Goal: Task Accomplishment & Management: Use online tool/utility

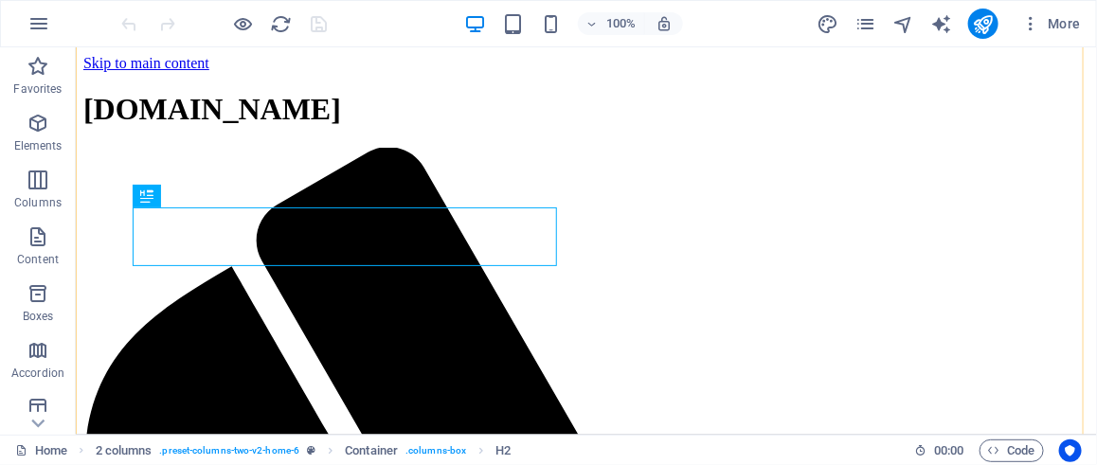
scroll to position [189, 0]
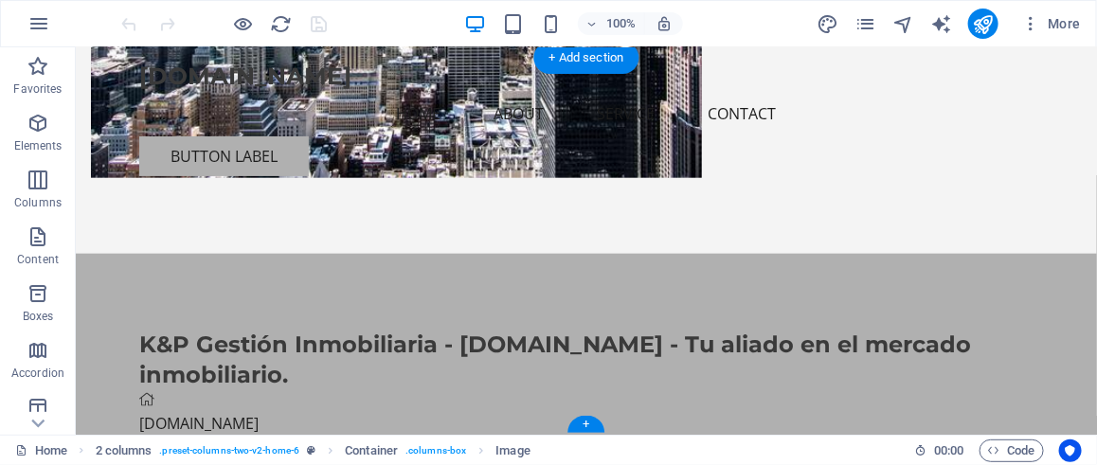
scroll to position [216, 0]
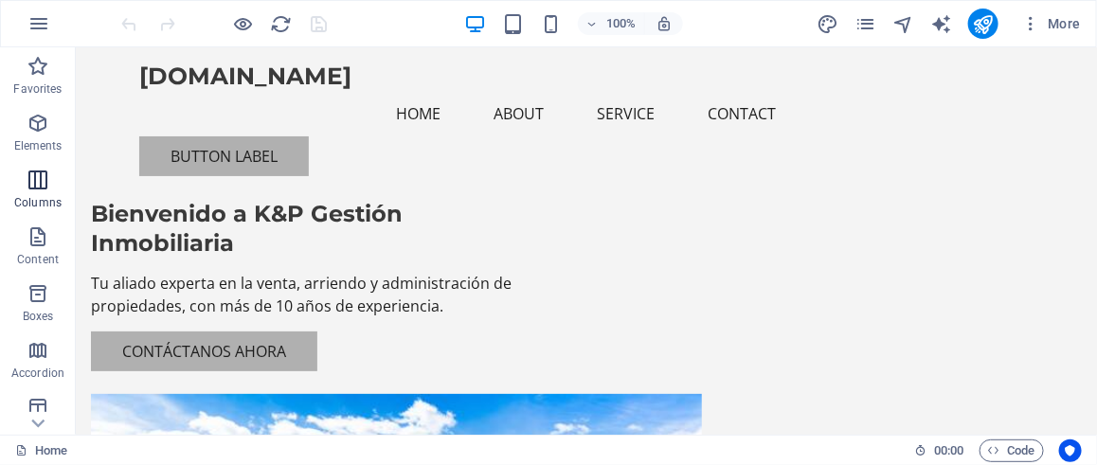
click at [29, 195] on p "Columns" at bounding box center [37, 202] width 47 height 15
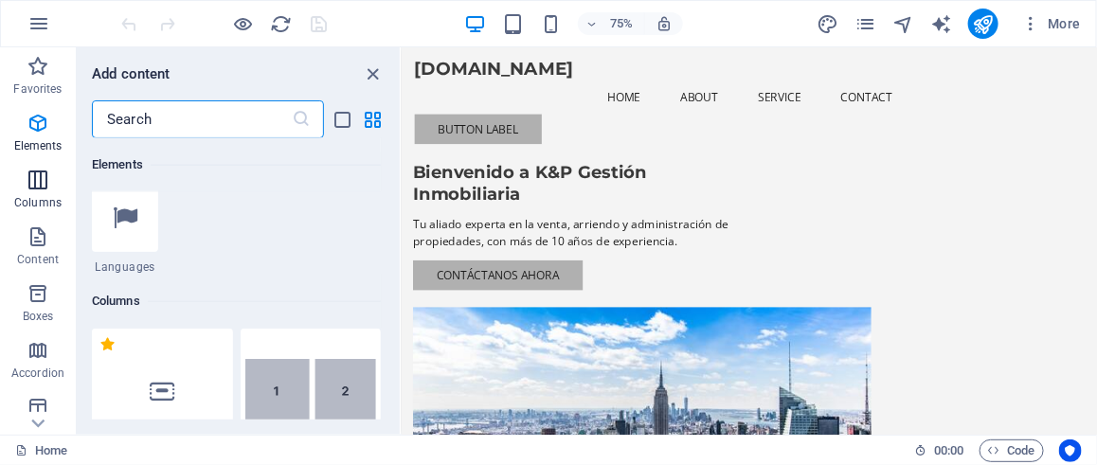
scroll to position [937, 0]
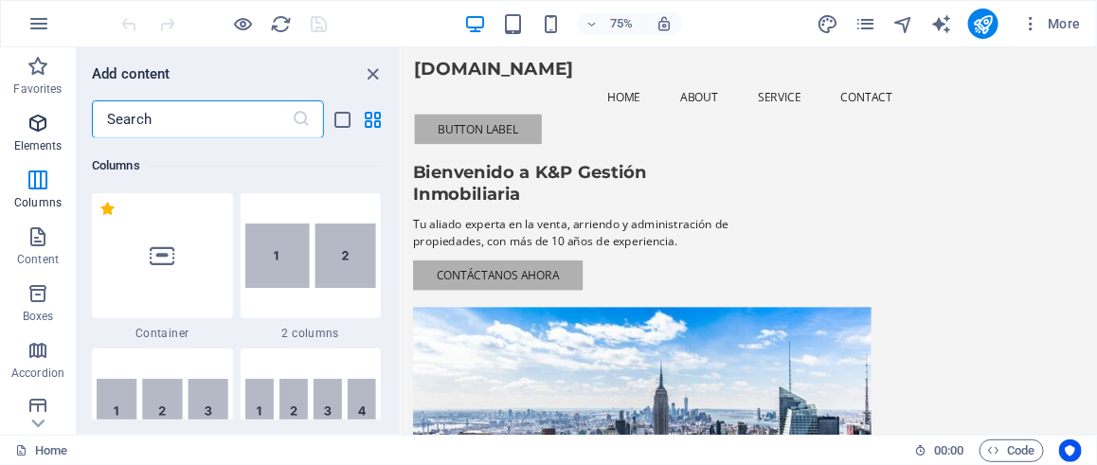
click at [31, 127] on icon "button" at bounding box center [38, 123] width 23 height 23
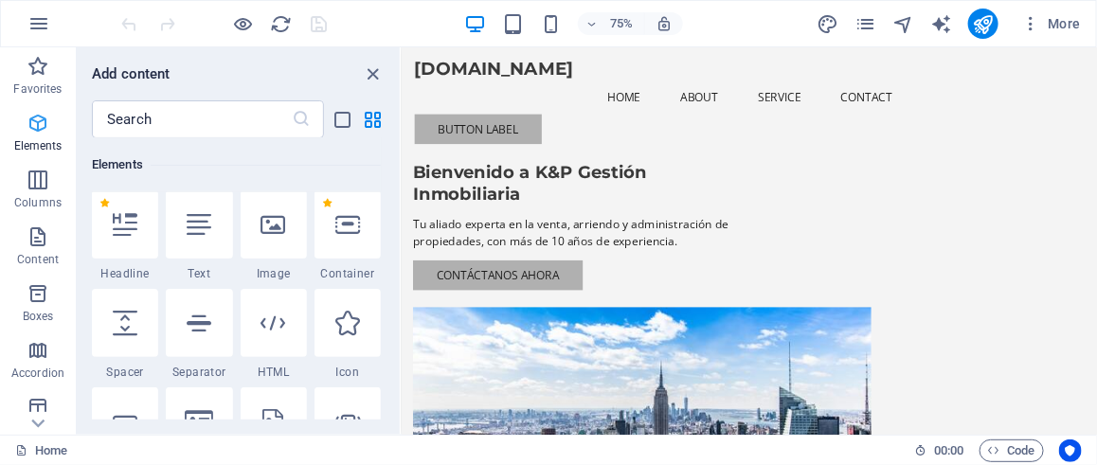
scroll to position [201, 0]
click at [40, 74] on icon "button" at bounding box center [38, 66] width 23 height 23
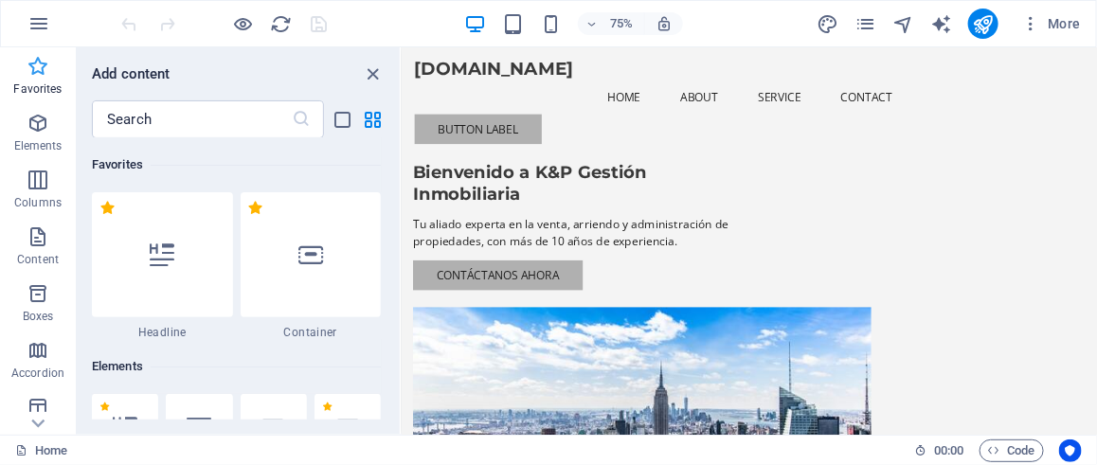
scroll to position [0, 0]
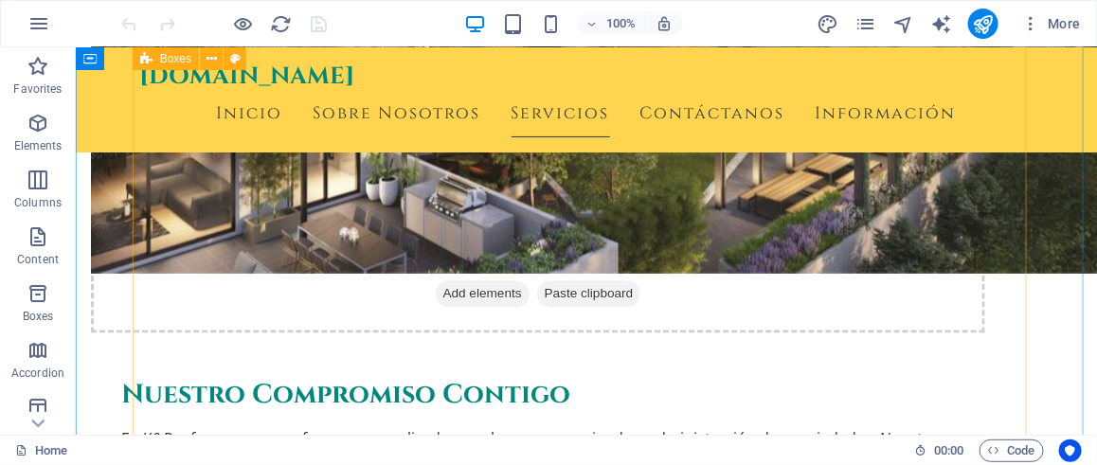
scroll to position [1136, 0]
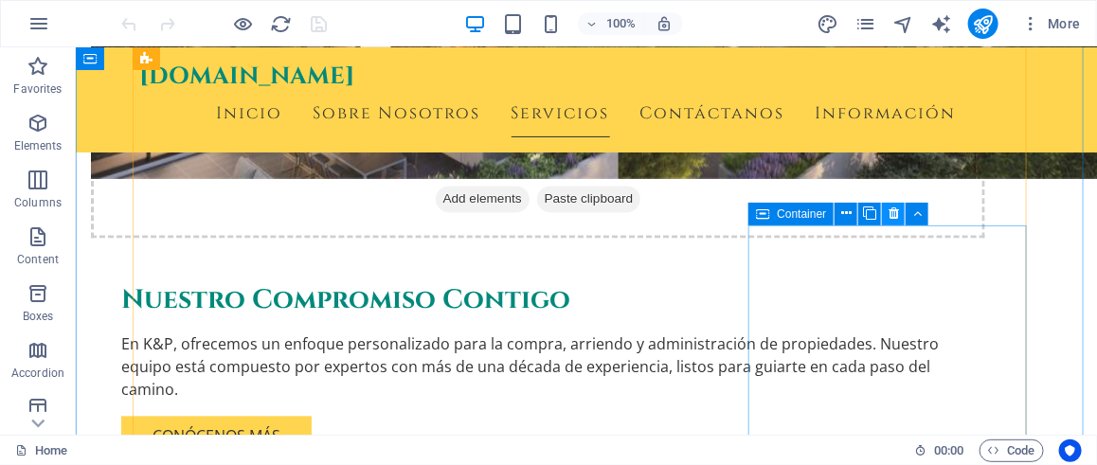
click at [893, 215] on icon at bounding box center [893, 214] width 10 height 20
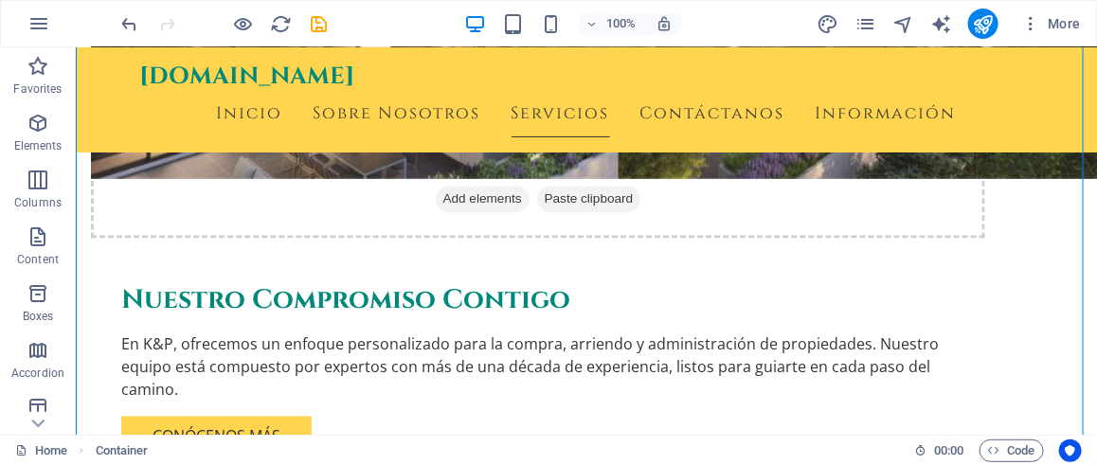
drag, startPoint x: 666, startPoint y: 247, endPoint x: 802, endPoint y: 247, distance: 136.4
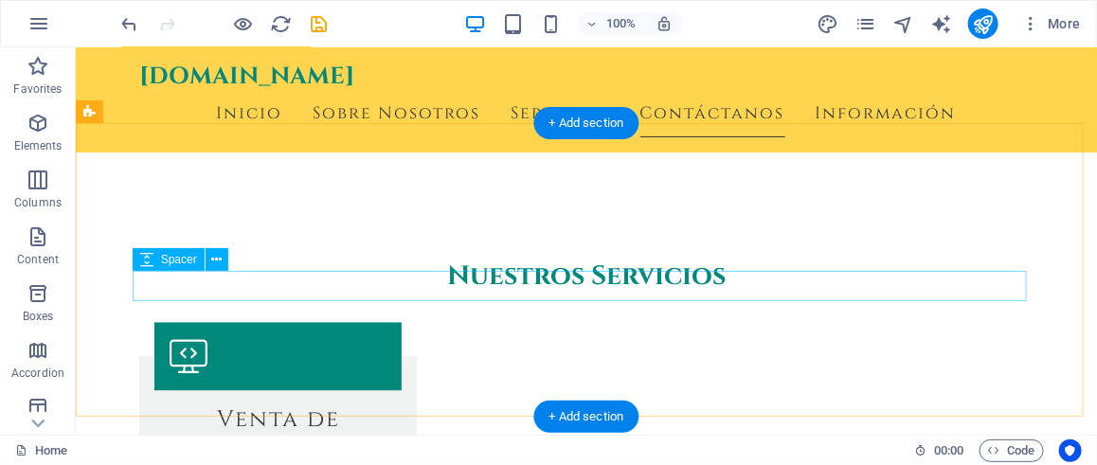
scroll to position [1326, 0]
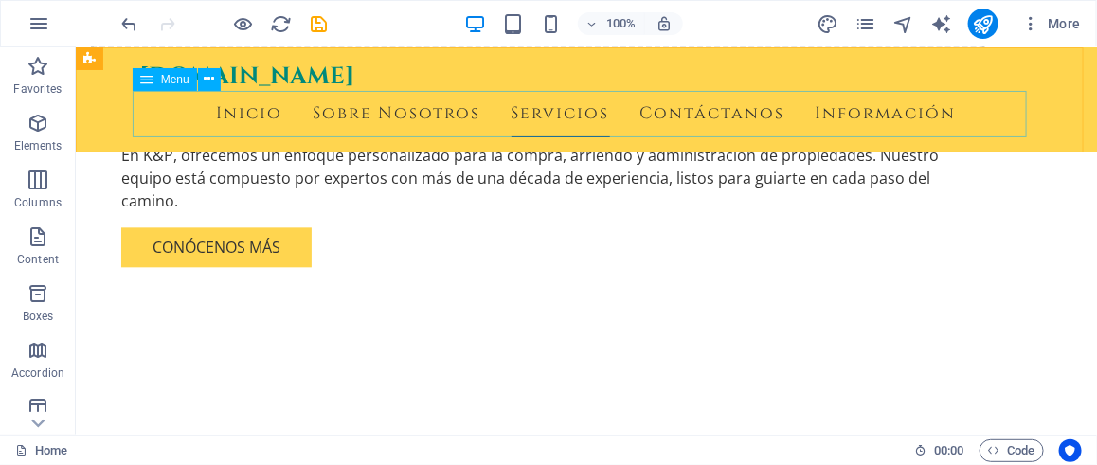
click at [261, 113] on nav "Inicio Sobre Nosotros Servicios Contáctanos Información" at bounding box center [585, 113] width 894 height 47
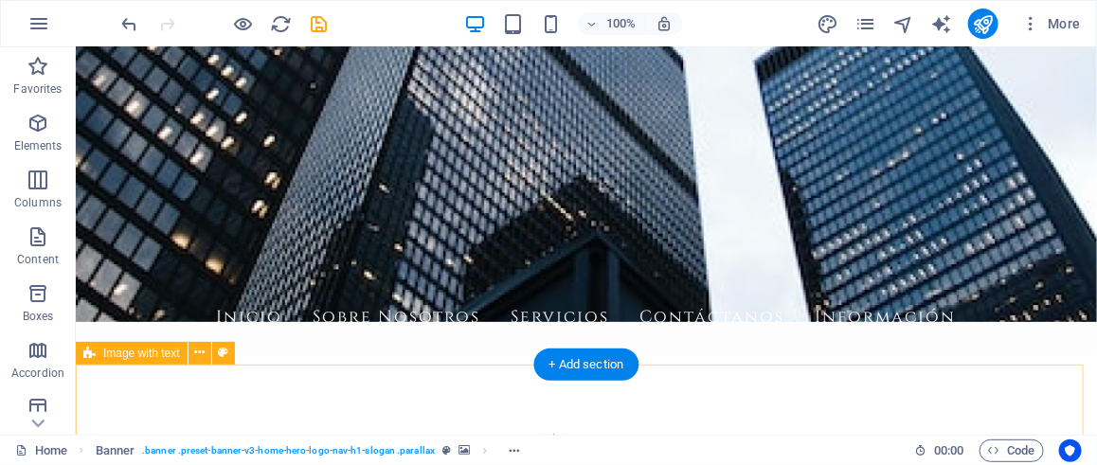
scroll to position [95, 0]
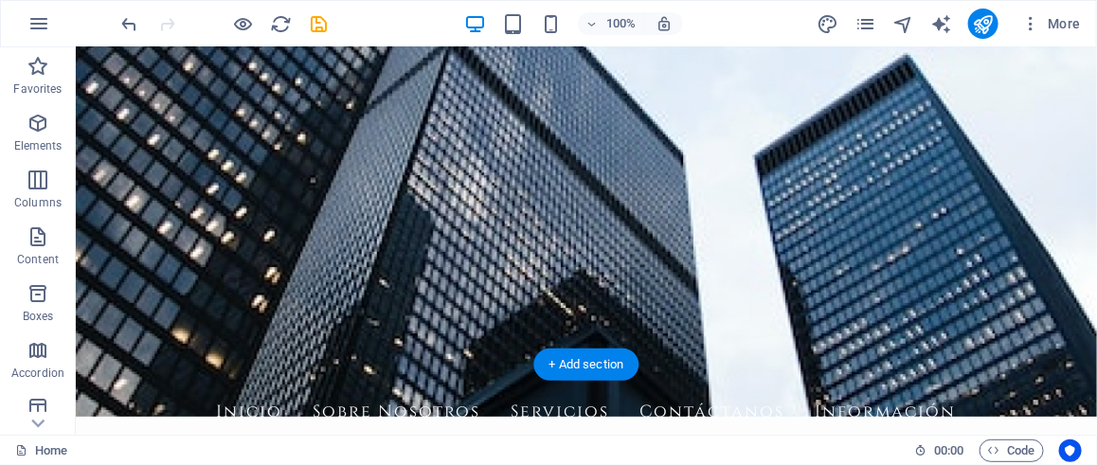
click at [816, 347] on figure at bounding box center [585, 219] width 1021 height 393
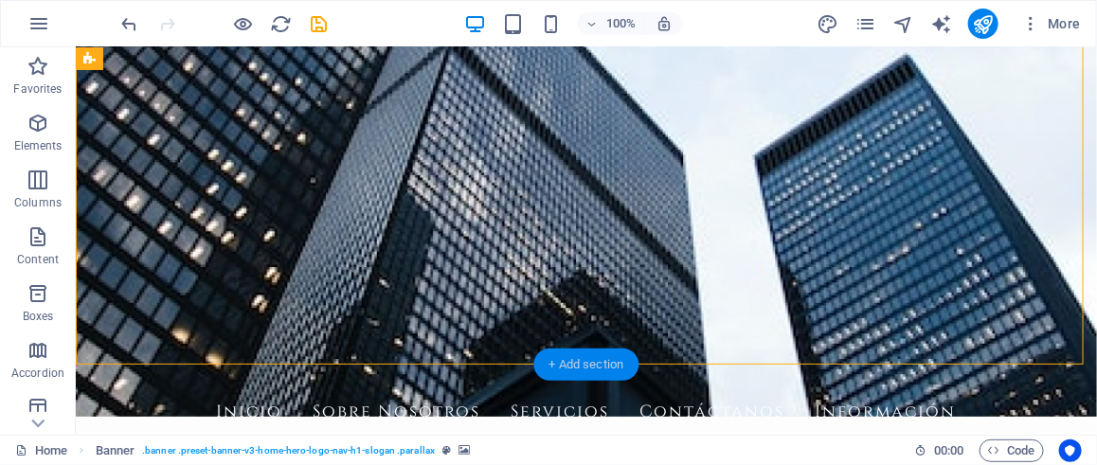
click at [589, 368] on div "+ Add section" at bounding box center [586, 365] width 105 height 32
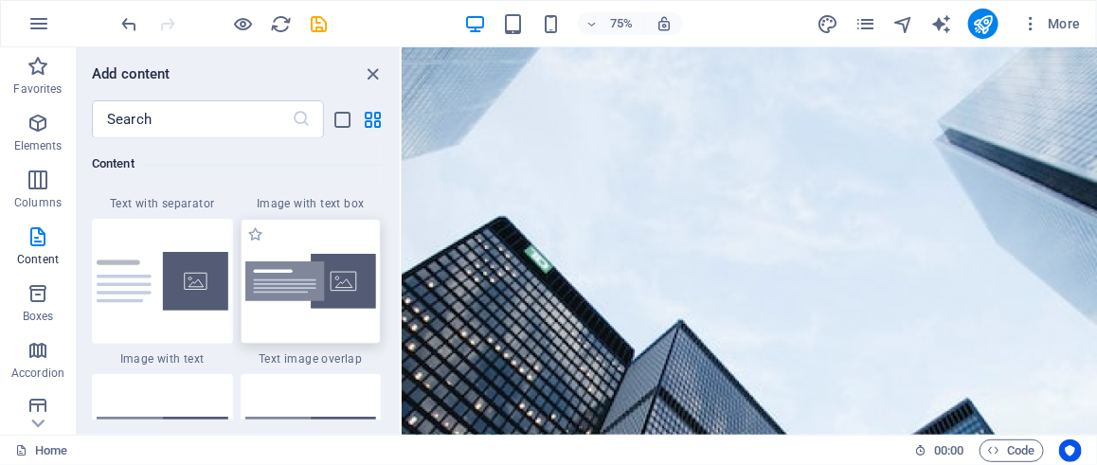
scroll to position [3693, 0]
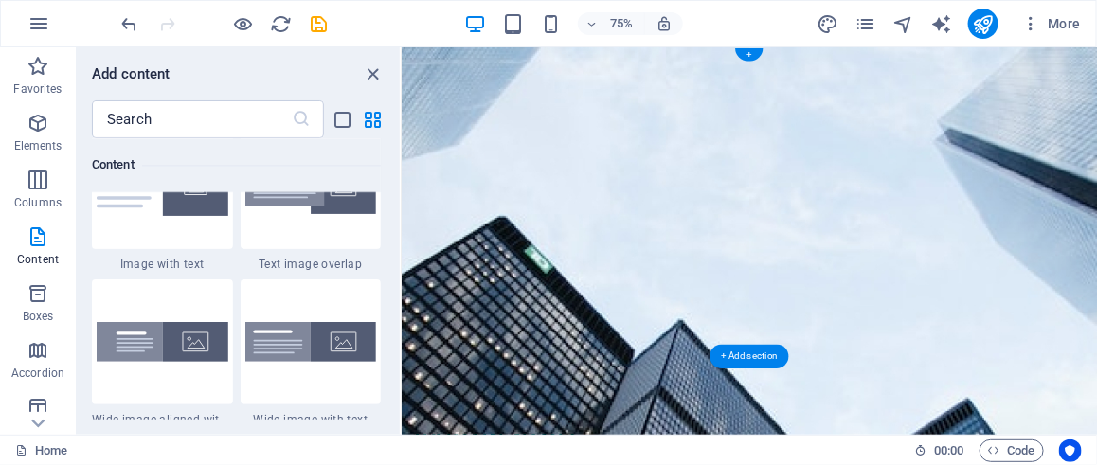
click at [760, 421] on figure at bounding box center [864, 305] width 927 height 516
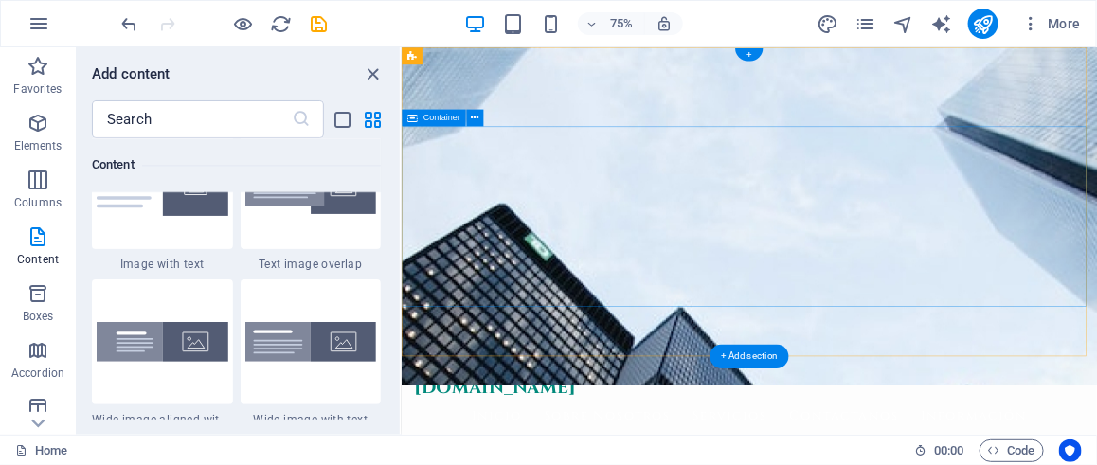
scroll to position [0, 0]
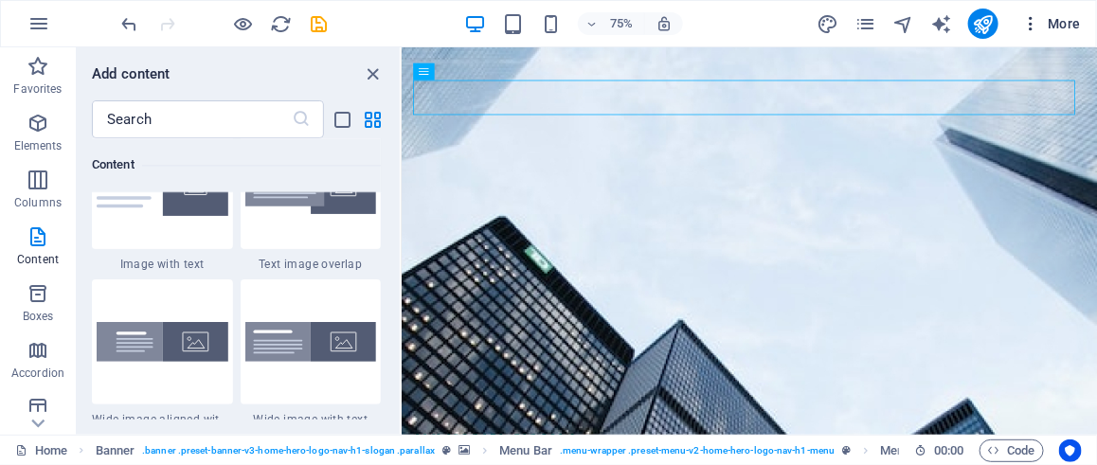
click at [1067, 20] on span "More" at bounding box center [1051, 23] width 60 height 19
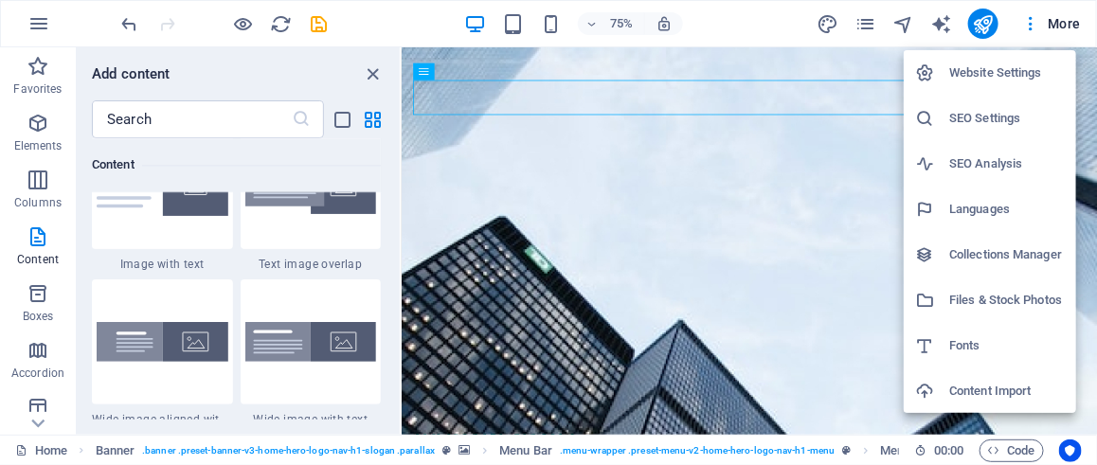
click at [796, 273] on div at bounding box center [548, 232] width 1097 height 465
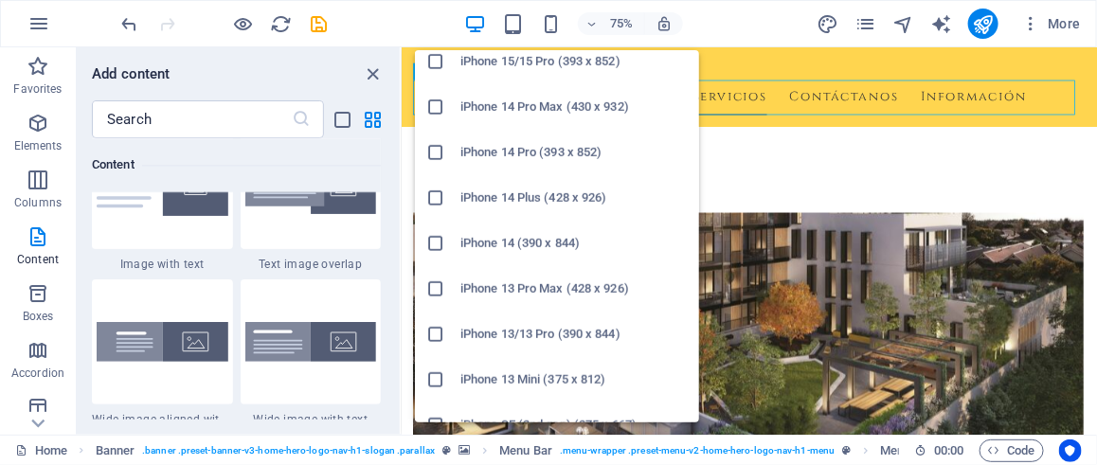
scroll to position [379, 0]
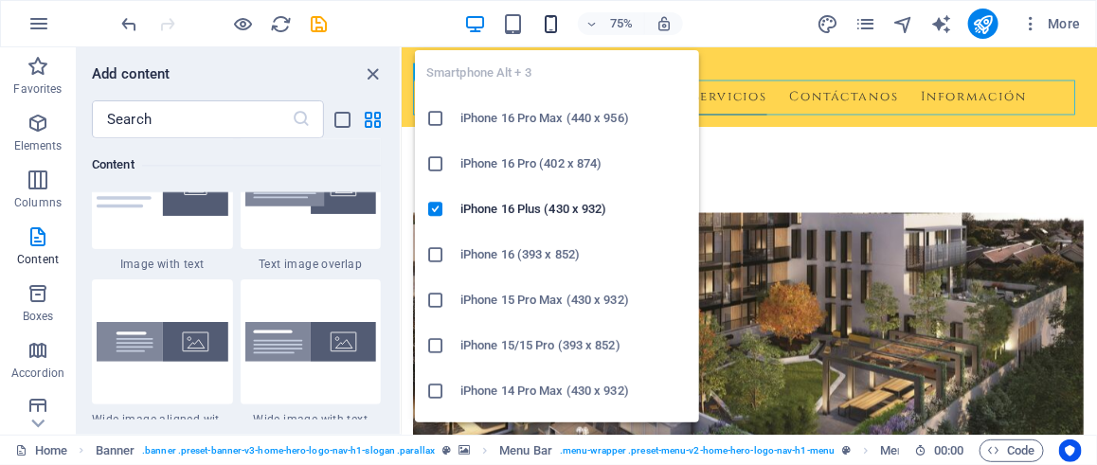
click at [550, 24] on icon "button" at bounding box center [551, 24] width 22 height 22
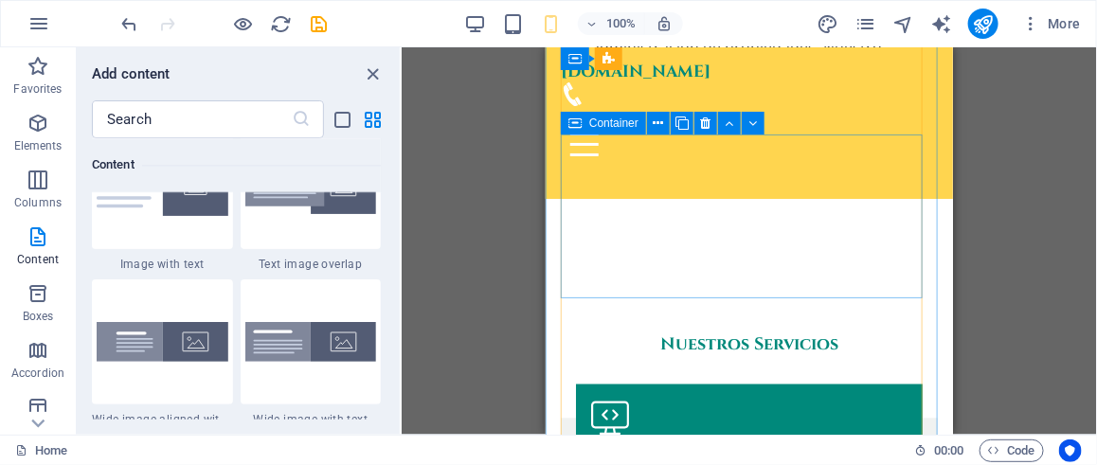
scroll to position [1423, 0]
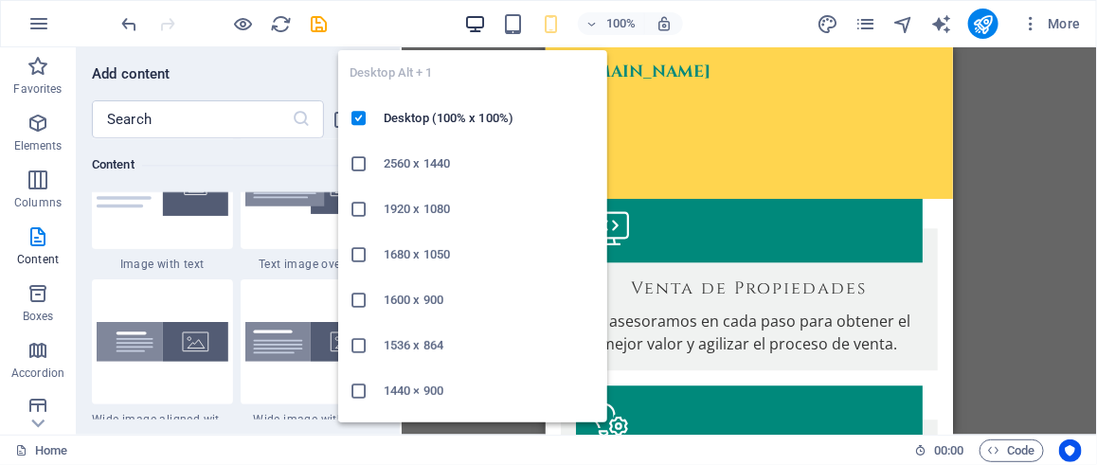
click at [477, 18] on icon "button" at bounding box center [475, 24] width 22 height 22
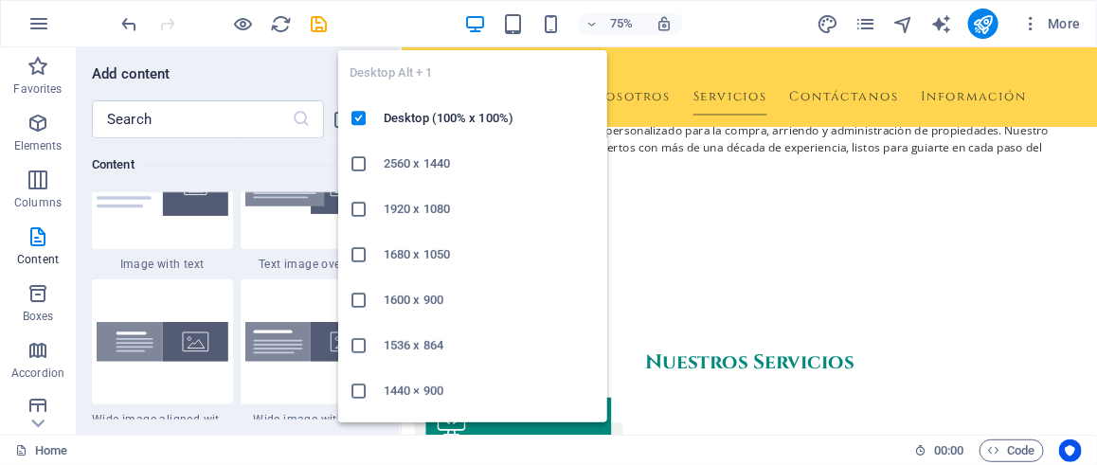
scroll to position [1421, 0]
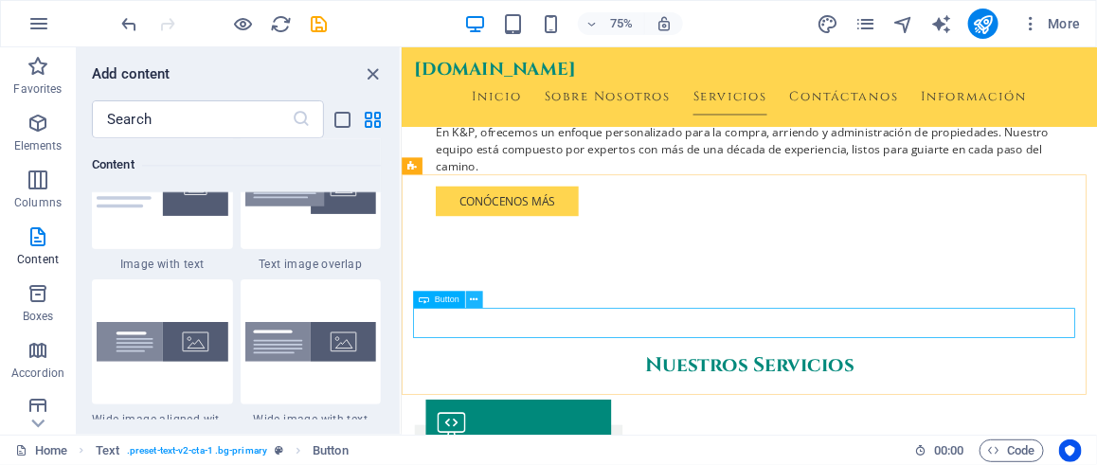
click at [471, 299] on icon at bounding box center [474, 300] width 8 height 15
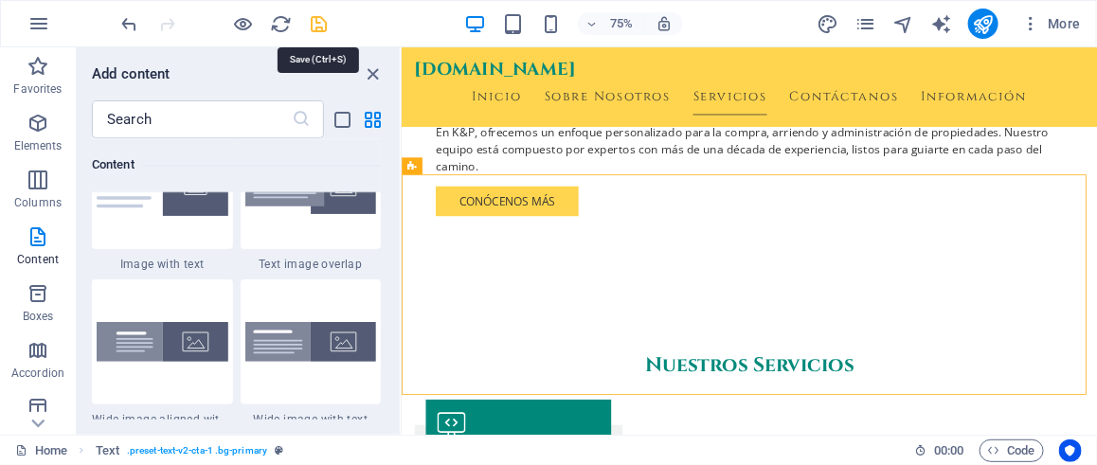
click at [319, 23] on icon "save" at bounding box center [320, 24] width 22 height 22
checkbox input "false"
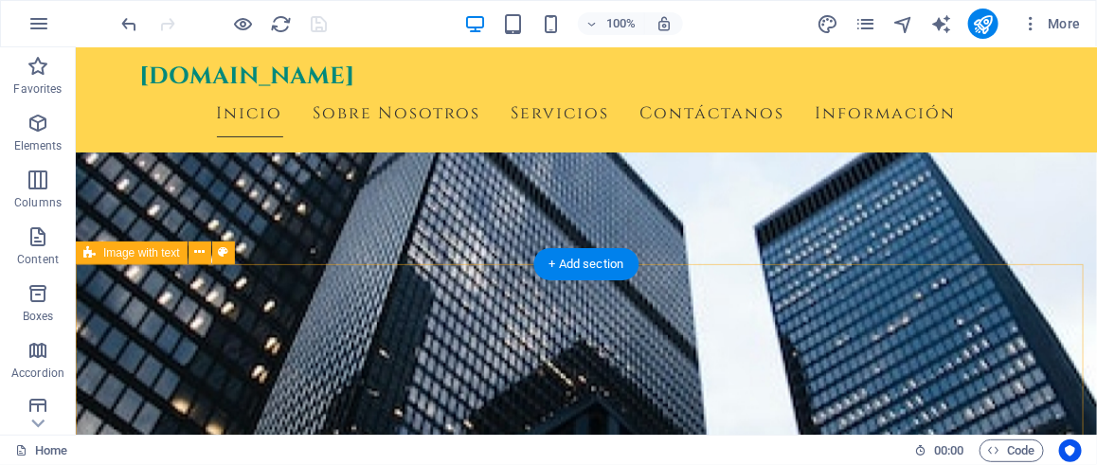
scroll to position [194, 0]
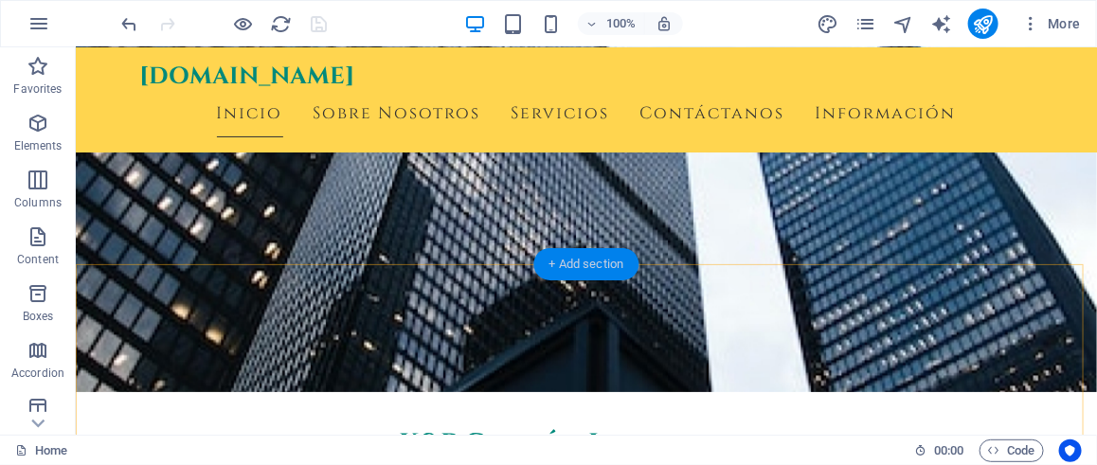
drag, startPoint x: 146, startPoint y: 213, endPoint x: 548, endPoint y: 260, distance: 405.3
click at [548, 260] on div "+ Add section" at bounding box center [586, 264] width 105 height 32
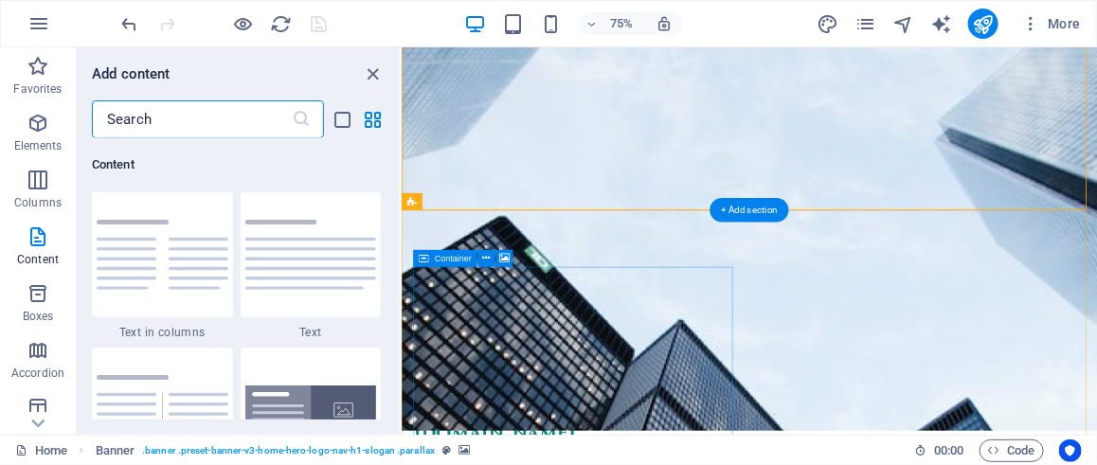
scroll to position [0, 0]
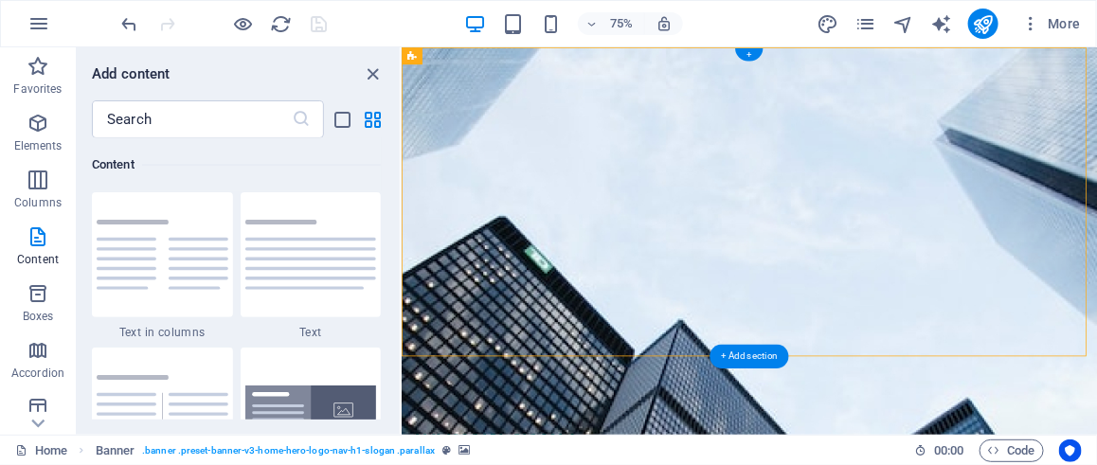
click at [794, 421] on figure at bounding box center [864, 305] width 927 height 516
click at [746, 53] on div "+" at bounding box center [748, 54] width 27 height 13
click at [750, 55] on div "+" at bounding box center [748, 54] width 27 height 13
click at [263, 272] on img at bounding box center [311, 255] width 132 height 70
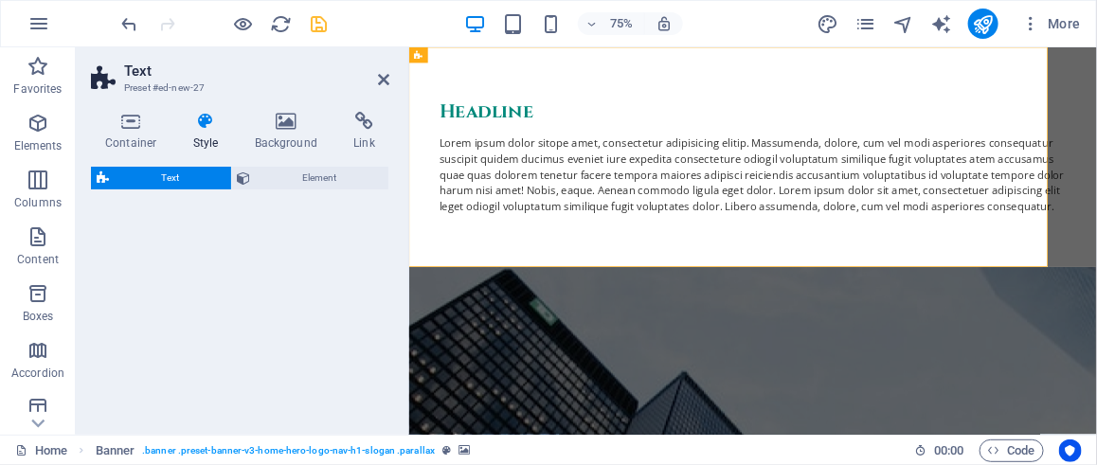
select select "preset-text-v2-default"
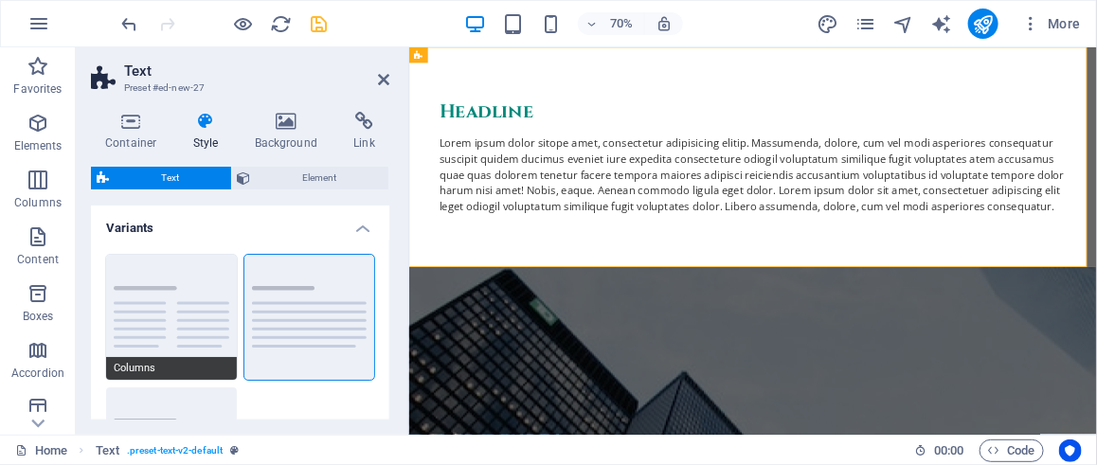
click at [203, 316] on button "Columns" at bounding box center [171, 317] width 131 height 125
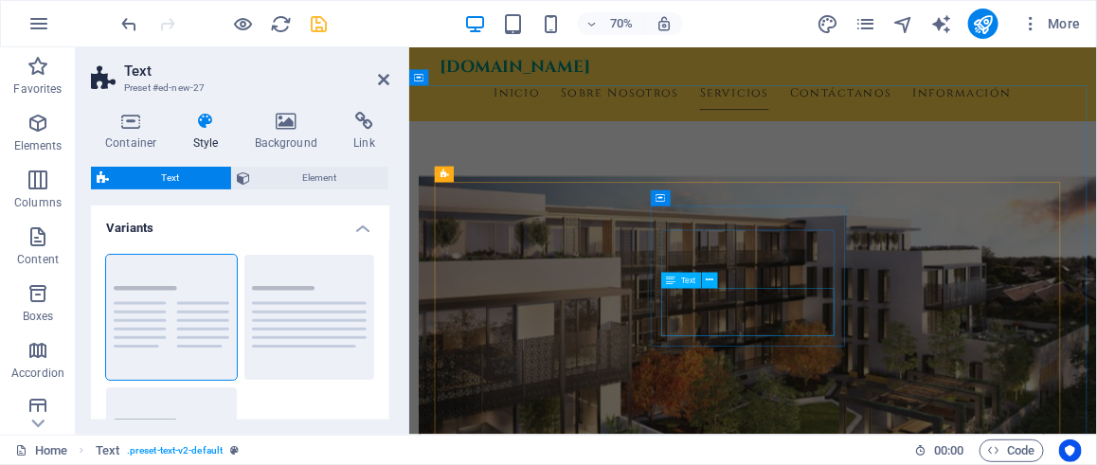
scroll to position [1442, 0]
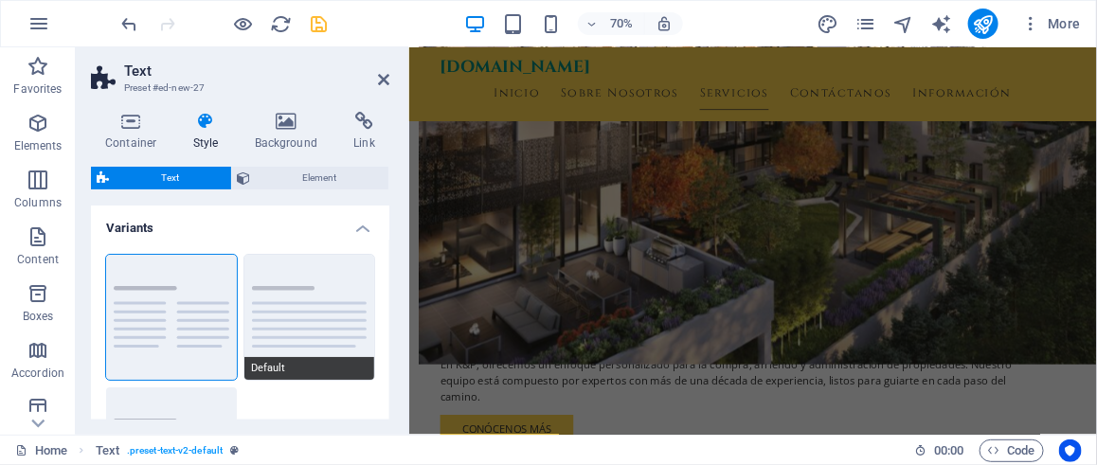
click at [299, 315] on button "Default" at bounding box center [309, 317] width 131 height 125
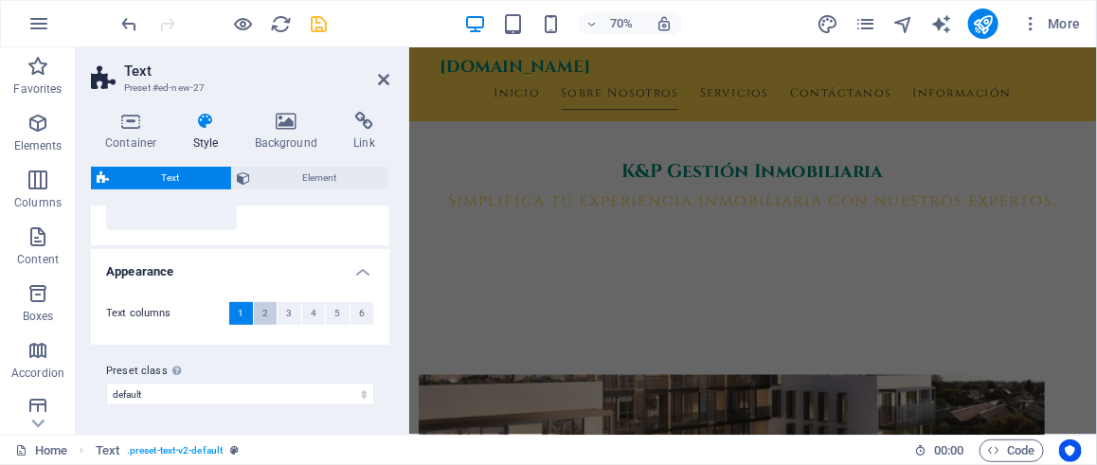
scroll to position [0, 0]
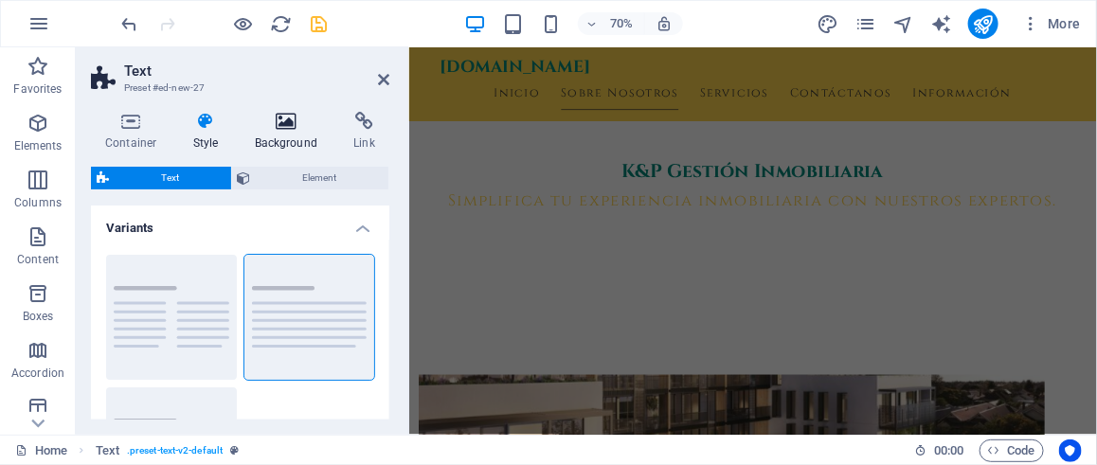
click at [278, 130] on icon at bounding box center [287, 121] width 92 height 19
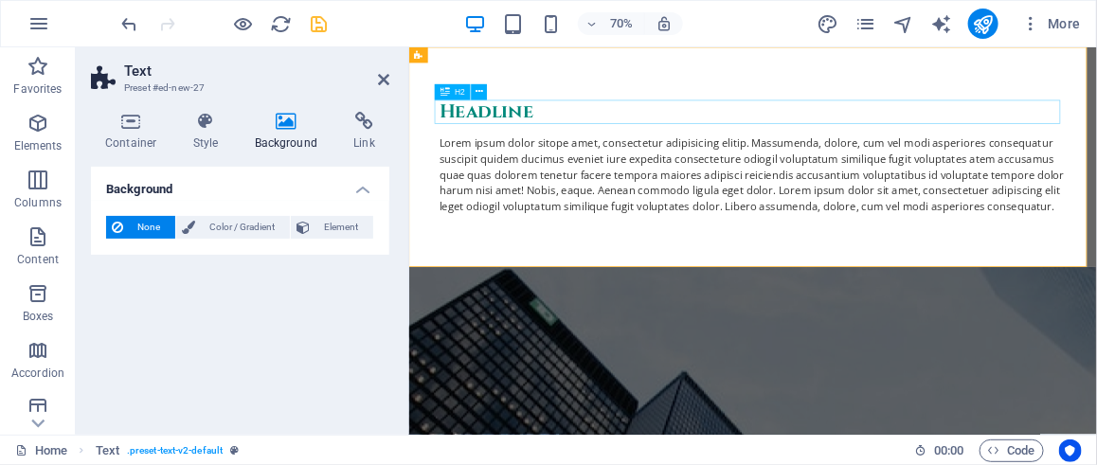
click at [1096, 127] on div "Headline" at bounding box center [900, 139] width 894 height 34
click at [454, 58] on icon at bounding box center [458, 55] width 8 height 14
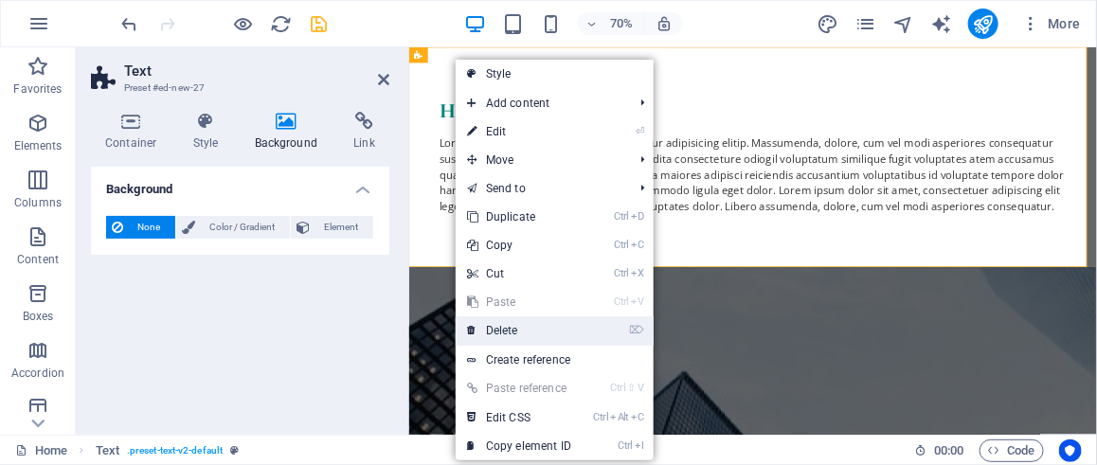
click at [496, 326] on link "⌦ Delete" at bounding box center [519, 330] width 127 height 28
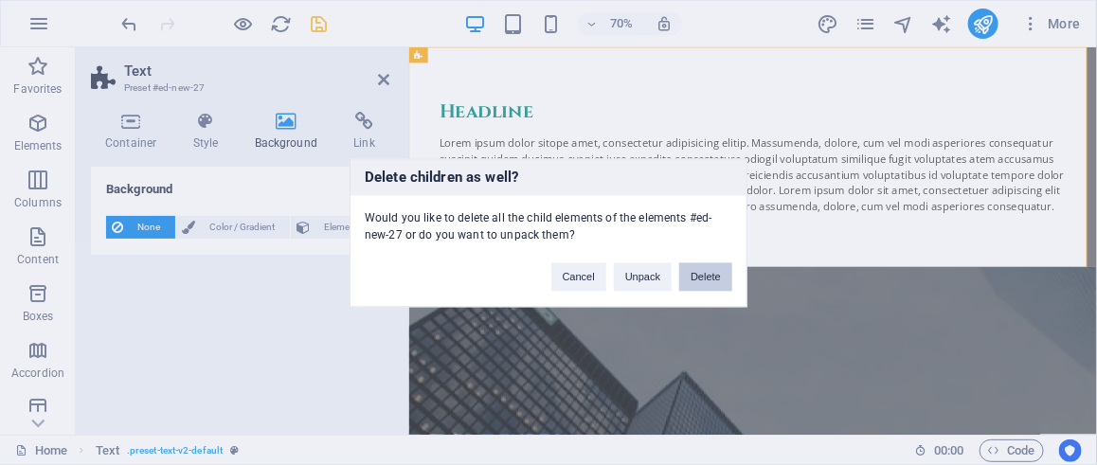
click at [713, 279] on button "Delete" at bounding box center [705, 276] width 53 height 28
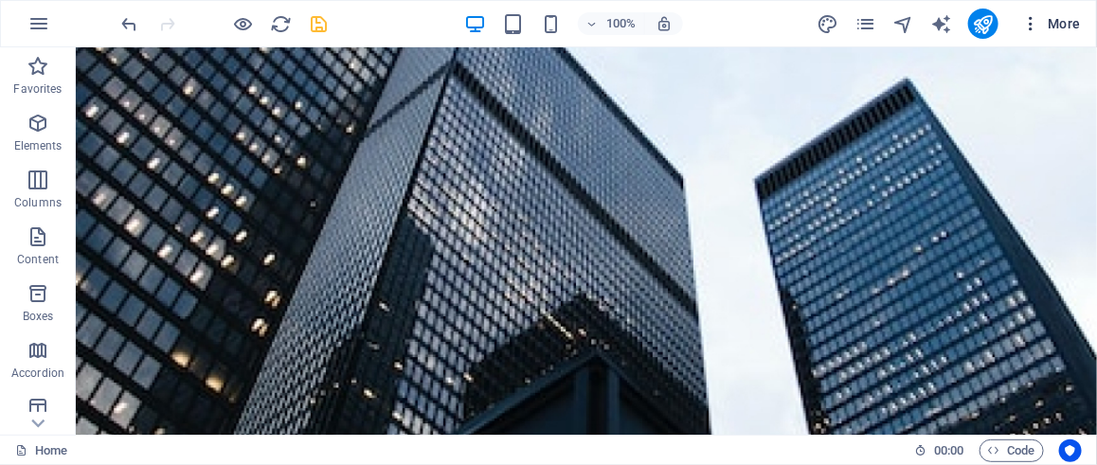
click at [1073, 27] on span "More" at bounding box center [1051, 23] width 60 height 19
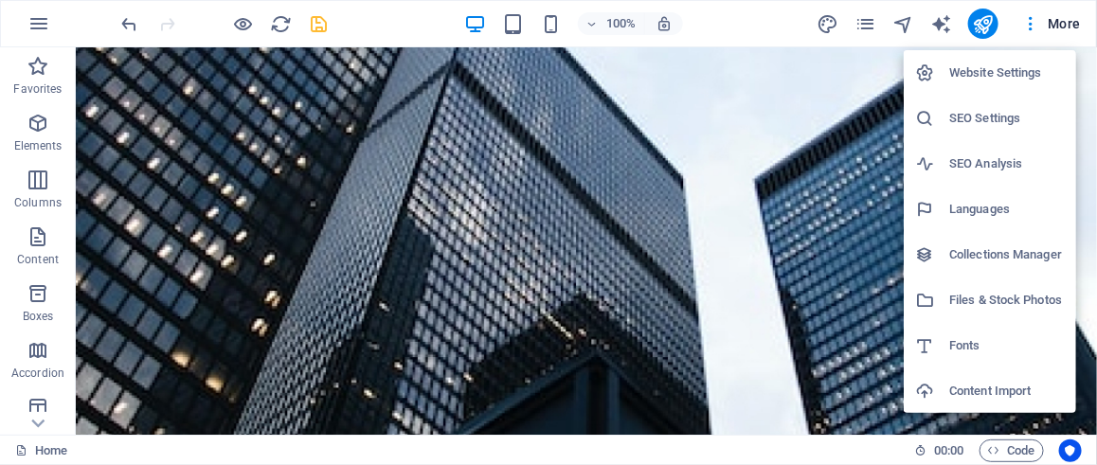
click at [712, 195] on div at bounding box center [548, 232] width 1097 height 465
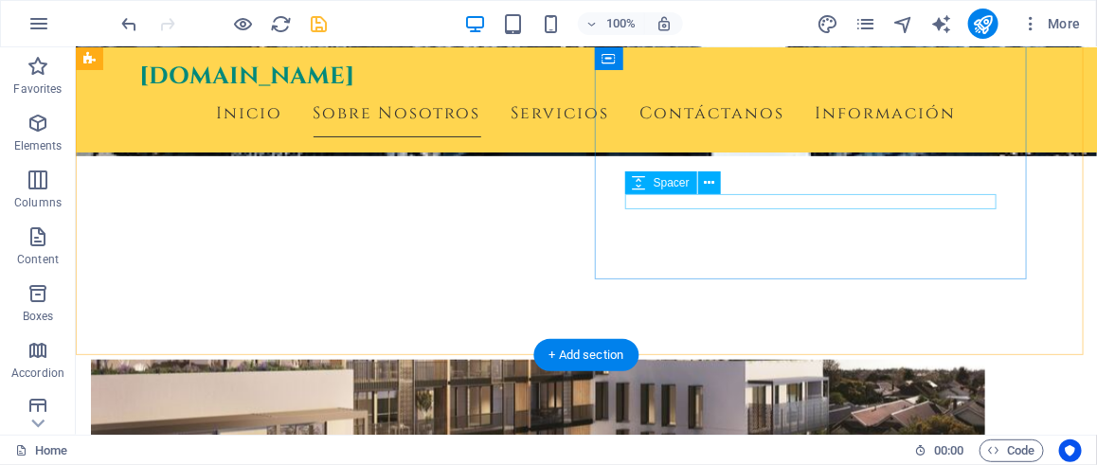
scroll to position [379, 0]
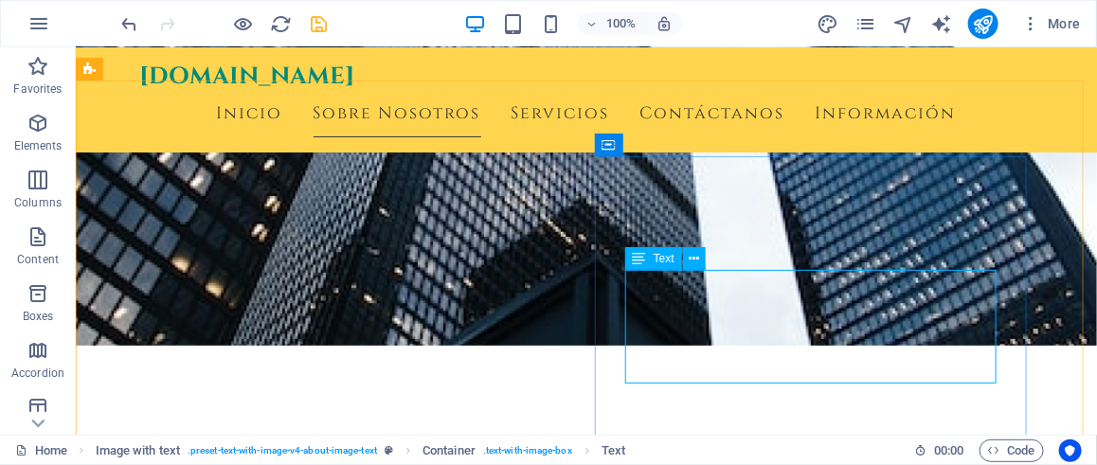
click at [663, 261] on span "Text" at bounding box center [663, 258] width 21 height 11
click at [697, 261] on icon at bounding box center [694, 259] width 10 height 20
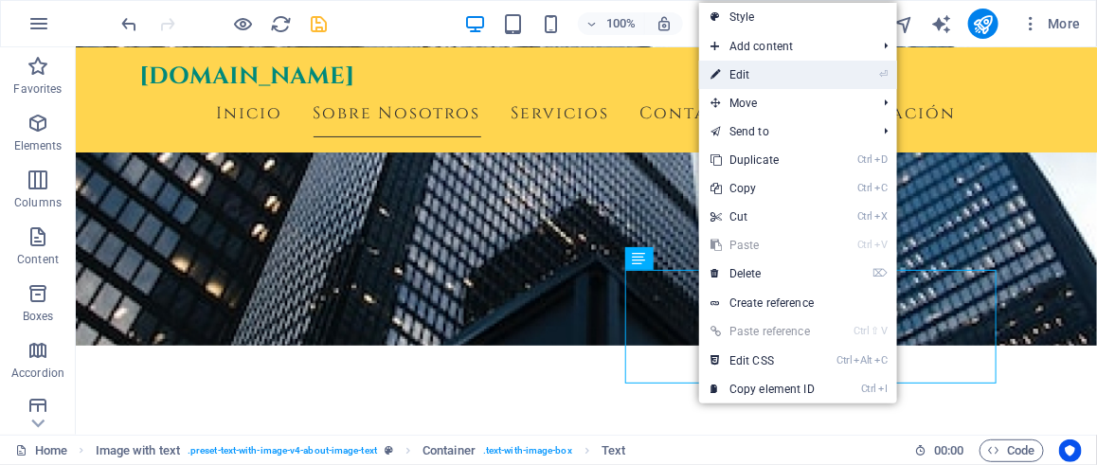
click at [761, 75] on link "⏎ Edit" at bounding box center [762, 75] width 127 height 28
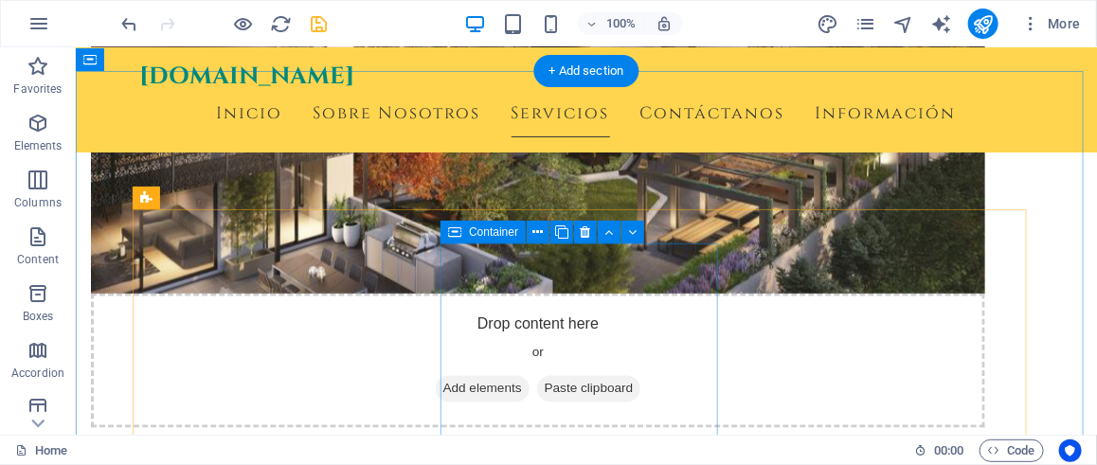
scroll to position [852, 0]
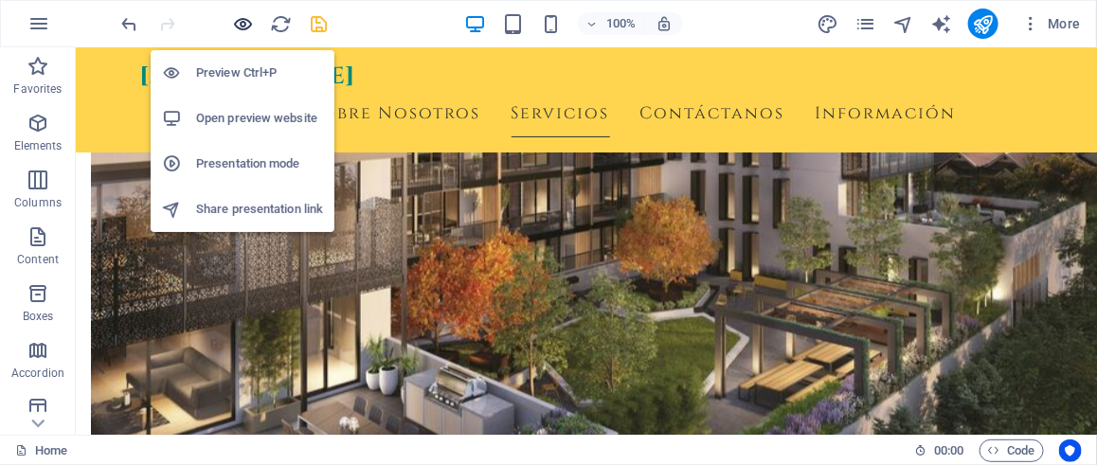
click at [247, 23] on icon "button" at bounding box center [244, 24] width 22 height 22
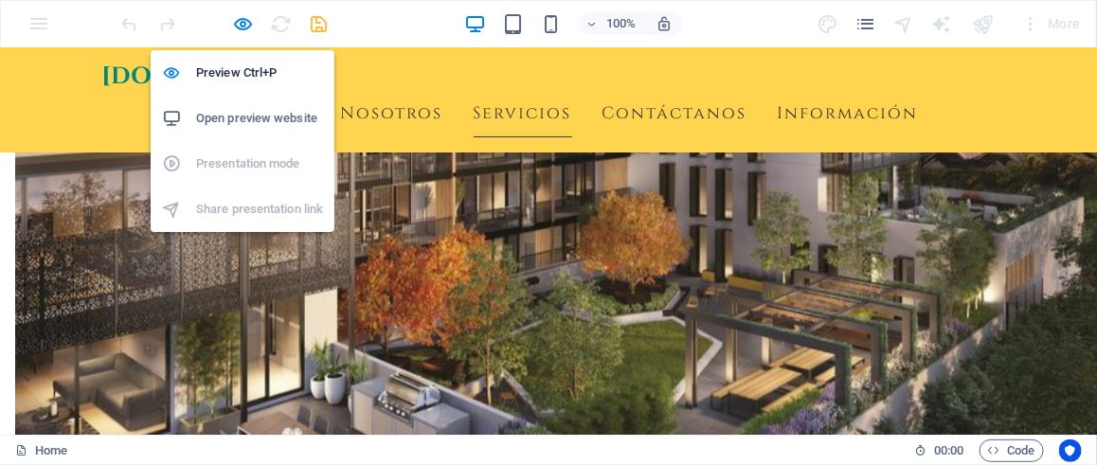
click at [300, 118] on h6 "Open preview website" at bounding box center [259, 118] width 127 height 23
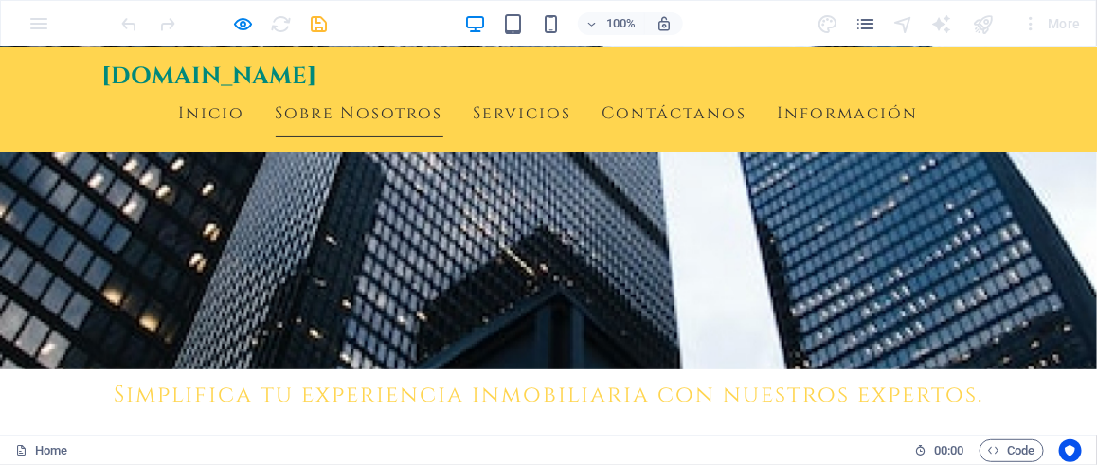
scroll to position [0, 0]
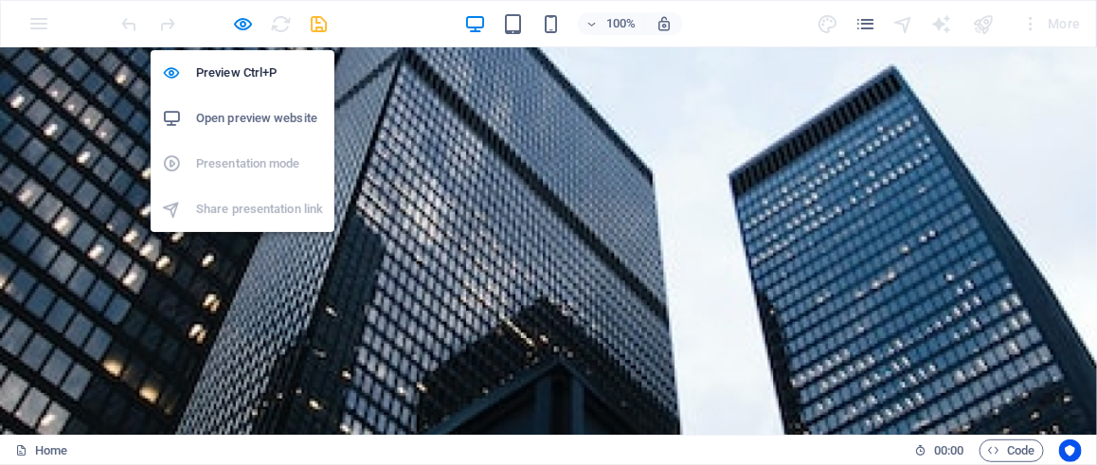
click at [255, 119] on h6 "Open preview website" at bounding box center [259, 118] width 127 height 23
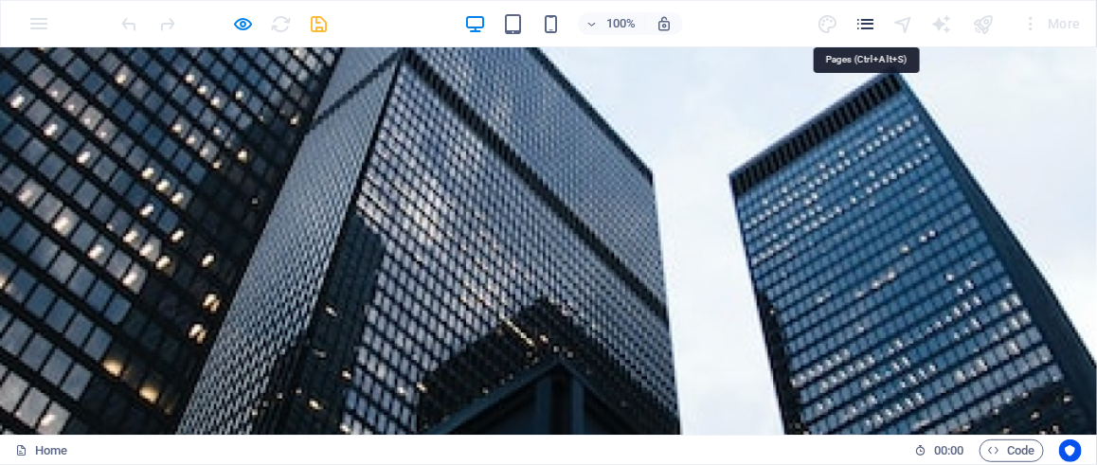
click at [871, 27] on icon "pages" at bounding box center [865, 24] width 22 height 22
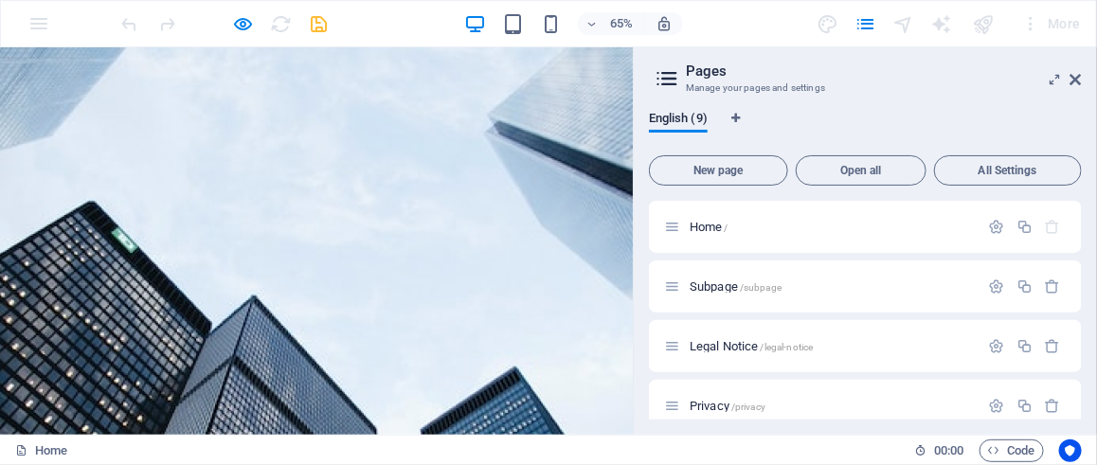
scroll to position [189, 0]
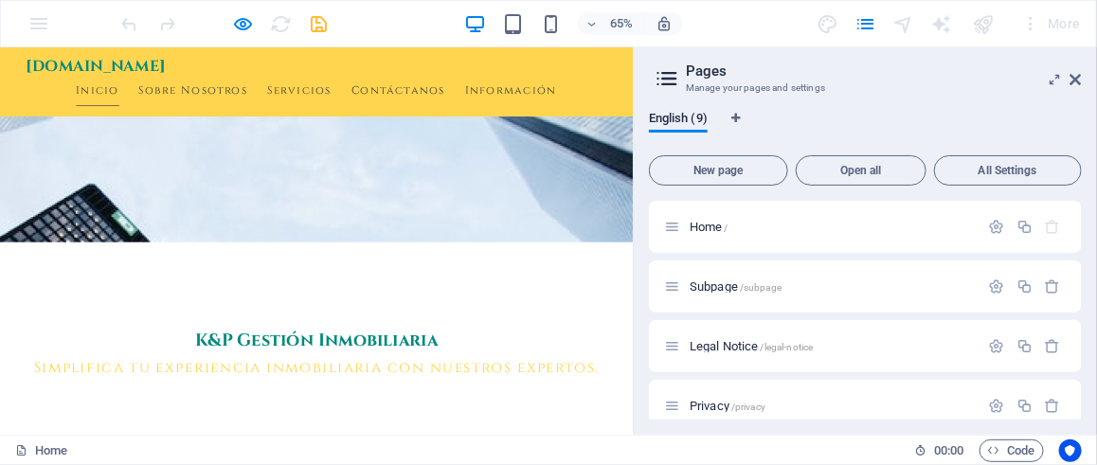
scroll to position [0, 0]
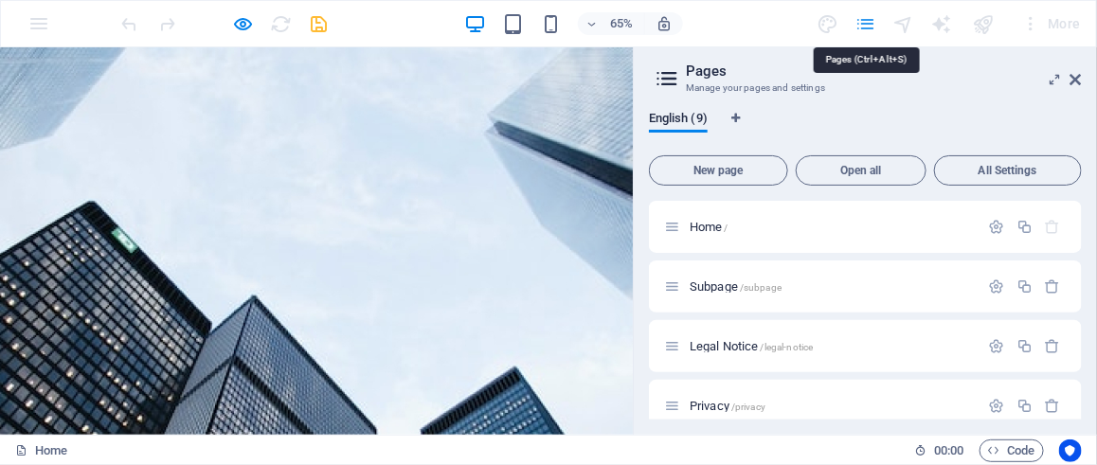
click at [866, 30] on icon "pages" at bounding box center [865, 24] width 22 height 22
click at [1078, 73] on icon at bounding box center [1075, 79] width 11 height 15
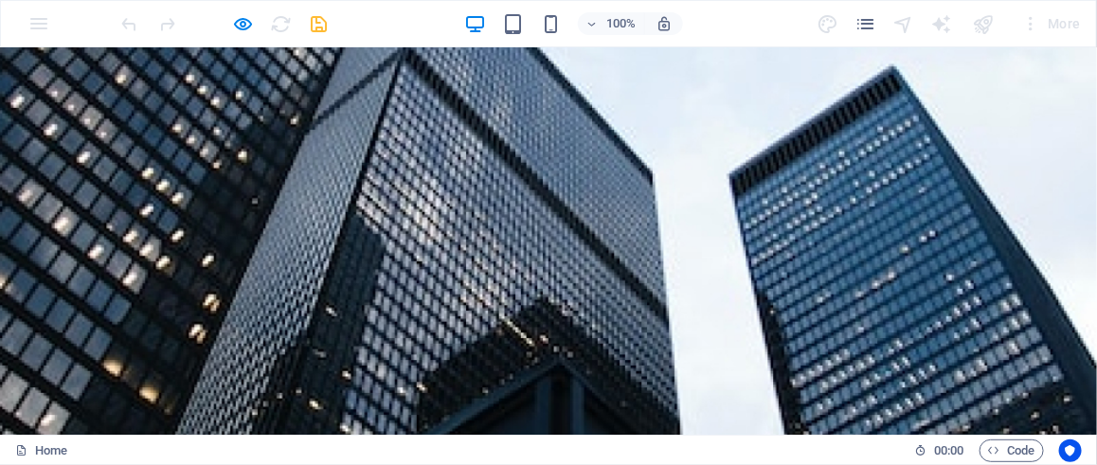
click at [192, 453] on span "[DOMAIN_NAME]" at bounding box center [208, 468] width 215 height 31
click at [193, 453] on span "[DOMAIN_NAME]" at bounding box center [208, 468] width 215 height 31
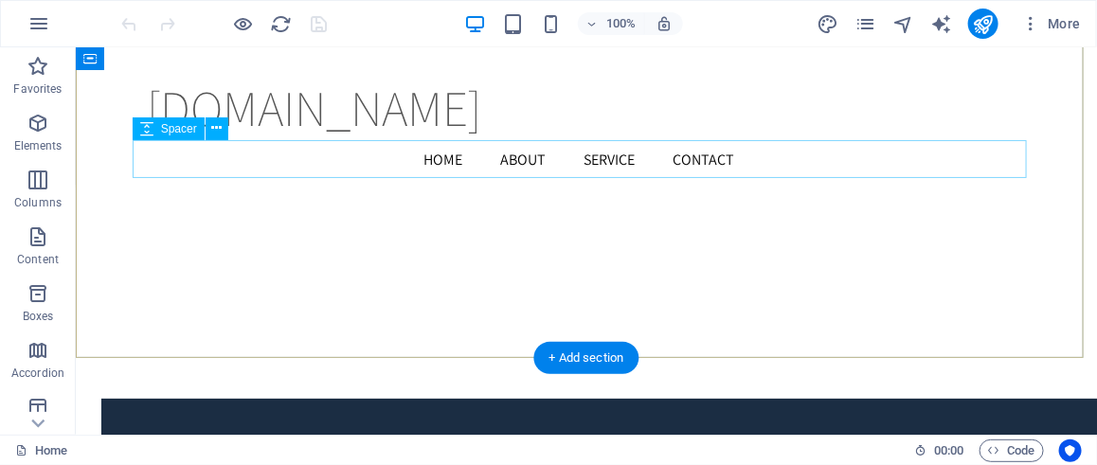
scroll to position [1568, 0]
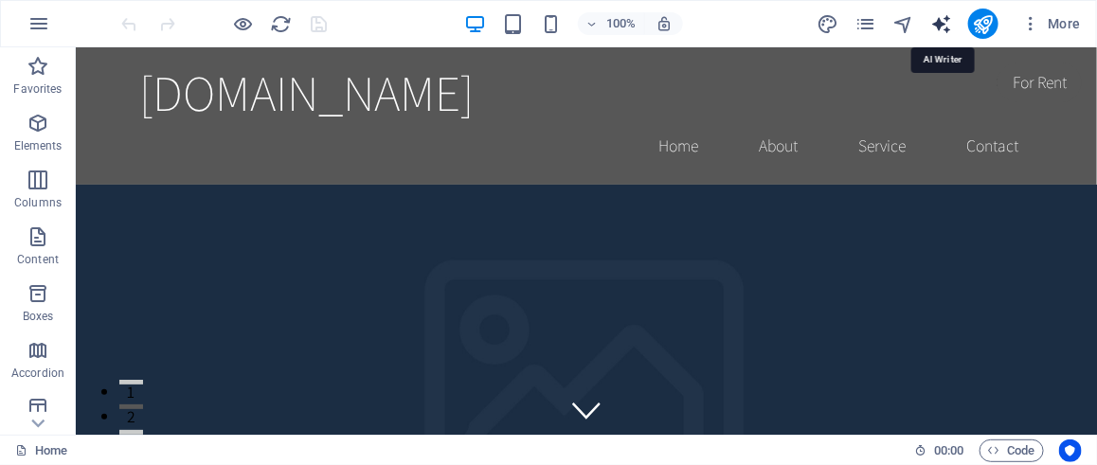
click at [941, 22] on icon "text_generator" at bounding box center [941, 24] width 22 height 22
select select "English"
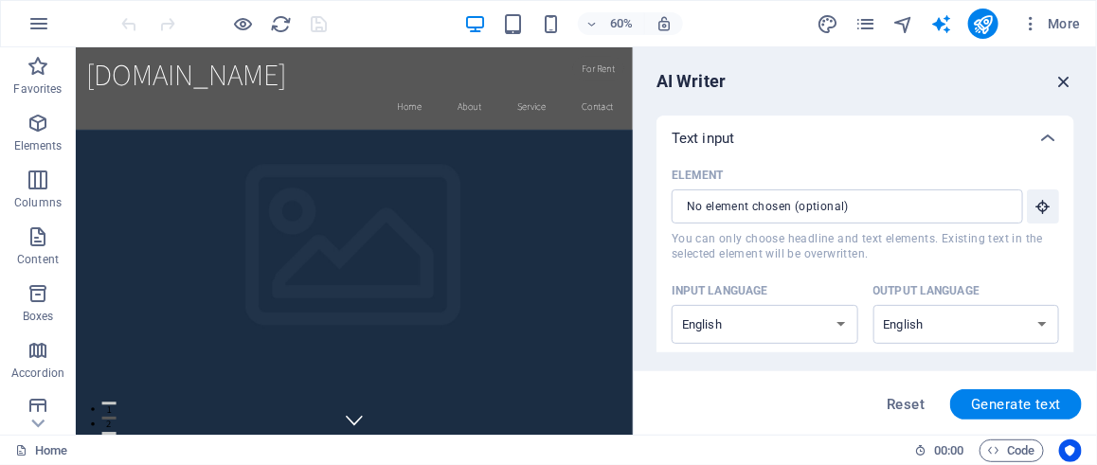
click at [1070, 82] on icon "button" at bounding box center [1063, 81] width 21 height 21
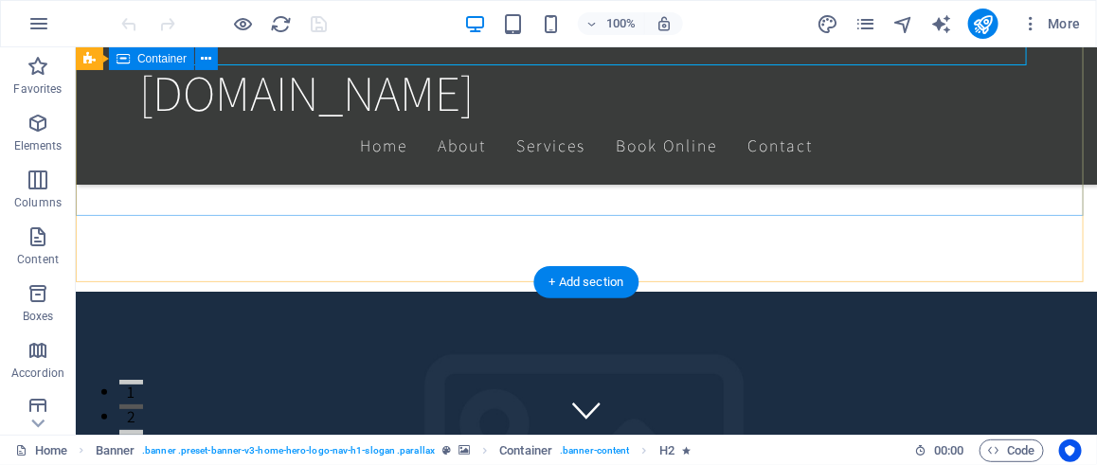
scroll to position [474, 0]
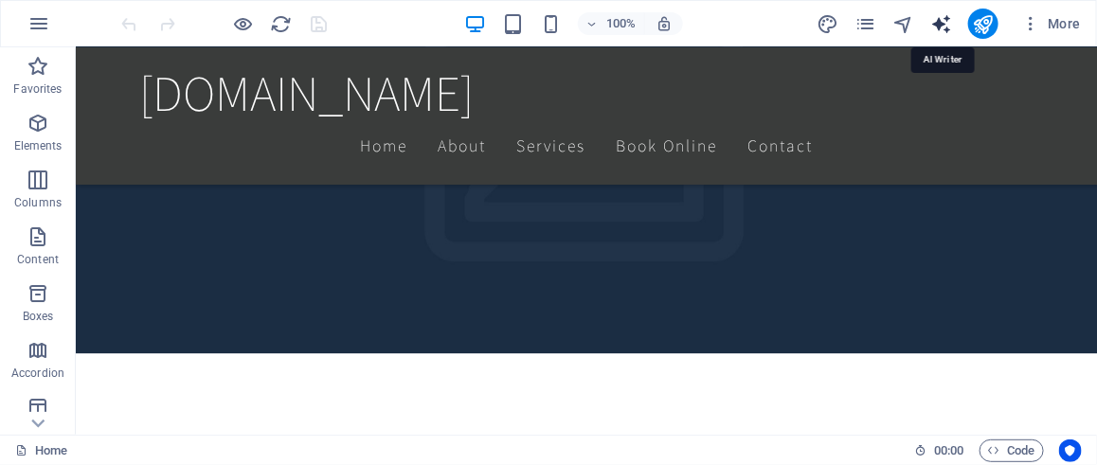
click at [950, 27] on icon "text_generator" at bounding box center [941, 24] width 22 height 22
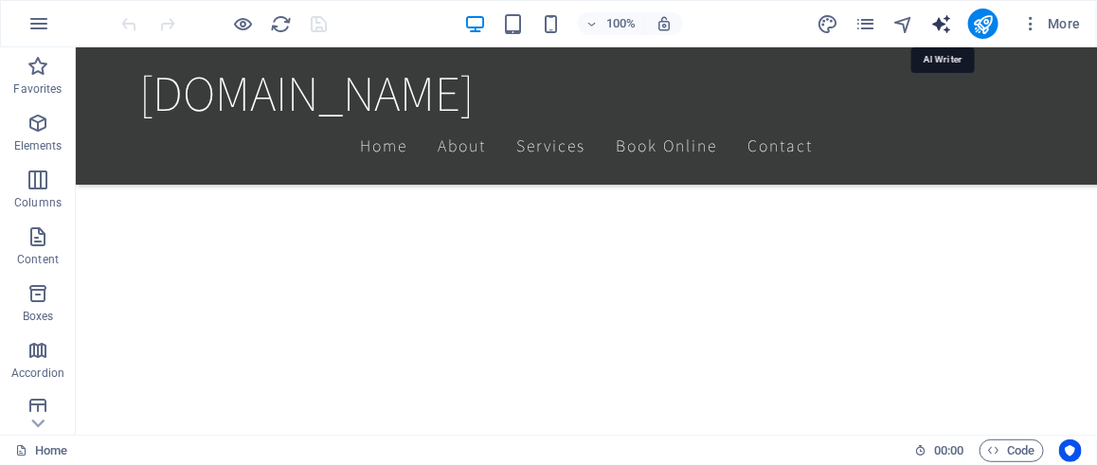
select select "English"
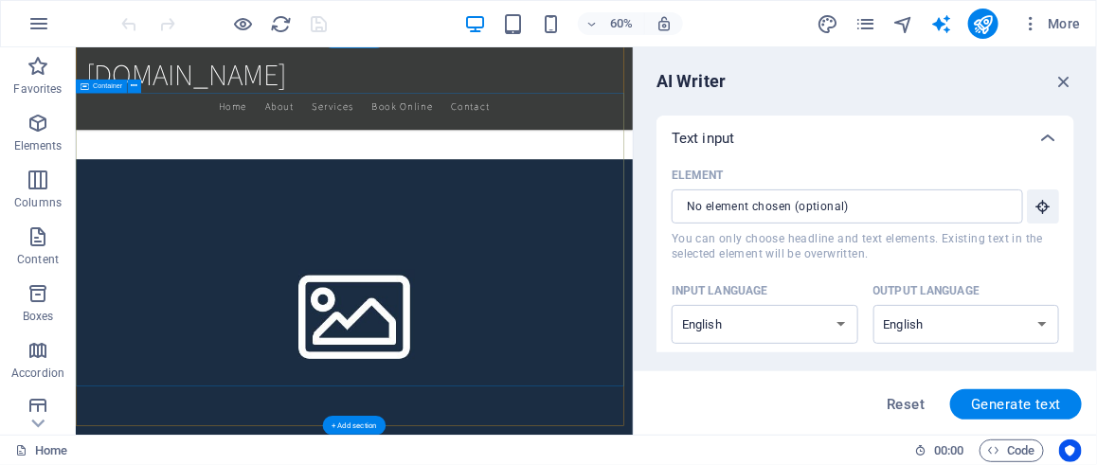
scroll to position [1326, 0]
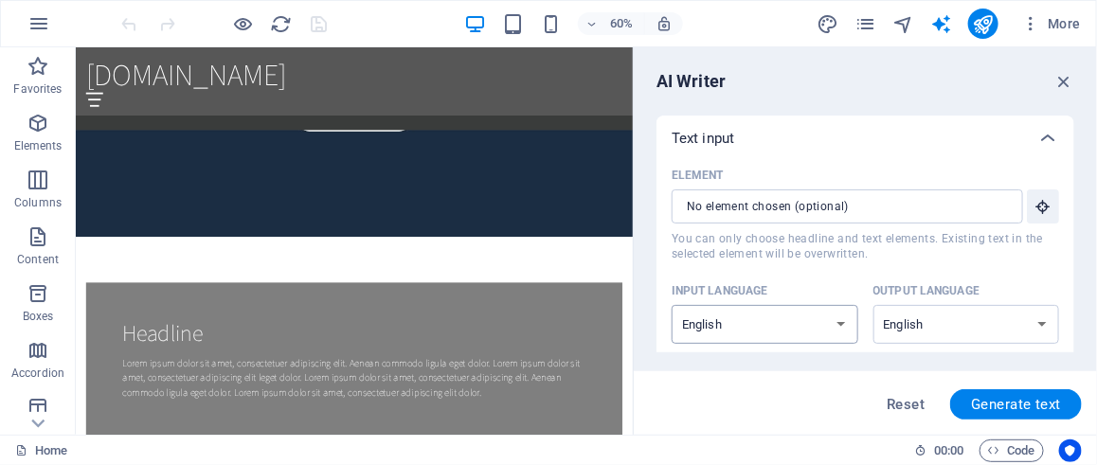
click at [820, 327] on select "Albanian Arabic Armenian Awadhi Azerbaijani Bashkir Basque Belarusian Bengali B…" at bounding box center [764, 324] width 187 height 39
select select "Spanish"
click at [671, 305] on select "Albanian Arabic Armenian Awadhi Azerbaijani Bashkir Basque Belarusian Bengali B…" at bounding box center [764, 324] width 187 height 39
click at [975, 323] on select "Albanian Arabic Armenian Awadhi Azerbaijani Bashkir Basque Belarusian Bengali B…" at bounding box center [966, 324] width 187 height 39
select select "Spanish"
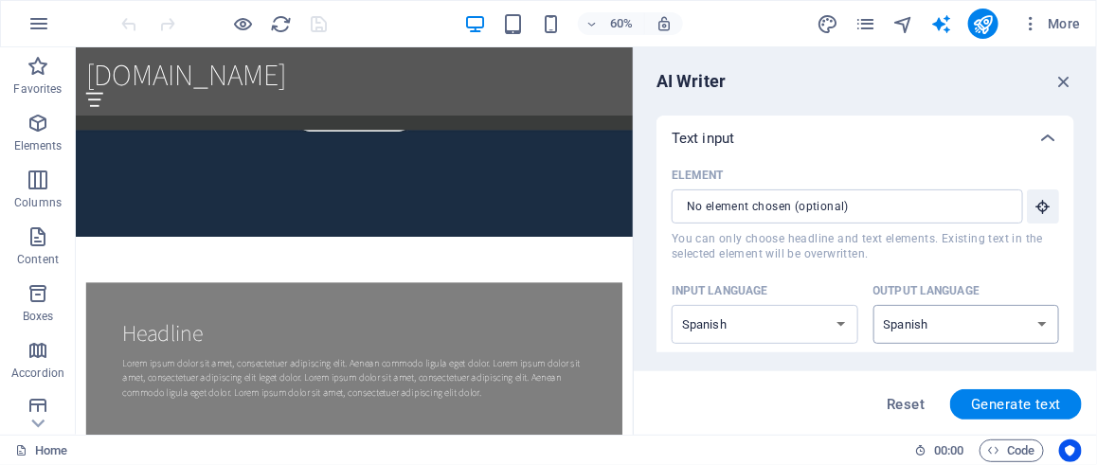
click at [873, 305] on select "Albanian Arabic Armenian Awadhi Azerbaijani Bashkir Basque Belarusian Bengali B…" at bounding box center [966, 324] width 187 height 39
click at [1024, 397] on span "Generate text" at bounding box center [1016, 404] width 90 height 15
type textarea "x"
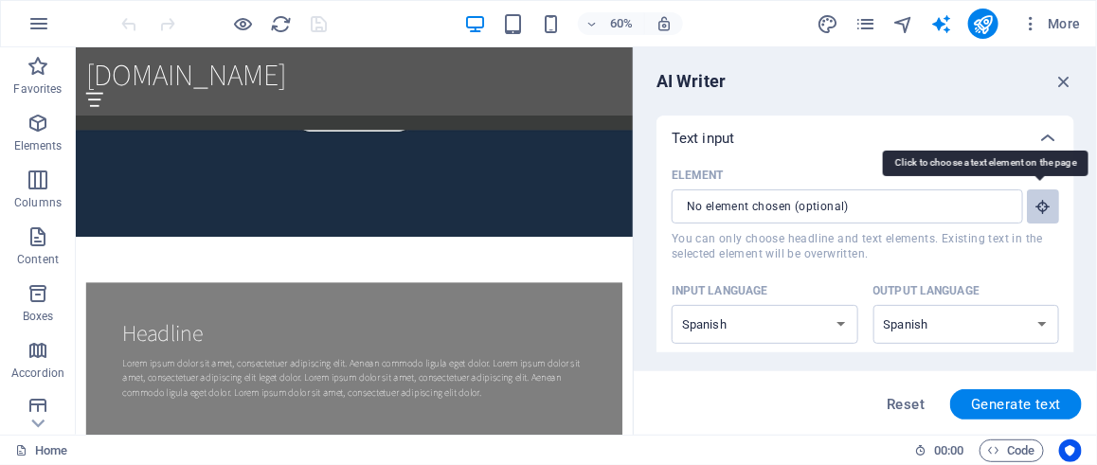
click at [1029, 206] on button "Element ​ You can only choose headline and text elements. Existing text in the …" at bounding box center [1043, 206] width 32 height 34
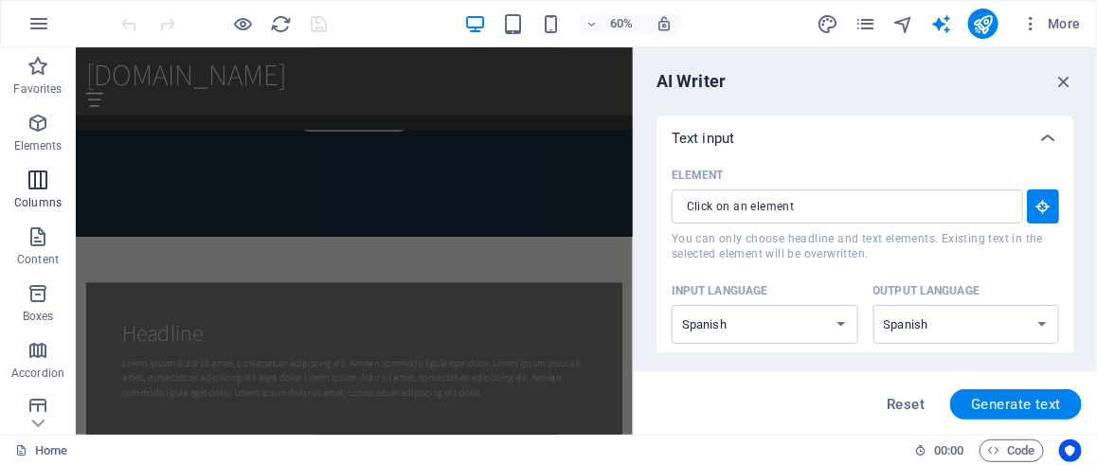
click at [25, 185] on span "Columns" at bounding box center [38, 191] width 76 height 45
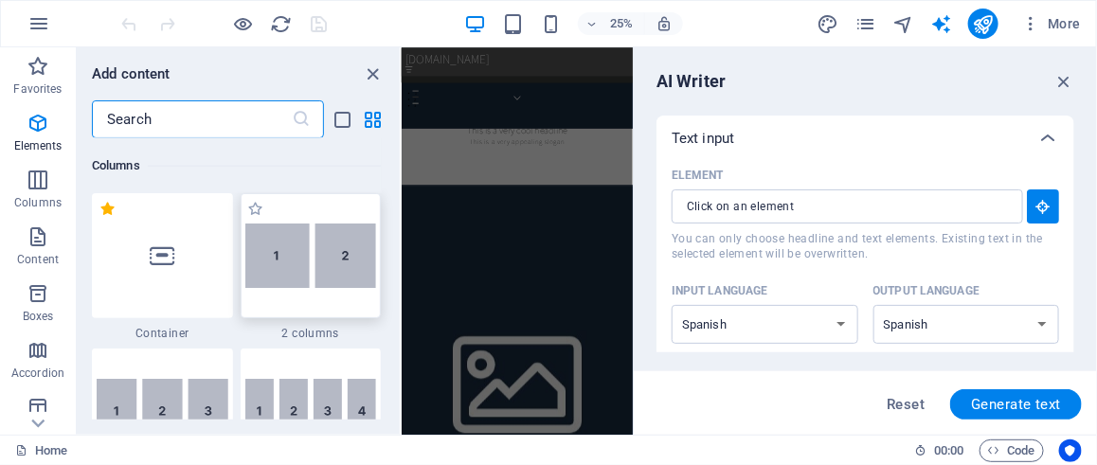
scroll to position [937, 0]
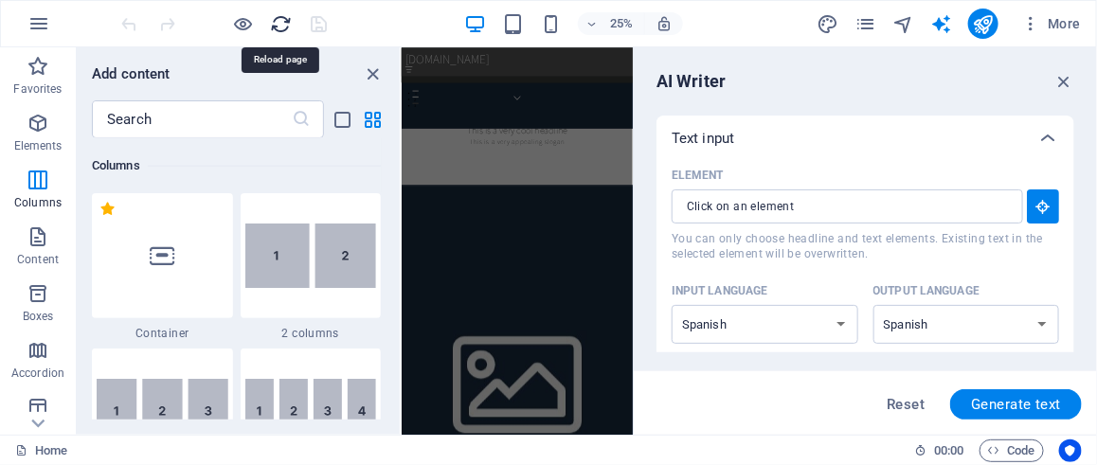
click at [283, 25] on icon "reload" at bounding box center [282, 24] width 22 height 22
click at [20, 76] on span "Favorites" at bounding box center [38, 77] width 76 height 45
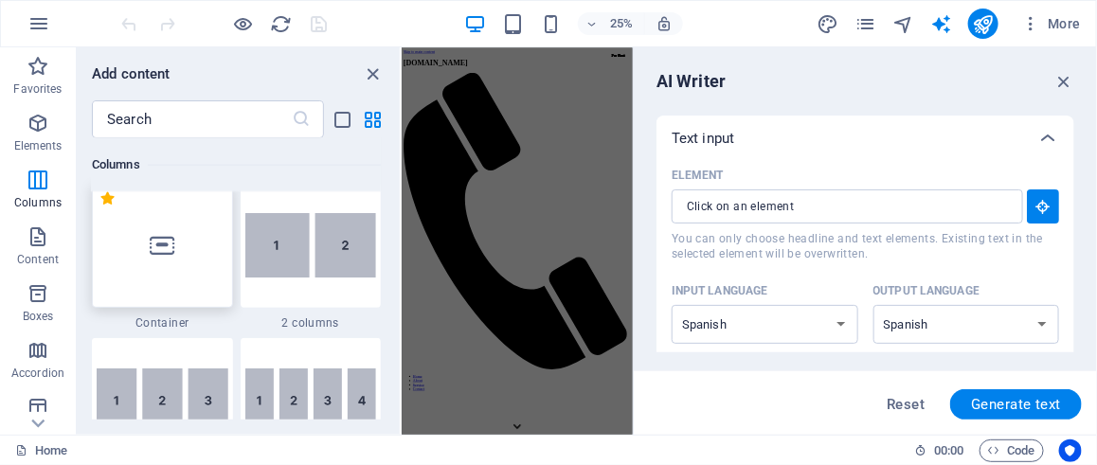
scroll to position [1136, 0]
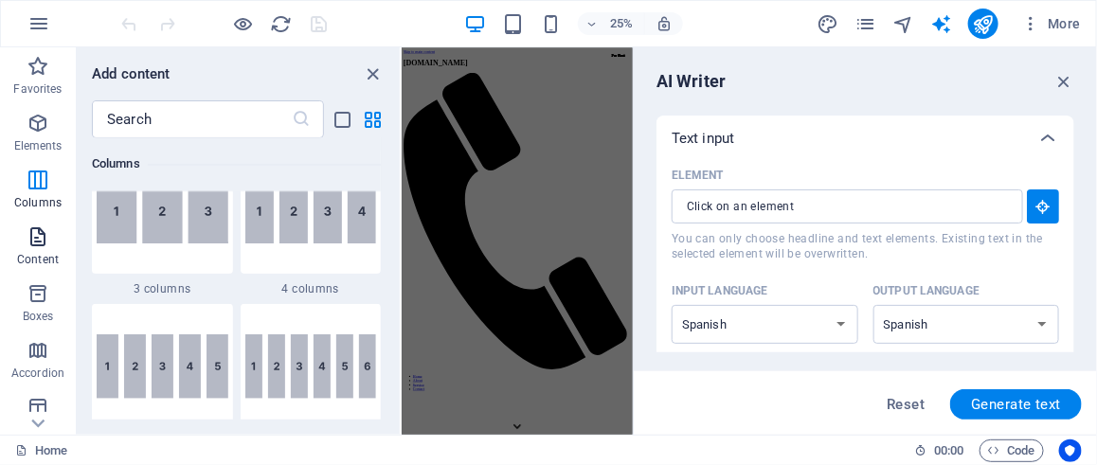
click at [29, 259] on p "Content" at bounding box center [38, 259] width 42 height 15
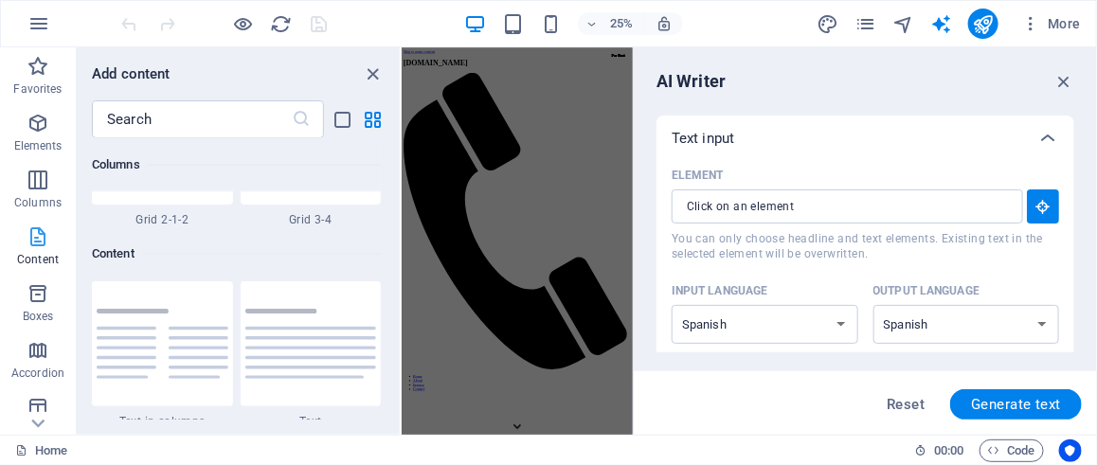
scroll to position [3314, 0]
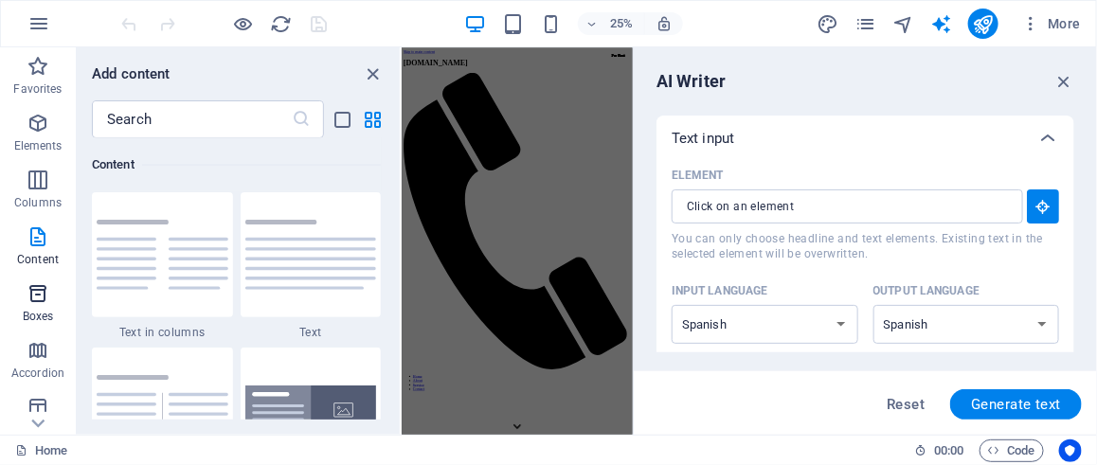
click at [45, 316] on p "Boxes" at bounding box center [38, 316] width 31 height 15
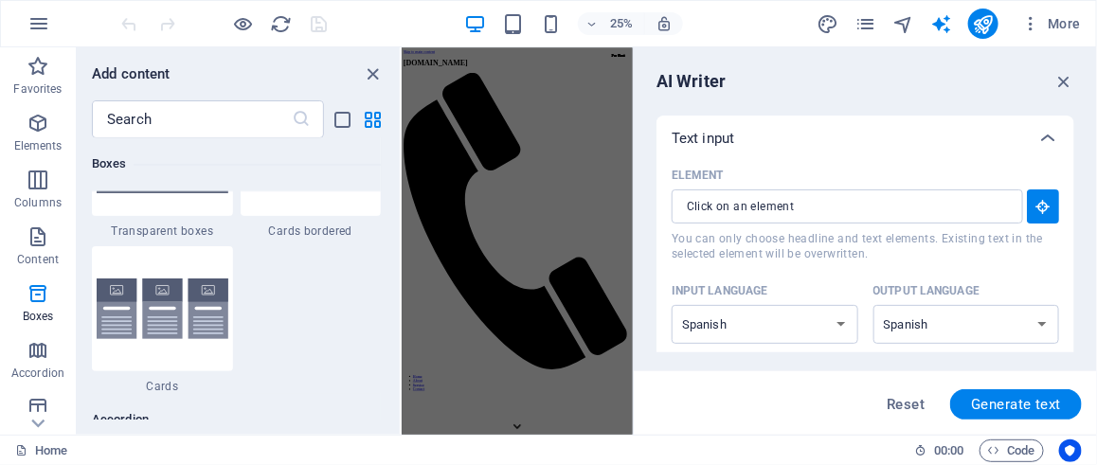
scroll to position [5886, 0]
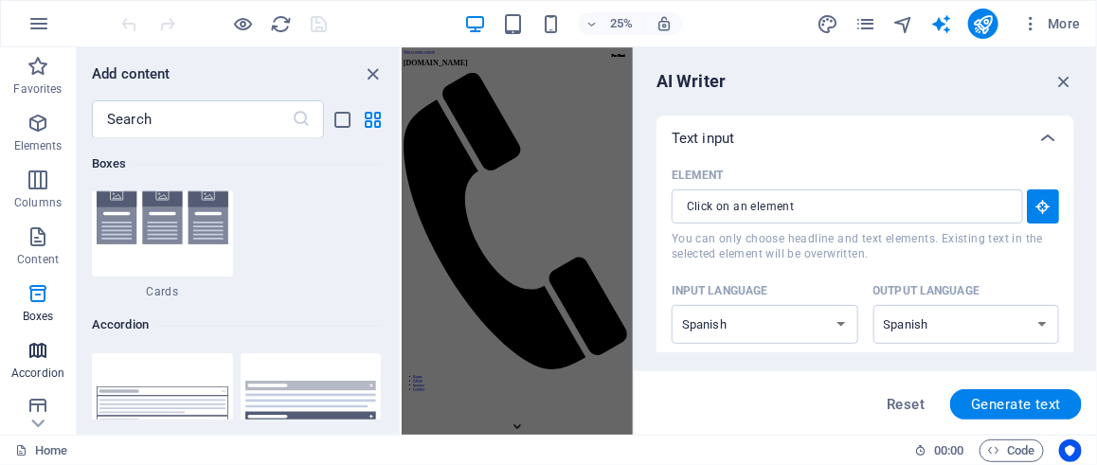
click at [32, 370] on p "Accordion" at bounding box center [37, 373] width 53 height 15
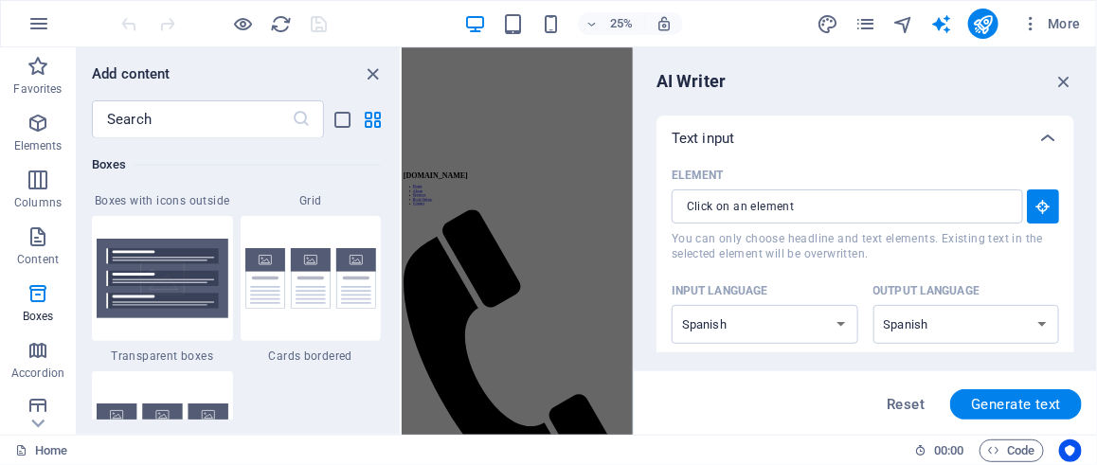
scroll to position [5572, 0]
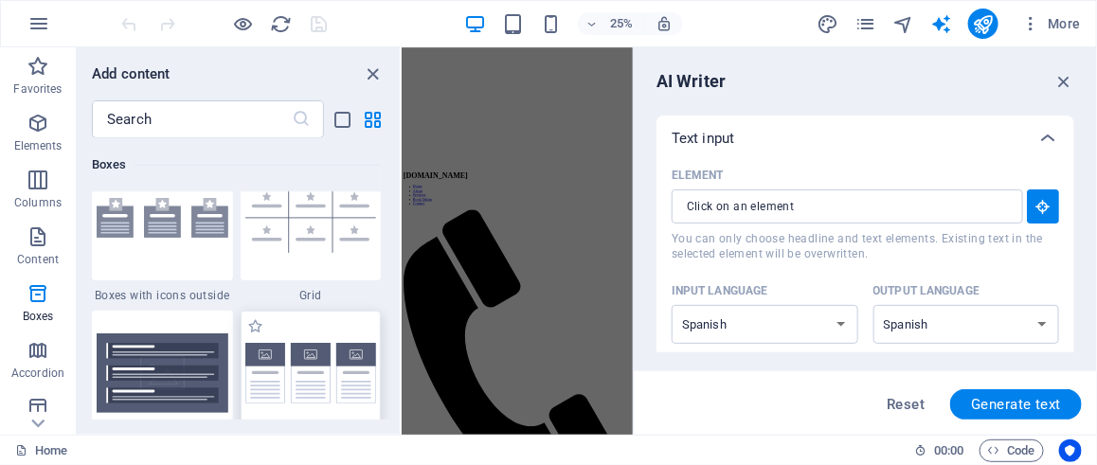
click at [316, 343] on img at bounding box center [311, 374] width 132 height 62
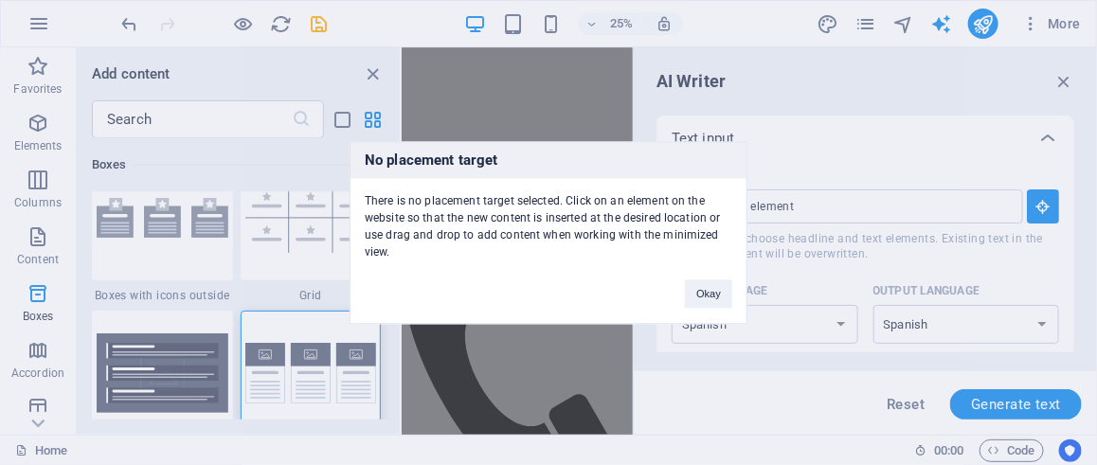
click at [813, 120] on div "No placement target There is no placement target selected. Click on an element …" at bounding box center [548, 232] width 1097 height 465
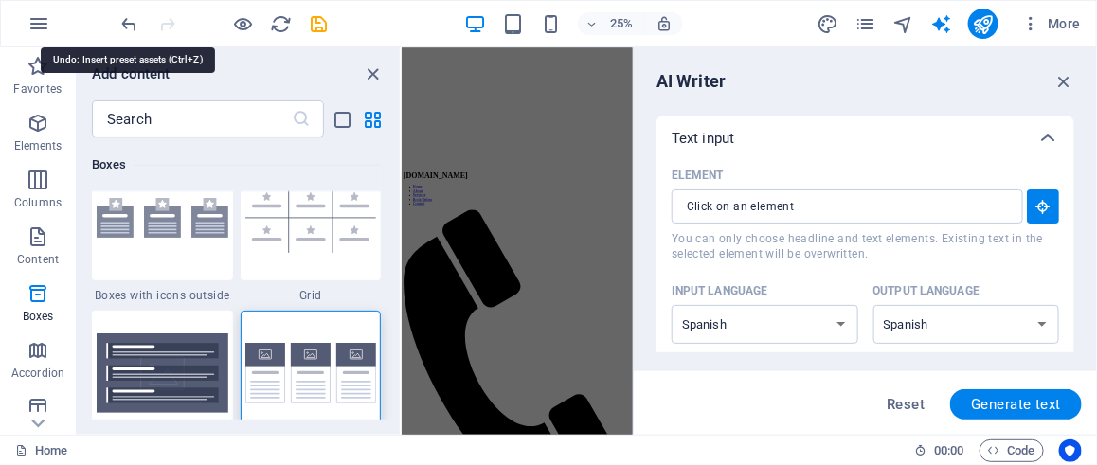
click at [119, 13] on icon "undo" at bounding box center [130, 24] width 22 height 22
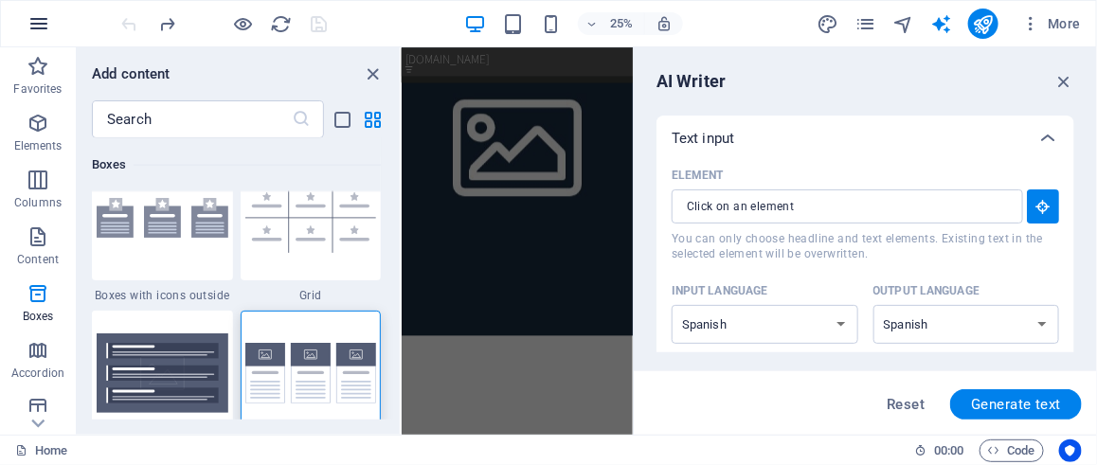
click at [45, 20] on icon "button" at bounding box center [38, 23] width 23 height 23
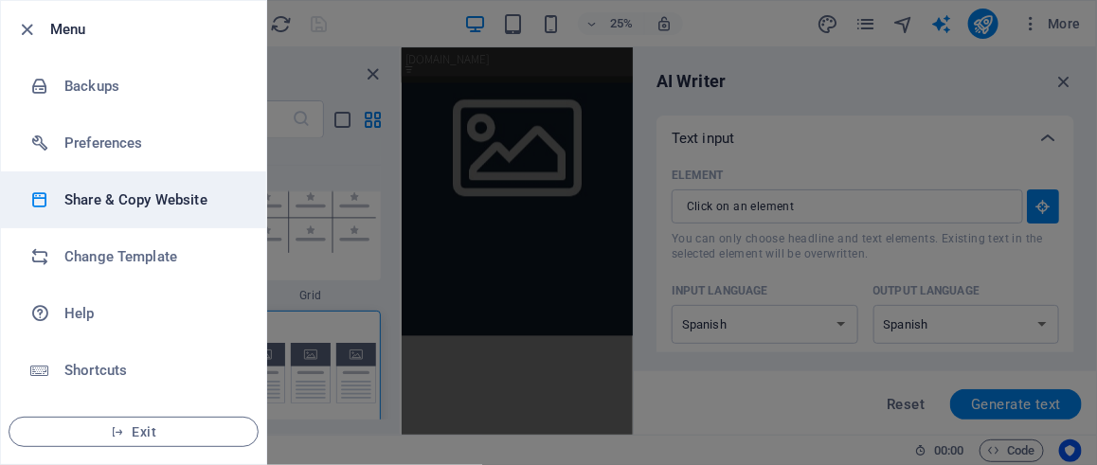
click at [182, 199] on h6 "Share & Copy Website" at bounding box center [151, 199] width 175 height 23
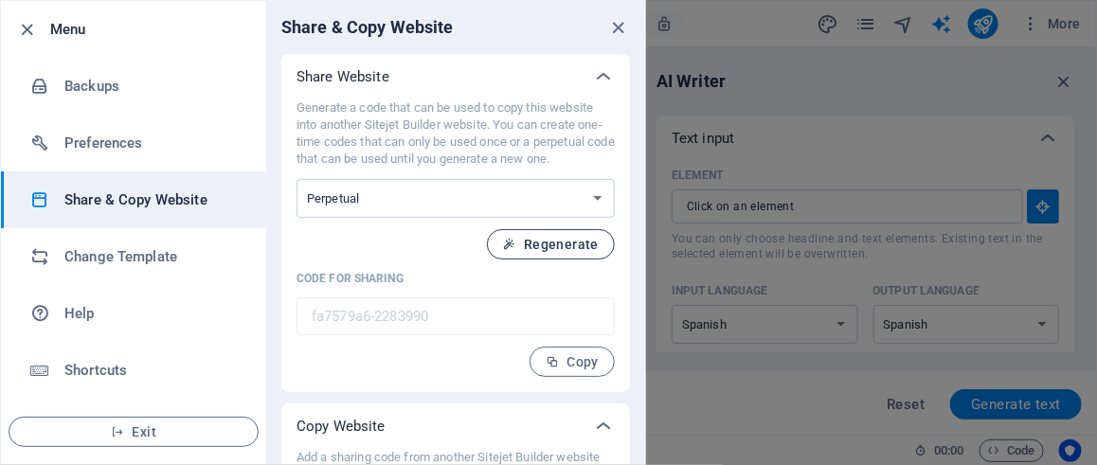
click at [546, 238] on span "Regenerate" at bounding box center [551, 244] width 96 height 15
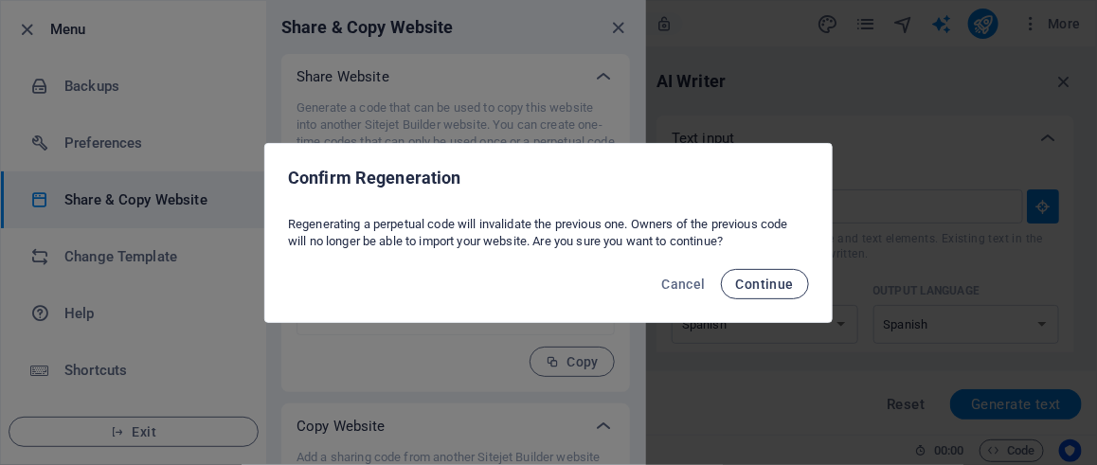
click at [760, 279] on span "Continue" at bounding box center [765, 284] width 58 height 15
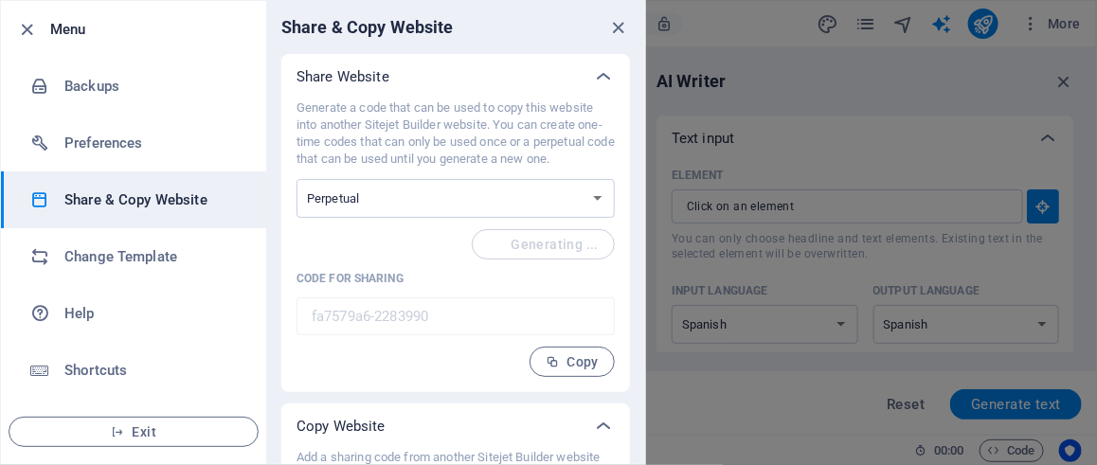
type input "5b6df801-2283990"
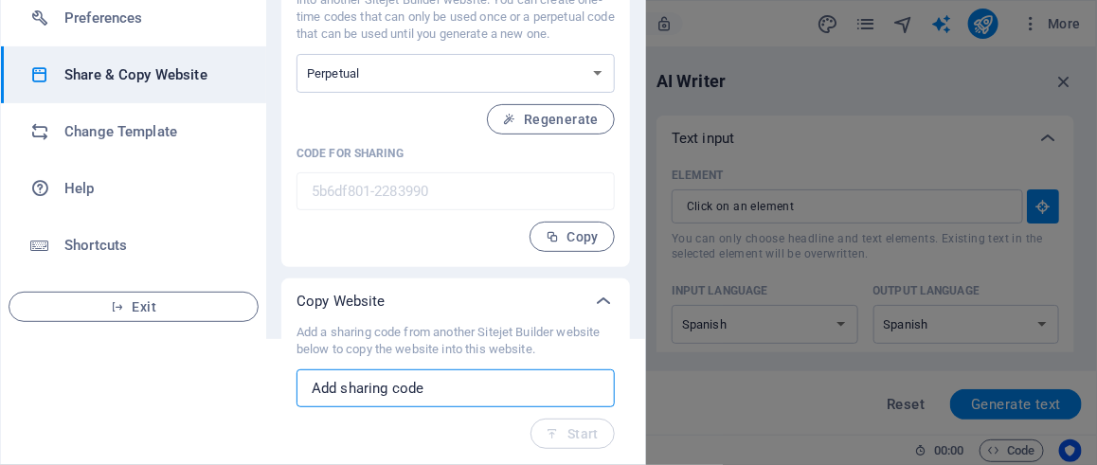
drag, startPoint x: 484, startPoint y: 383, endPoint x: 312, endPoint y: 397, distance: 172.9
click at [312, 397] on input "text" at bounding box center [455, 388] width 318 height 38
click at [421, 385] on input "text" at bounding box center [455, 388] width 318 height 38
click at [418, 385] on input "text" at bounding box center [455, 388] width 318 height 38
paste input "https://7496b8-22d9d6.preview.sitehub.io/"
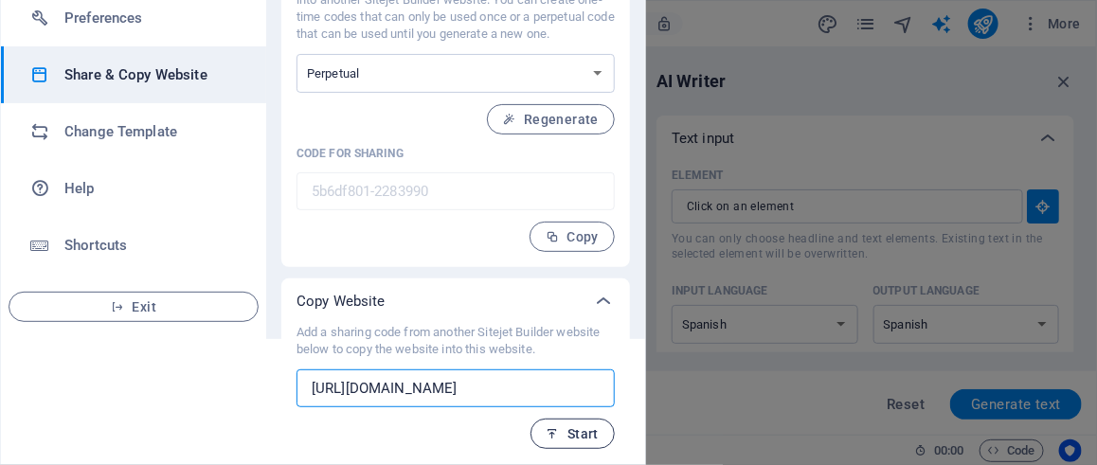
type input "https://7496b8-22d9d6.preview.sitehub.io/"
click at [568, 433] on span "Start" at bounding box center [572, 433] width 52 height 15
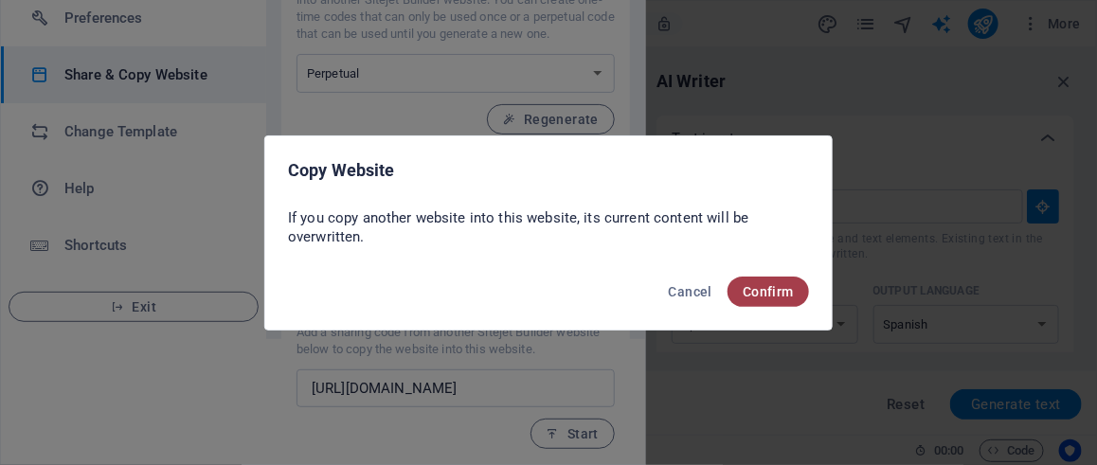
click at [768, 294] on span "Confirm" at bounding box center [767, 291] width 51 height 15
click at [778, 285] on span "Confirm" at bounding box center [767, 291] width 51 height 15
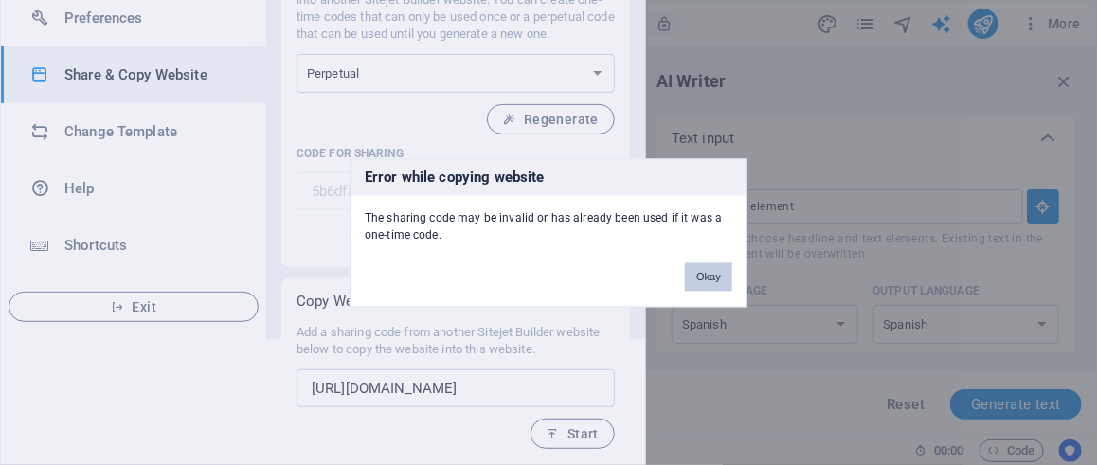
click at [702, 278] on button "Okay" at bounding box center [708, 276] width 47 height 28
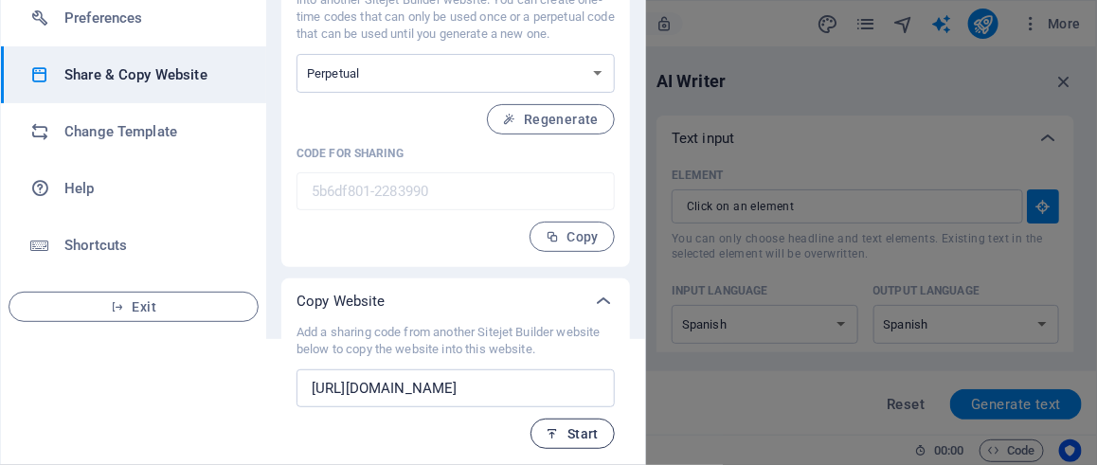
click at [575, 429] on span "Start" at bounding box center [572, 433] width 52 height 15
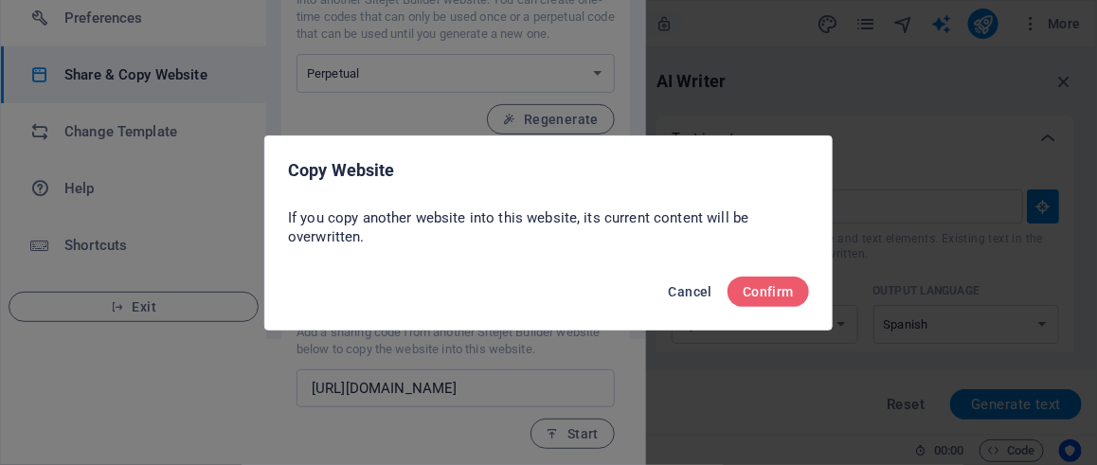
click at [697, 291] on span "Cancel" at bounding box center [691, 291] width 44 height 15
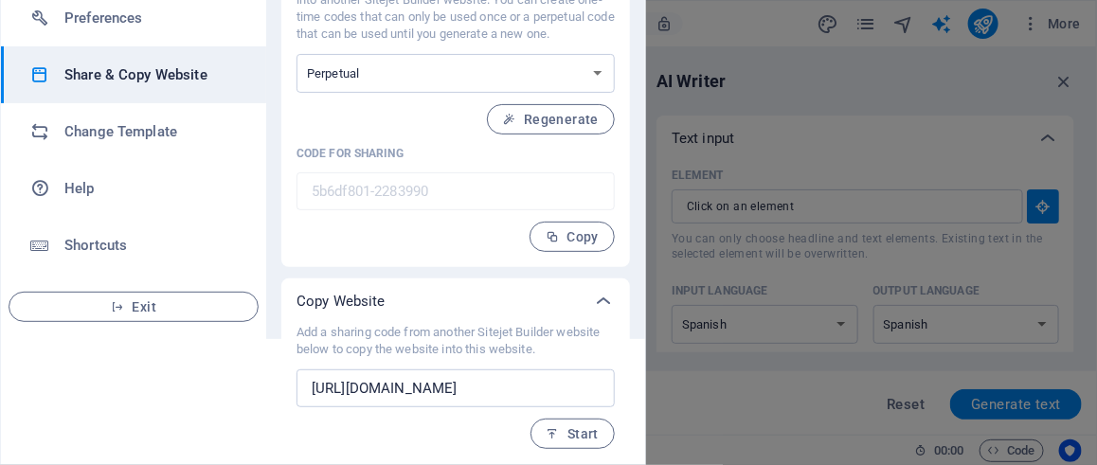
scroll to position [0, 0]
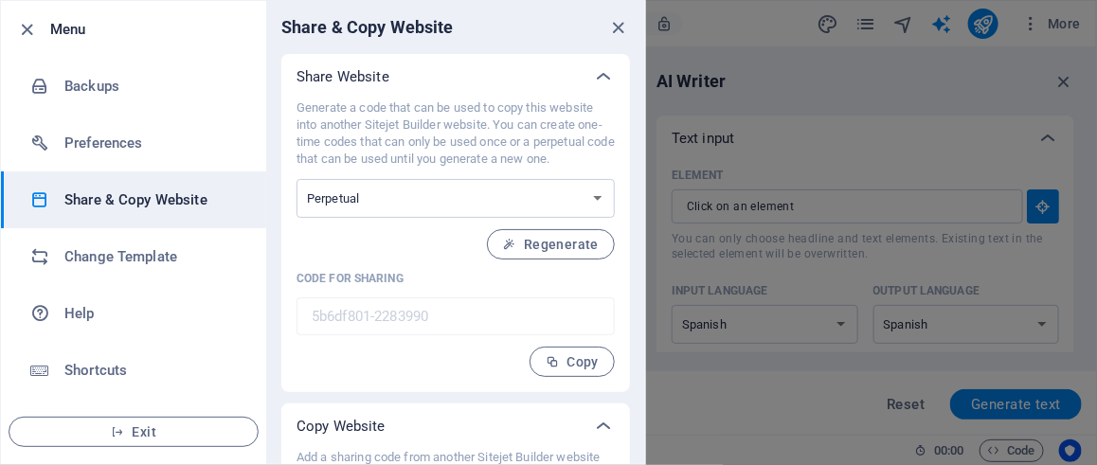
click at [52, 28] on h6 "Menu" at bounding box center [150, 29] width 201 height 23
click at [21, 28] on icon "button" at bounding box center [28, 30] width 22 height 22
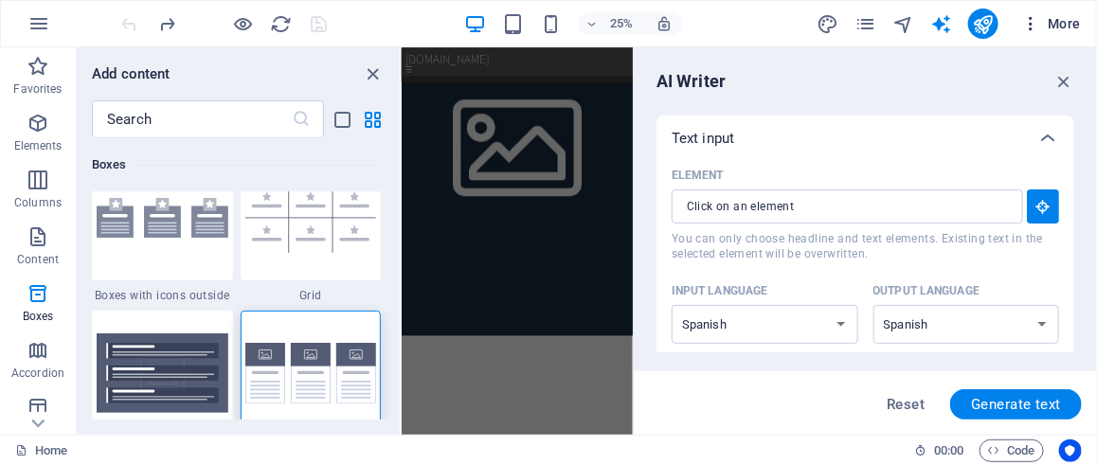
click at [1042, 24] on span "More" at bounding box center [1051, 23] width 60 height 19
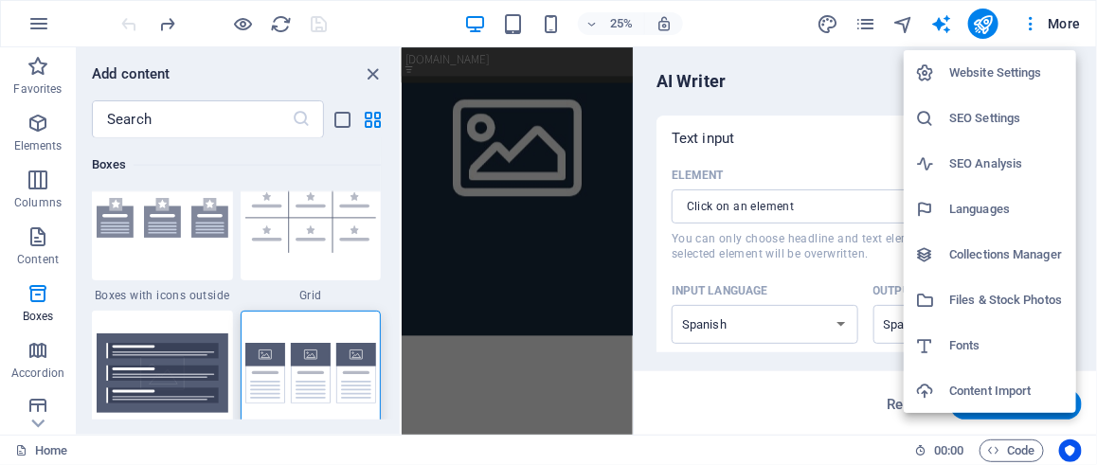
click at [995, 70] on h6 "Website Settings" at bounding box center [1007, 73] width 116 height 23
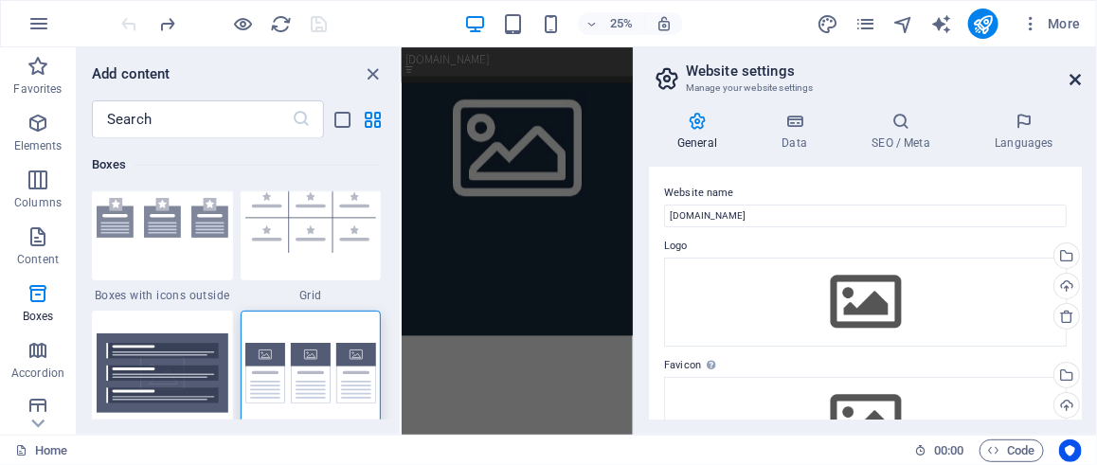
click at [1074, 73] on icon at bounding box center [1075, 79] width 11 height 15
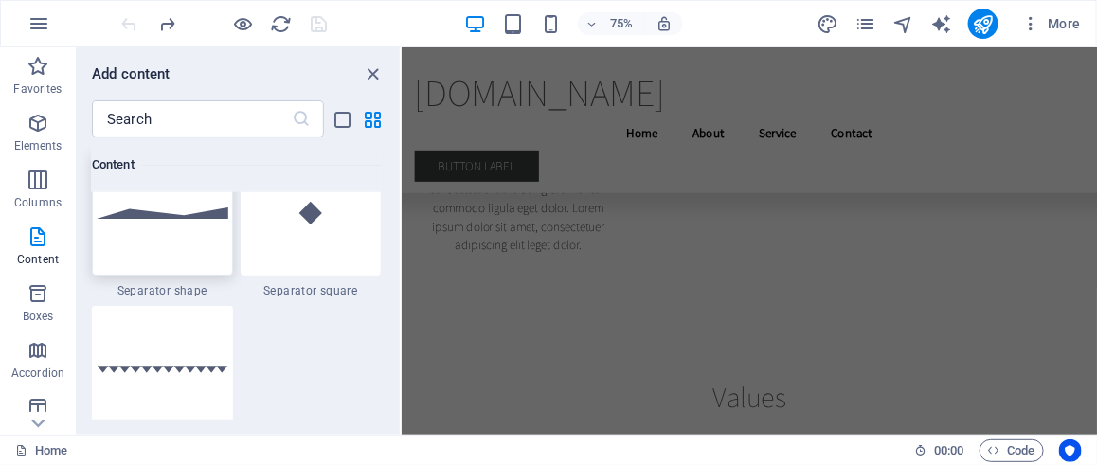
scroll to position [4719, 0]
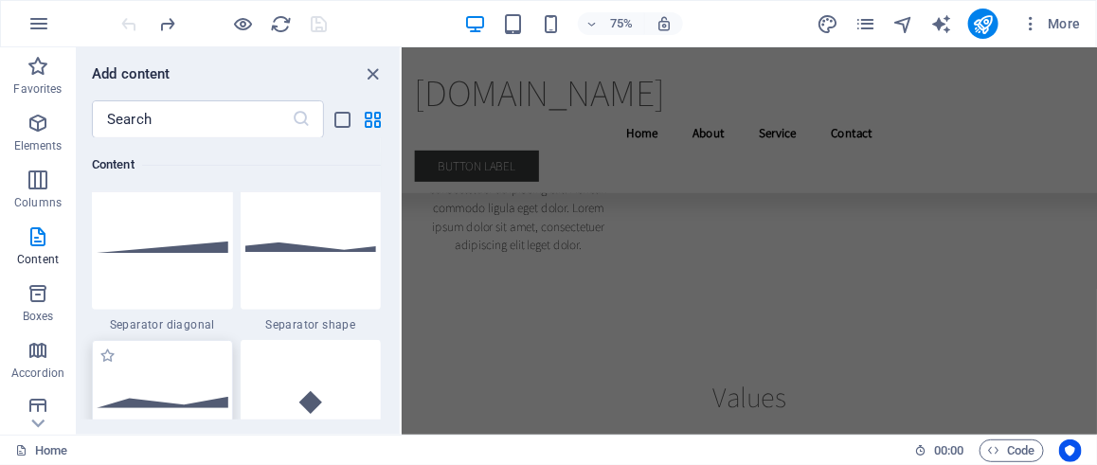
click at [175, 245] on img at bounding box center [163, 246] width 132 height 10
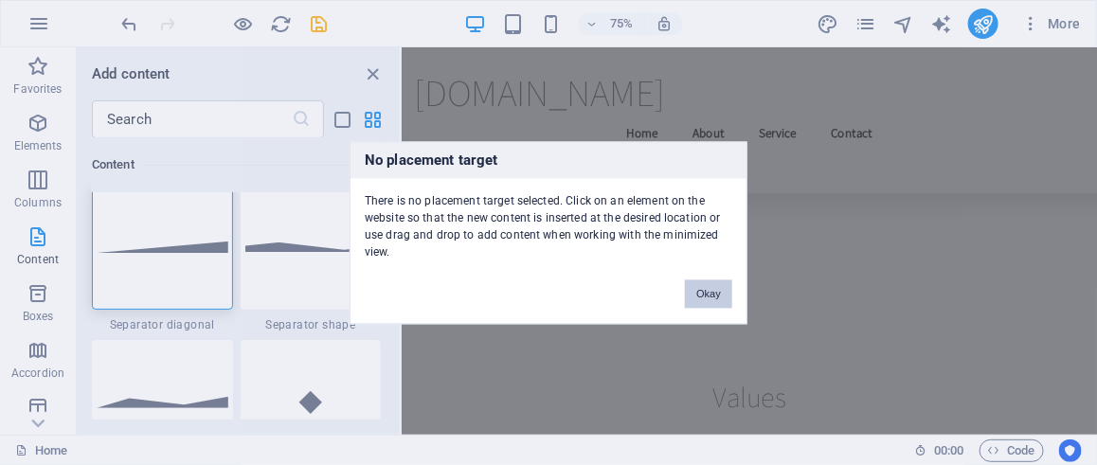
click at [707, 282] on button "Okay" at bounding box center [708, 293] width 47 height 28
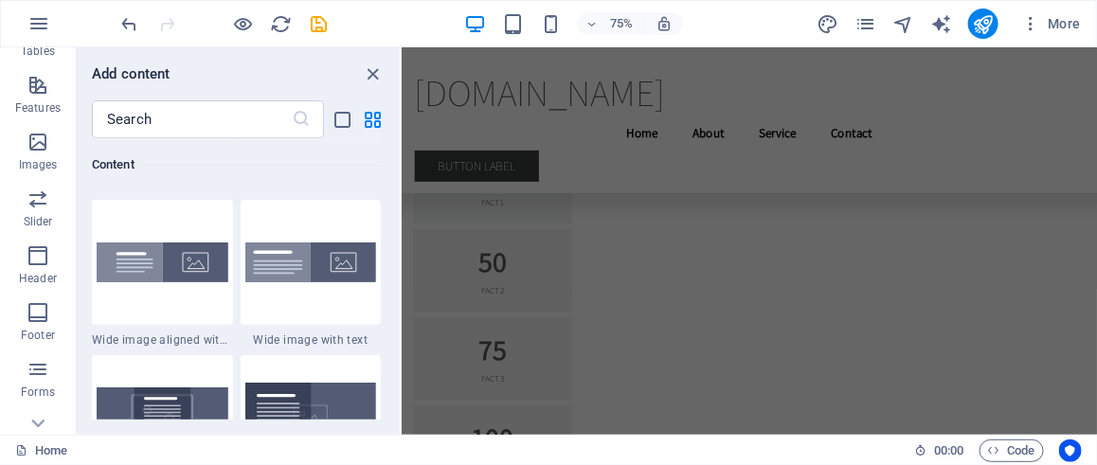
scroll to position [465, 0]
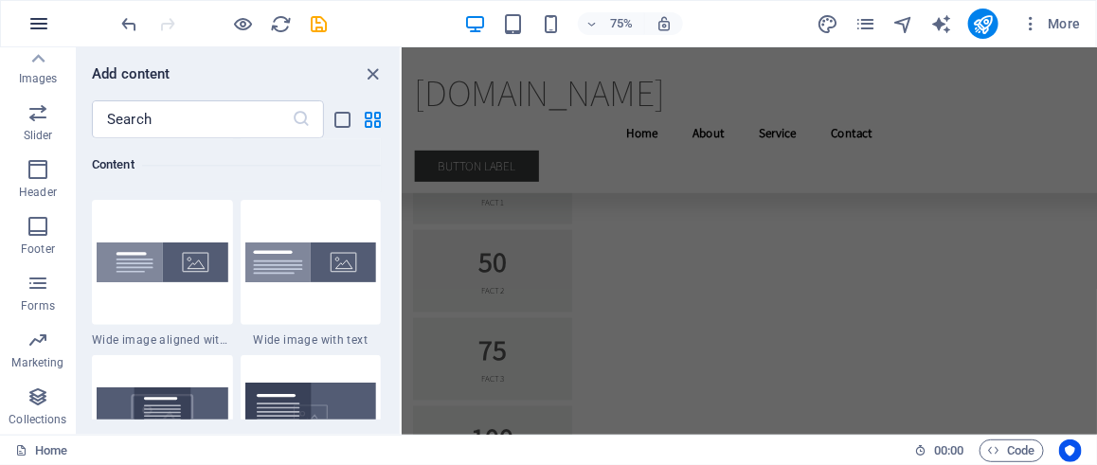
click at [38, 19] on icon "button" at bounding box center [38, 23] width 23 height 23
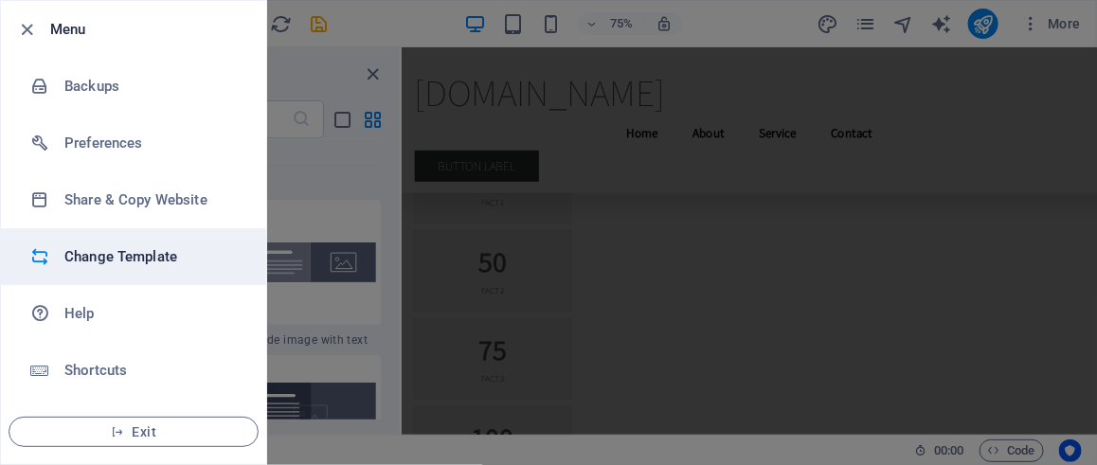
click at [166, 260] on h6 "Change Template" at bounding box center [151, 256] width 175 height 23
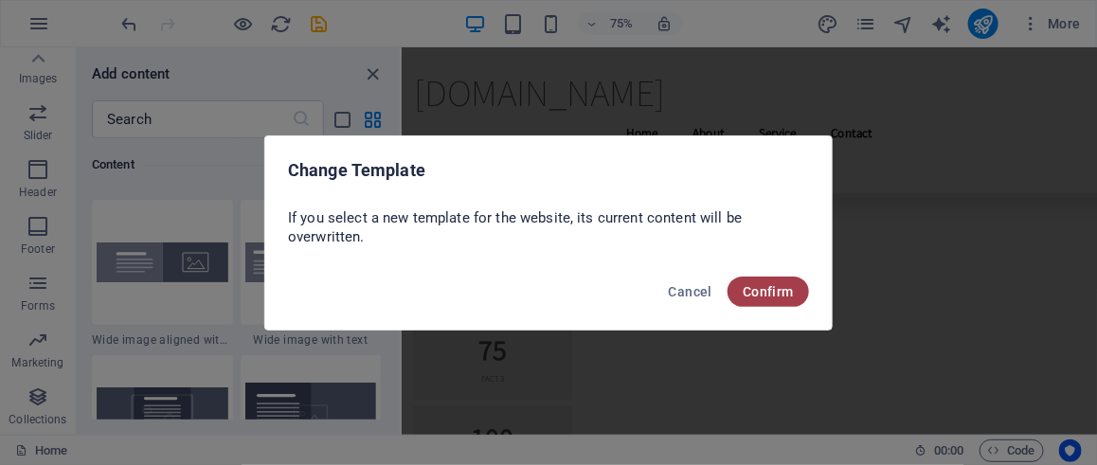
click at [775, 295] on span "Confirm" at bounding box center [767, 291] width 51 height 15
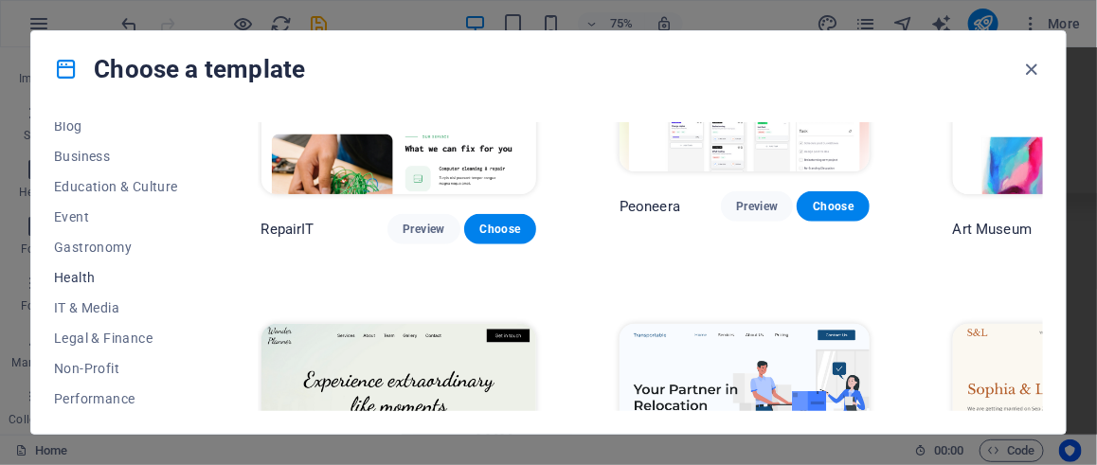
scroll to position [468, 0]
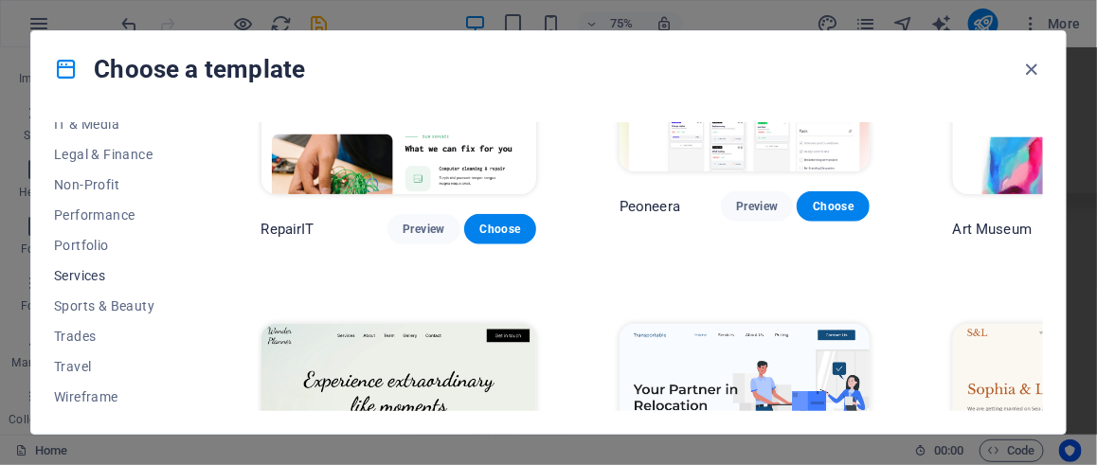
click at [99, 277] on span "Services" at bounding box center [116, 275] width 124 height 15
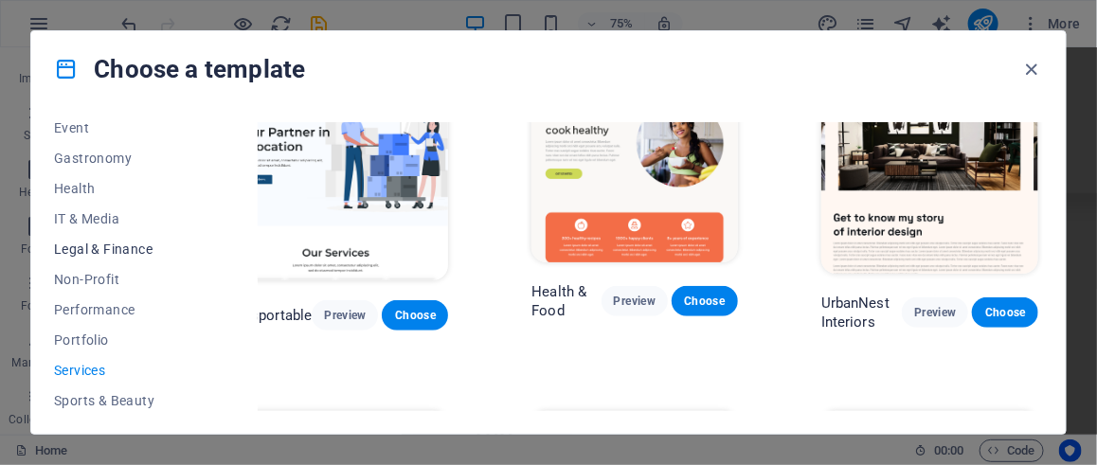
scroll to position [278, 0]
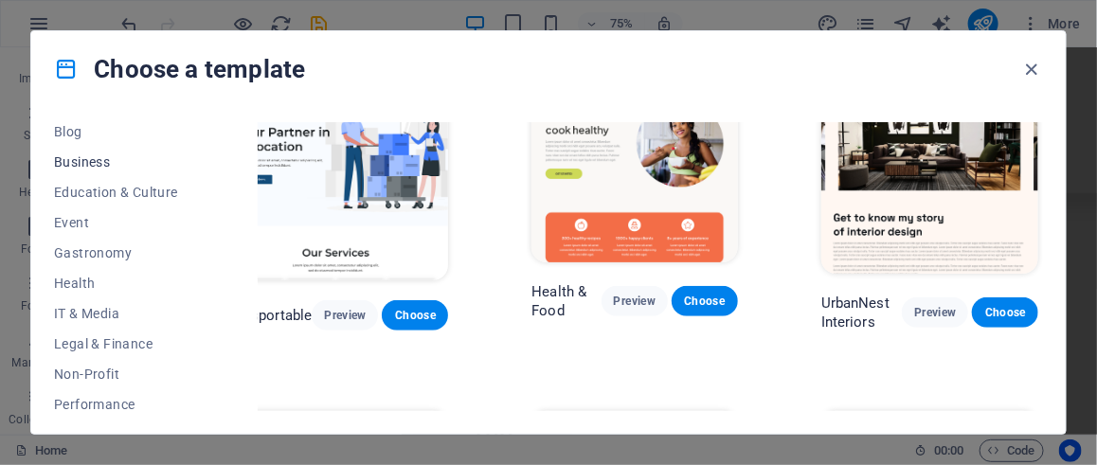
click at [92, 158] on span "Business" at bounding box center [116, 161] width 124 height 15
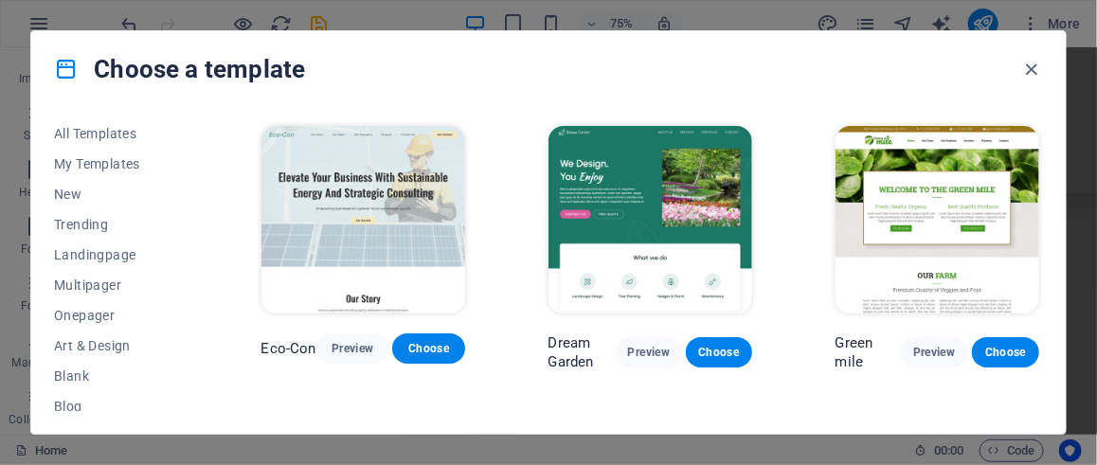
scroll to position [0, 0]
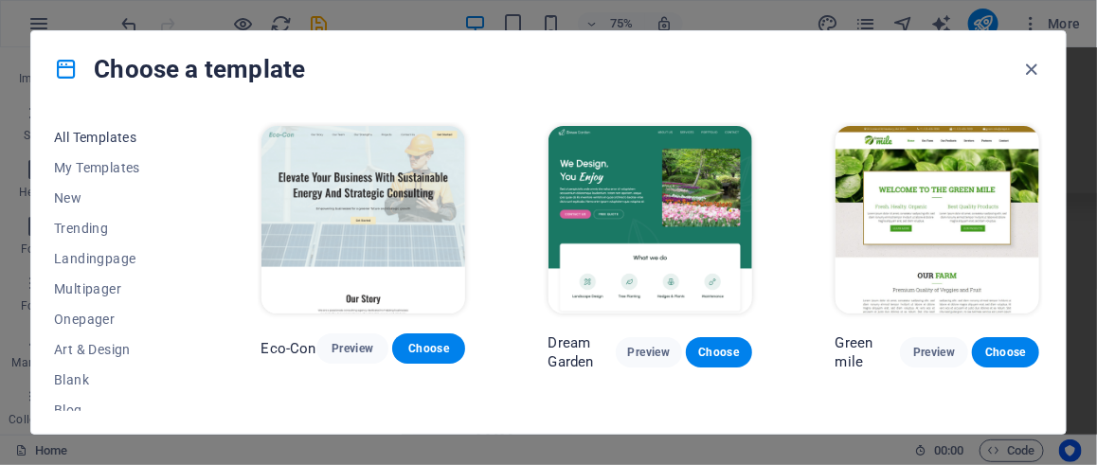
click at [99, 130] on span "All Templates" at bounding box center [116, 137] width 124 height 15
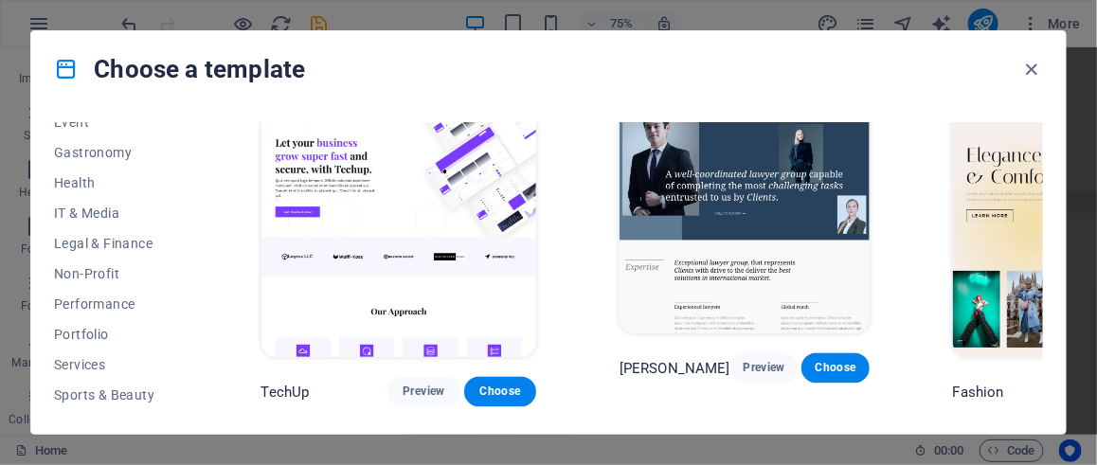
scroll to position [468, 0]
click at [121, 311] on span "Sports & Beauty" at bounding box center [116, 305] width 124 height 15
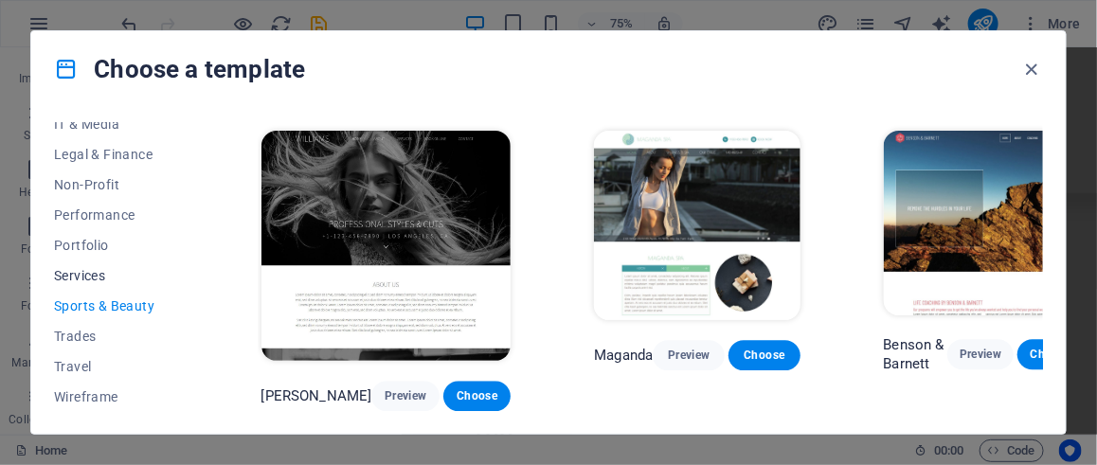
scroll to position [736, 0]
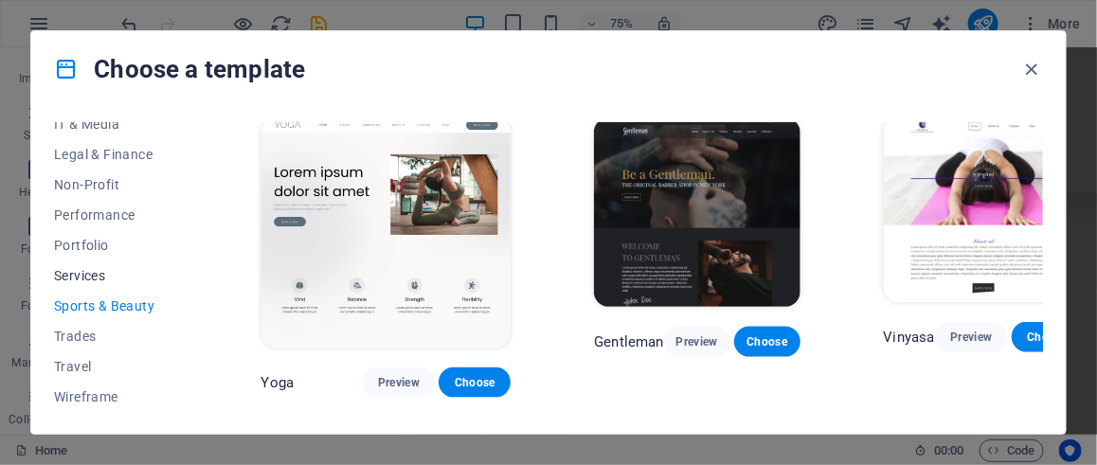
click at [108, 277] on span "Services" at bounding box center [116, 275] width 124 height 15
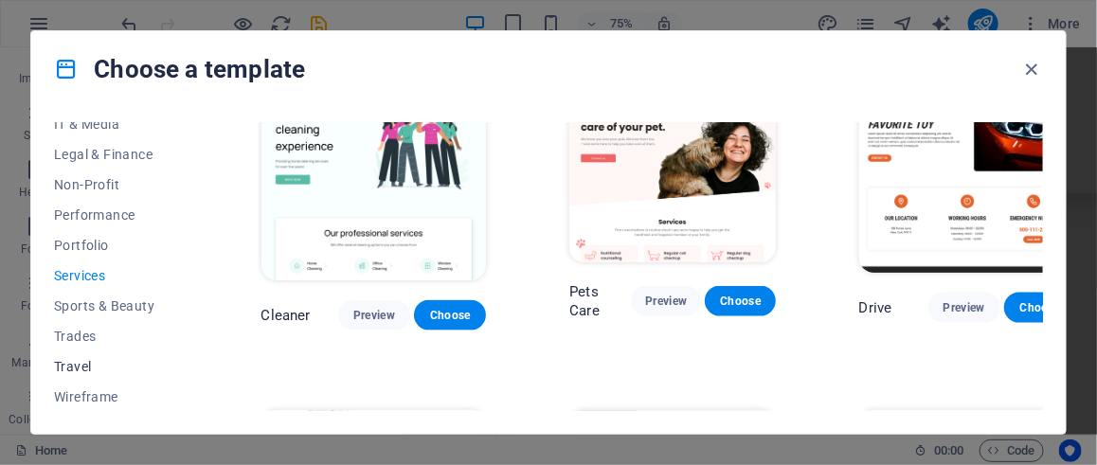
click at [79, 359] on span "Travel" at bounding box center [116, 366] width 124 height 15
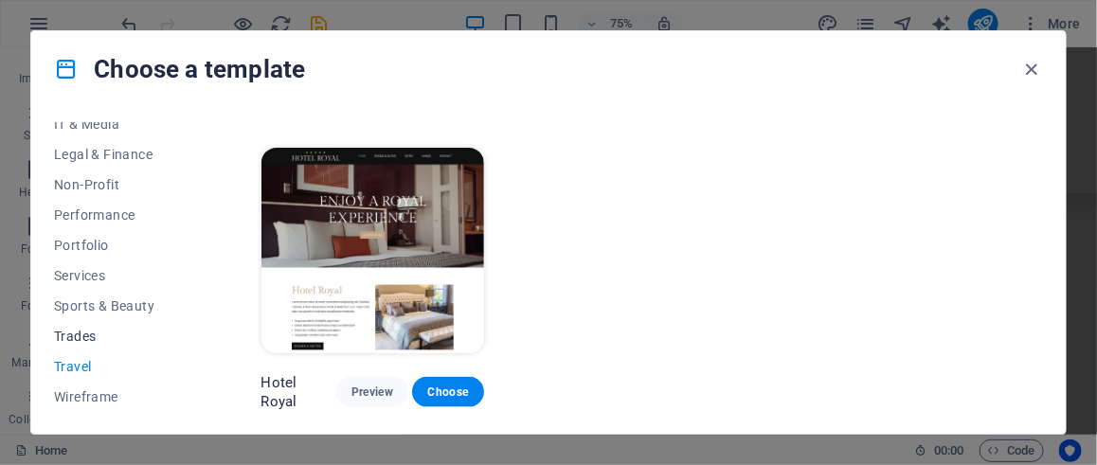
click at [81, 333] on span "Trades" at bounding box center [116, 336] width 124 height 15
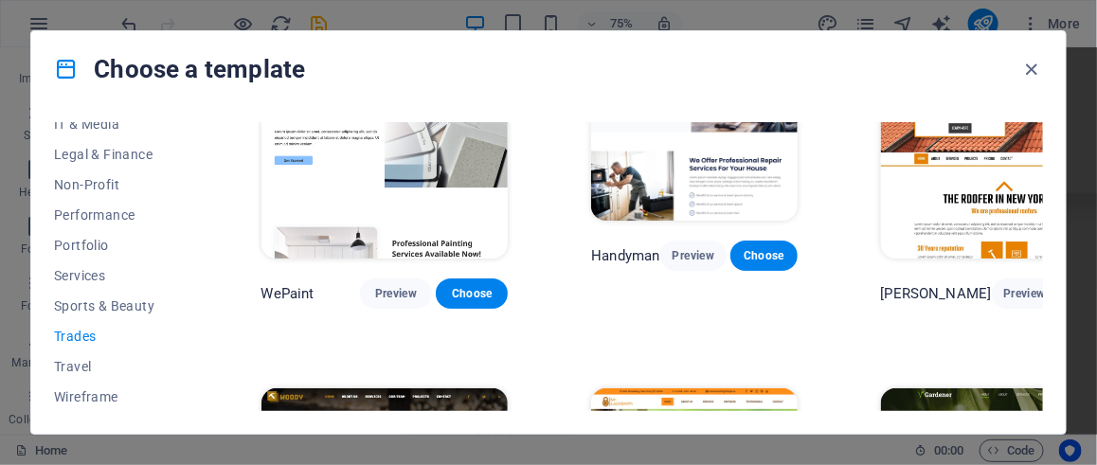
scroll to position [0, 0]
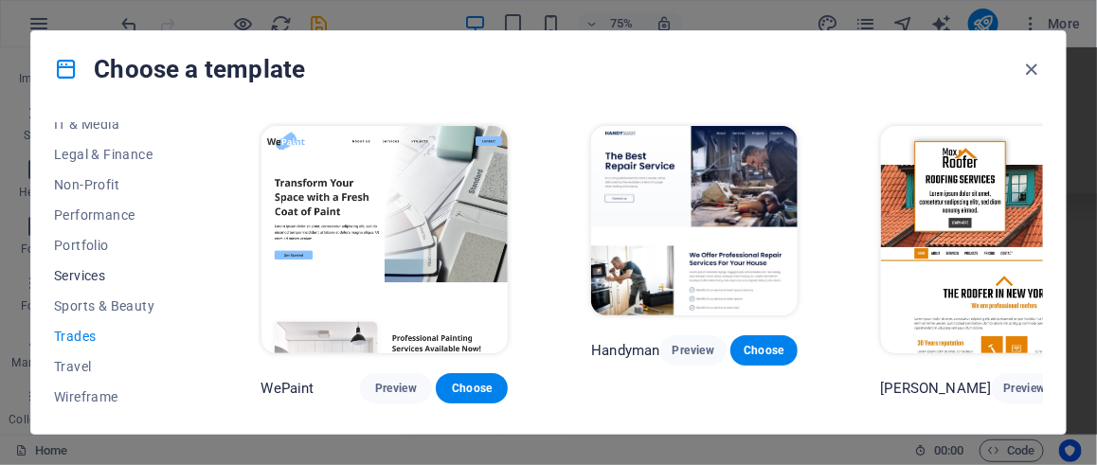
click at [83, 270] on span "Services" at bounding box center [116, 275] width 124 height 15
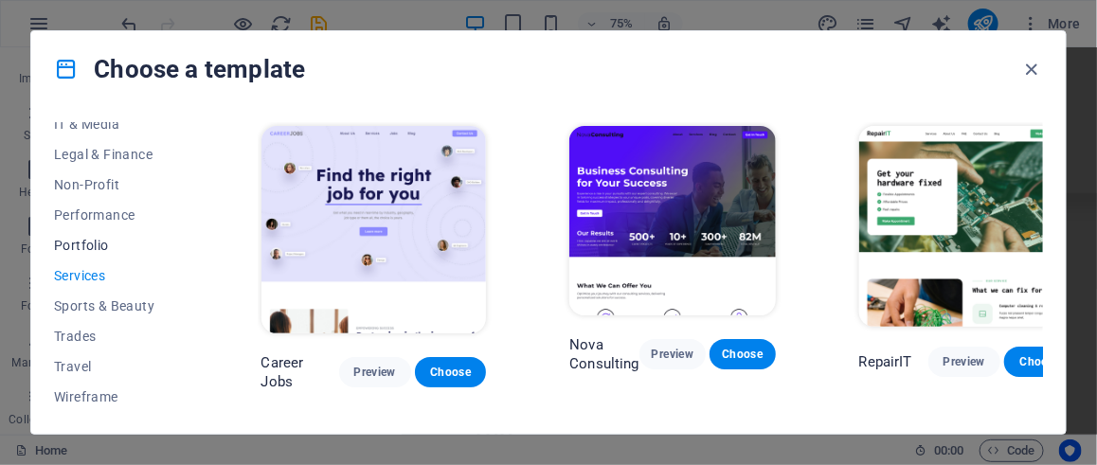
click at [92, 245] on span "Portfolio" at bounding box center [116, 245] width 124 height 15
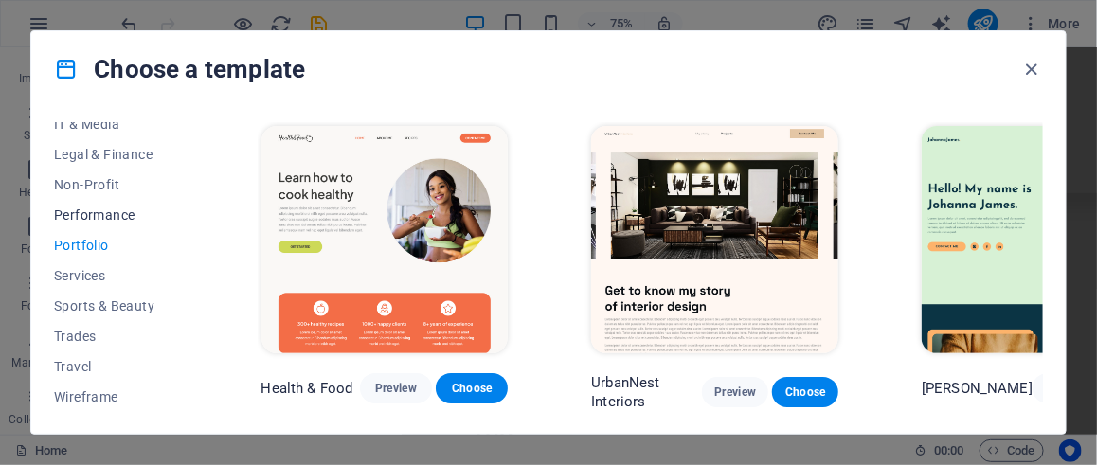
click at [94, 213] on span "Performance" at bounding box center [116, 214] width 124 height 15
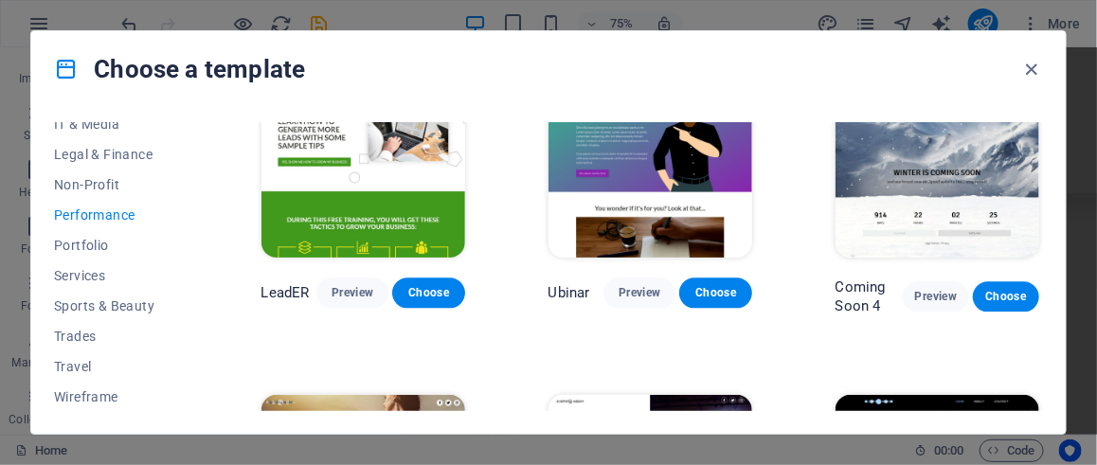
scroll to position [1550, 0]
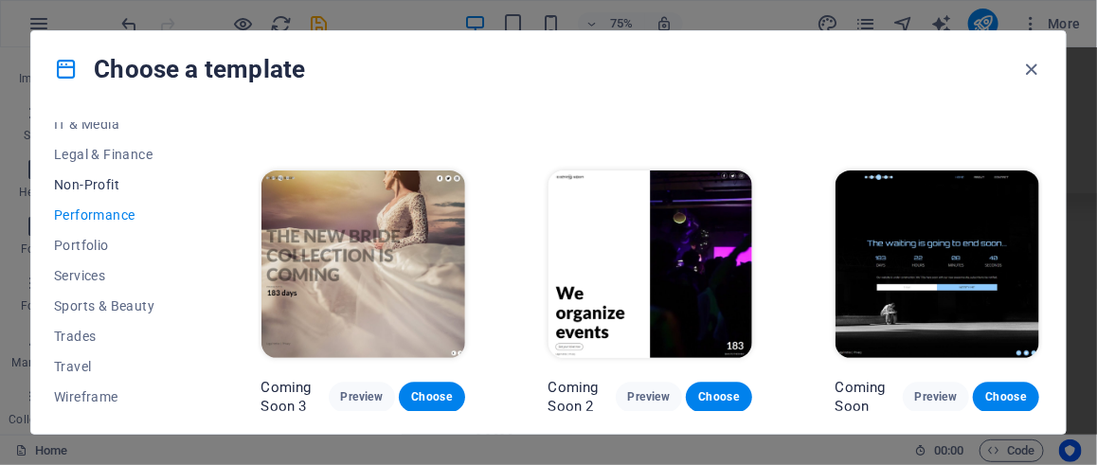
click at [73, 183] on span "Non-Profit" at bounding box center [116, 184] width 124 height 15
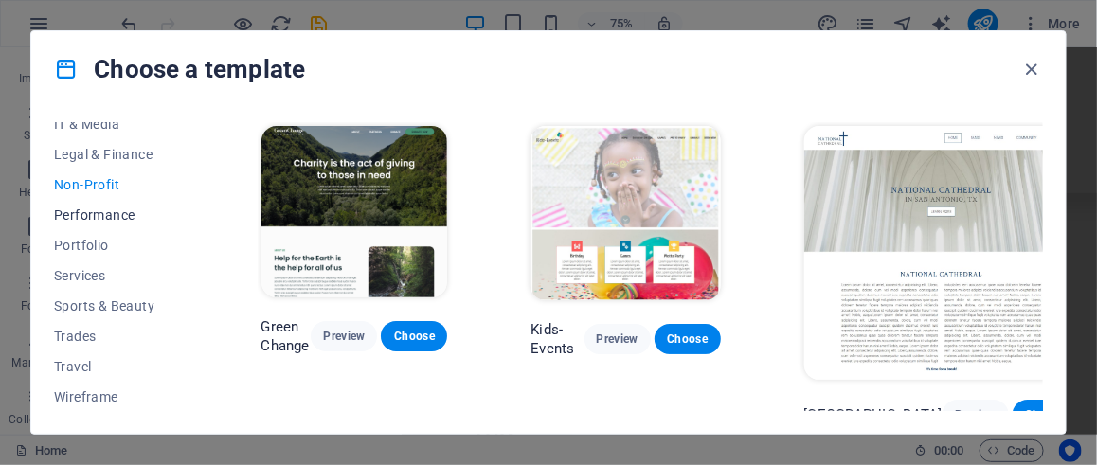
scroll to position [373, 0]
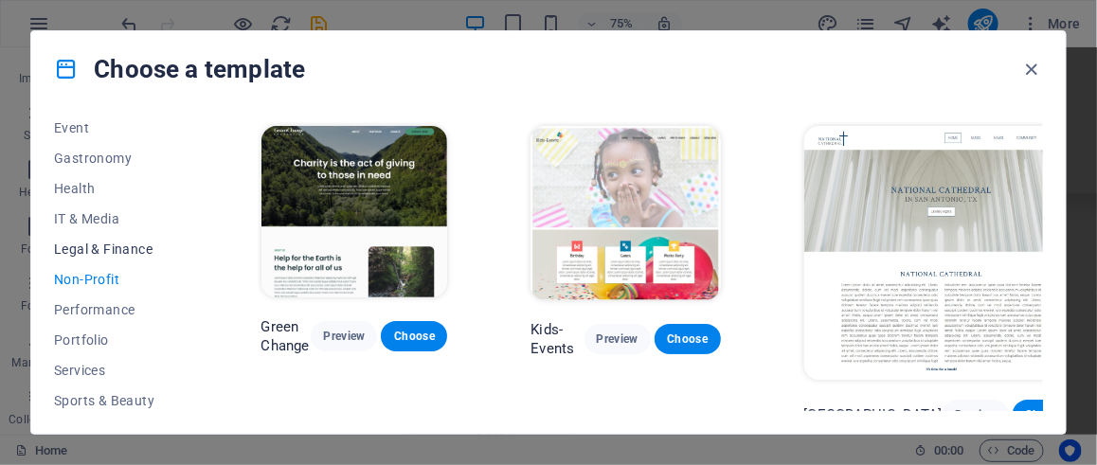
click at [88, 254] on span "Legal & Finance" at bounding box center [116, 248] width 124 height 15
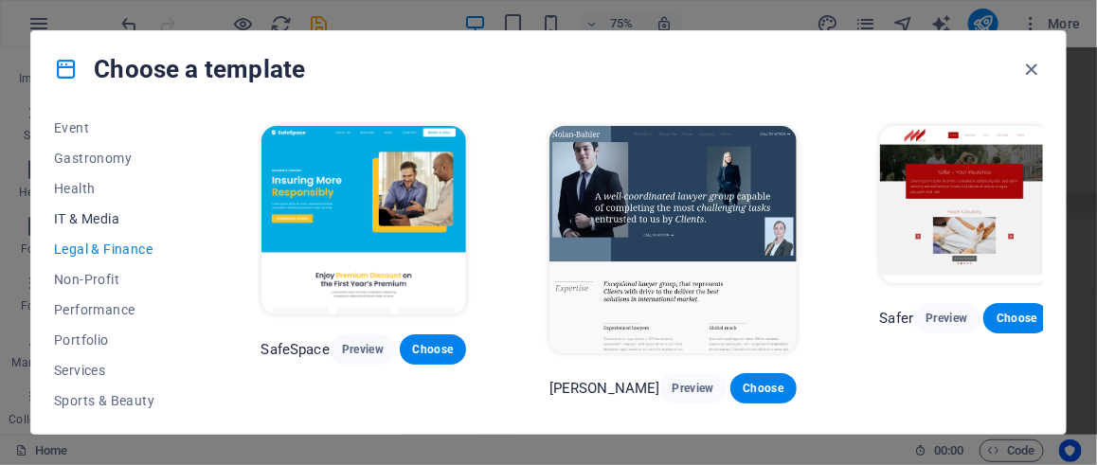
click at [102, 211] on span "IT & Media" at bounding box center [116, 218] width 124 height 15
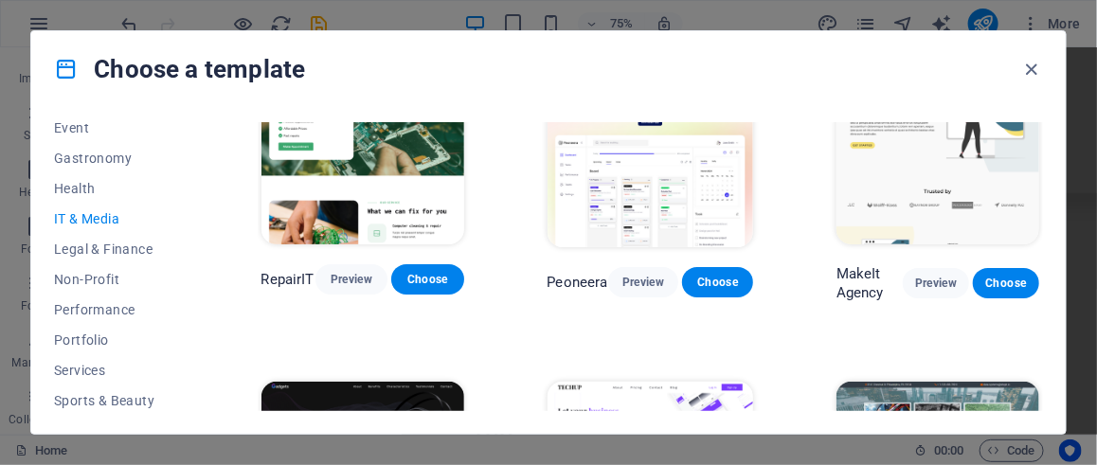
scroll to position [0, 0]
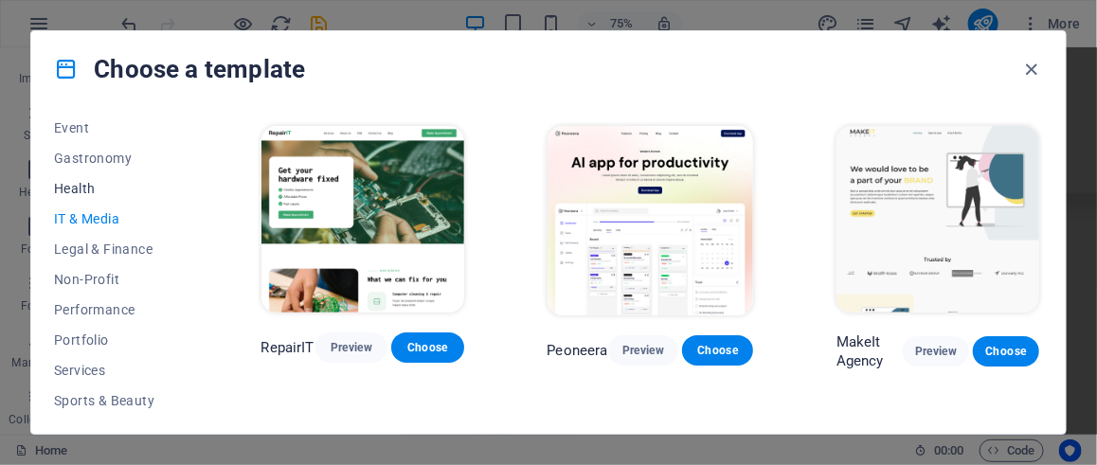
click at [89, 190] on span "Health" at bounding box center [116, 188] width 124 height 15
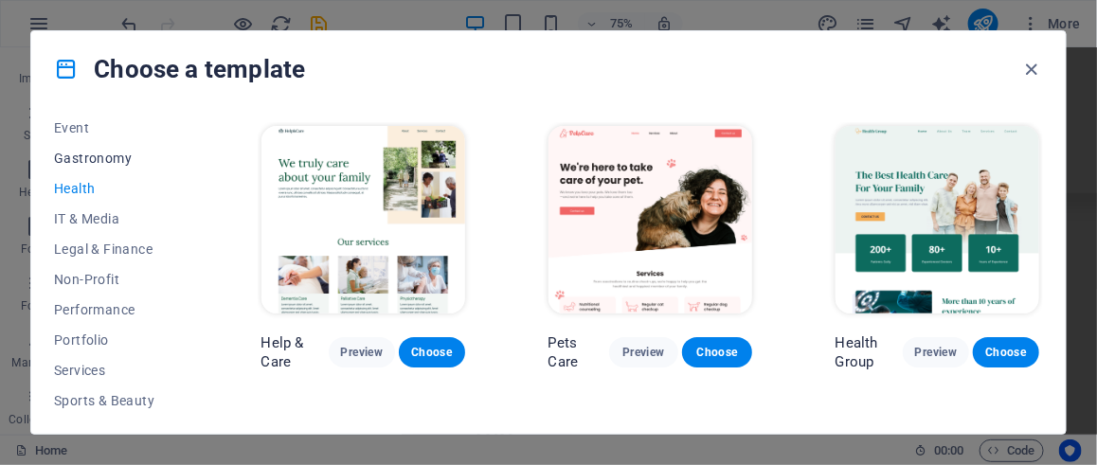
click at [103, 151] on span "Gastronomy" at bounding box center [116, 158] width 124 height 15
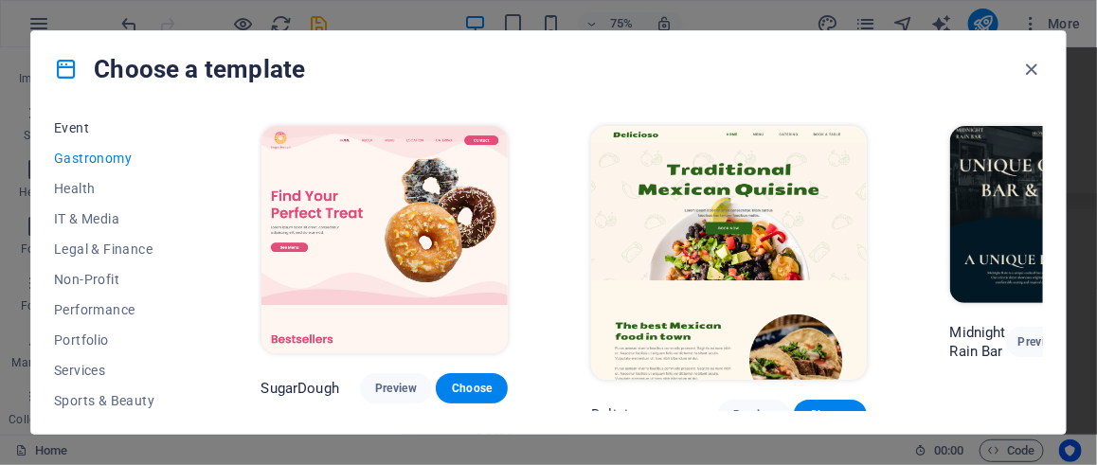
click at [91, 131] on span "Event" at bounding box center [116, 127] width 124 height 15
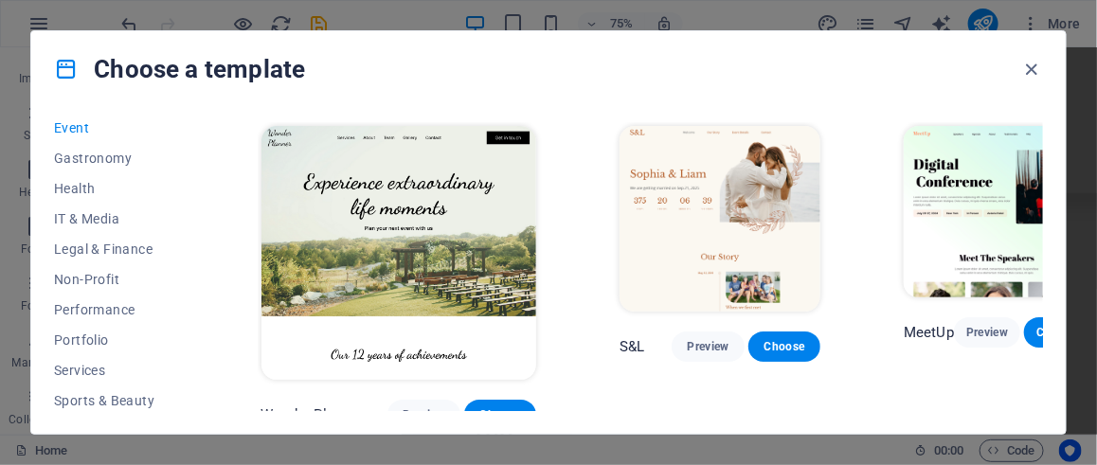
scroll to position [184, 0]
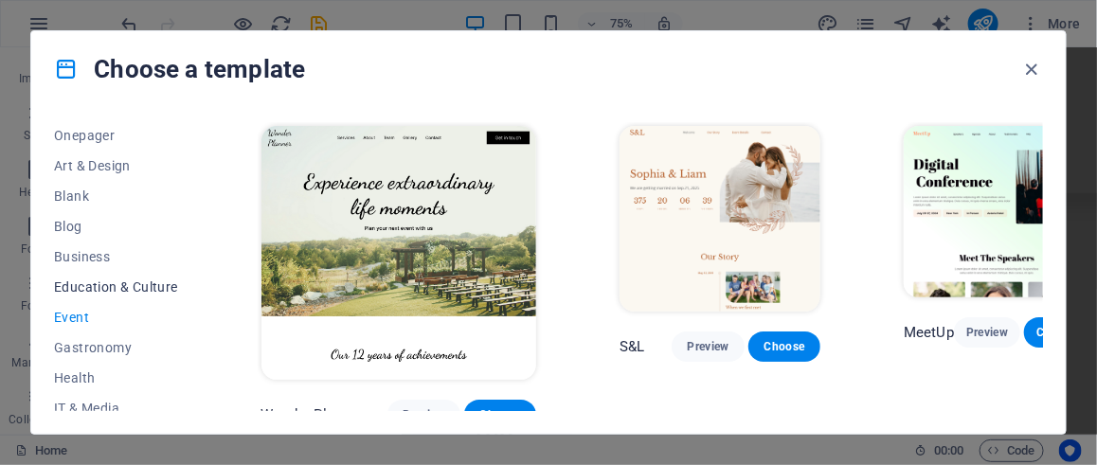
click at [75, 285] on span "Education & Culture" at bounding box center [116, 286] width 124 height 15
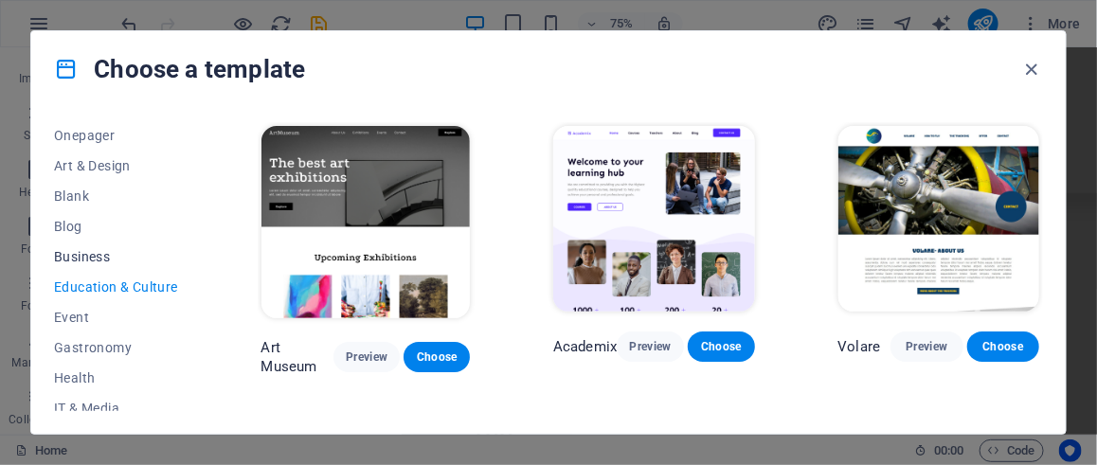
click at [84, 253] on span "Business" at bounding box center [116, 256] width 124 height 15
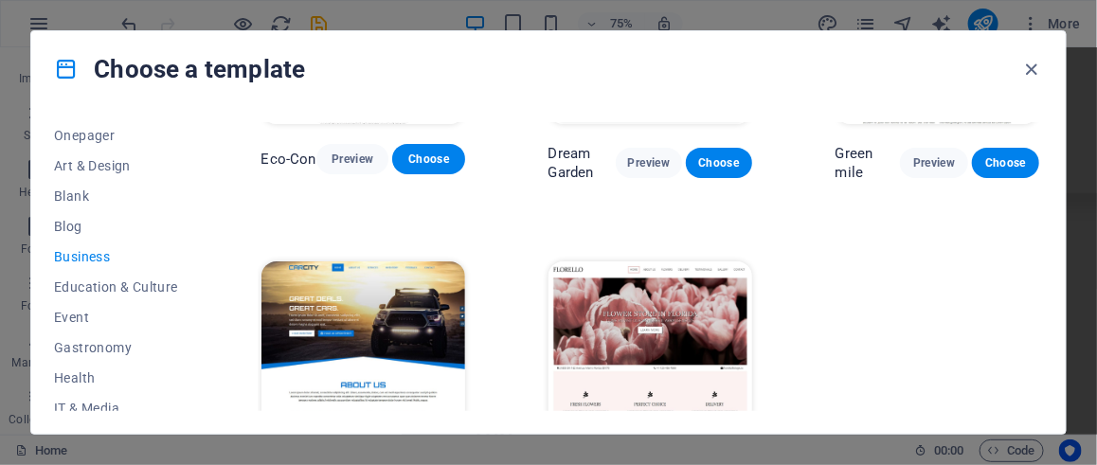
scroll to position [273, 0]
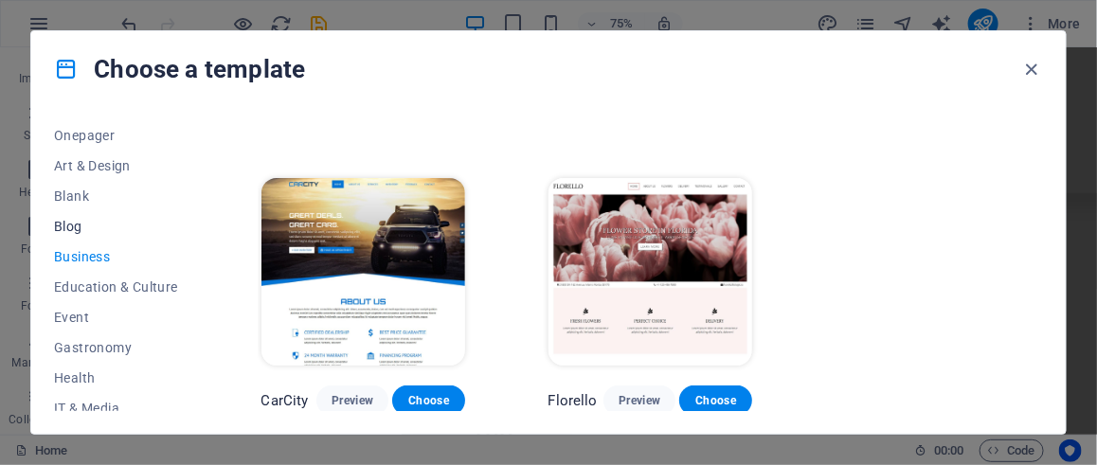
click at [56, 227] on span "Blog" at bounding box center [116, 226] width 124 height 15
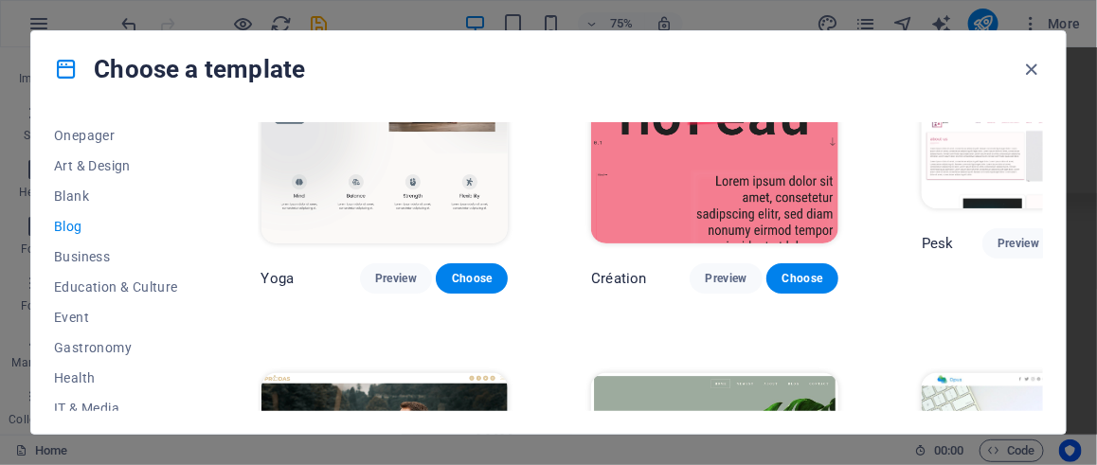
scroll to position [2563, 0]
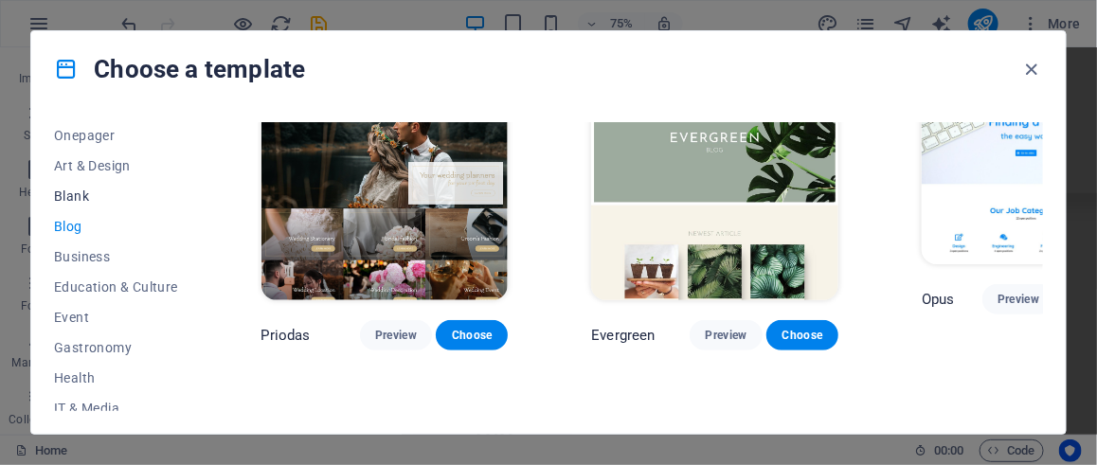
click at [96, 201] on span "Blank" at bounding box center [116, 195] width 124 height 15
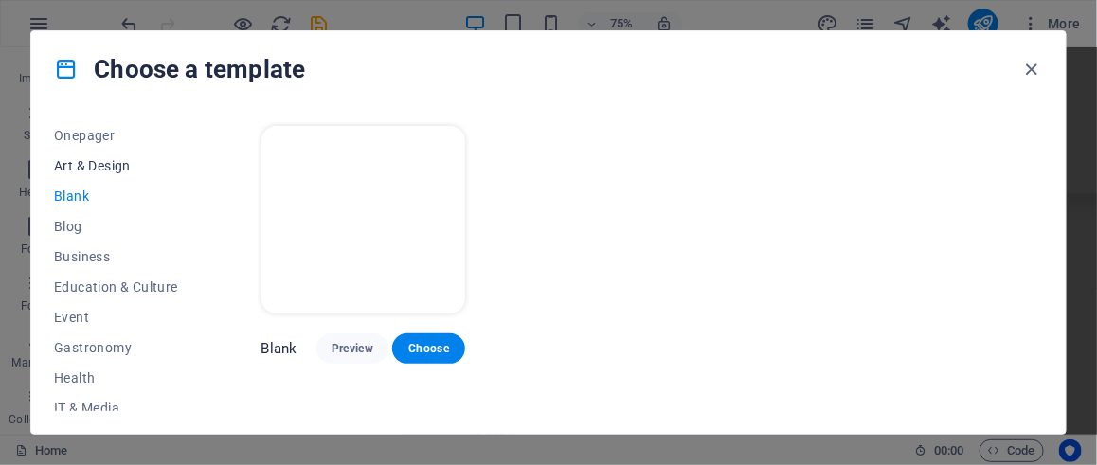
click at [110, 170] on span "Art & Design" at bounding box center [116, 165] width 124 height 15
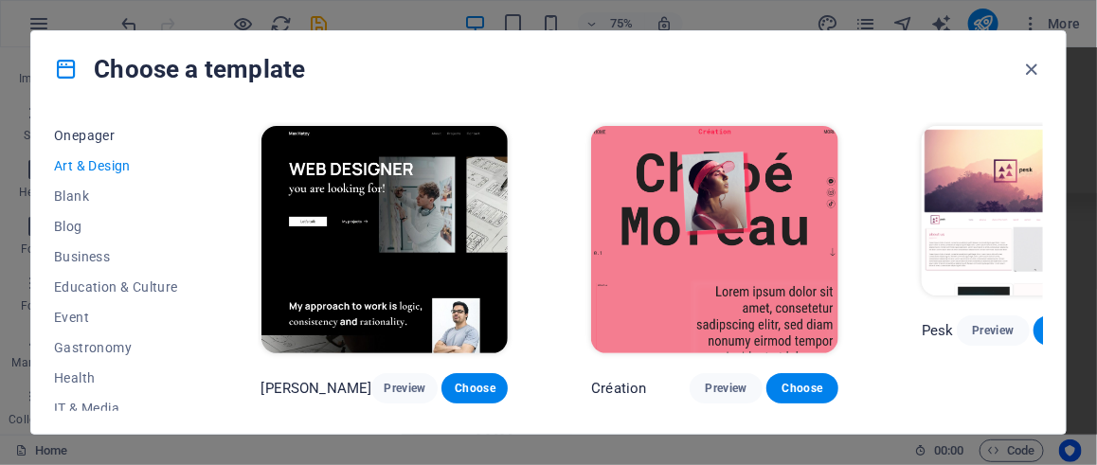
click at [110, 138] on span "Onepager" at bounding box center [116, 135] width 124 height 15
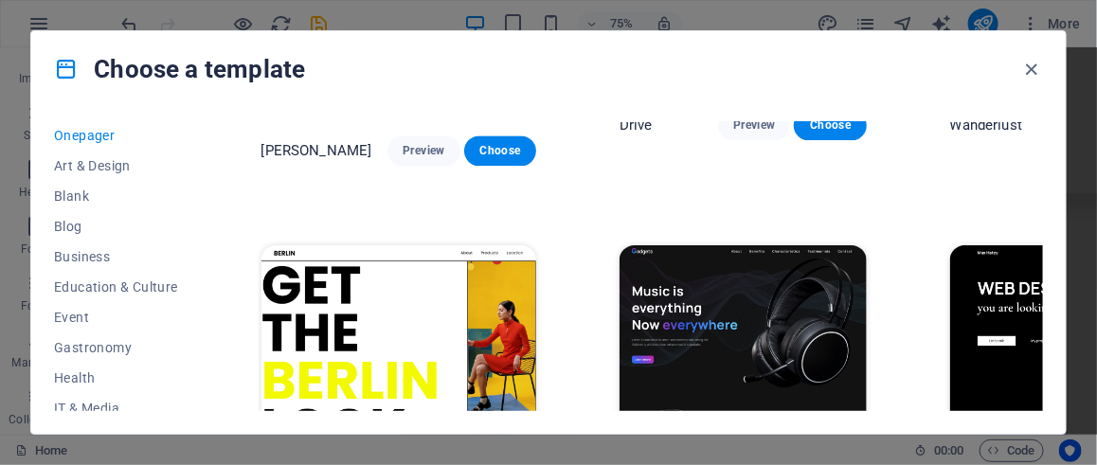
scroll to position [1610, 0]
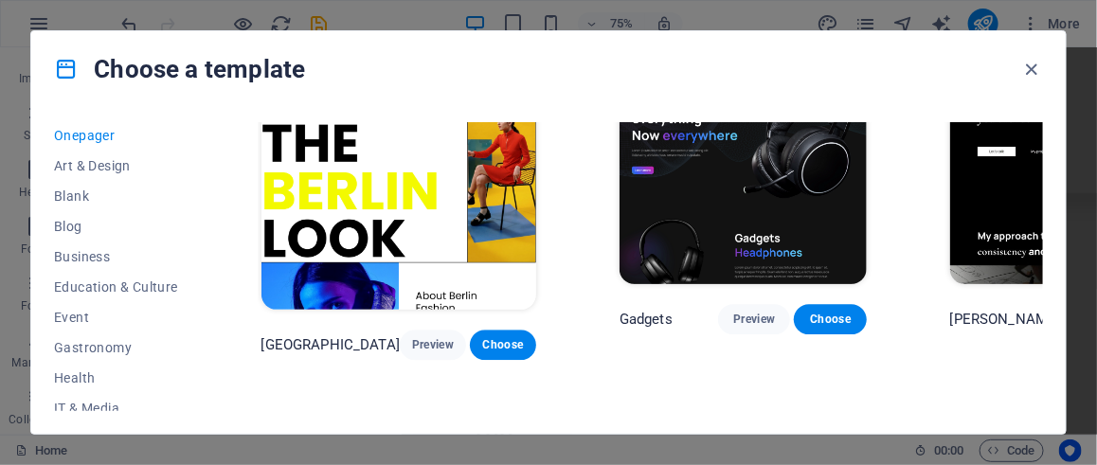
click at [1019, 67] on div "Choose a template" at bounding box center [548, 69] width 1034 height 76
click at [1030, 68] on icon "button" at bounding box center [1032, 70] width 22 height 22
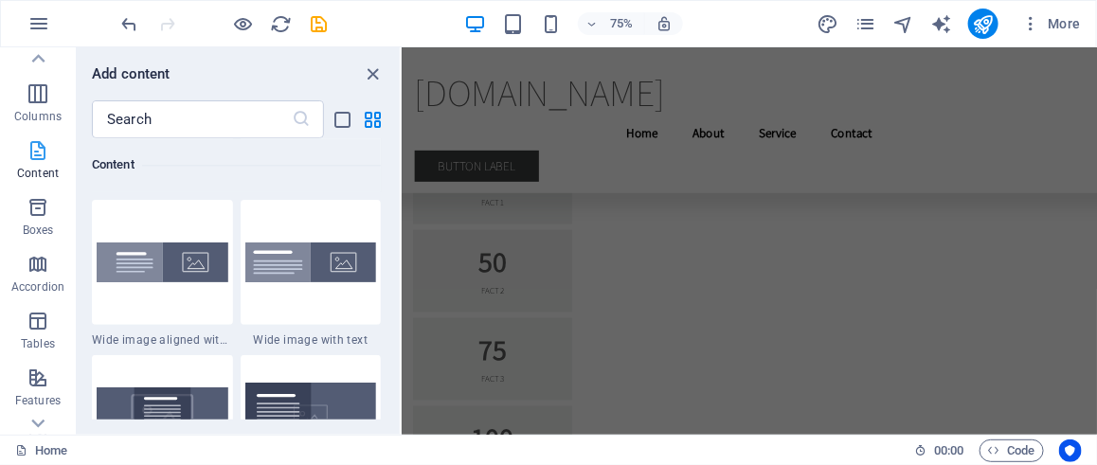
scroll to position [0, 0]
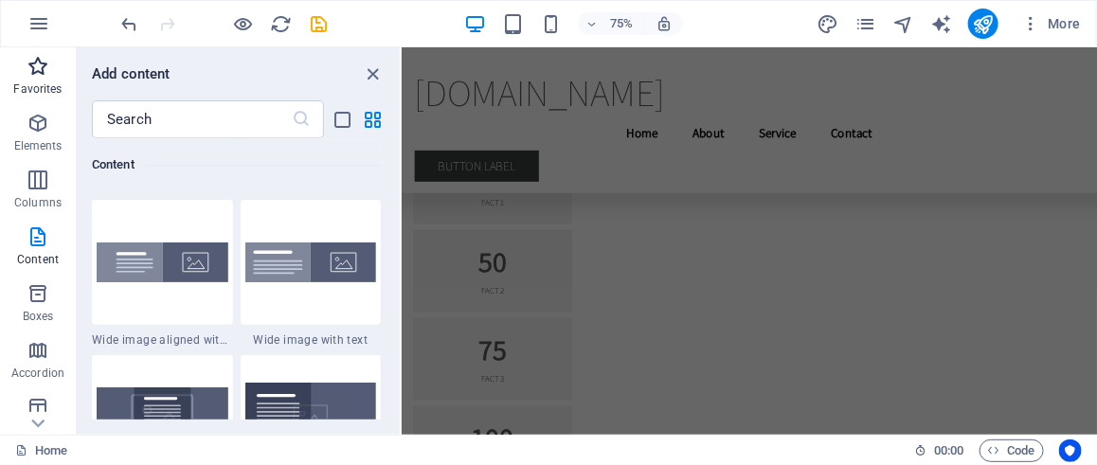
click at [32, 75] on icon "button" at bounding box center [38, 66] width 23 height 23
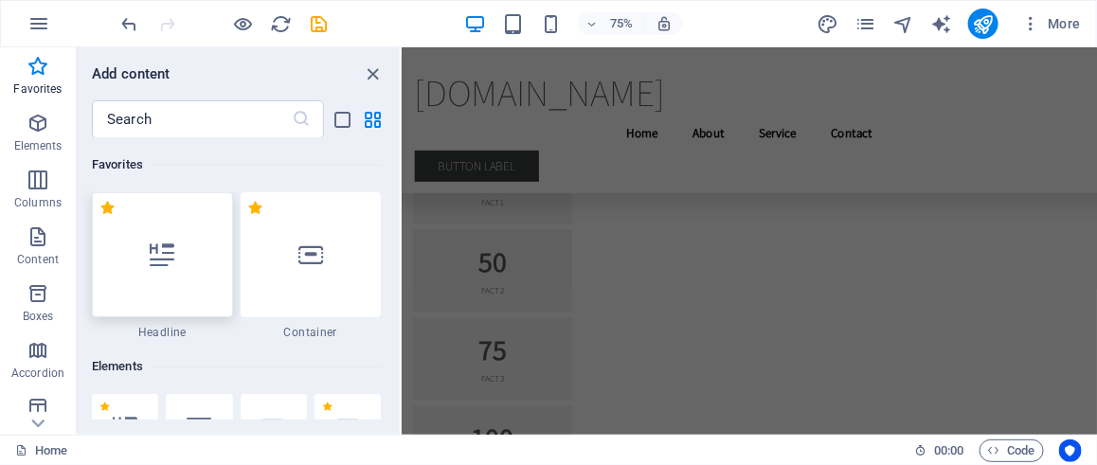
click at [160, 294] on div at bounding box center [162, 254] width 141 height 125
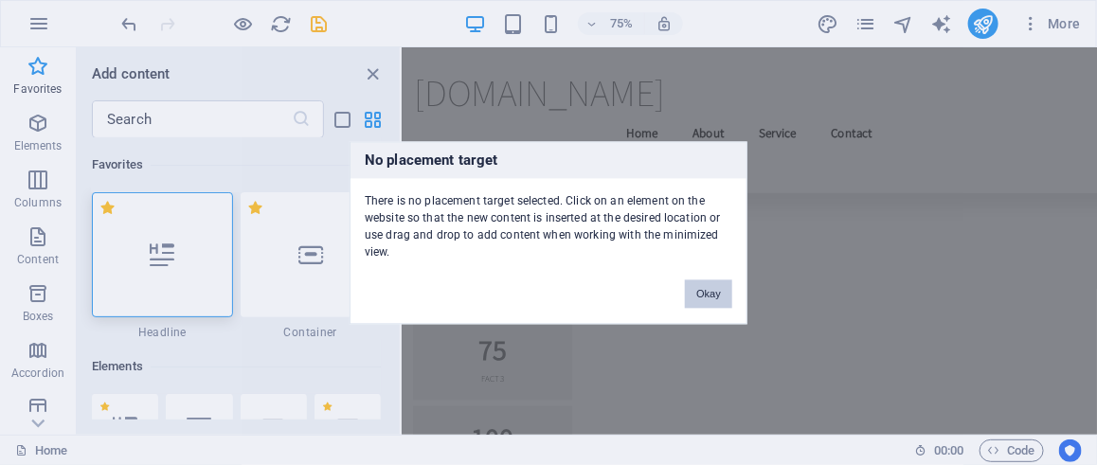
click at [696, 294] on button "Okay" at bounding box center [708, 293] width 47 height 28
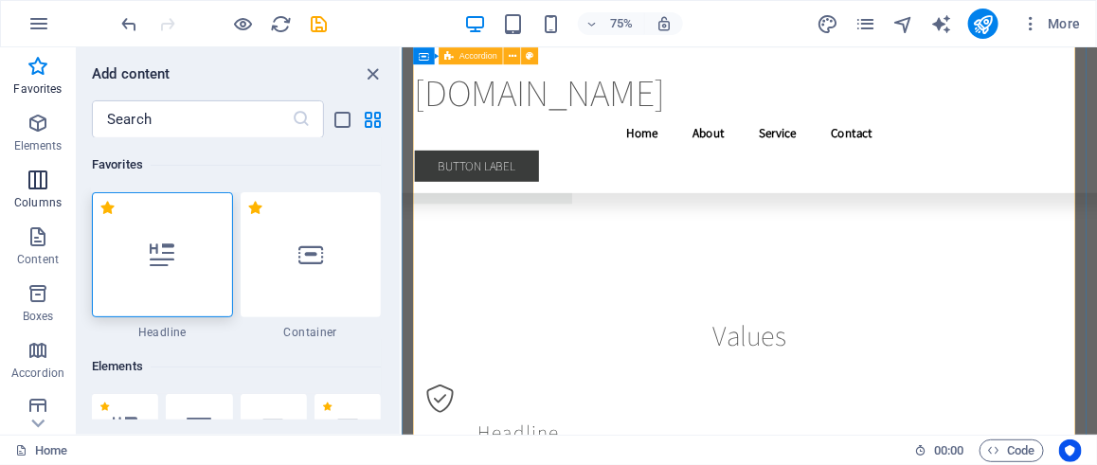
scroll to position [9181, 0]
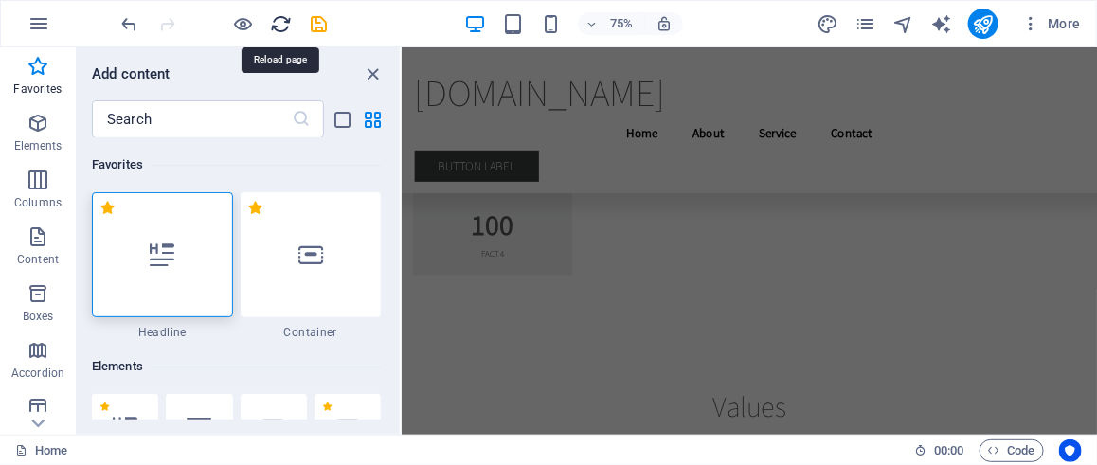
click at [280, 27] on icon "reload" at bounding box center [282, 24] width 22 height 22
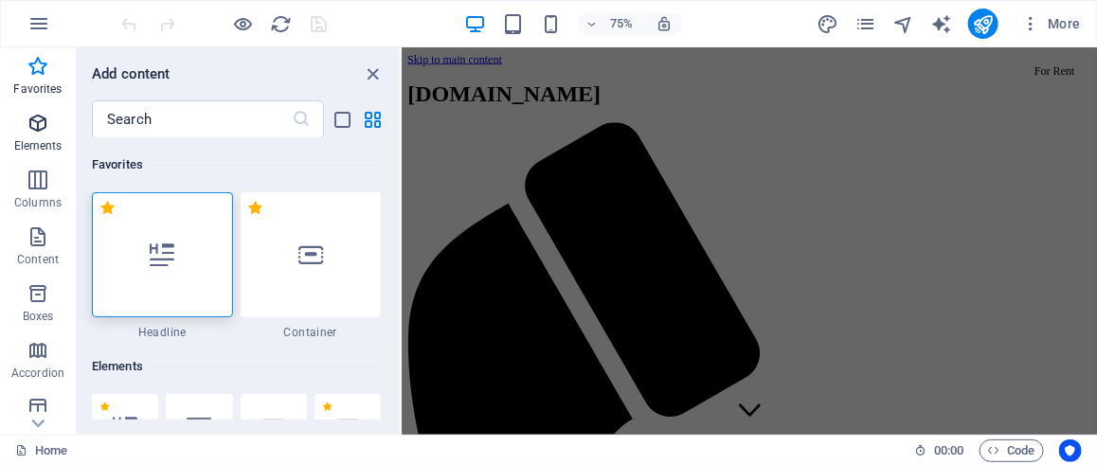
scroll to position [0, 0]
click at [945, 25] on icon "text_generator" at bounding box center [941, 24] width 22 height 22
select select "Spanish"
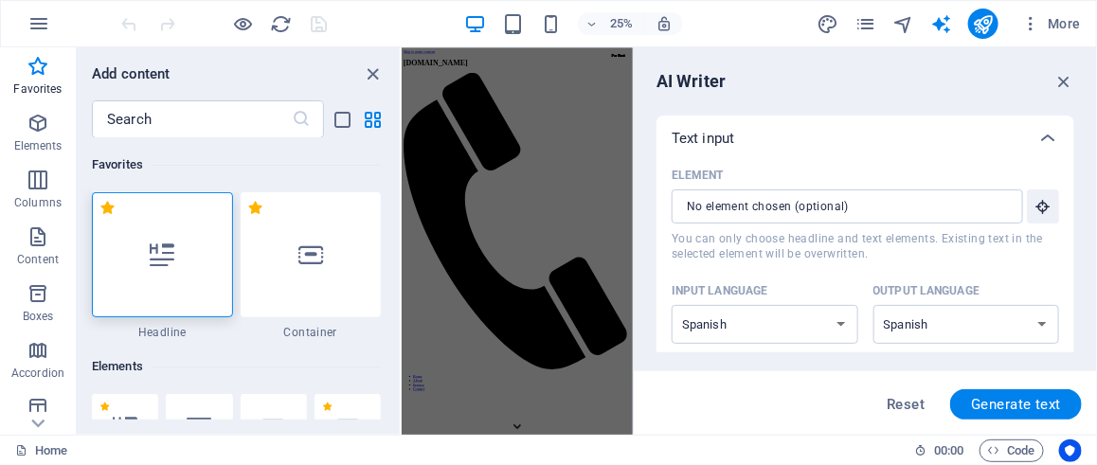
scroll to position [189, 0]
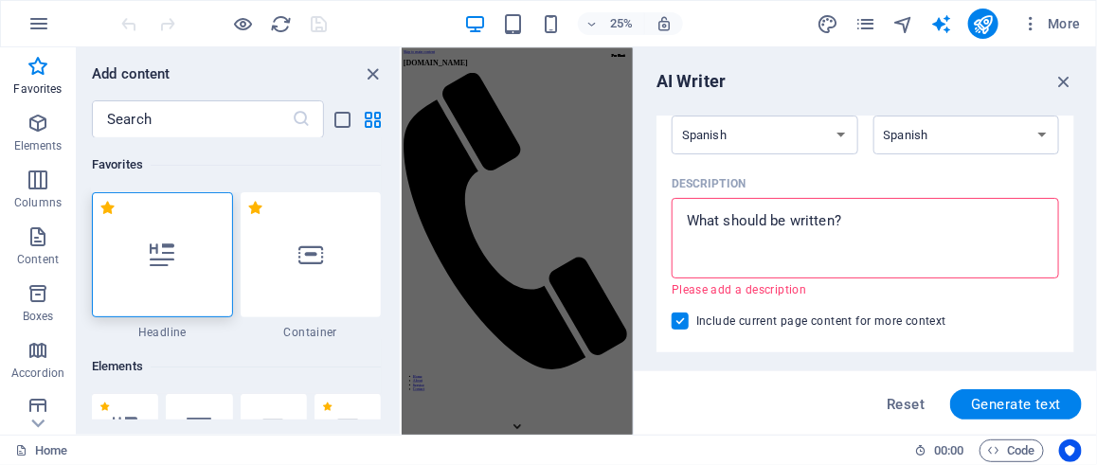
drag, startPoint x: 867, startPoint y: 220, endPoint x: 687, endPoint y: 222, distance: 180.9
click at [687, 222] on textarea "Description x ​ Please add a description" at bounding box center [865, 238] width 368 height 62
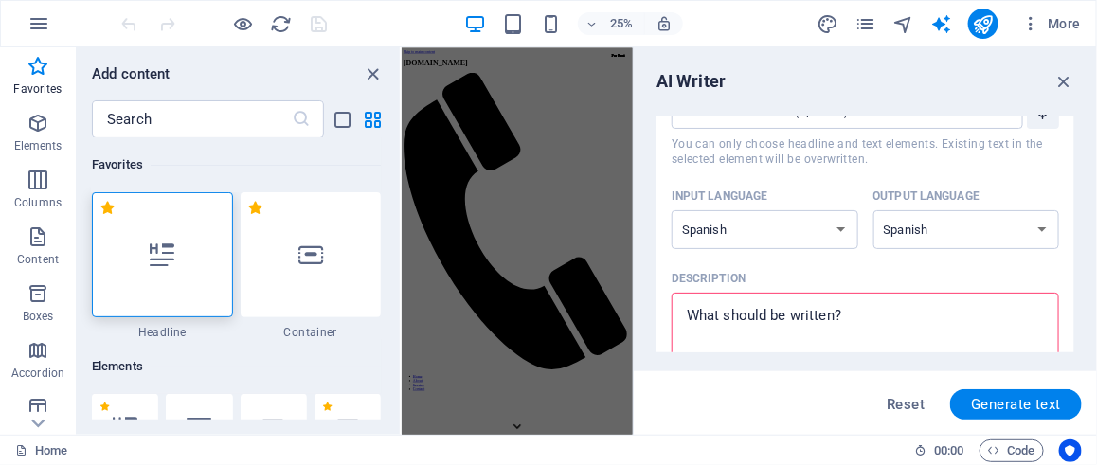
scroll to position [0, 0]
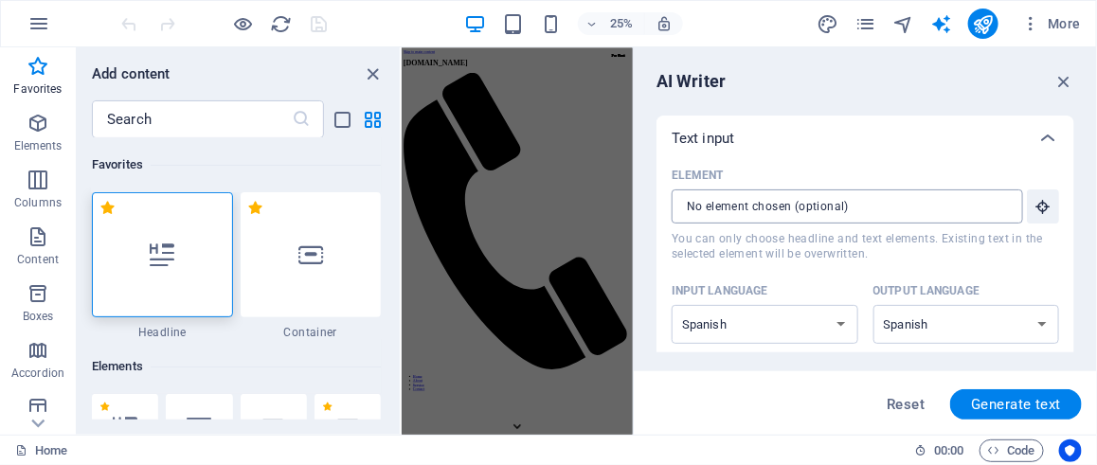
type textarea "x"
click at [885, 211] on input "Element ​ You can only choose headline and text elements. Existing text in the …" at bounding box center [840, 206] width 338 height 34
click at [1041, 134] on icon at bounding box center [1047, 138] width 23 height 23
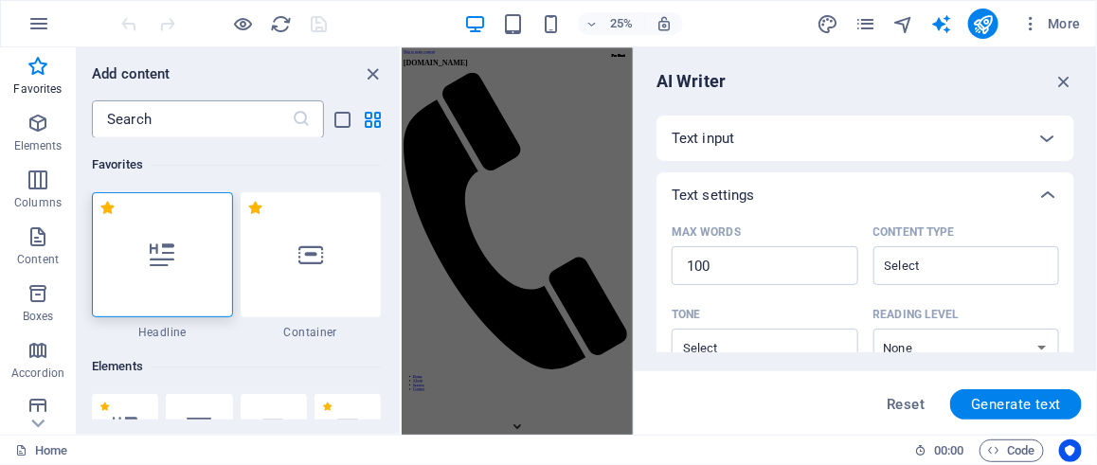
click at [284, 126] on input "text" at bounding box center [192, 119] width 200 height 38
click at [258, 77] on div "Add content" at bounding box center [238, 74] width 323 height 23
click at [41, 128] on icon "button" at bounding box center [38, 123] width 23 height 23
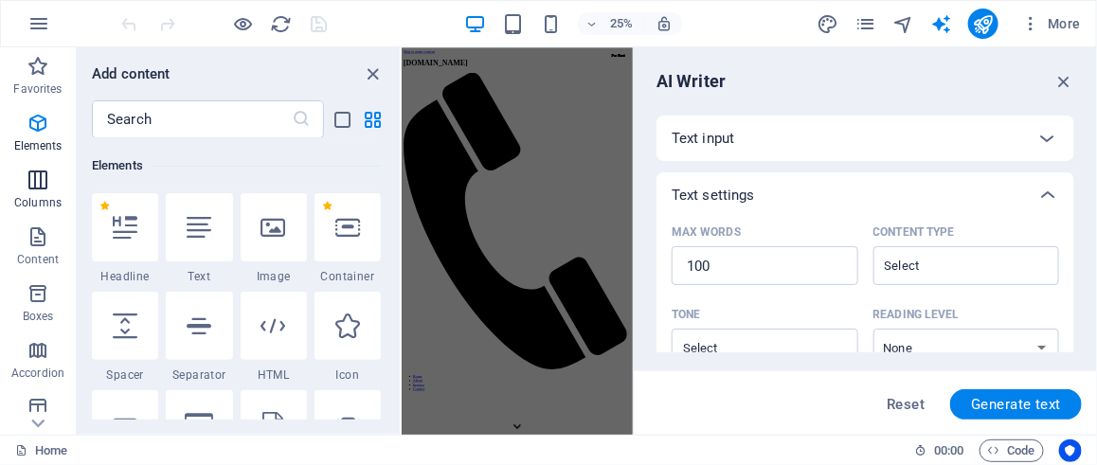
click at [36, 180] on icon "button" at bounding box center [38, 180] width 23 height 23
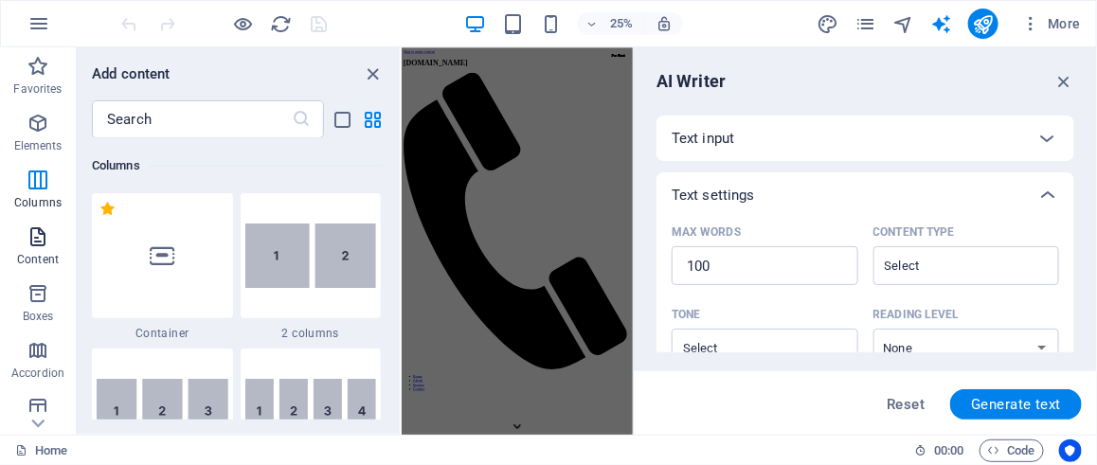
click at [36, 220] on button "Content" at bounding box center [38, 246] width 76 height 57
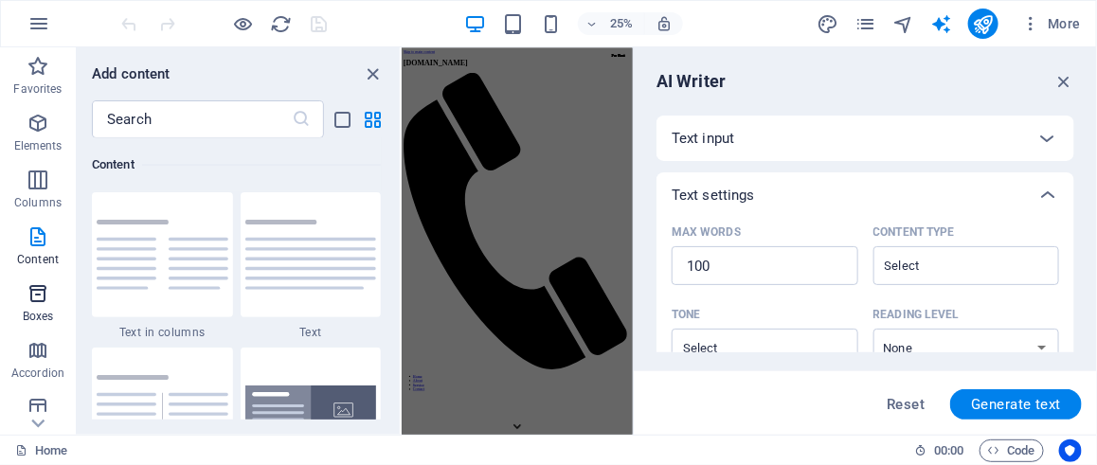
click at [30, 292] on icon "button" at bounding box center [38, 293] width 23 height 23
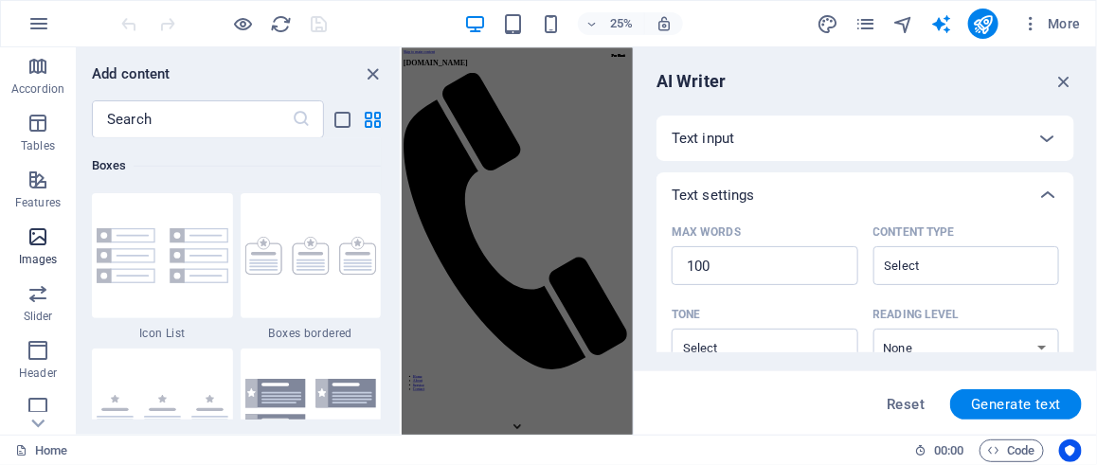
scroll to position [465, 0]
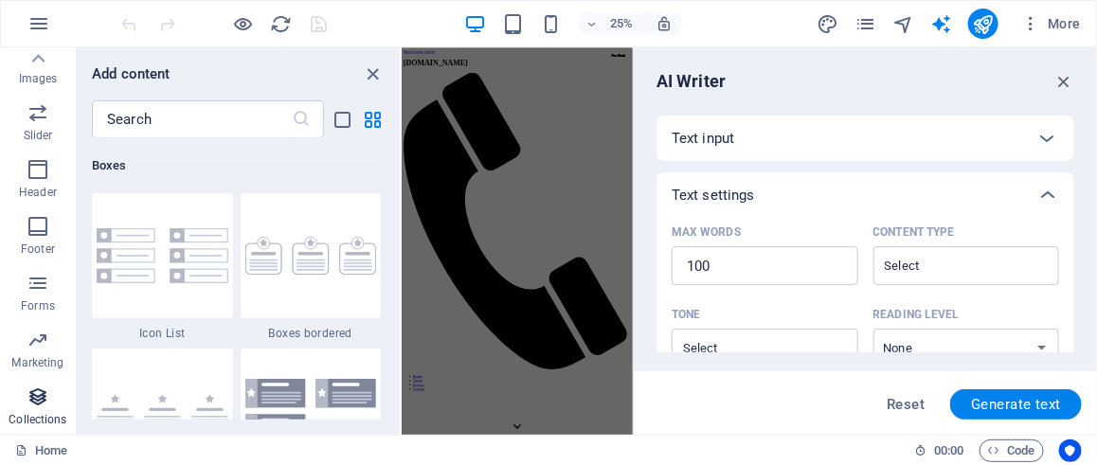
click at [31, 412] on p "Collections" at bounding box center [38, 419] width 58 height 15
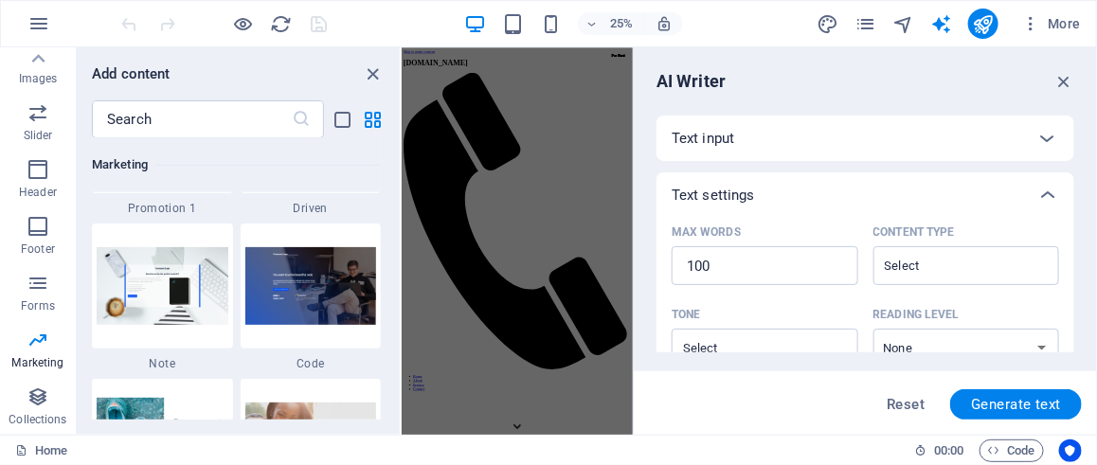
scroll to position [0, 0]
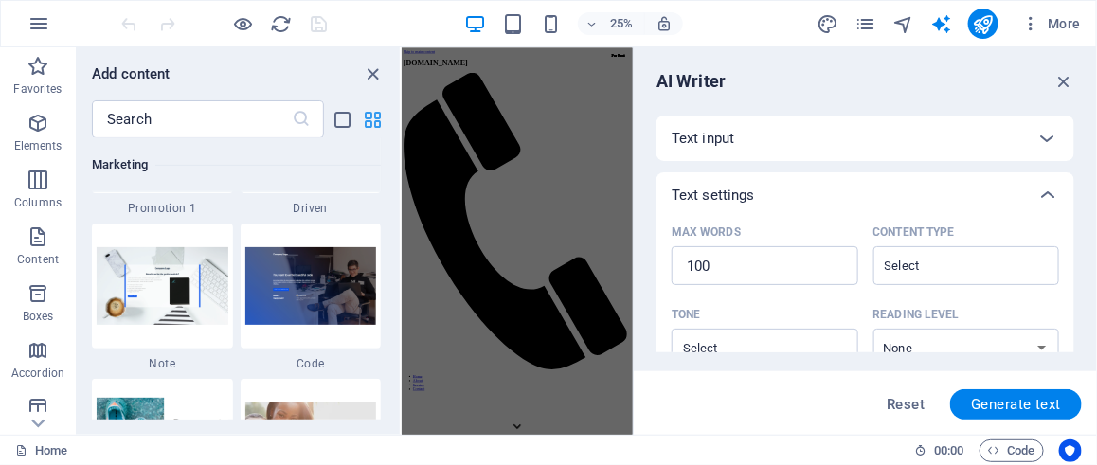
click at [381, 118] on icon "grid-view" at bounding box center [374, 120] width 22 height 22
click at [170, 272] on img at bounding box center [163, 285] width 132 height 77
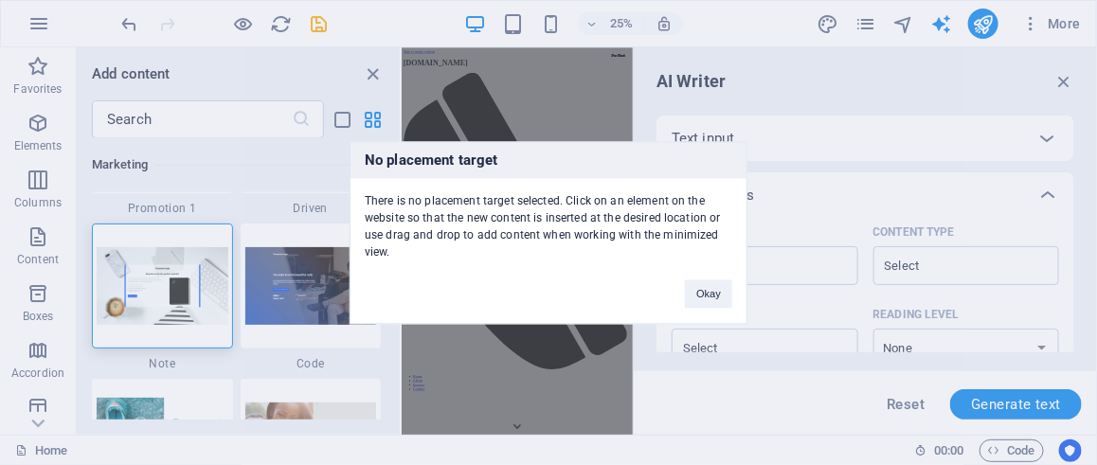
click at [372, 75] on div "No placement target There is no placement target selected. Click on an element …" at bounding box center [548, 232] width 1097 height 465
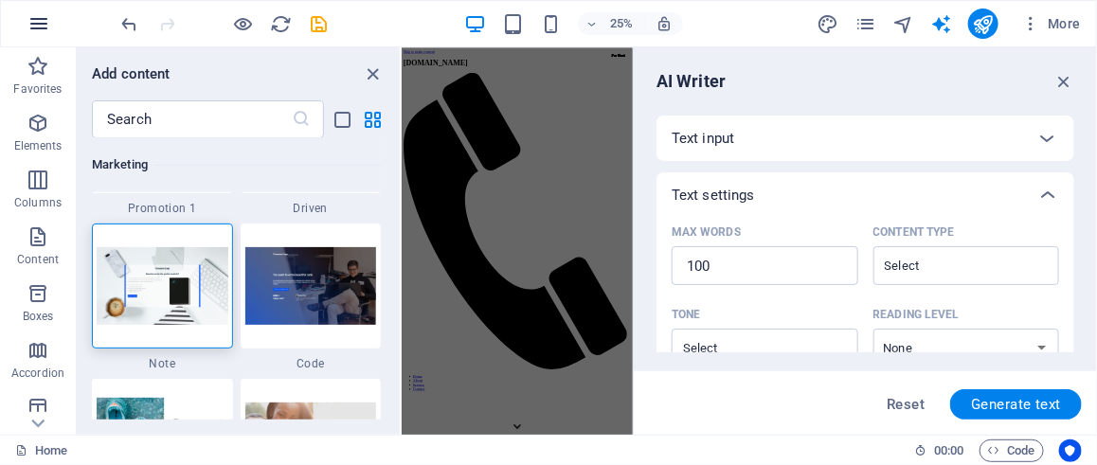
click at [31, 17] on icon "button" at bounding box center [38, 23] width 23 height 23
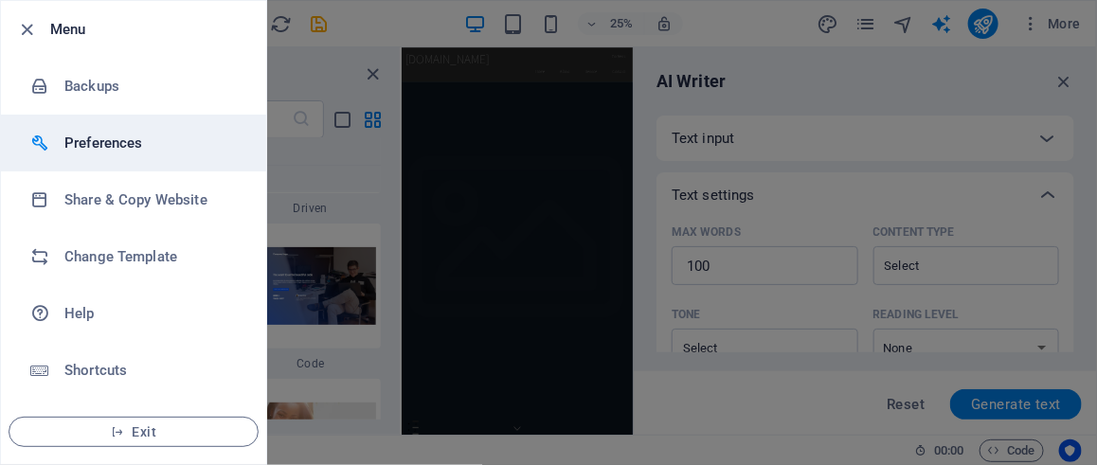
click at [118, 148] on h6 "Preferences" at bounding box center [151, 143] width 175 height 23
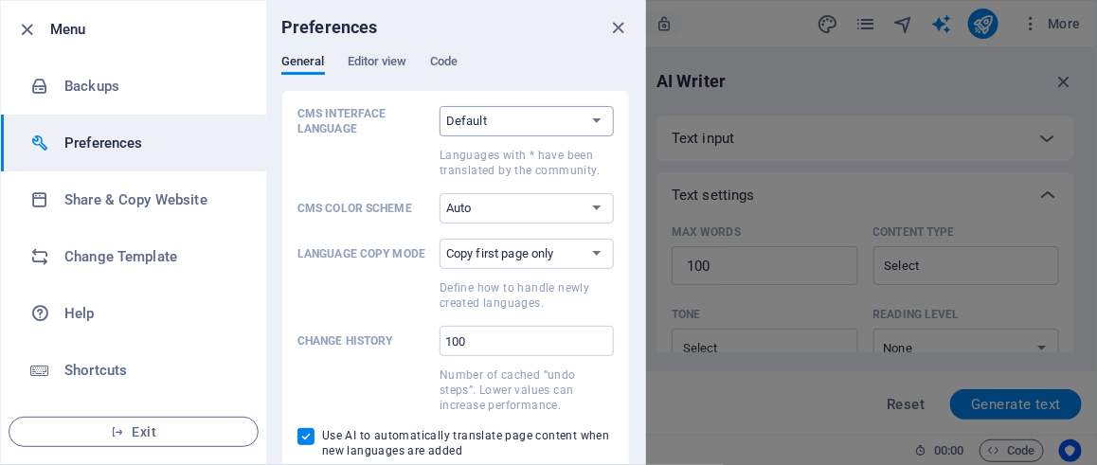
click at [521, 127] on select "Default Deutsch English Español Suomi* Français Magyar Italiano Nederlands Pols…" at bounding box center [526, 121] width 174 height 30
select select "es"
click at [439, 106] on select "Default Deutsch English Español Suomi* Français Magyar Italiano Nederlands Pols…" at bounding box center [526, 121] width 174 height 30
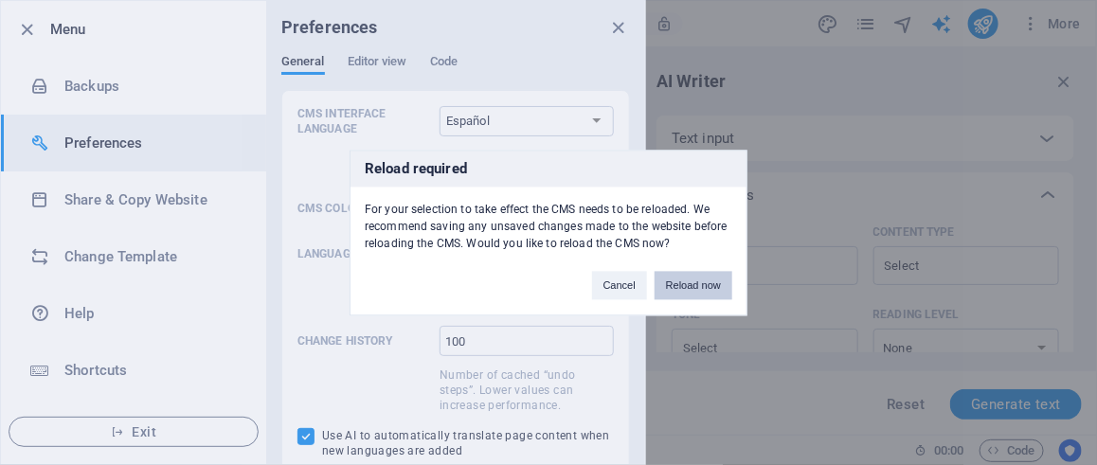
click at [697, 285] on button "Reload now" at bounding box center [693, 285] width 78 height 28
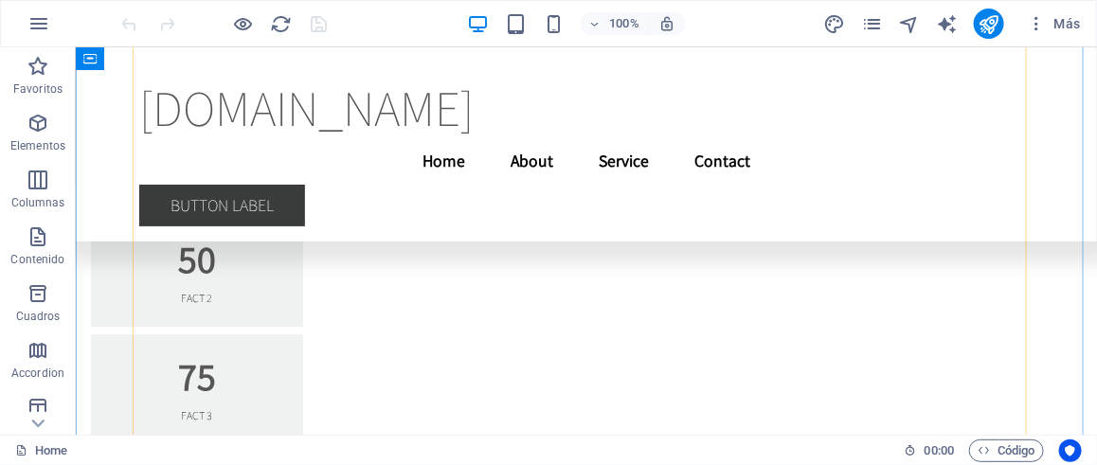
scroll to position [9278, 0]
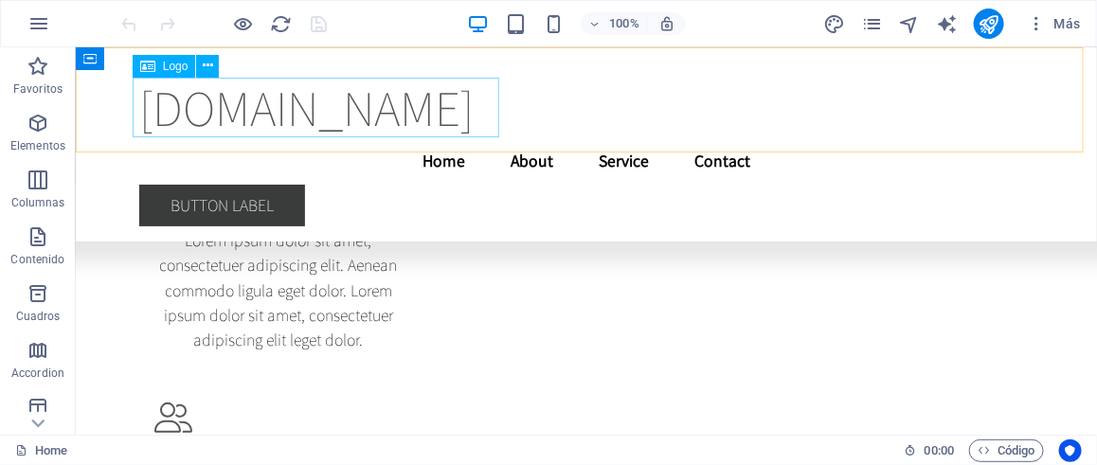
click at [388, 121] on div "[DOMAIN_NAME]" at bounding box center [585, 107] width 894 height 60
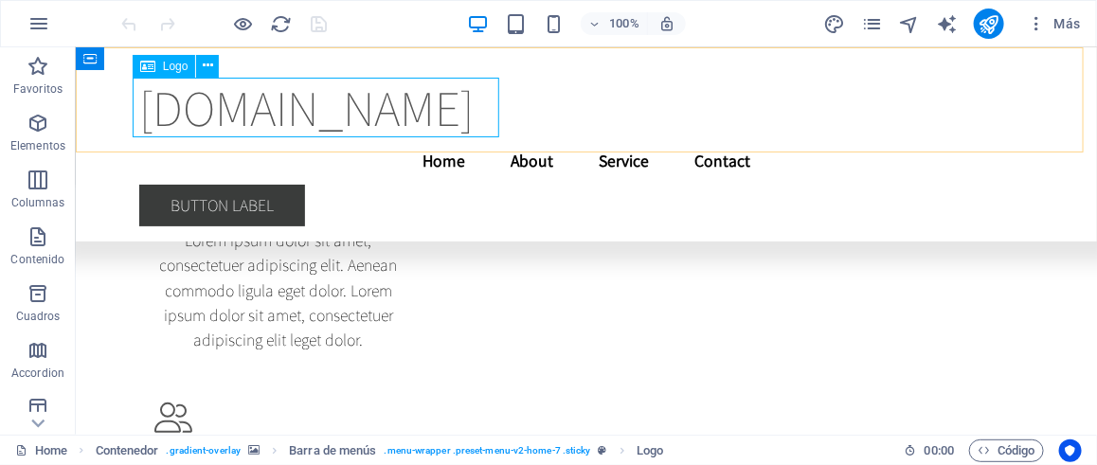
click at [181, 69] on span "Logo" at bounding box center [176, 66] width 26 height 11
click at [214, 69] on button at bounding box center [207, 66] width 23 height 23
click at [266, 119] on div "[DOMAIN_NAME]" at bounding box center [585, 107] width 894 height 60
click at [205, 69] on icon at bounding box center [208, 66] width 10 height 20
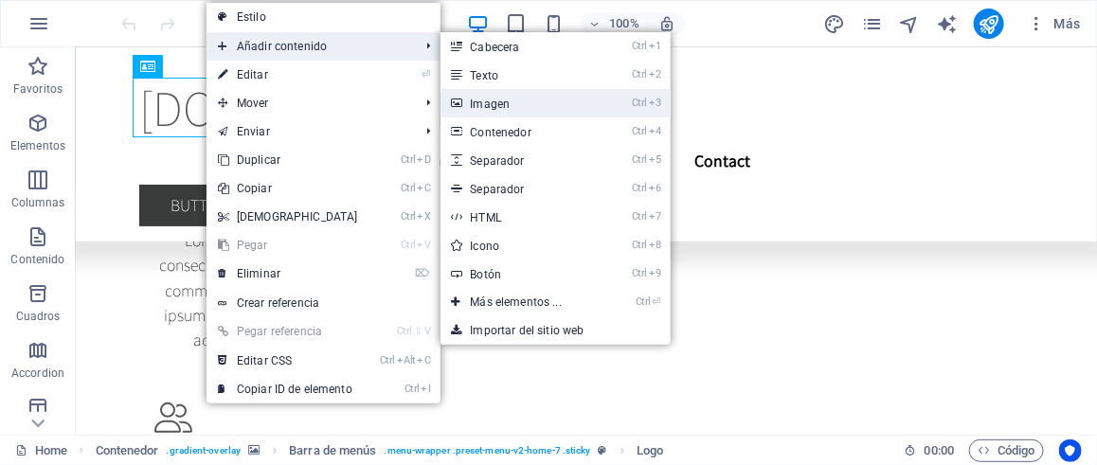
click at [508, 100] on link "Ctrl 3 Imagen" at bounding box center [519, 103] width 159 height 28
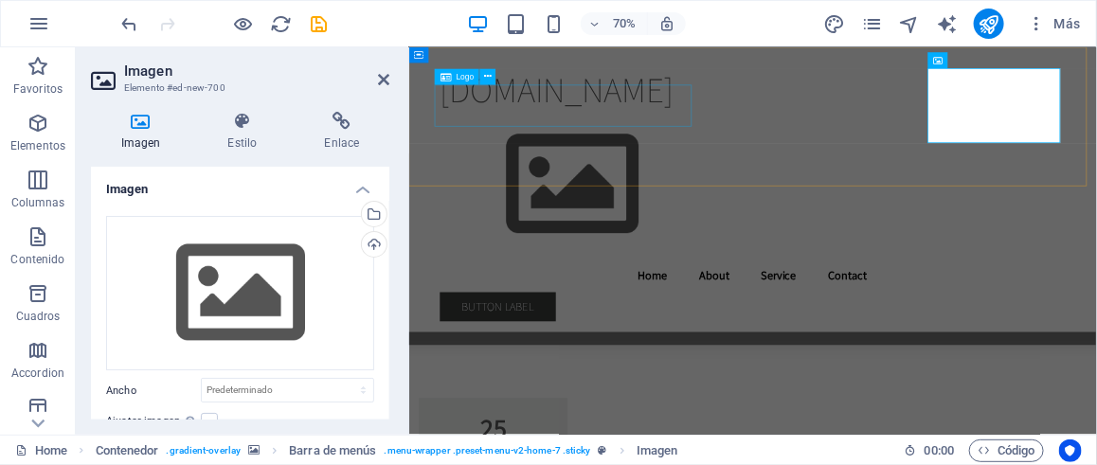
scroll to position [10079, 0]
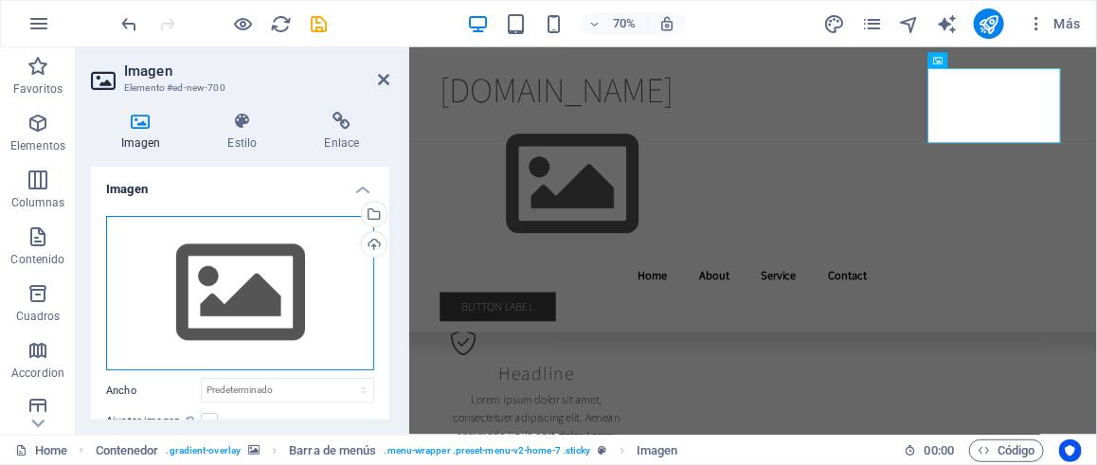
click at [207, 290] on div "Arrastra archivos aquí, haz clic para escoger archivos o selecciona archivos de…" at bounding box center [240, 293] width 268 height 155
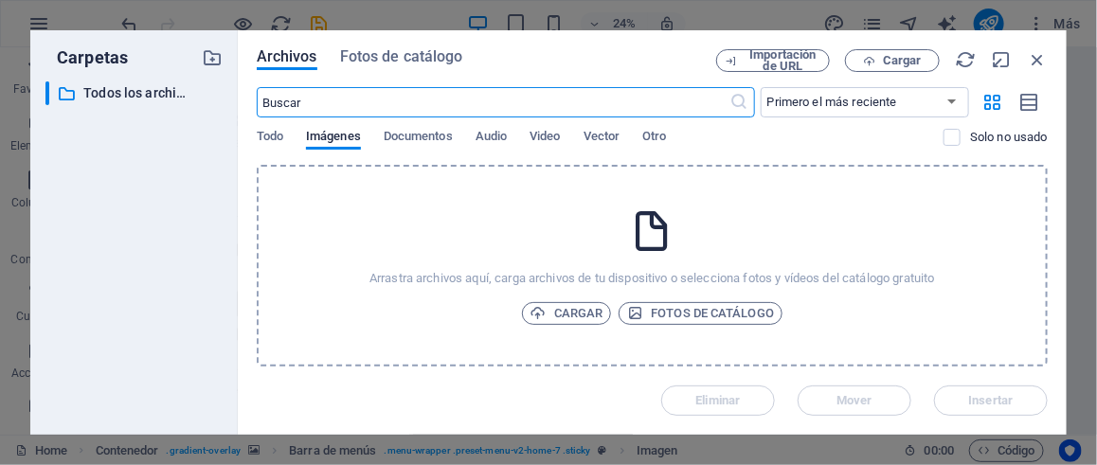
scroll to position [12971, 0]
drag, startPoint x: 207, startPoint y: 290, endPoint x: 807, endPoint y: 214, distance: 604.3
click at [807, 214] on div "Arrastra archivos aquí, carga archivos de tu dispositivo o selecciona fotos y v…" at bounding box center [652, 266] width 791 height 202
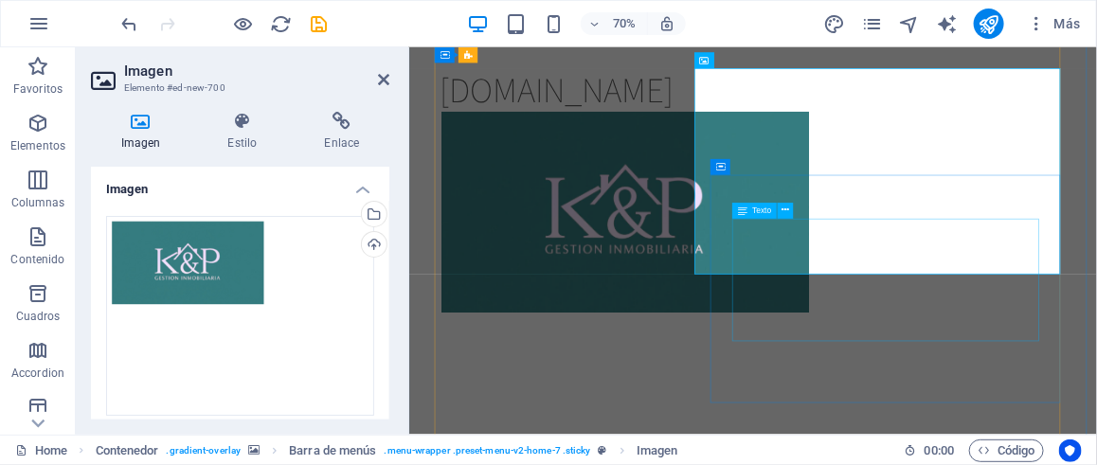
scroll to position [14078, 0]
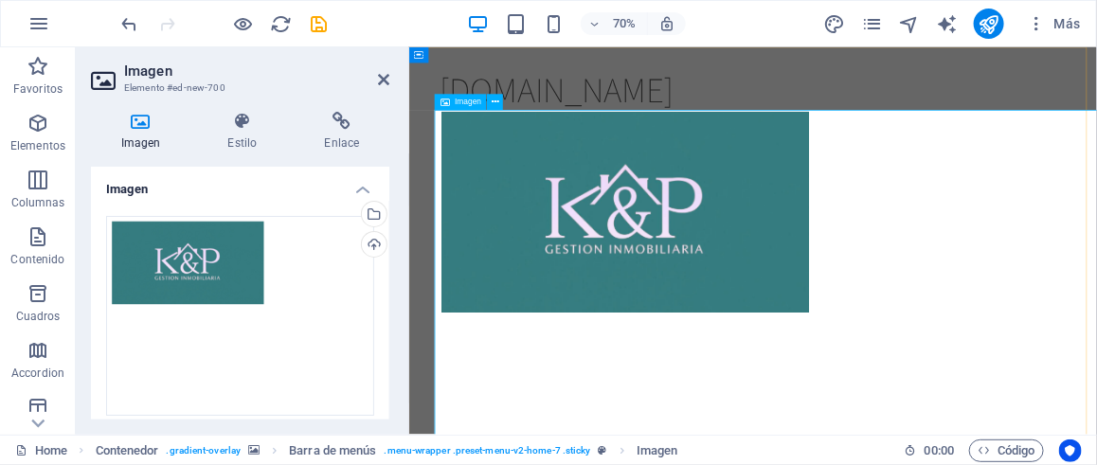
click at [786, 327] on figure at bounding box center [900, 465] width 894 height 659
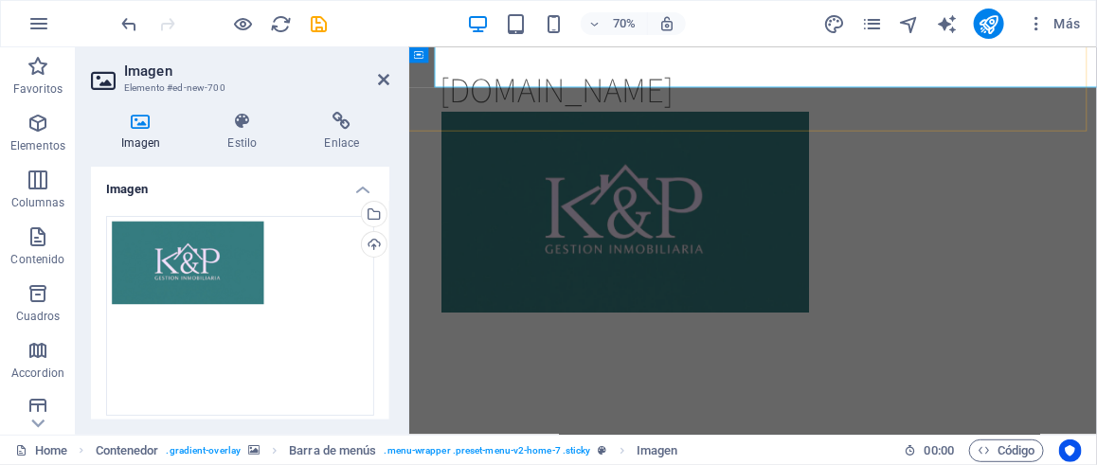
scroll to position [15230, 0]
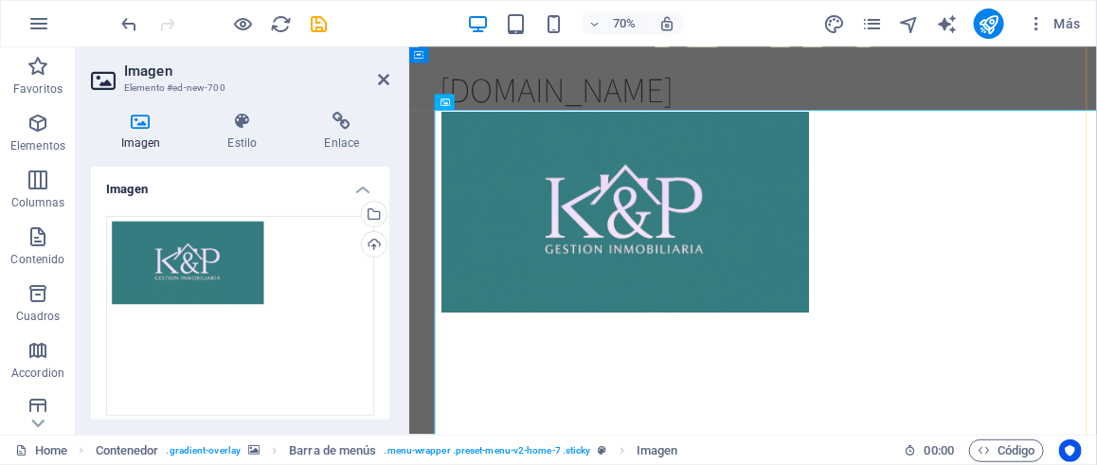
click at [981, 84] on div "kyppropiedades.cl Menu Home About Service Contact Button label" at bounding box center [899, 473] width 982 height 854
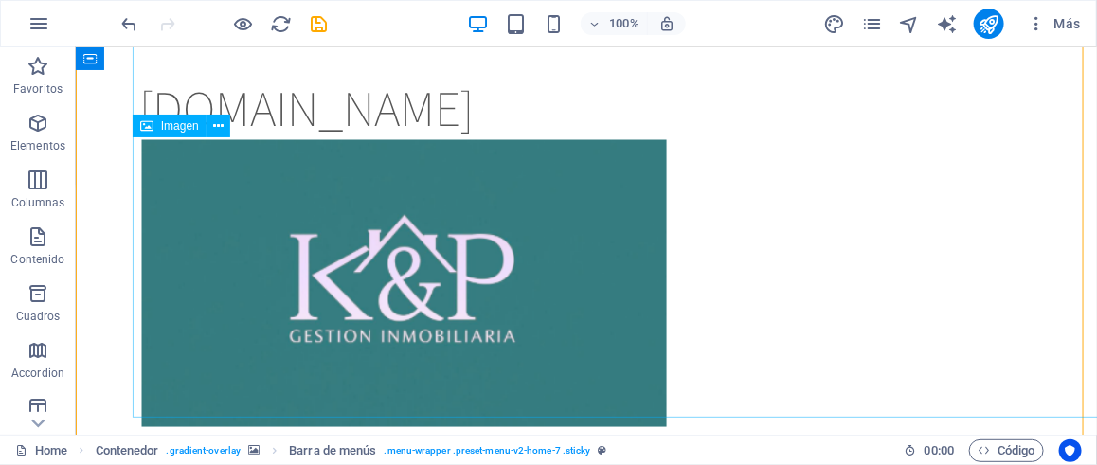
scroll to position [15123, 0]
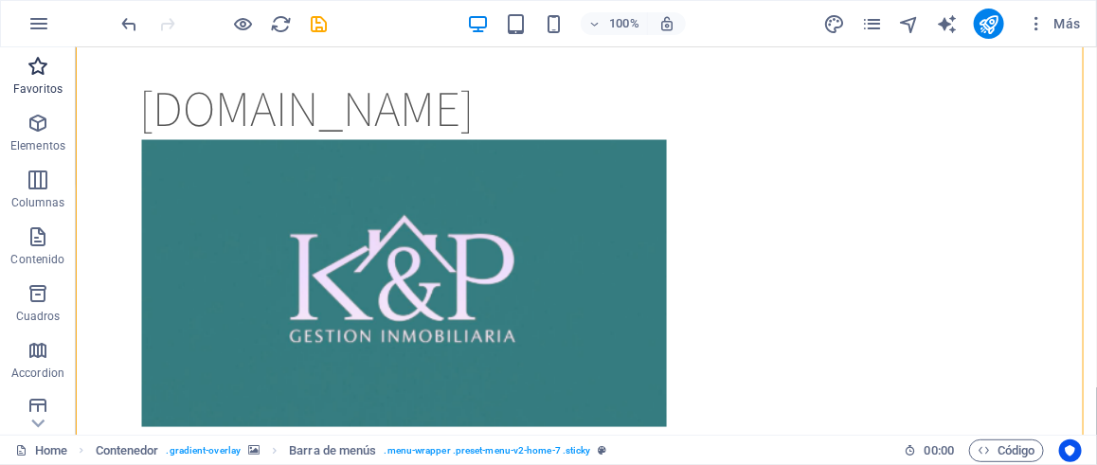
click at [28, 55] on icon "button" at bounding box center [38, 66] width 23 height 23
click at [191, 295] on figure at bounding box center [585, 465] width 894 height 659
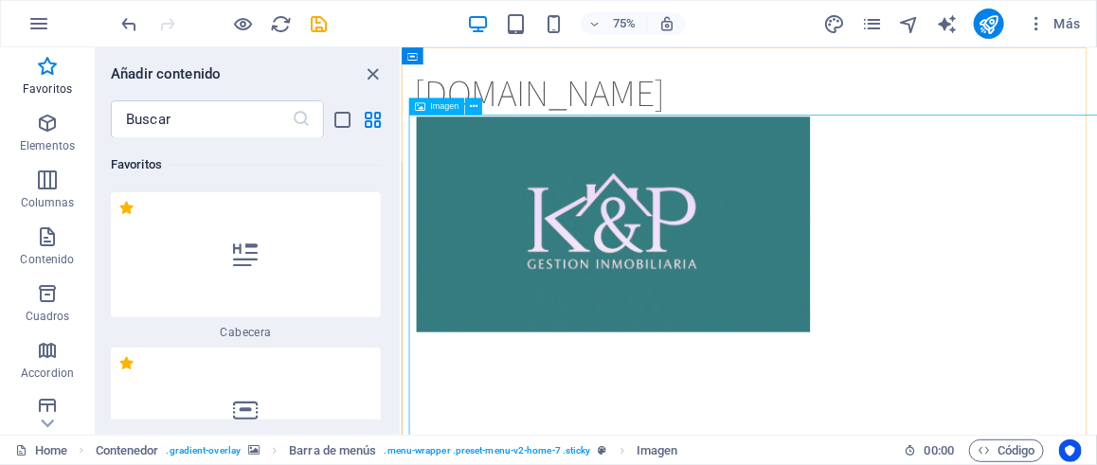
scroll to position [0, 0]
click at [474, 106] on icon at bounding box center [474, 106] width 8 height 15
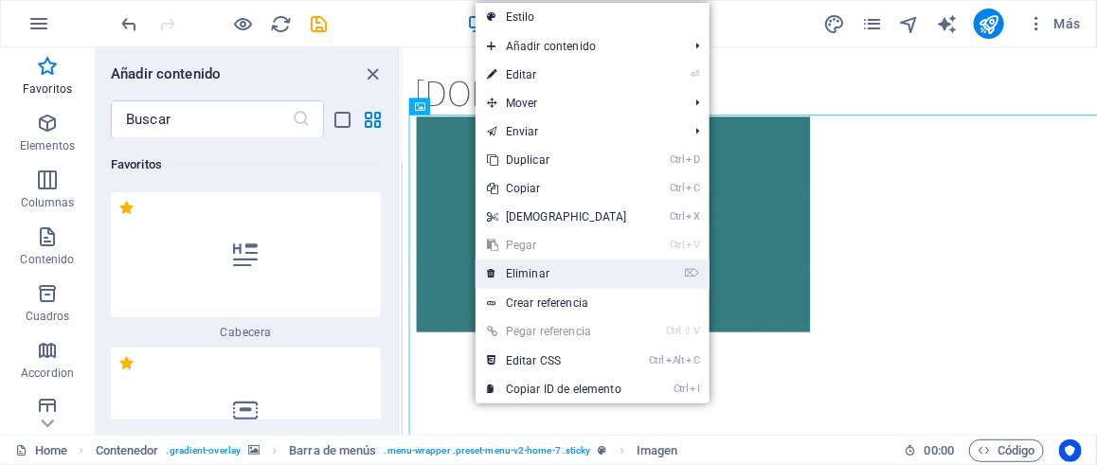
click at [536, 272] on link "⌦ Eliminar" at bounding box center [556, 273] width 163 height 28
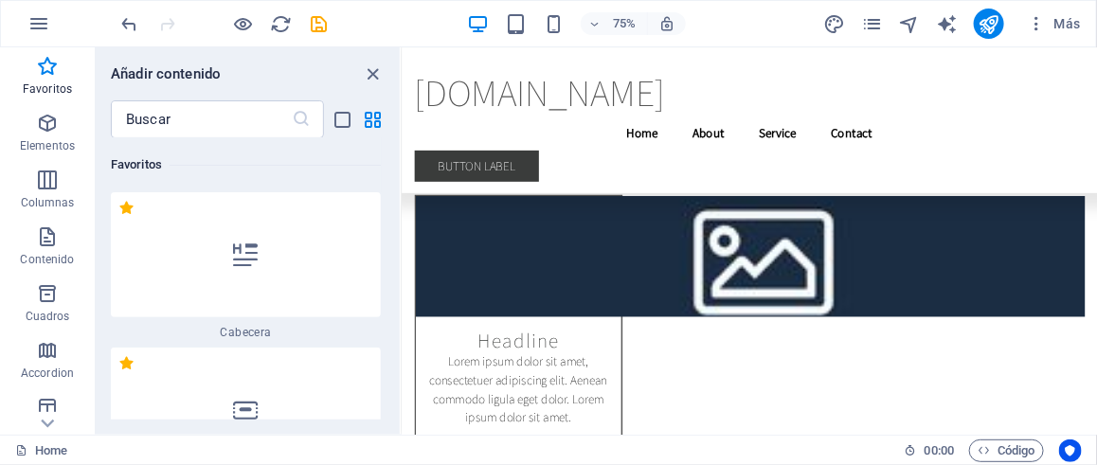
scroll to position [95, 0]
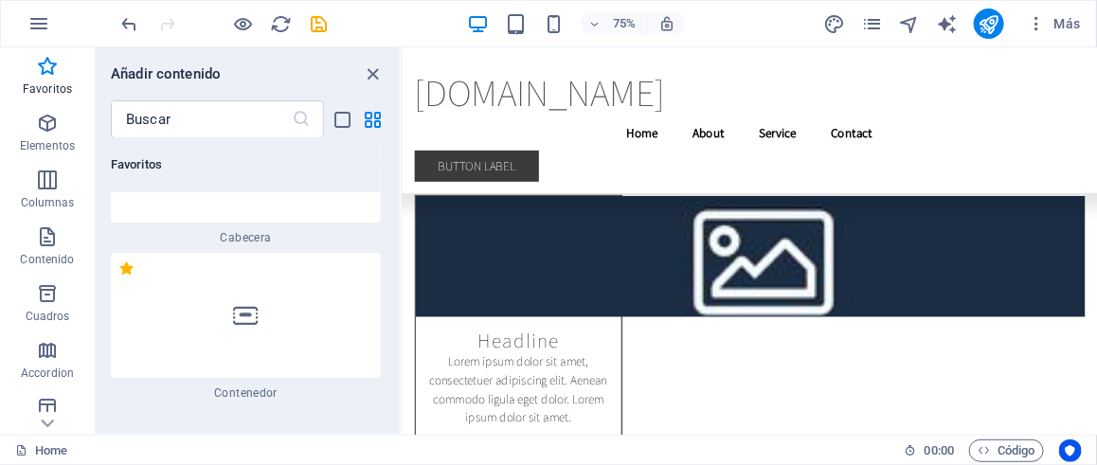
click at [284, 311] on div at bounding box center [246, 315] width 270 height 125
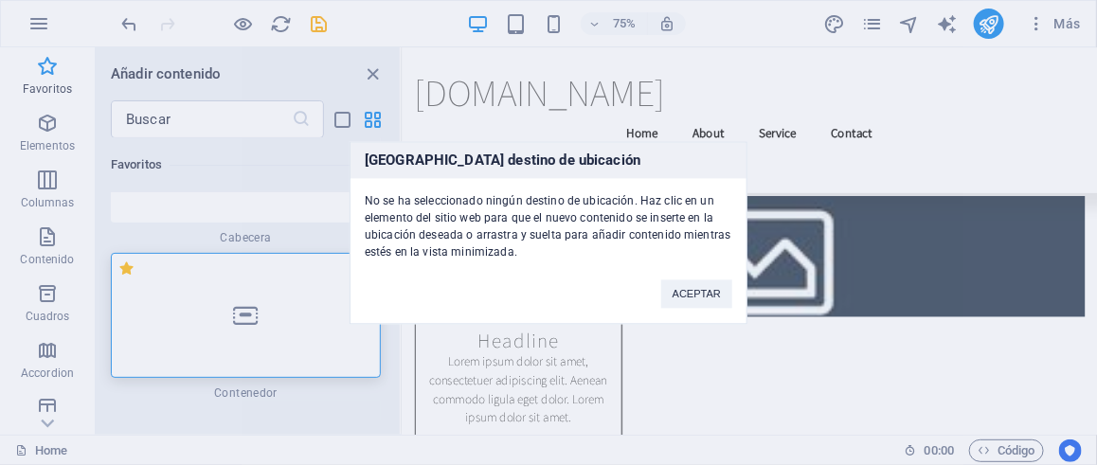
click at [278, 148] on div "Ningún destino de ubicación No se ha seleccionado ningún destino de ubicación. …" at bounding box center [548, 232] width 1097 height 465
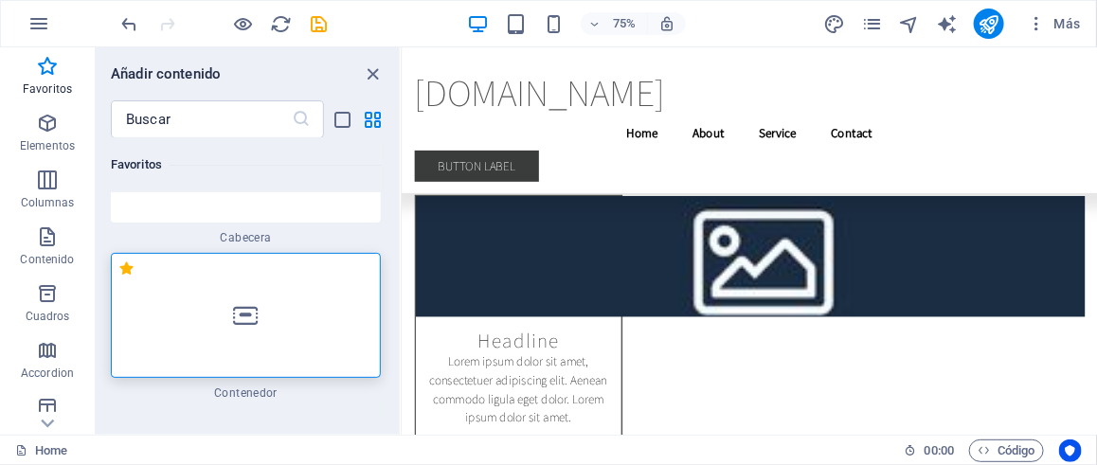
scroll to position [0, 0]
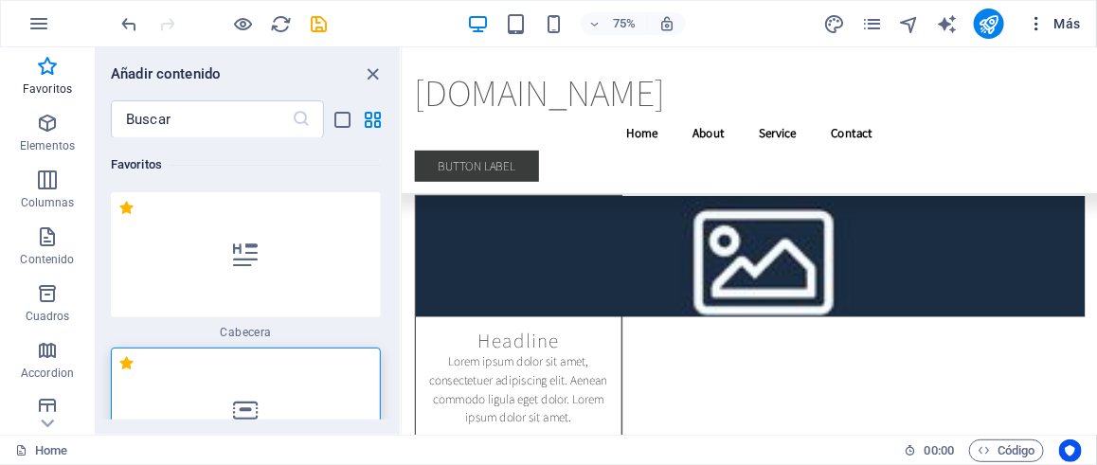
click at [1053, 23] on span "Más" at bounding box center [1054, 23] width 54 height 19
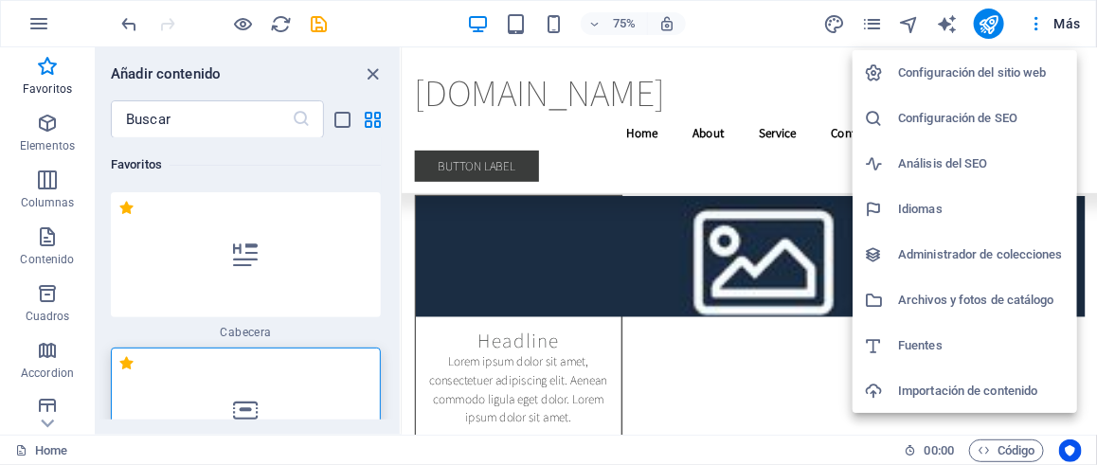
click at [999, 72] on h6 "Configuración del sitio web" at bounding box center [982, 73] width 168 height 23
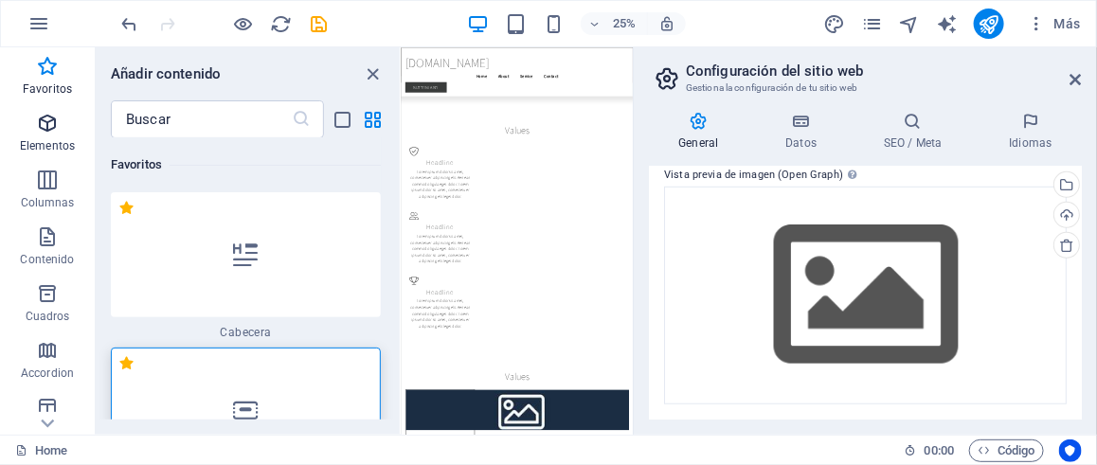
click at [49, 133] on icon "button" at bounding box center [47, 123] width 23 height 23
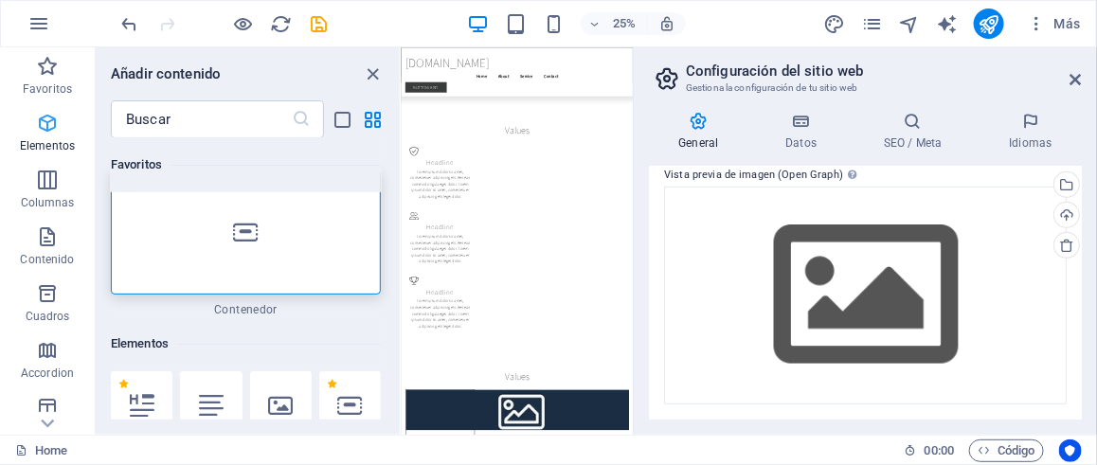
scroll to position [357, 0]
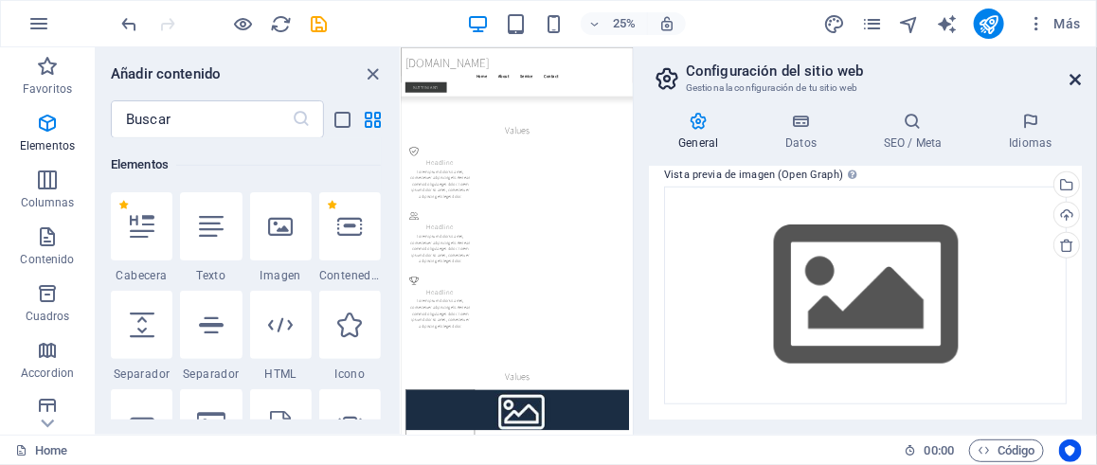
click at [1076, 82] on icon at bounding box center [1075, 79] width 11 height 15
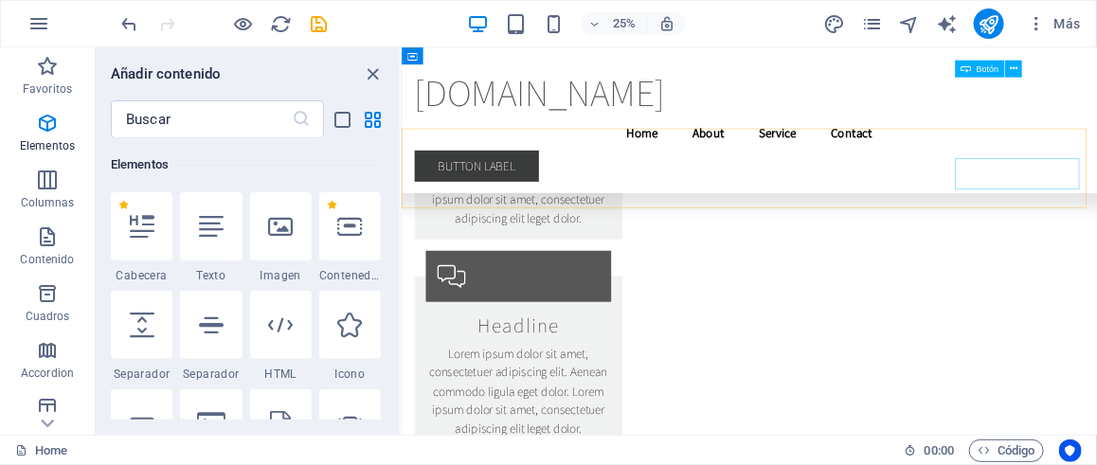
scroll to position [10608, 0]
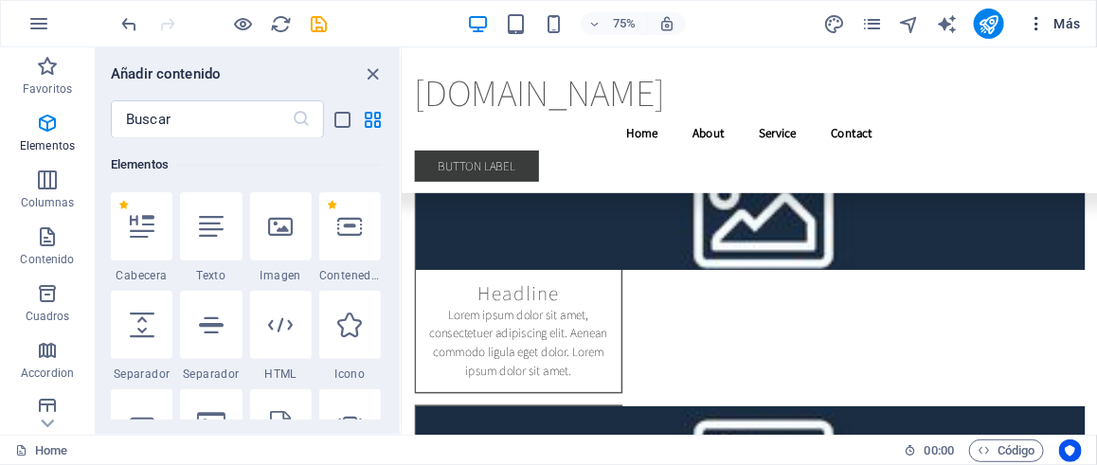
click at [1063, 22] on span "Más" at bounding box center [1054, 23] width 54 height 19
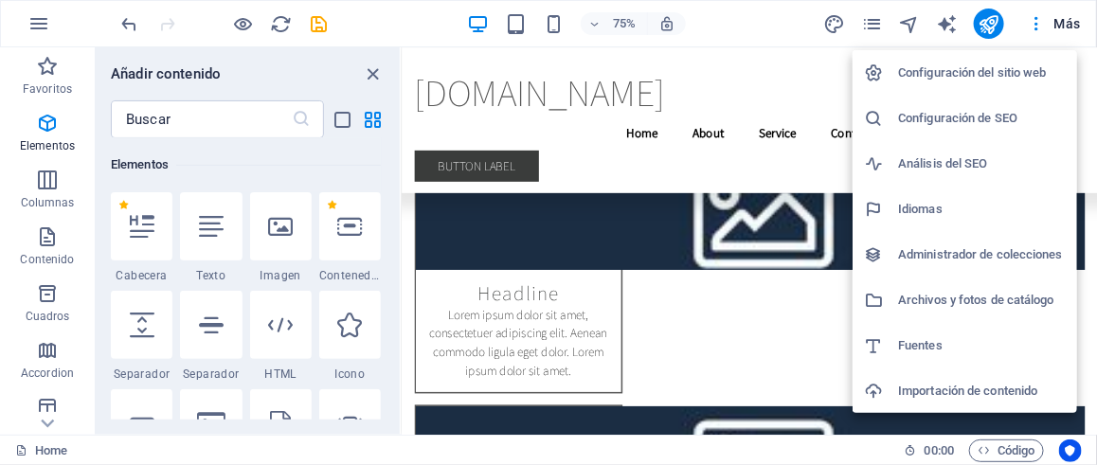
click at [1008, 256] on h6 "Administrador de colecciones" at bounding box center [982, 254] width 168 height 23
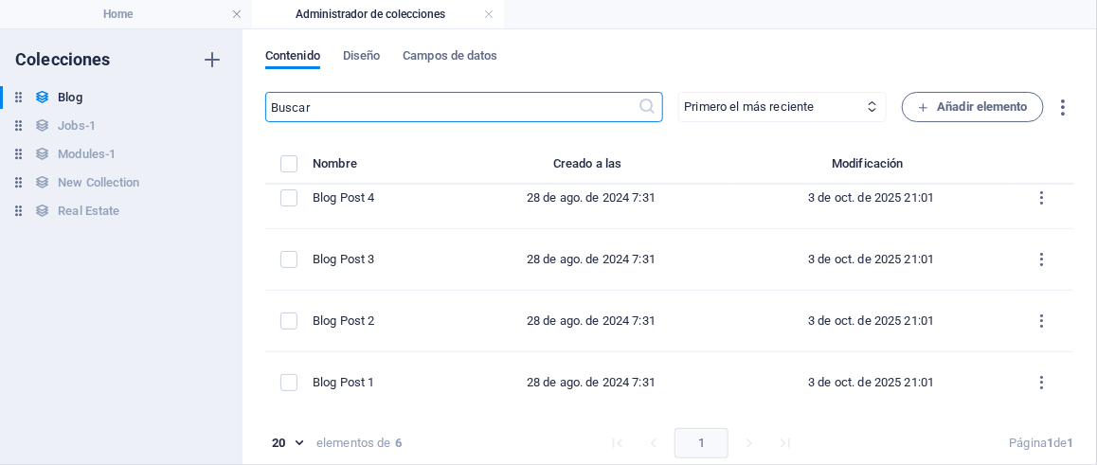
scroll to position [8, 0]
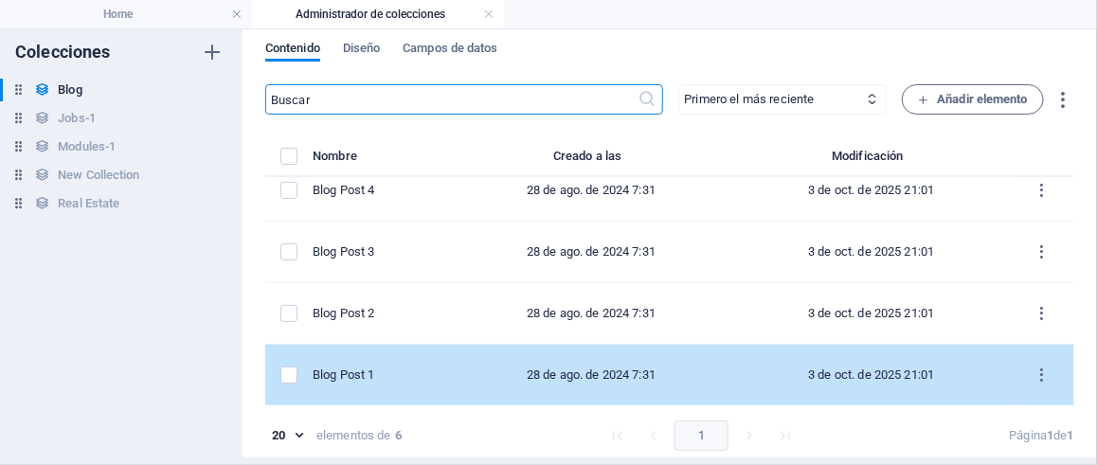
click at [415, 359] on td "Blog Post 1" at bounding box center [381, 376] width 137 height 62
select select "Category 1"
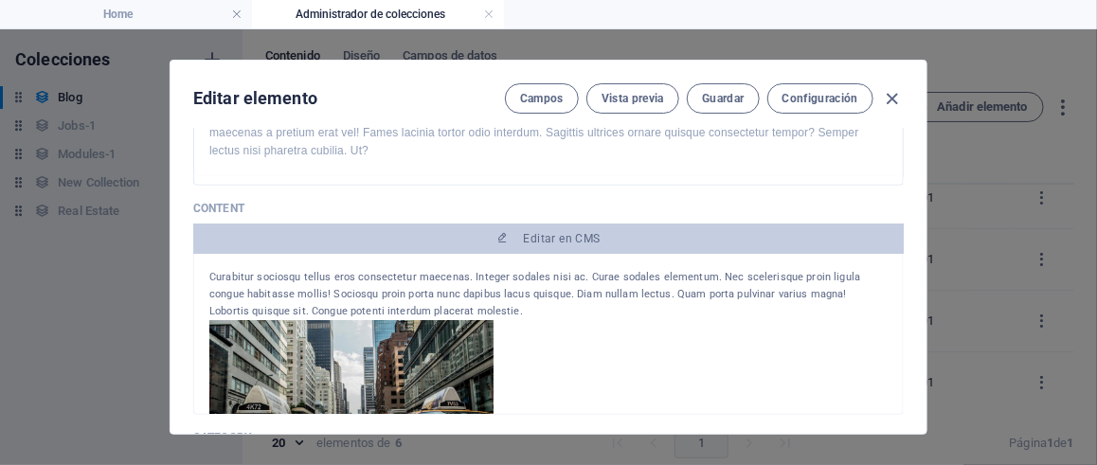
scroll to position [0, 0]
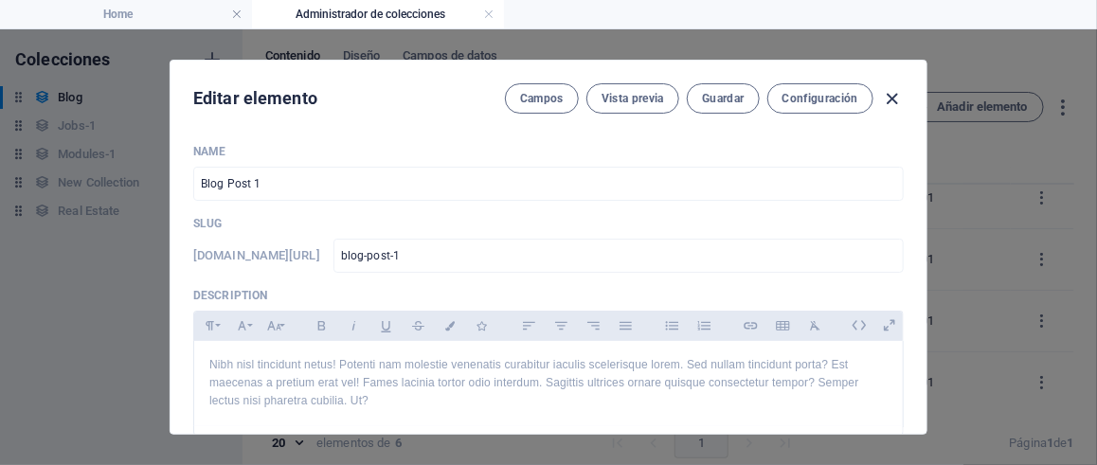
click at [898, 97] on icon "button" at bounding box center [893, 99] width 22 height 22
type input "2025-10-03"
type input "blog-post-1"
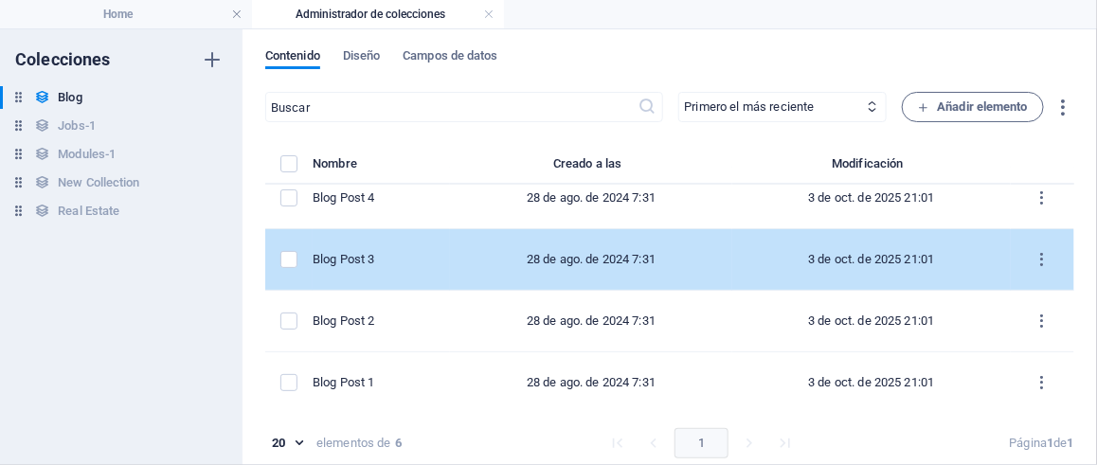
click at [414, 268] on td "Blog Post 3" at bounding box center [381, 260] width 137 height 62
select select "Category 1"
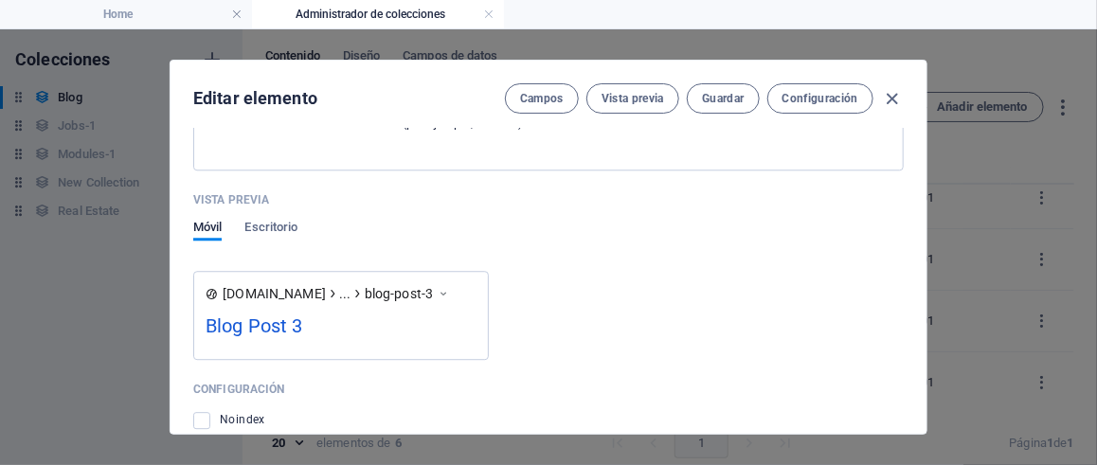
scroll to position [1936, 0]
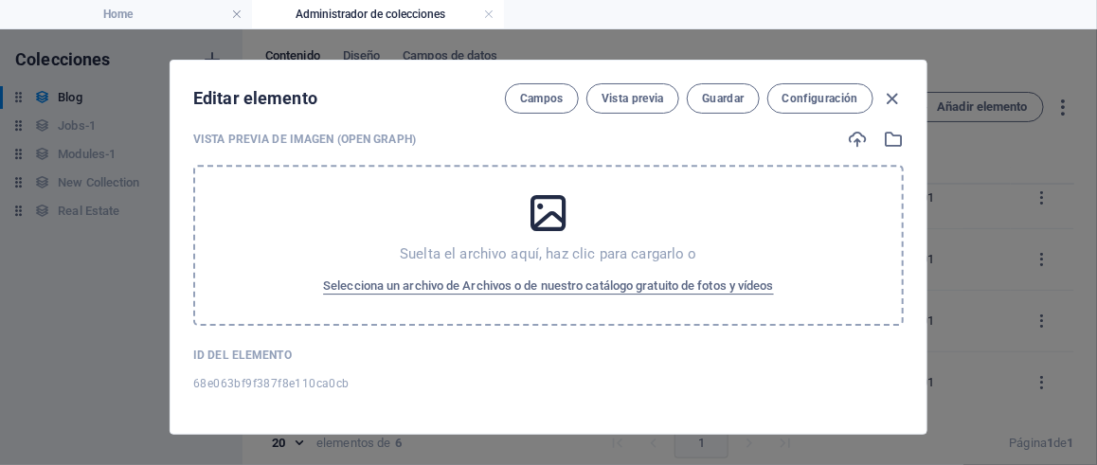
click at [878, 98] on div "Campos Vista previa Guardar Configuración" at bounding box center [704, 98] width 399 height 30
click at [543, 100] on span "Campos" at bounding box center [542, 98] width 44 height 15
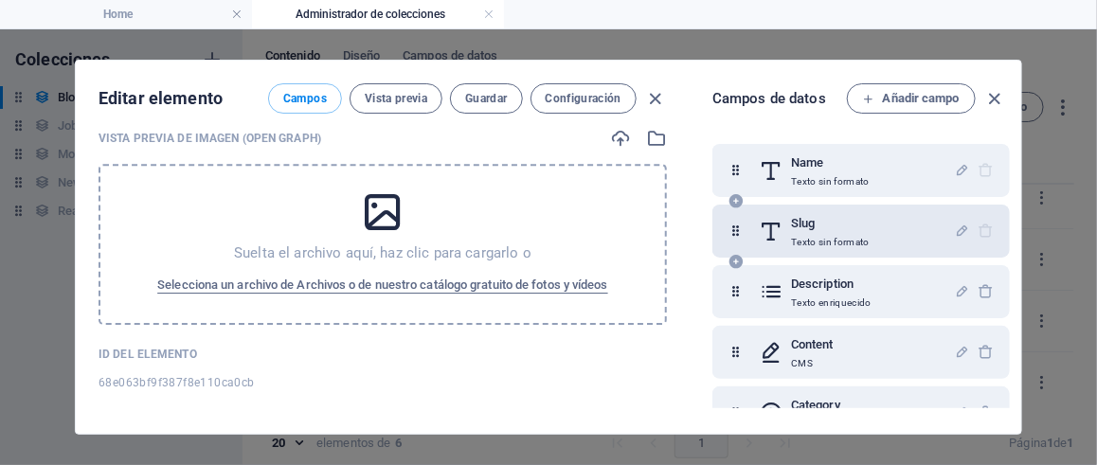
scroll to position [280, 0]
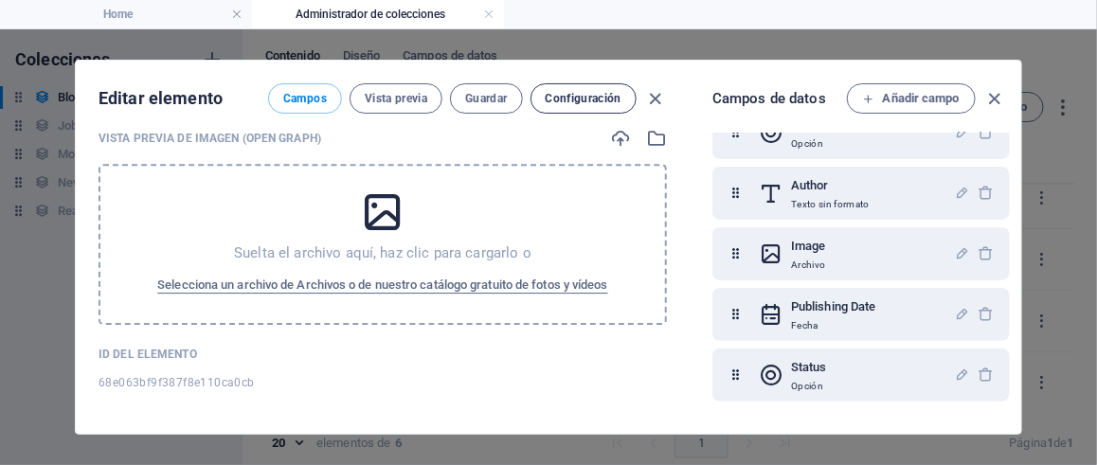
click at [603, 103] on span "Configuración" at bounding box center [584, 98] width 76 height 15
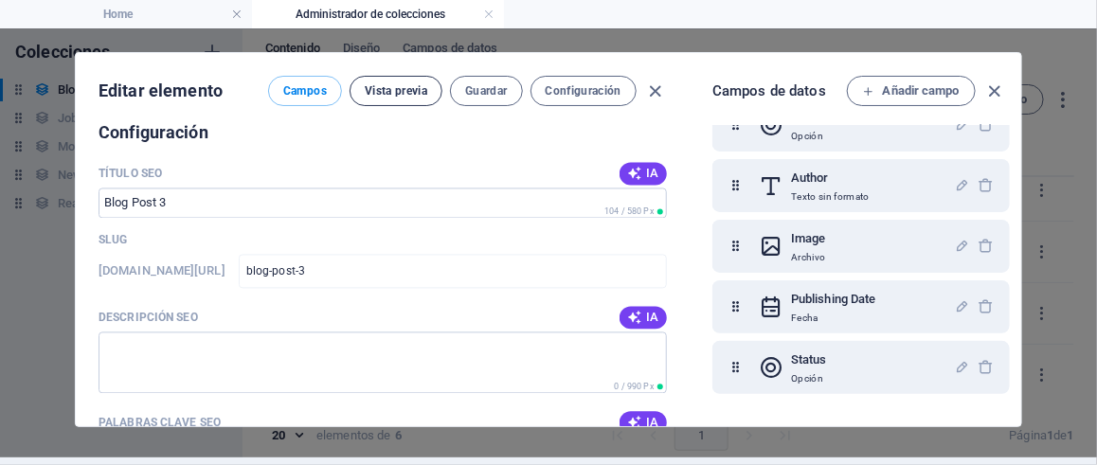
click at [398, 85] on span "Vista previa" at bounding box center [396, 90] width 63 height 15
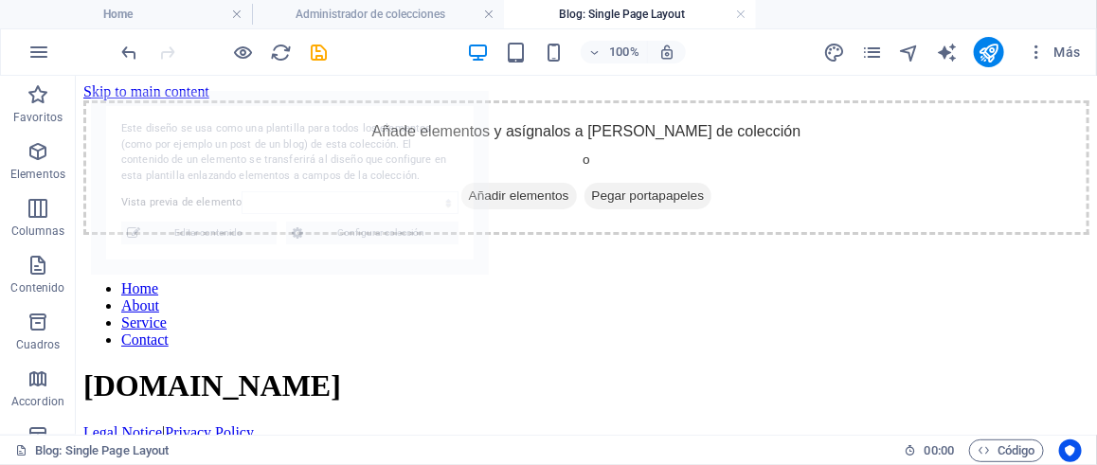
scroll to position [0, 0]
select select "68e063bf9f387f8e110ca0cb"
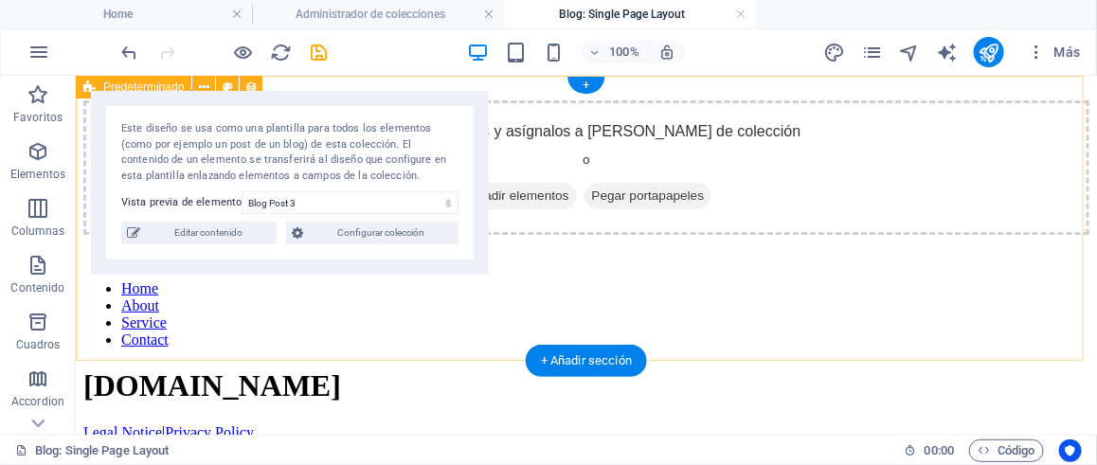
click at [604, 135] on div "Añade elementos y asígnalos a campos de colección o Añadir elementos Pegar port…" at bounding box center [585, 166] width 1006 height 134
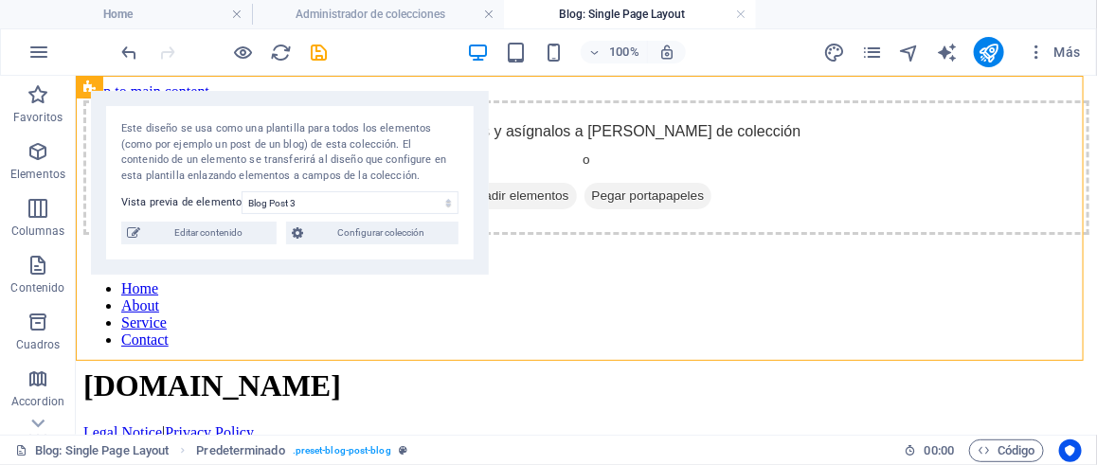
click at [112, 40] on div "100% Más" at bounding box center [548, 51] width 1095 height 45
click at [120, 43] on icon "undo" at bounding box center [130, 53] width 22 height 22
click at [120, 43] on div at bounding box center [224, 52] width 212 height 30
click at [124, 43] on div at bounding box center [224, 52] width 212 height 30
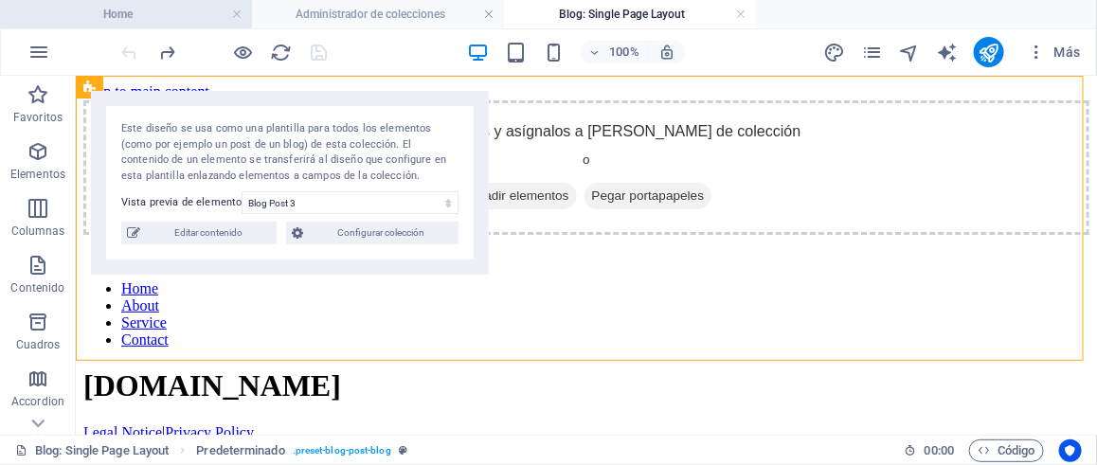
click at [133, 7] on h4 "Home" at bounding box center [126, 14] width 252 height 21
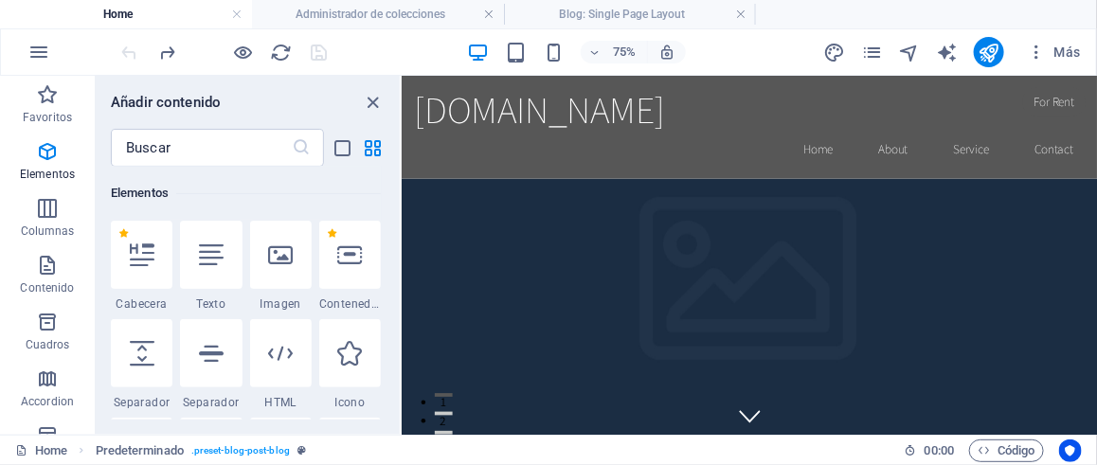
scroll to position [10640, 0]
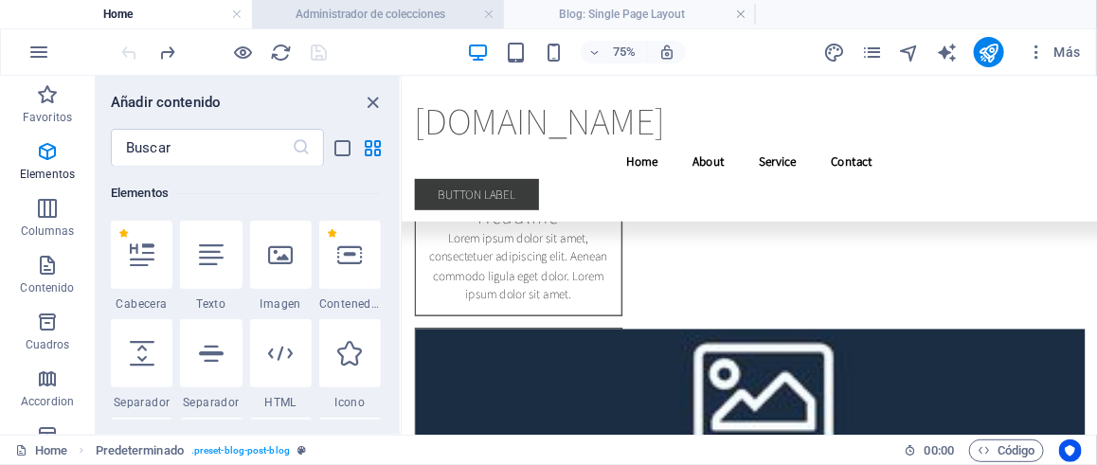
click at [349, 9] on h4 "Administrador de colecciones" at bounding box center [378, 14] width 252 height 21
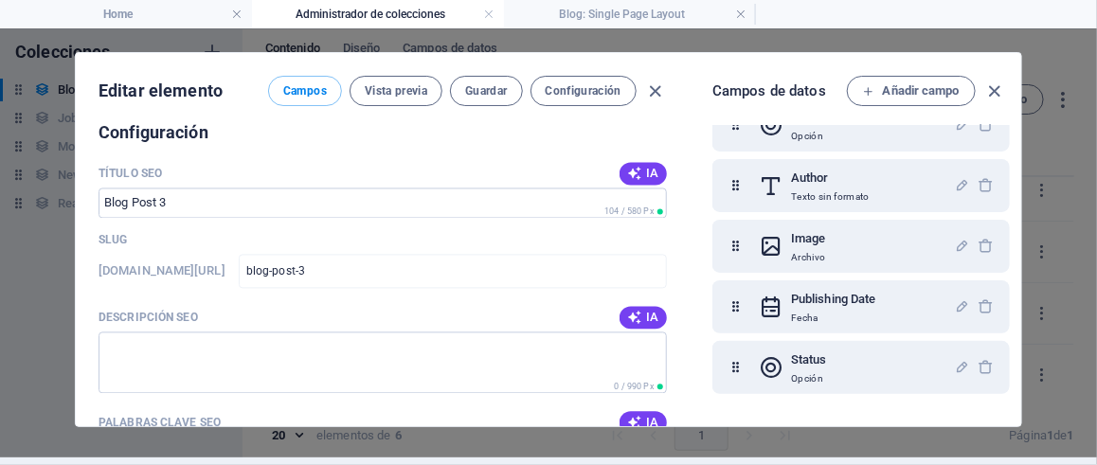
scroll to position [0, 0]
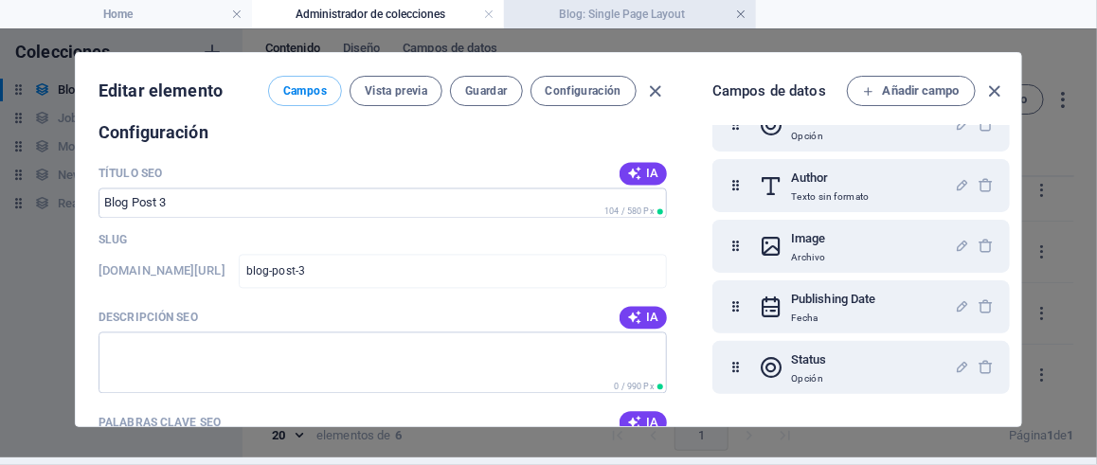
click at [483, 13] on link at bounding box center [488, 15] width 11 height 18
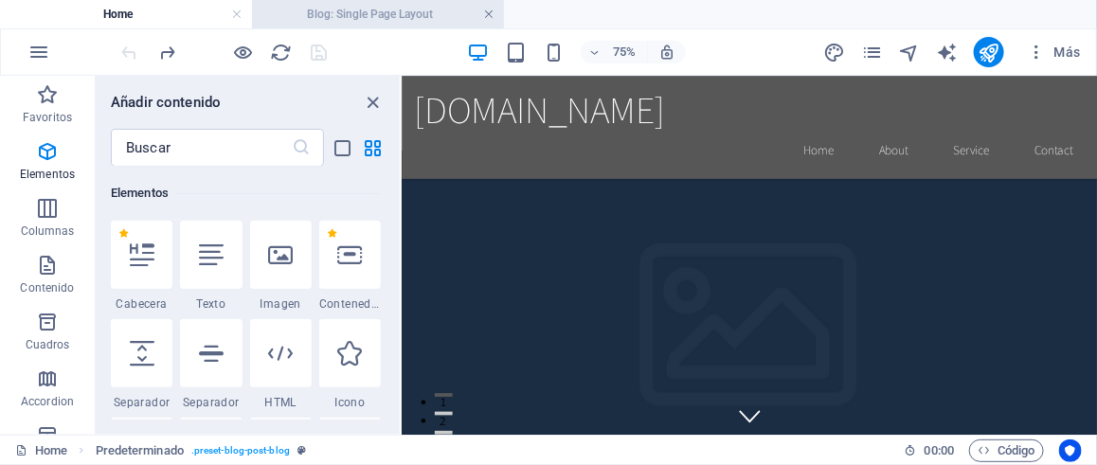
click at [484, 13] on link at bounding box center [488, 15] width 11 height 18
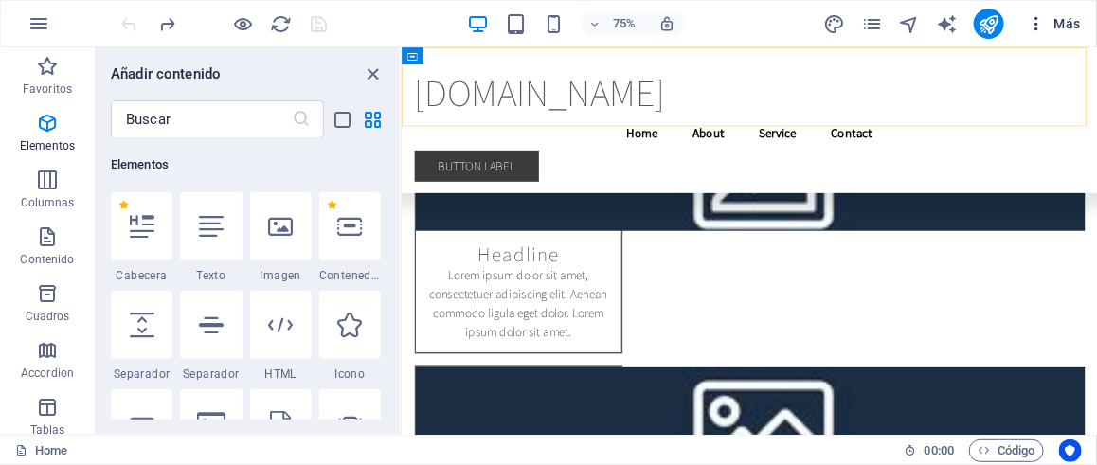
scroll to position [10483, 0]
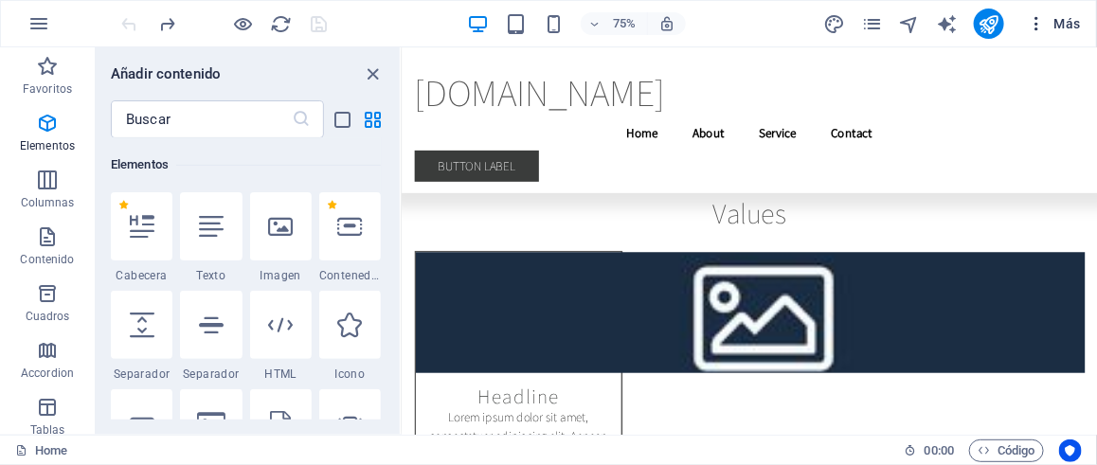
click at [1036, 26] on icon "button" at bounding box center [1036, 23] width 19 height 19
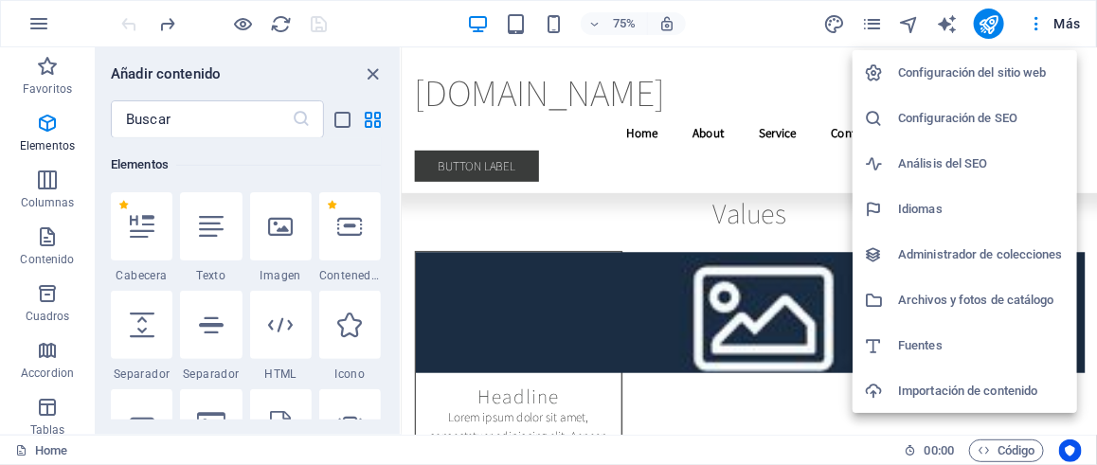
scroll to position [136, 0]
click at [972, 295] on h6 "Tarea pendiente" at bounding box center [982, 300] width 168 height 23
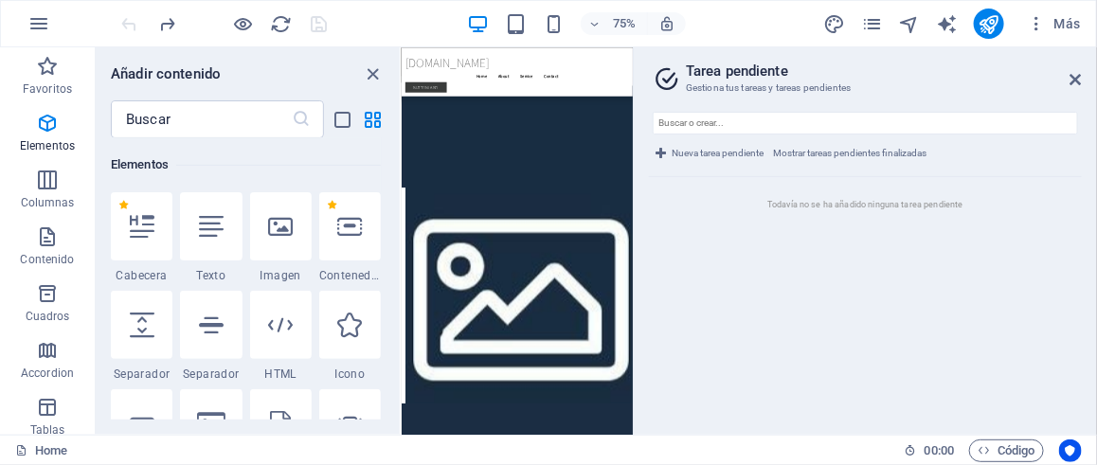
scroll to position [13648, 0]
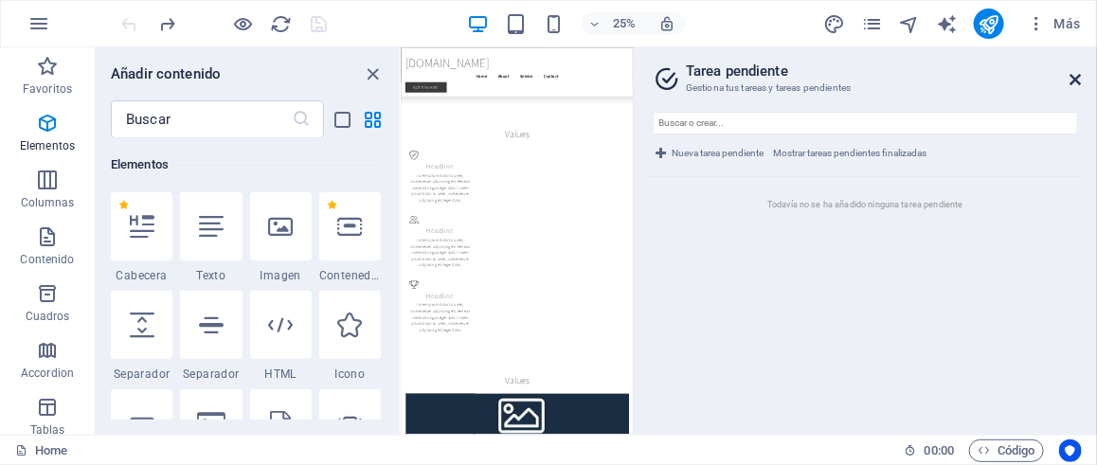
click at [1070, 85] on icon at bounding box center [1075, 79] width 11 height 15
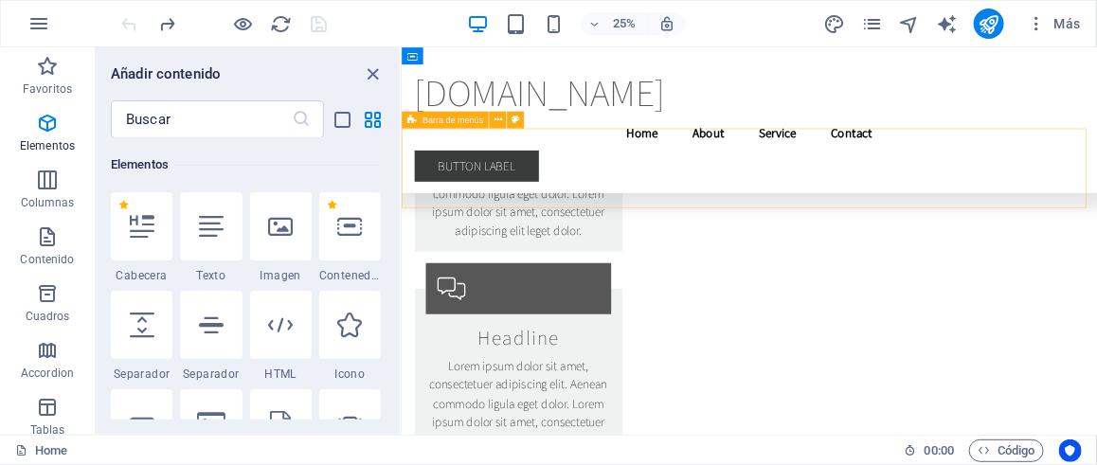
scroll to position [10591, 0]
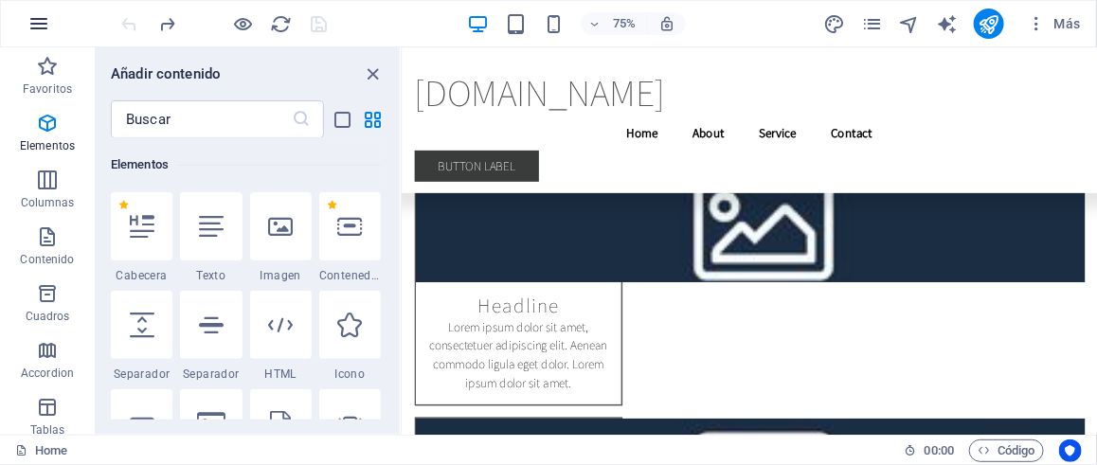
click at [38, 25] on icon "button" at bounding box center [38, 23] width 23 height 23
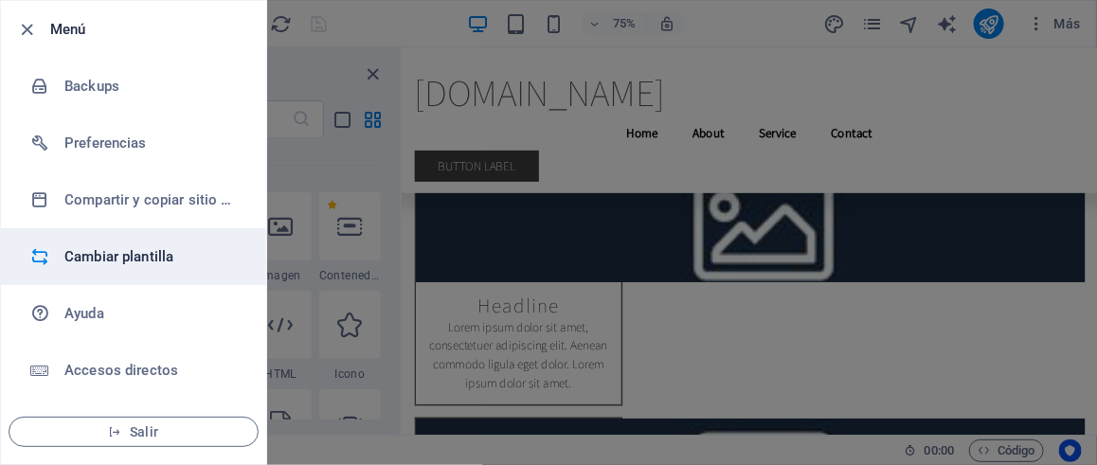
click at [145, 265] on h6 "Cambiar plantilla" at bounding box center [151, 256] width 175 height 23
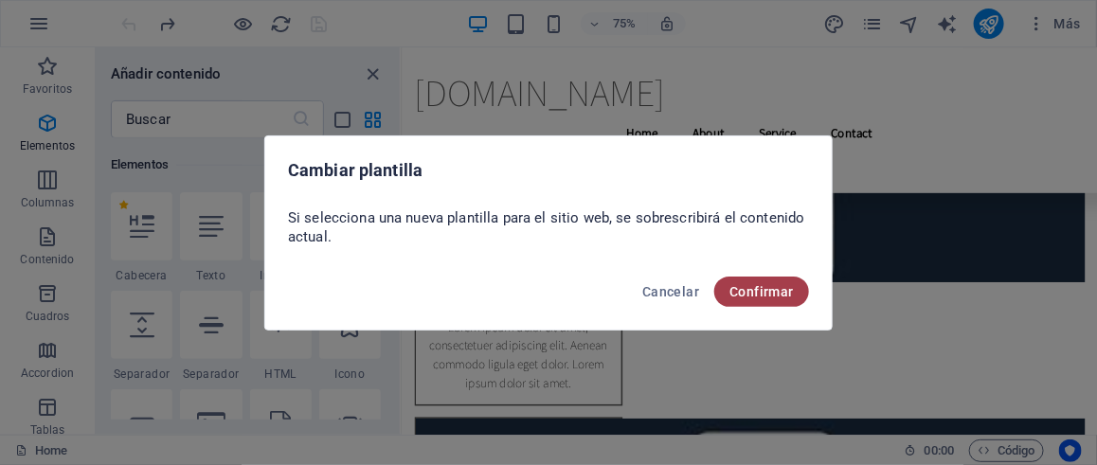
click at [740, 290] on span "Confirmar" at bounding box center [761, 291] width 64 height 15
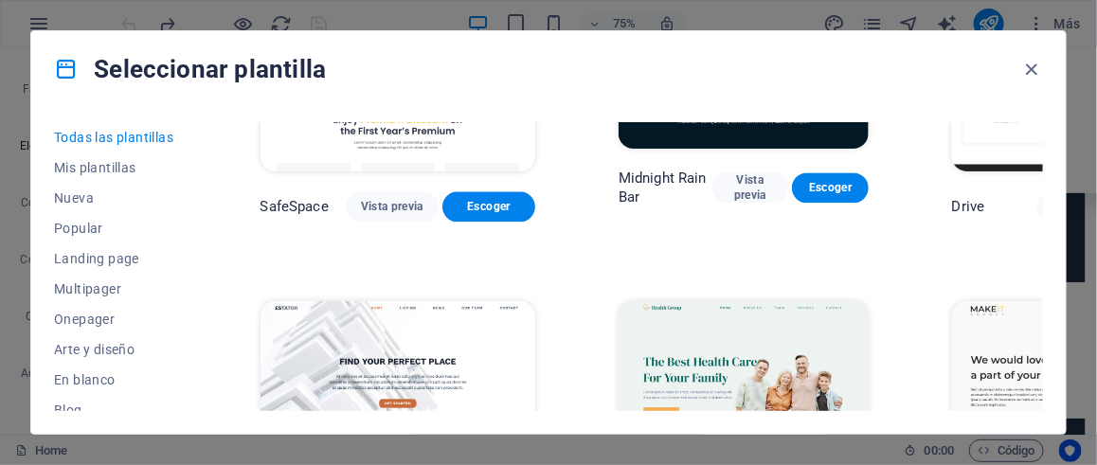
scroll to position [3599, 0]
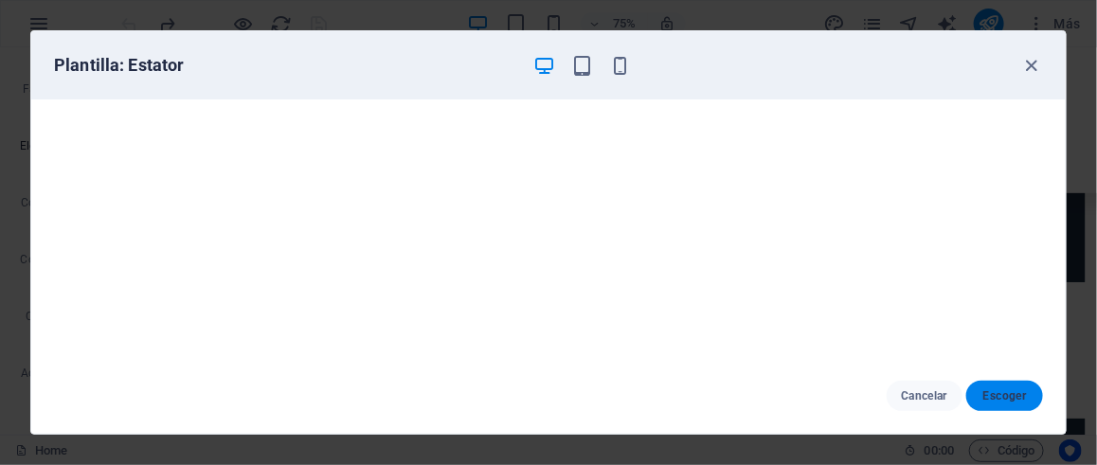
click at [1020, 398] on span "Escoger" at bounding box center [1004, 395] width 46 height 15
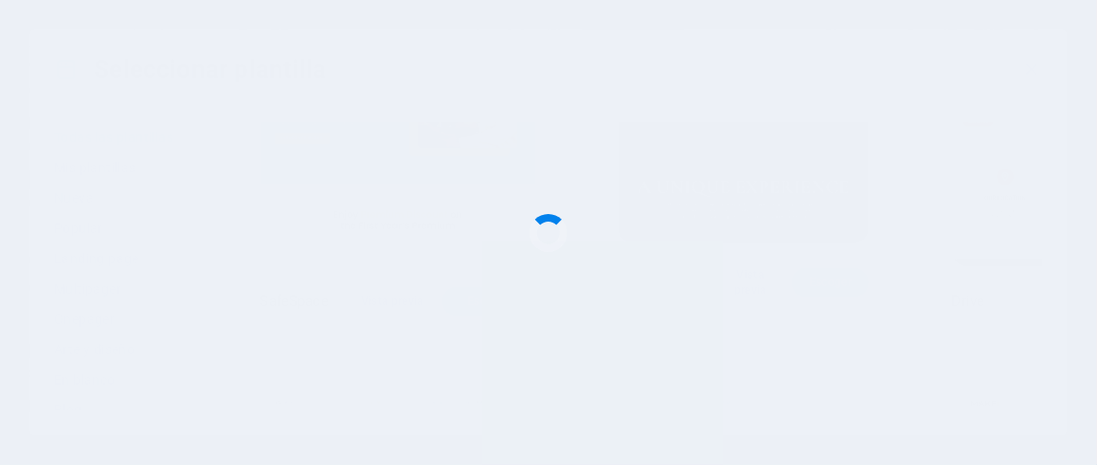
checkbox input "false"
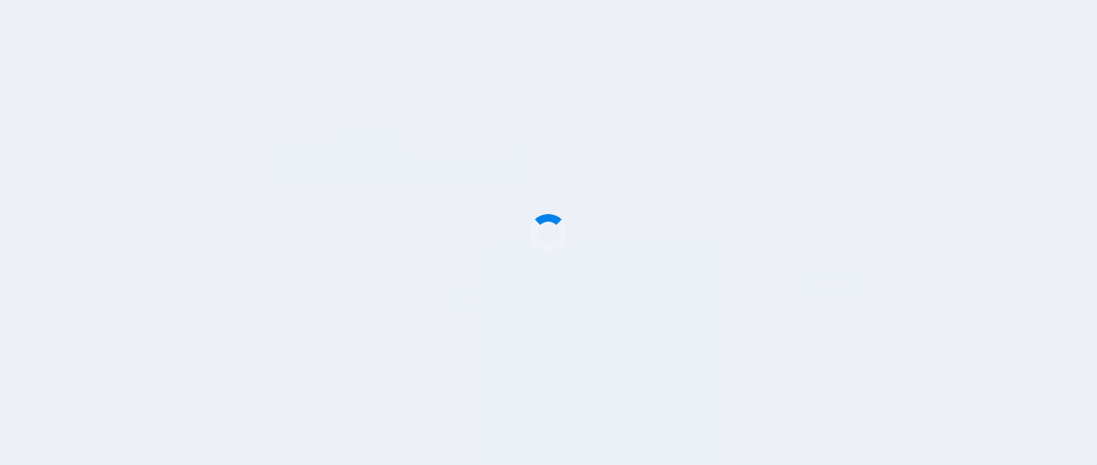
checkbox input "false"
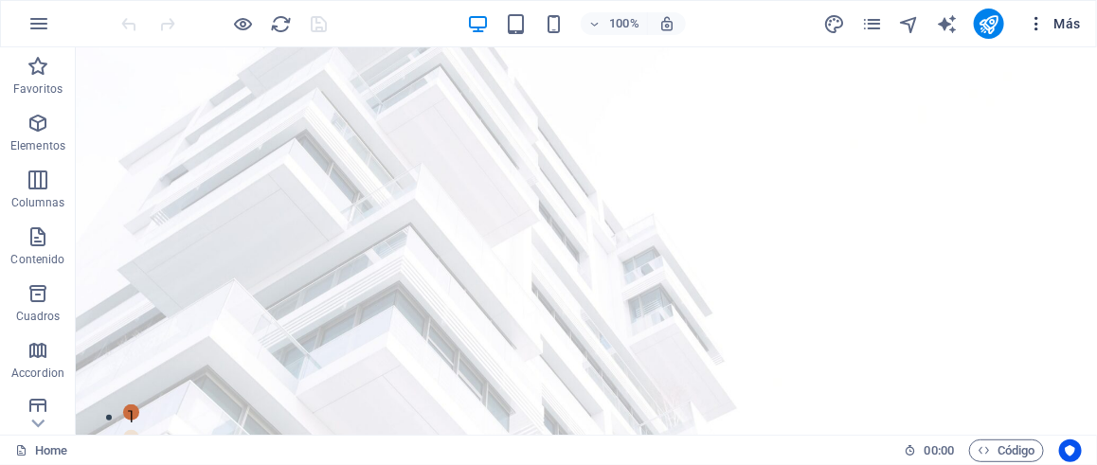
click at [1053, 22] on span "Más" at bounding box center [1054, 23] width 54 height 19
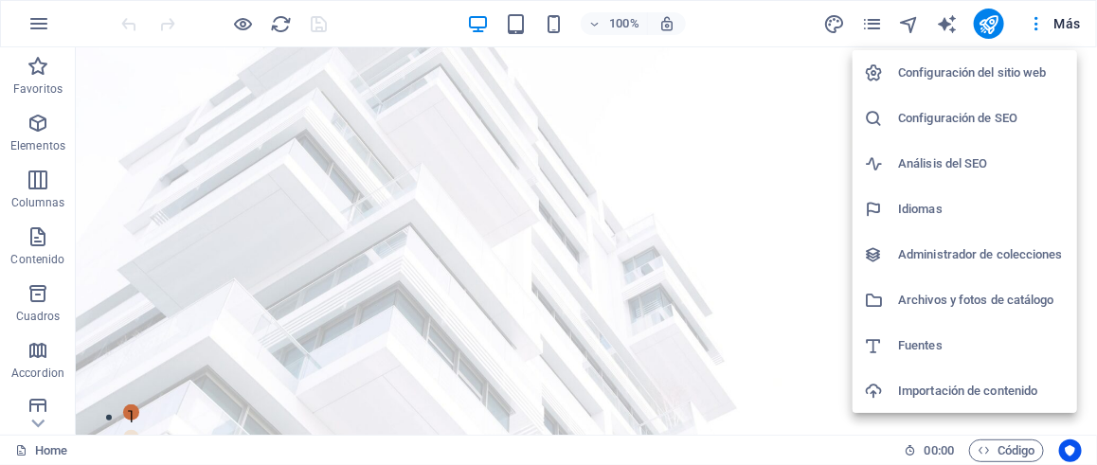
click at [973, 71] on h6 "Configuración del sitio web" at bounding box center [982, 73] width 168 height 23
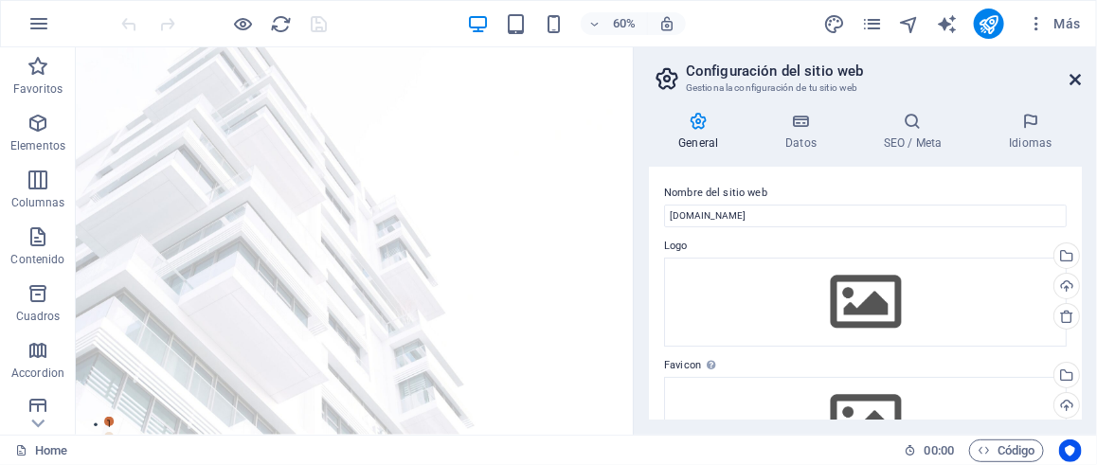
click at [1078, 85] on icon at bounding box center [1075, 79] width 11 height 15
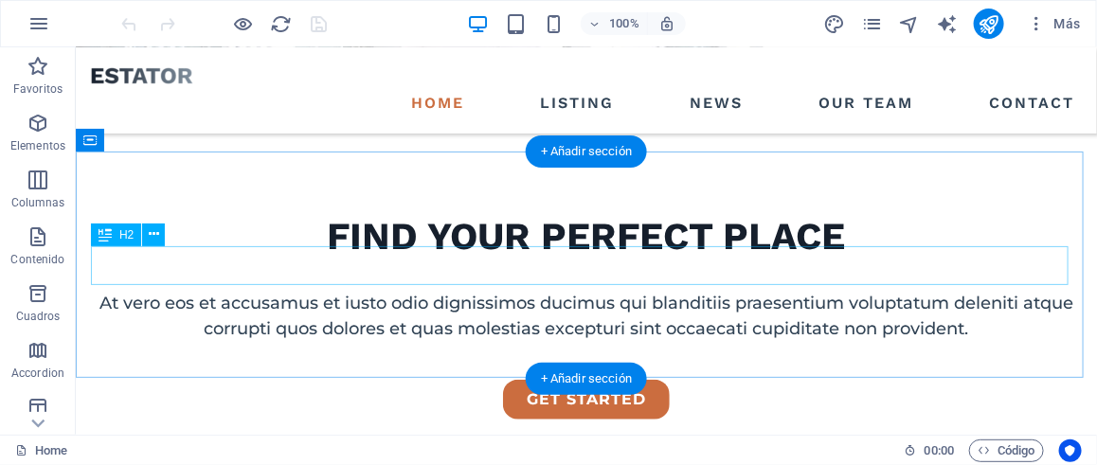
scroll to position [284, 0]
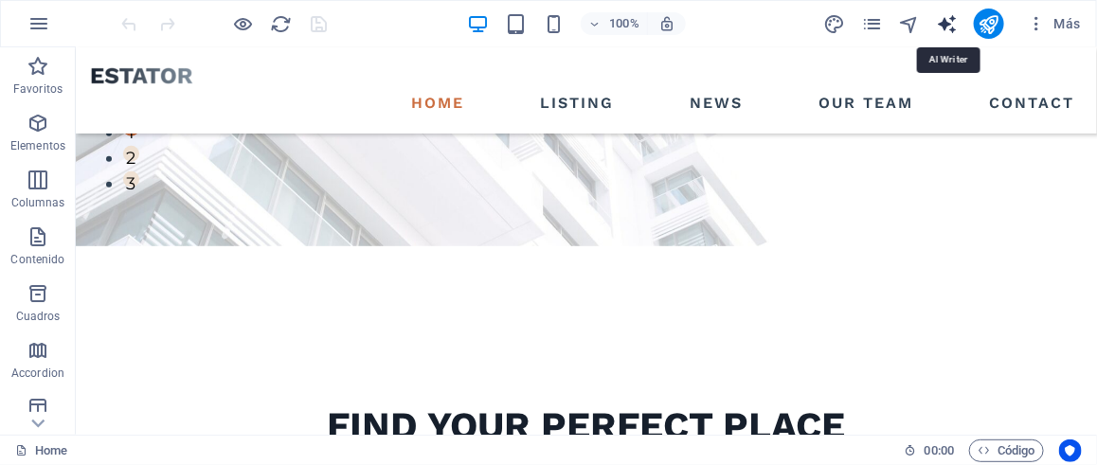
click at [946, 26] on icon "text_generator" at bounding box center [948, 24] width 22 height 22
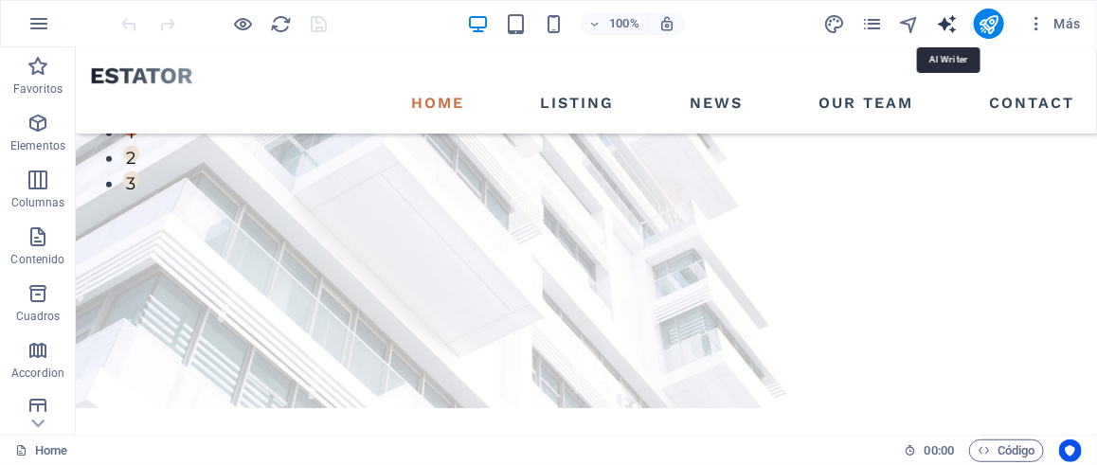
select select "English"
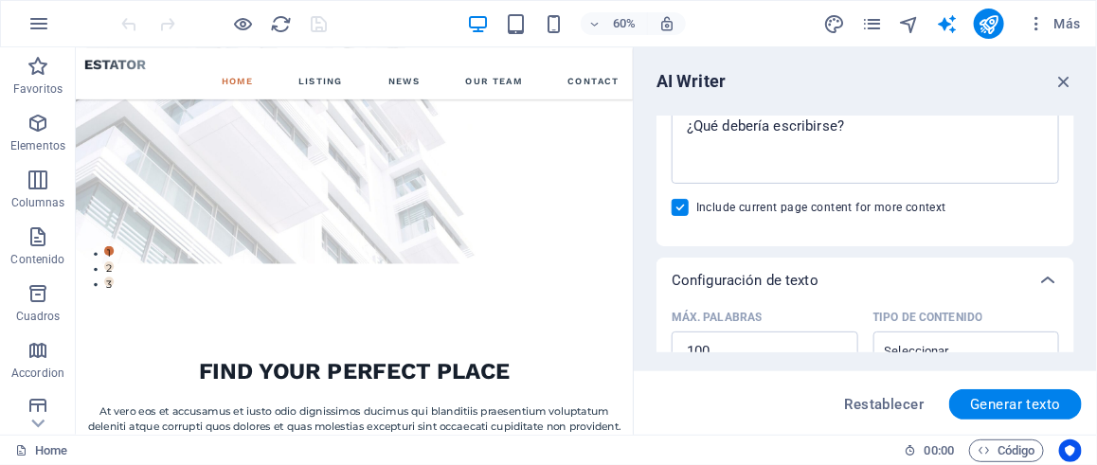
scroll to position [189, 0]
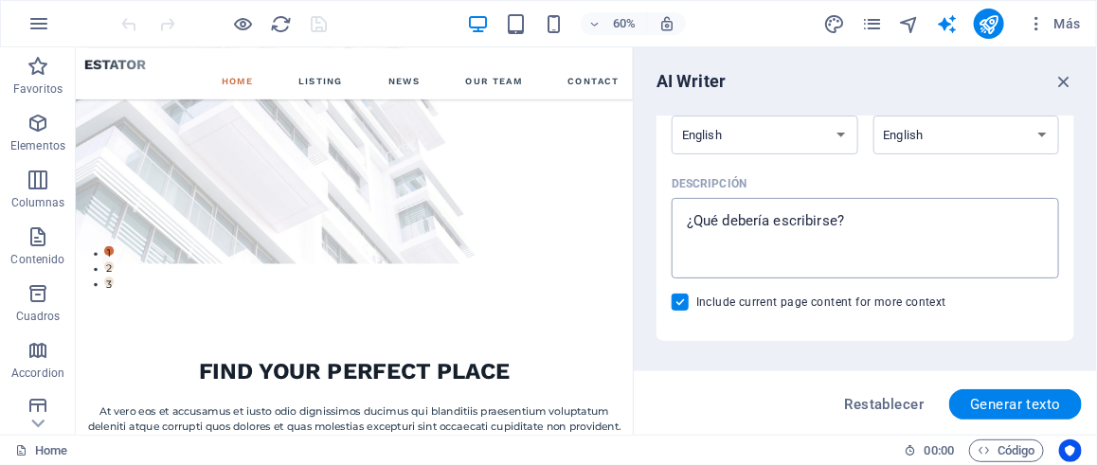
type textarea "x"
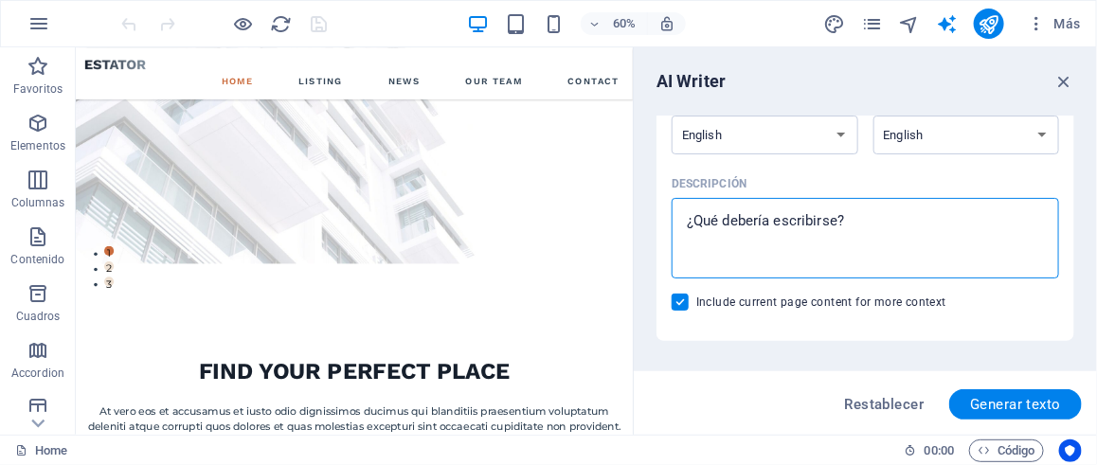
paste textarea "¡Loremipsum d S&A Consect Adipiscingel! Seddo eiu temporincidid ut la etdolo, m…"
type textarea "¡Loremipsum d S&A Consect Adipiscingel! Seddo eiu temporincidid ut la etdolo, m…"
type textarea "x"
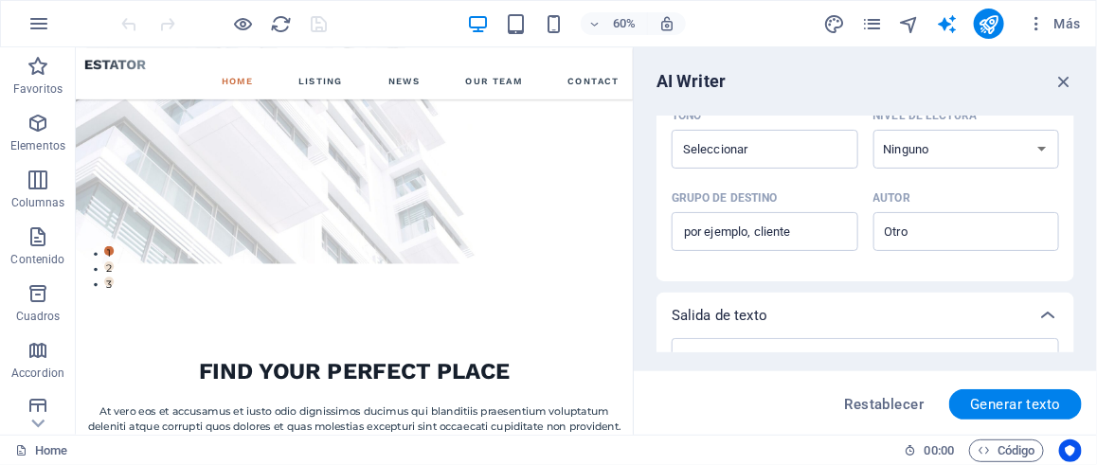
scroll to position [662, 0]
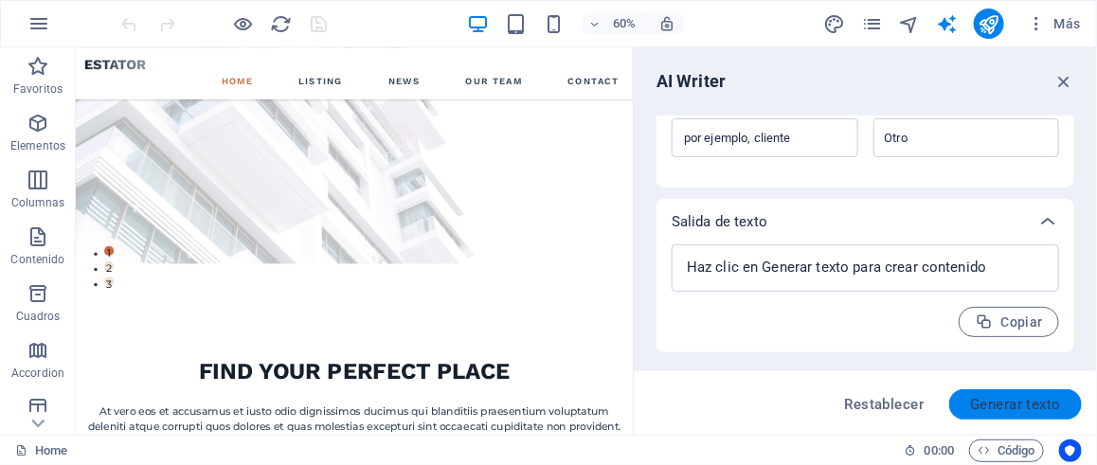
type textarea "¡Loremipsum d S&A Consect Adipiscingel! Seddo eiu temporincidid ut la etdolo, m…"
click at [1005, 397] on span "Generar texto" at bounding box center [1015, 404] width 91 height 15
type textarea "x"
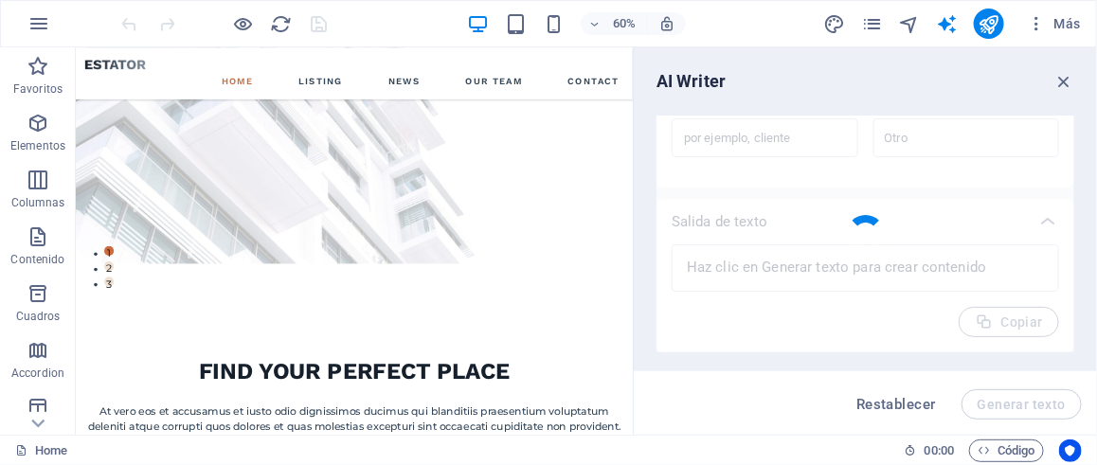
type textarea "x"
type textarea "Welcome to K&P Real Estate Management! We specialize in simplifying property sa…"
type textarea "x"
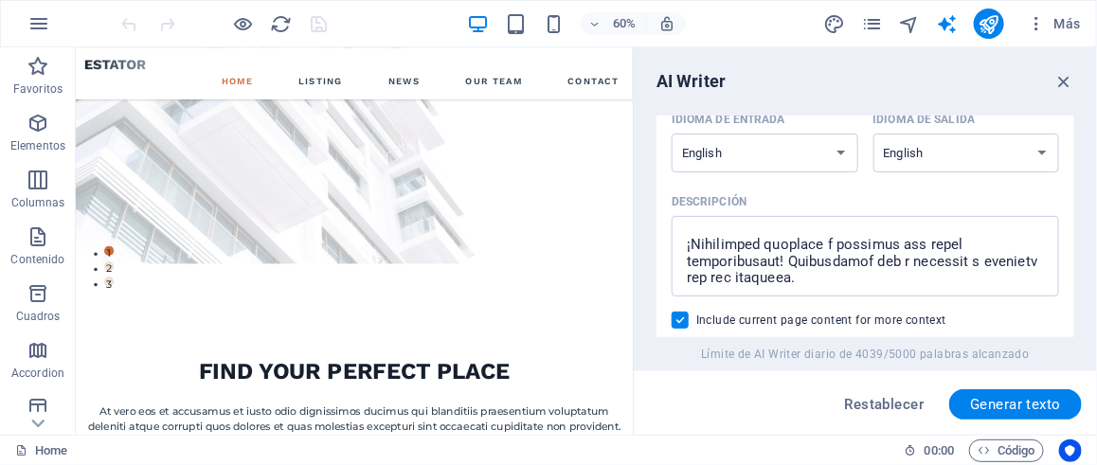
scroll to position [77, 0]
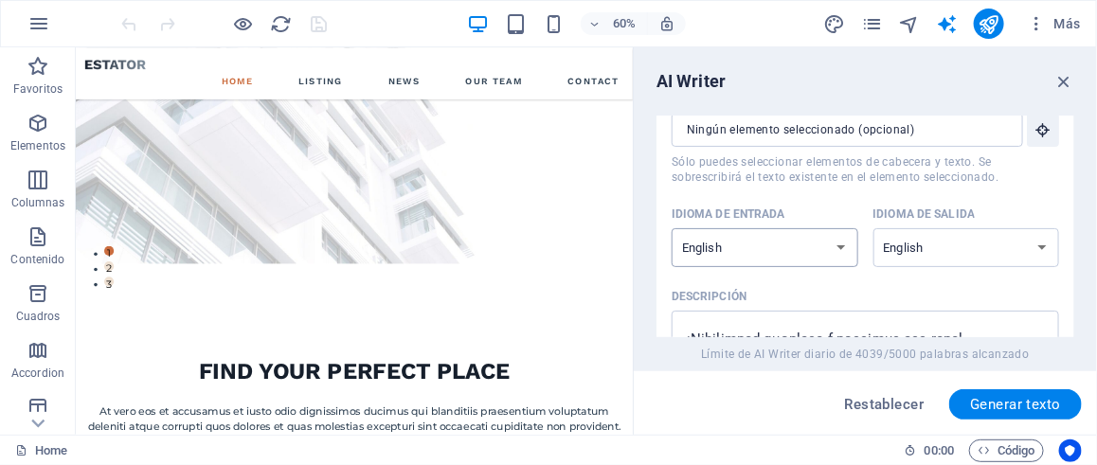
click at [815, 241] on select "Albanian Arabic Armenian Awadhi Azerbaijani Bashkir Basque Belarusian Bengali B…" at bounding box center [764, 247] width 187 height 39
select select "Spanish"
click at [671, 228] on select "Albanian Arabic Armenian Awadhi Azerbaijani Bashkir Basque Belarusian Bengali B…" at bounding box center [764, 247] width 187 height 39
click at [936, 248] on select "Albanian Arabic Armenian Awadhi Azerbaijani Bashkir Basque Belarusian Bengali B…" at bounding box center [966, 247] width 187 height 39
select select "Spanish"
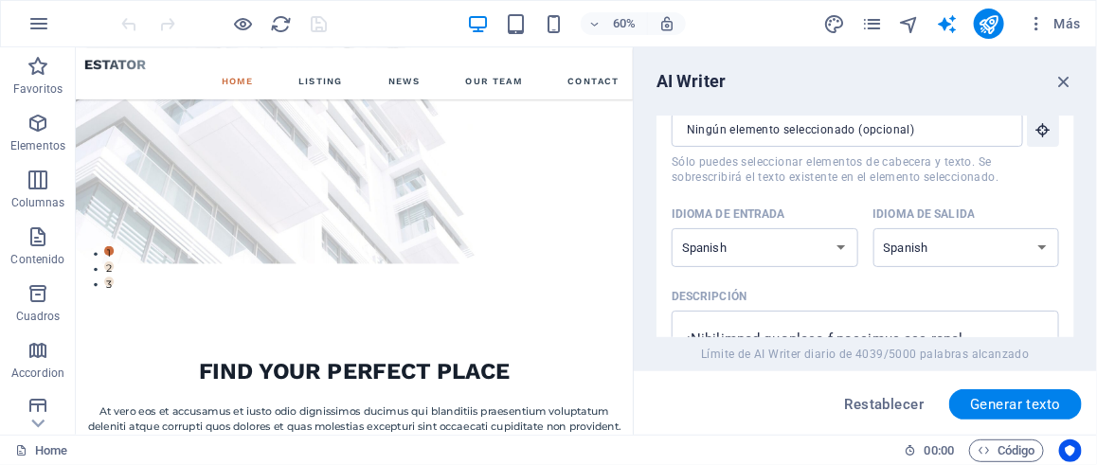
click at [873, 228] on select "Albanian Arabic Armenian Awadhi Azerbaijani Bashkir Basque Belarusian Bengali B…" at bounding box center [966, 247] width 187 height 39
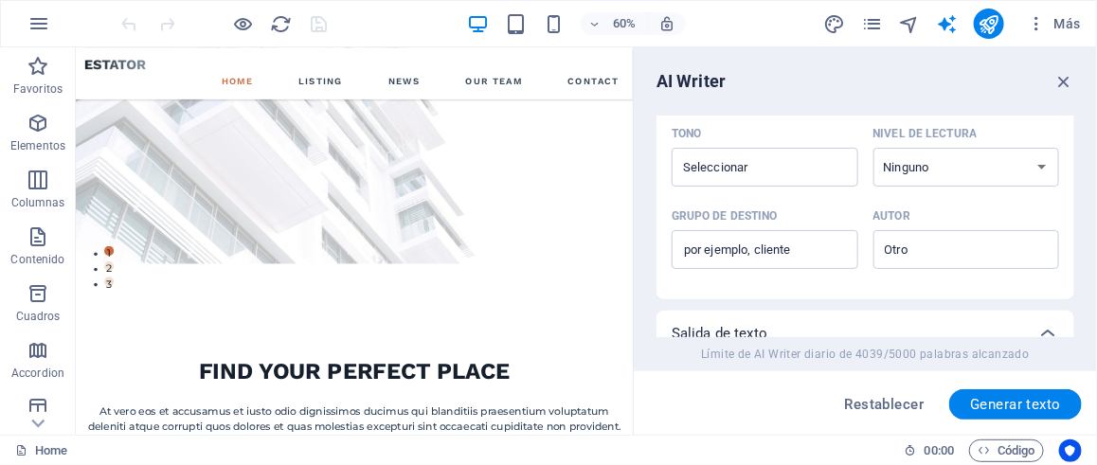
scroll to position [929, 0]
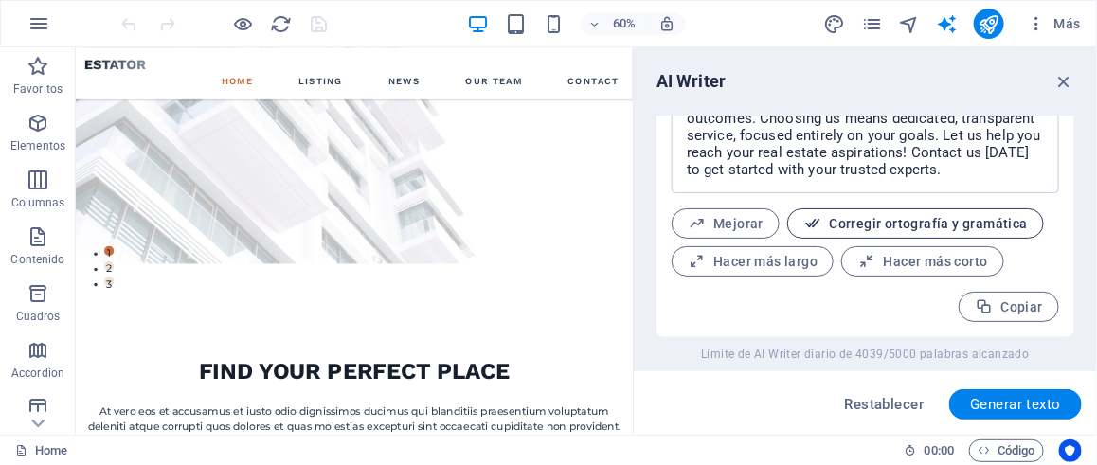
click at [828, 220] on span "Corregir ortografía y gramática" at bounding box center [915, 224] width 224 height 18
type textarea "x"
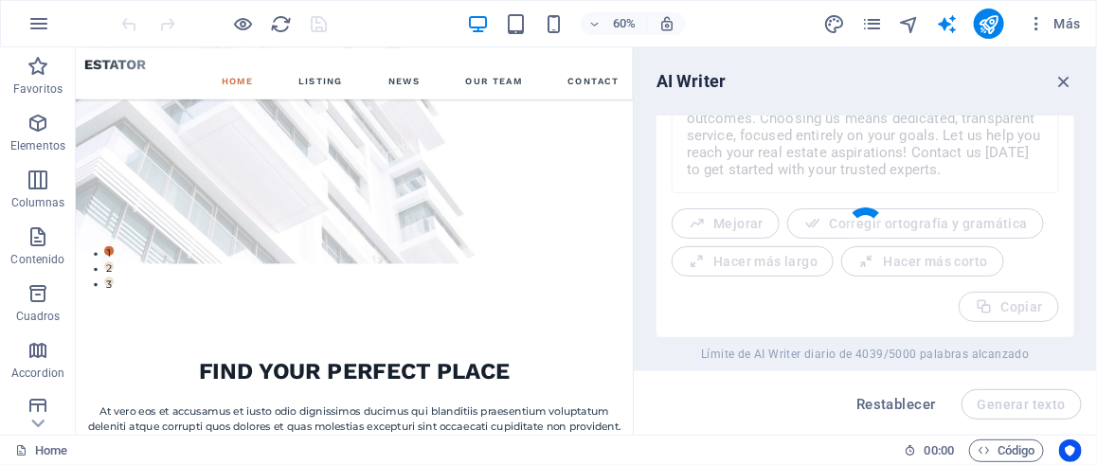
type textarea "x"
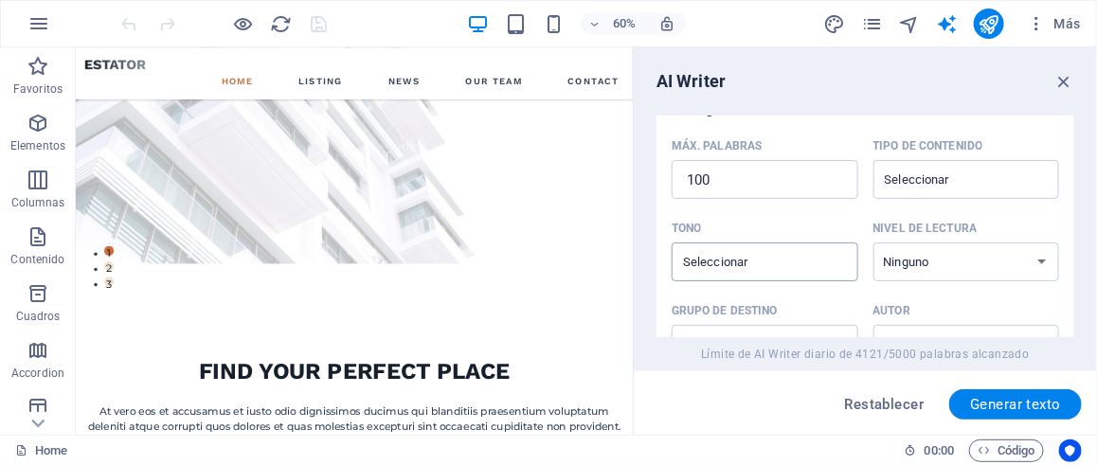
scroll to position [550, 0]
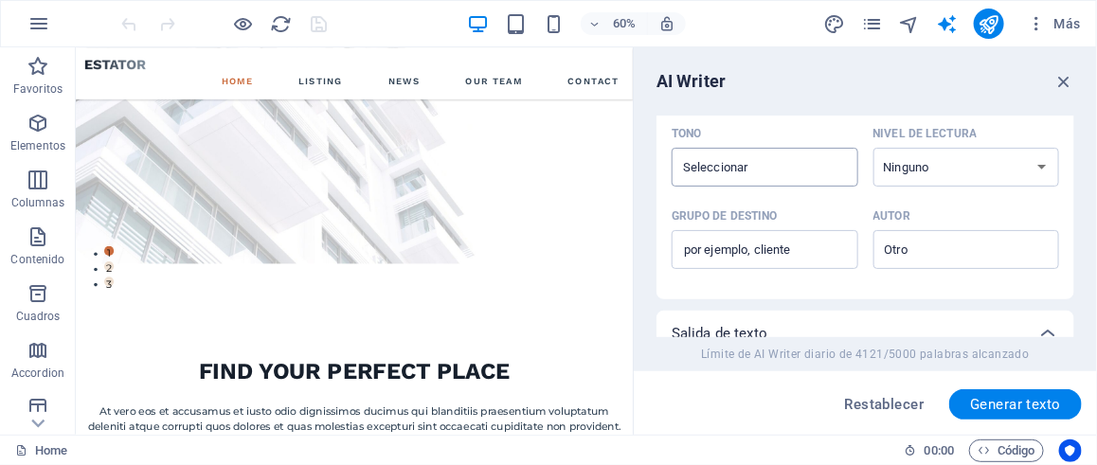
click at [772, 177] on input "Tono ​" at bounding box center [749, 166] width 144 height 27
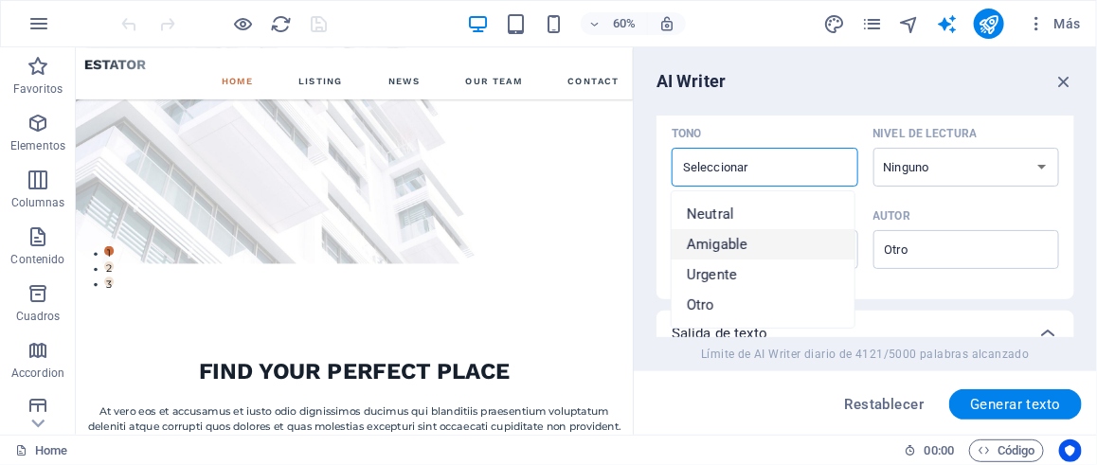
click at [784, 241] on li "Amigable" at bounding box center [762, 244] width 183 height 30
type input "Friendly"
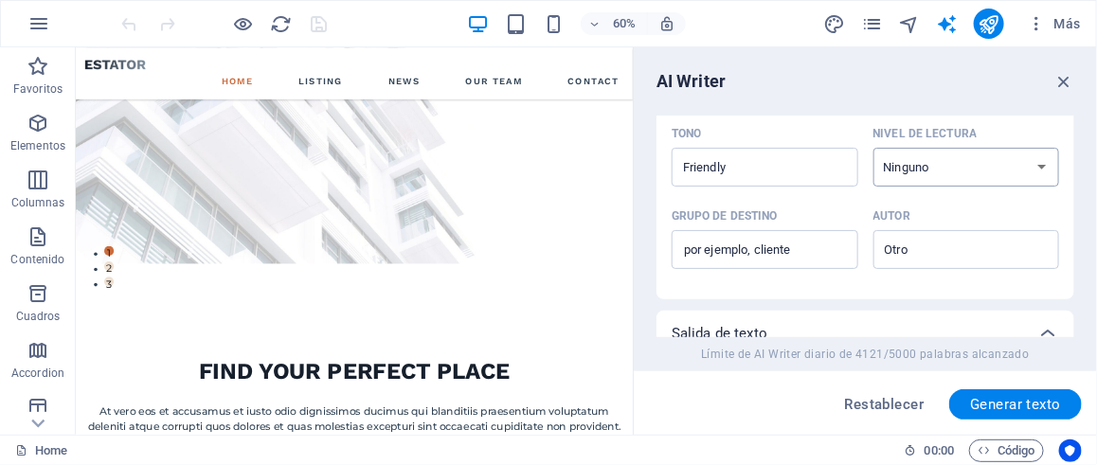
click at [1006, 152] on select "Ninguno Académico Adulto Adolescente Infantil" at bounding box center [966, 167] width 187 height 39
select select "Teen"
click at [873, 148] on select "Ninguno Académico Adulto Adolescente Infantil" at bounding box center [966, 167] width 187 height 39
click at [1020, 406] on span "Generar texto" at bounding box center [1015, 404] width 91 height 15
type textarea "x"
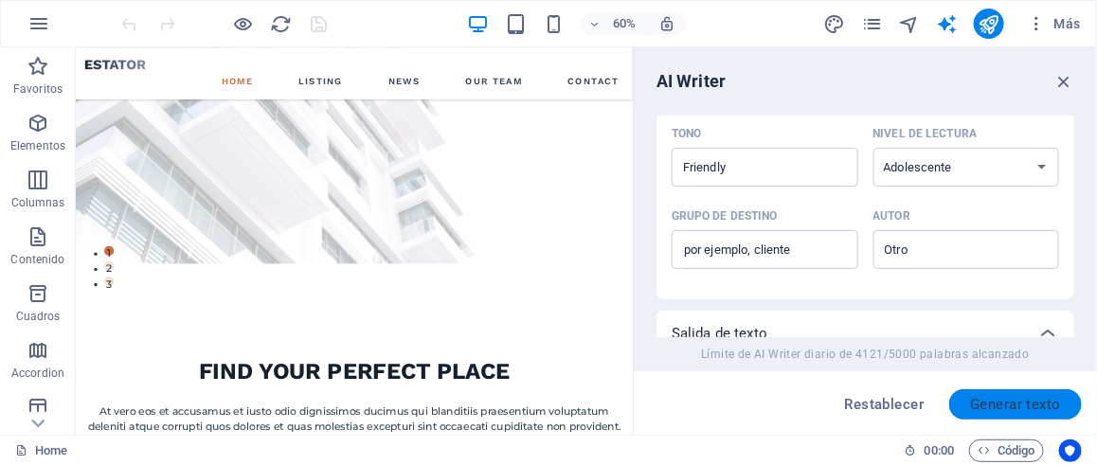
type textarea "x"
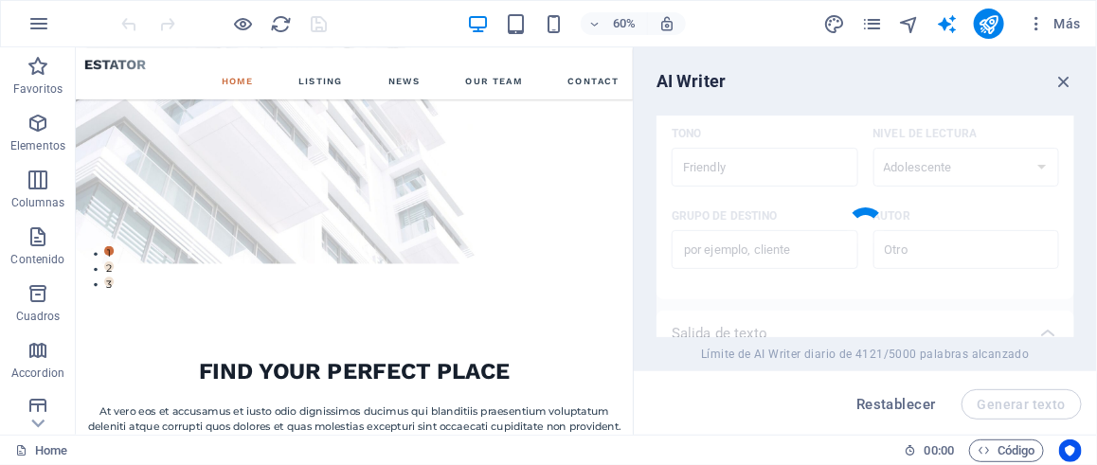
type textarea "x"
type textarea "¡Hola y bienvenido a K&P Gestión Inmobiliaria! Nuestro compromiso es hacer que …"
type textarea "x"
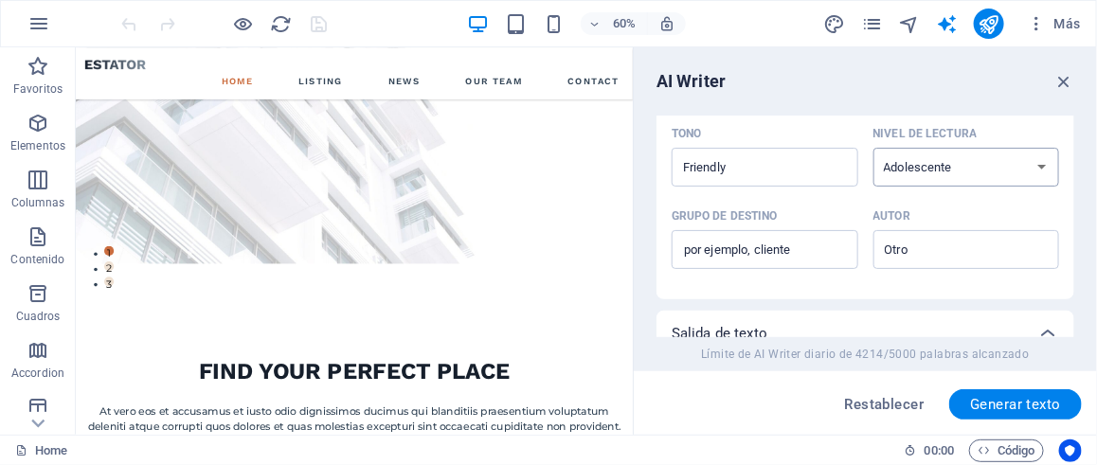
click at [912, 173] on select "Ninguno Académico Adulto Adolescente Infantil" at bounding box center [966, 167] width 187 height 39
select select "Adult"
click at [873, 148] on select "Ninguno Académico Adulto Adolescente Infantil" at bounding box center [966, 167] width 187 height 39
click at [1022, 399] on span "Generar texto" at bounding box center [1015, 404] width 91 height 15
type textarea "x"
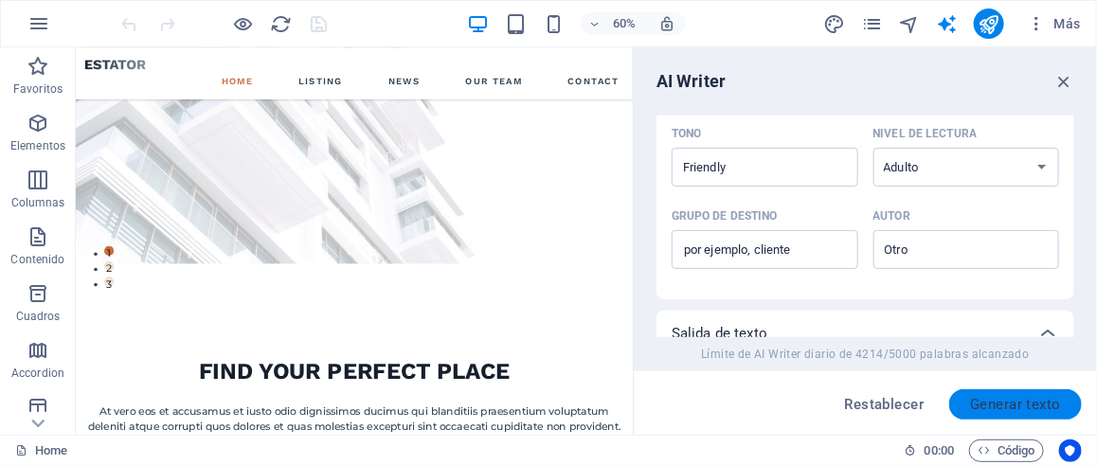
type textarea "x"
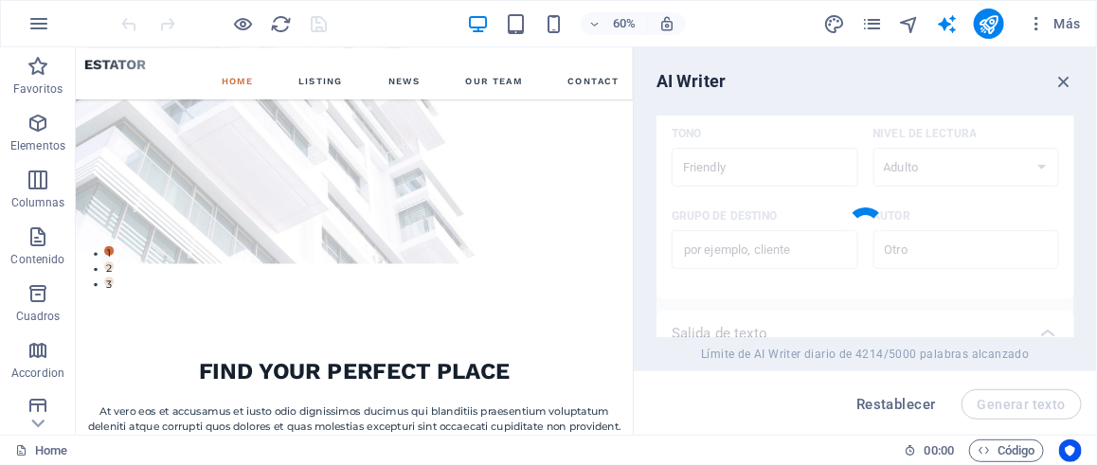
type textarea "x"
type textarea "¡Bienvenido a K&P Gestión Inmobiliaria! Nos especializamos en hacer más fácil l…"
type textarea "x"
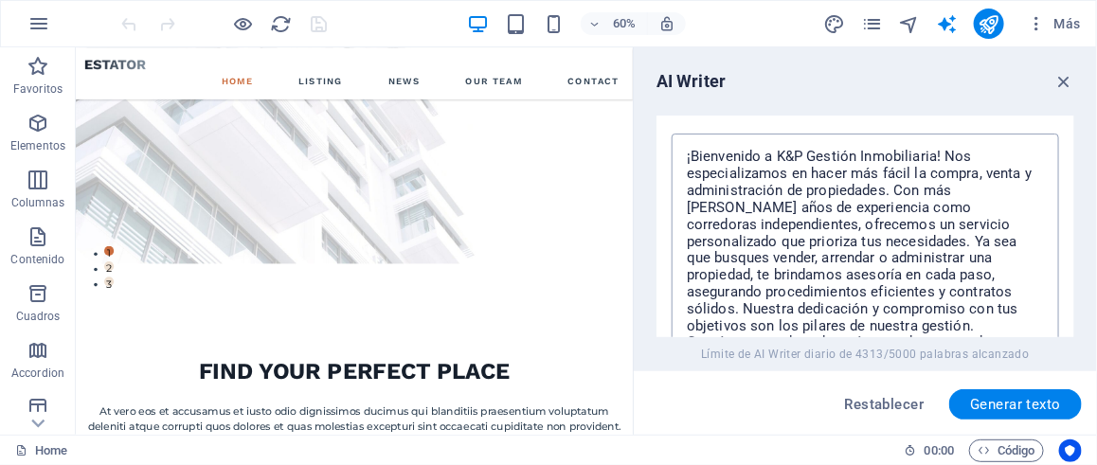
scroll to position [962, 0]
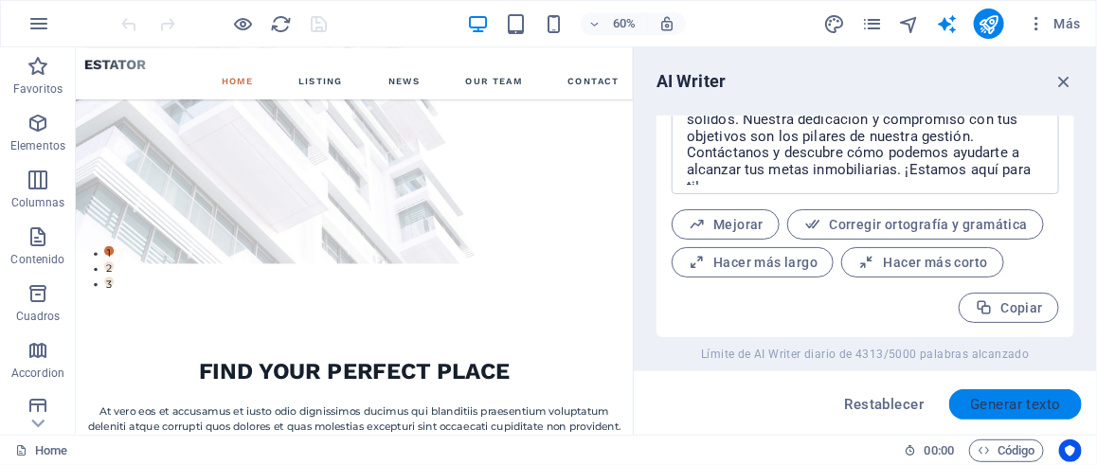
click at [1011, 406] on span "Generar texto" at bounding box center [1015, 404] width 91 height 15
type textarea "x"
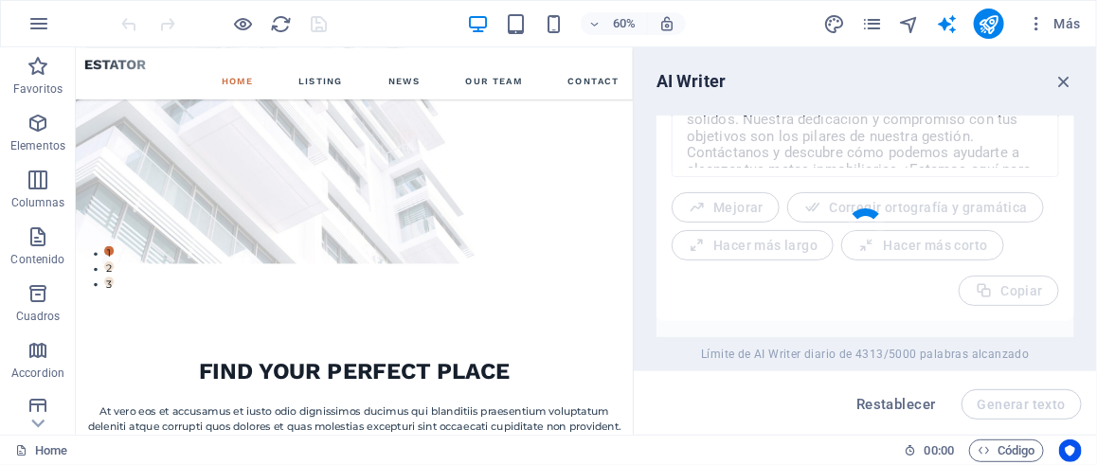
type textarea "x"
type textarea "¡Te damos la bienvenida a K&P Gestión Inmobiliaria! Nuestros expertos se especi…"
type textarea "x"
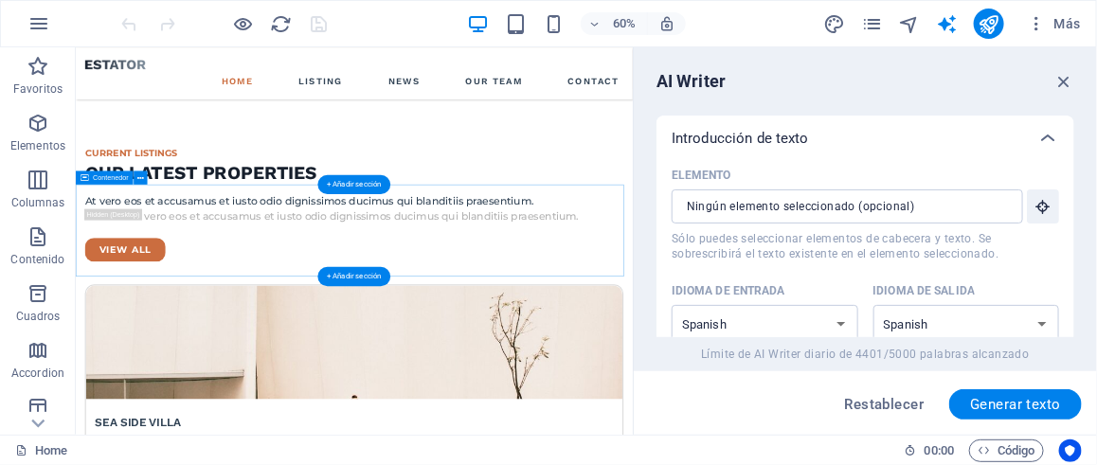
scroll to position [3409, 0]
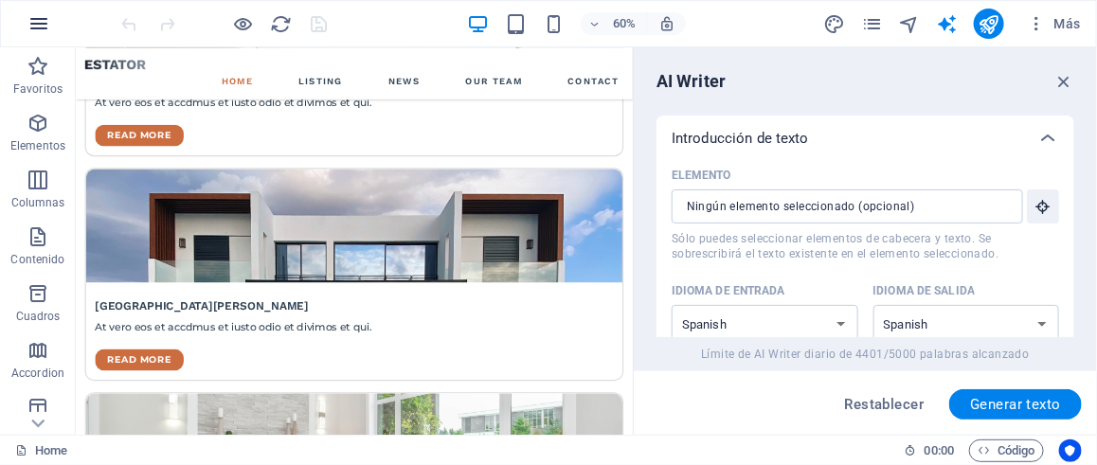
click at [34, 27] on icon "button" at bounding box center [38, 23] width 23 height 23
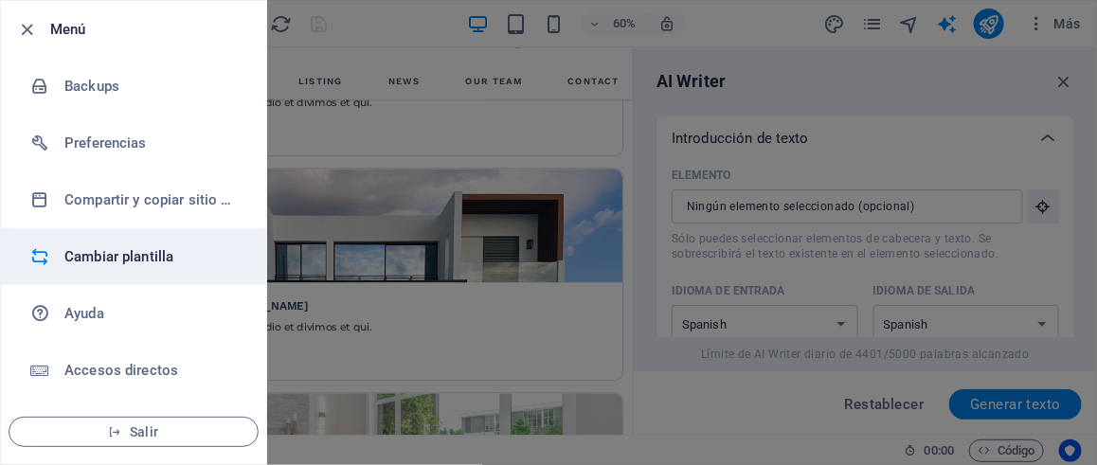
click at [180, 251] on h6 "Cambiar plantilla" at bounding box center [151, 256] width 175 height 23
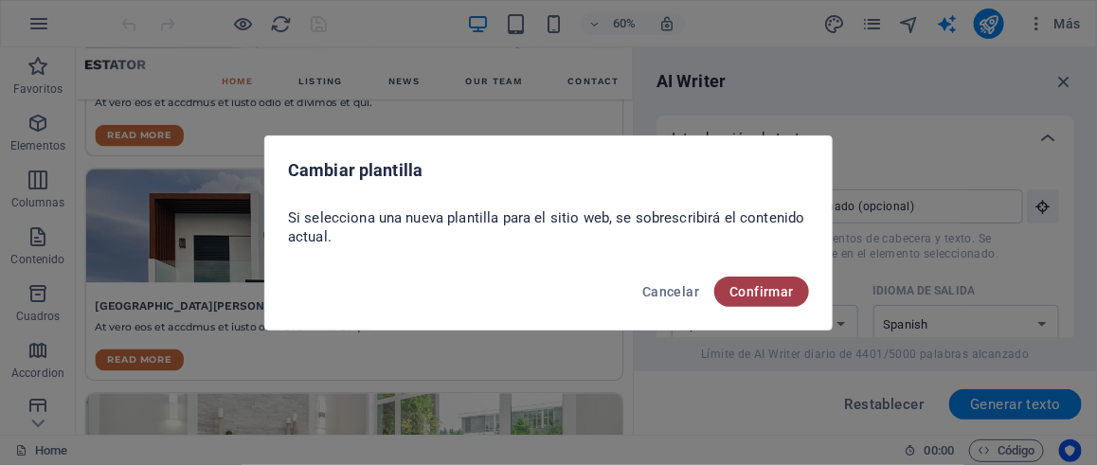
click at [760, 279] on button "Confirmar" at bounding box center [761, 292] width 95 height 30
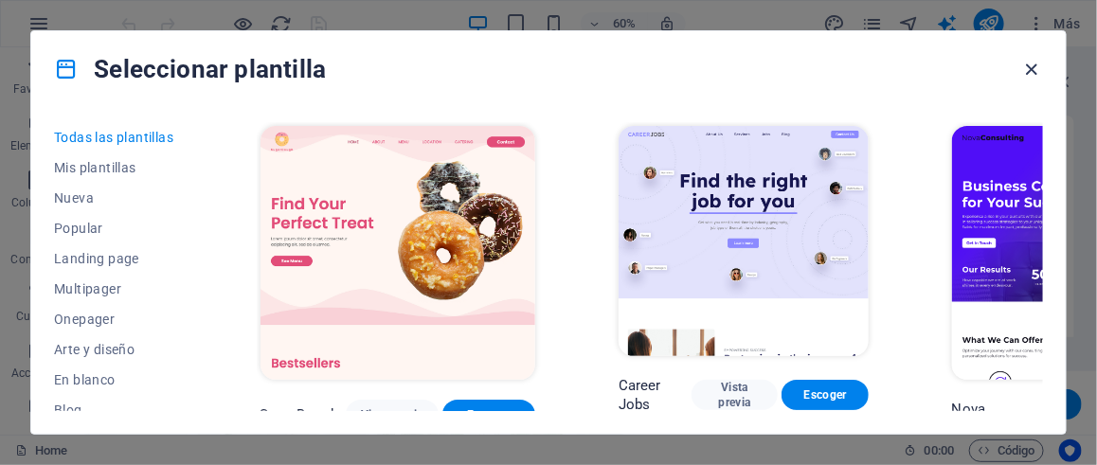
click at [1023, 74] on icon "button" at bounding box center [1032, 70] width 22 height 22
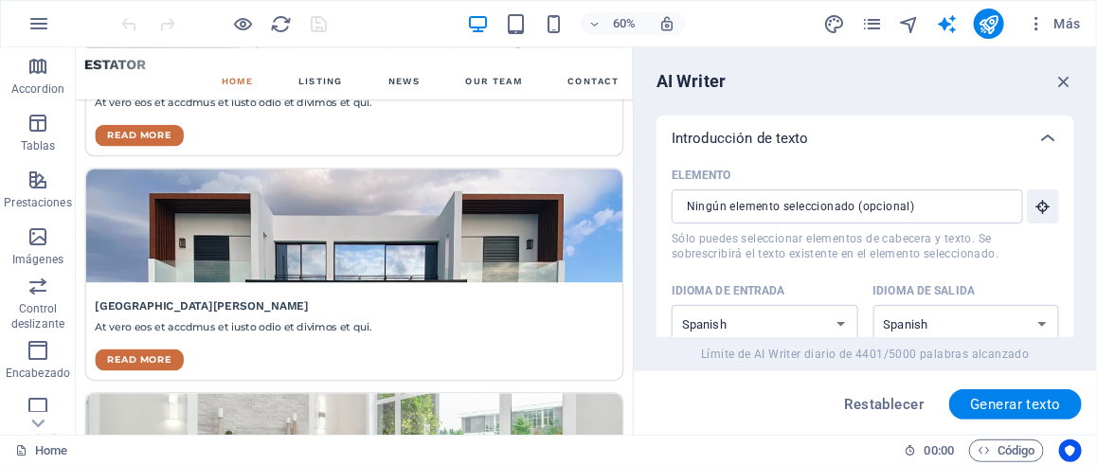
scroll to position [465, 0]
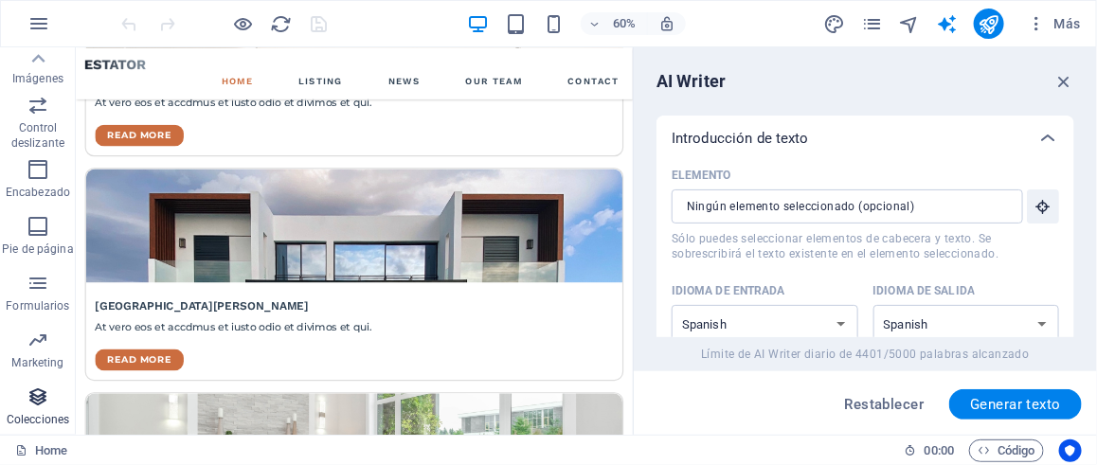
click at [40, 395] on icon "button" at bounding box center [38, 396] width 23 height 23
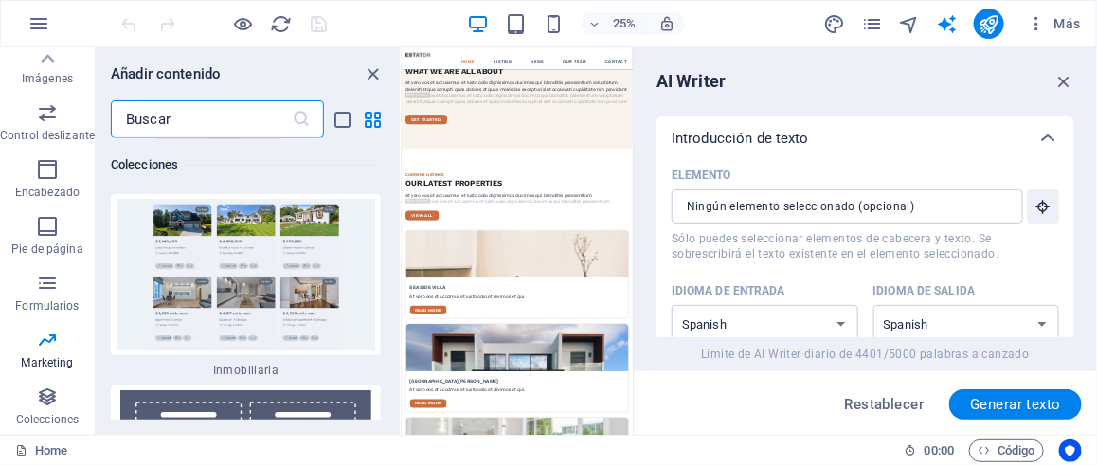
scroll to position [34452, 0]
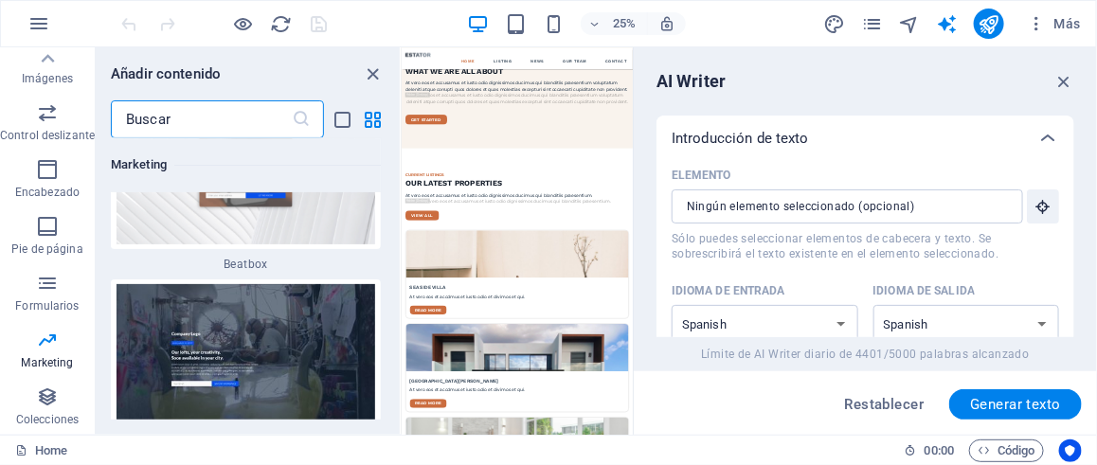
click at [208, 113] on input "text" at bounding box center [201, 119] width 181 height 38
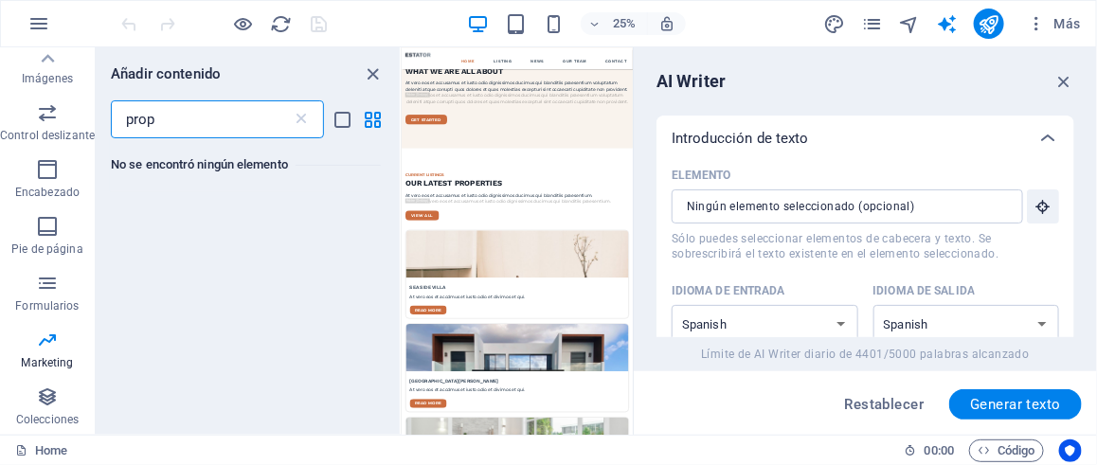
scroll to position [0, 0]
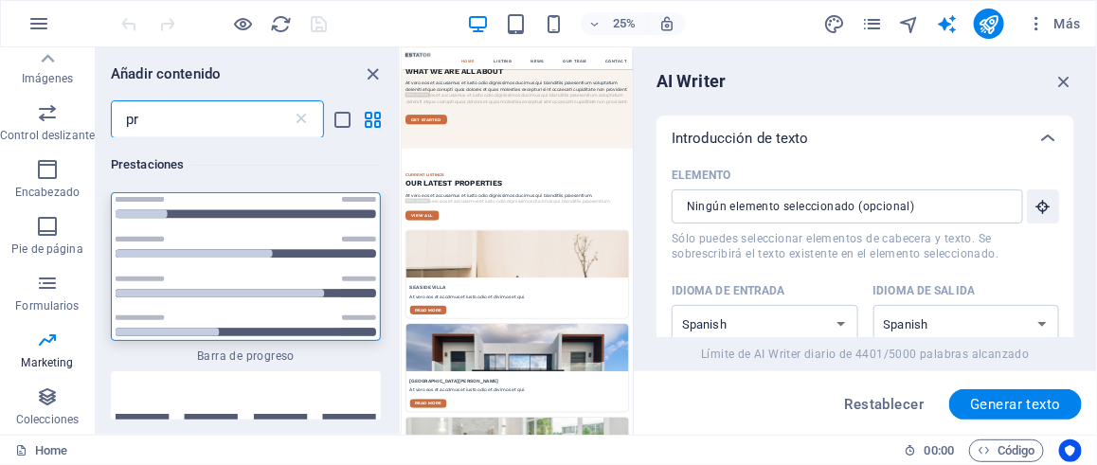
type input "p"
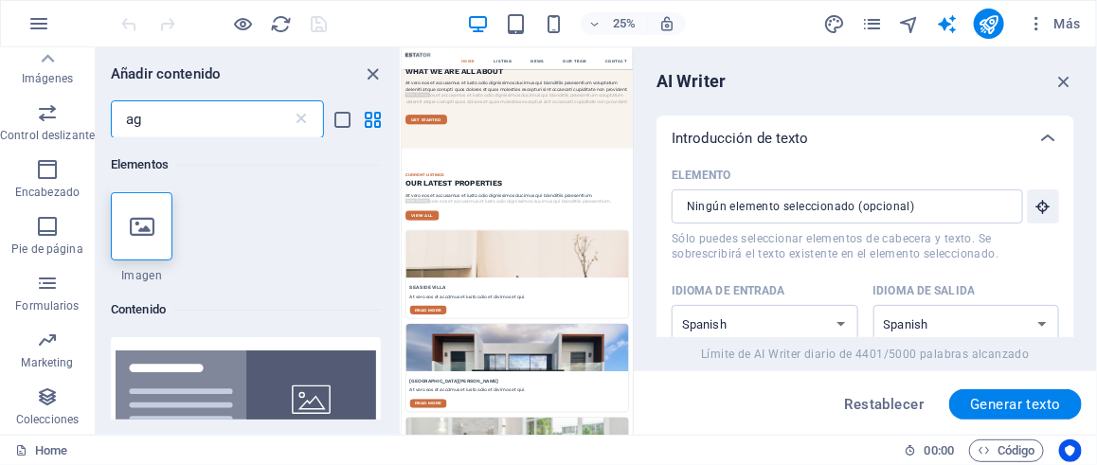
type input "a"
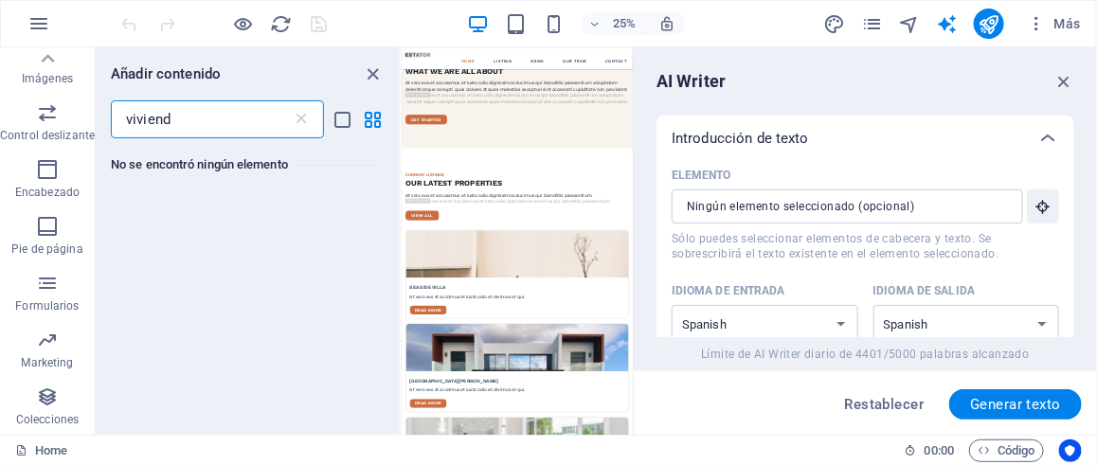
type input "vivienda"
drag, startPoint x: 232, startPoint y: 116, endPoint x: 89, endPoint y: 120, distance: 143.1
click at [89, 120] on div "Favoritos Elementos Columnas Contenido Cuadros Accordion Tablas Prestaciones Im…" at bounding box center [201, 240] width 402 height 387
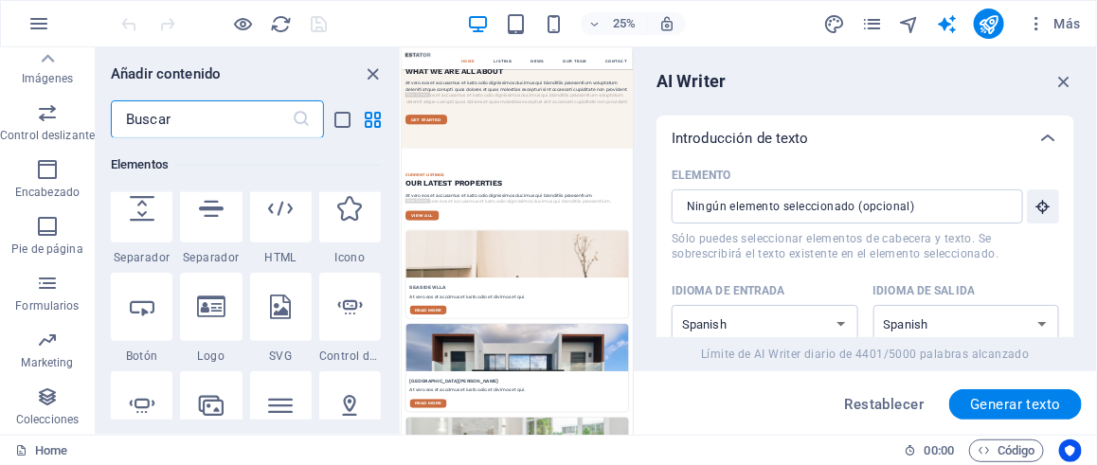
scroll to position [1042, 0]
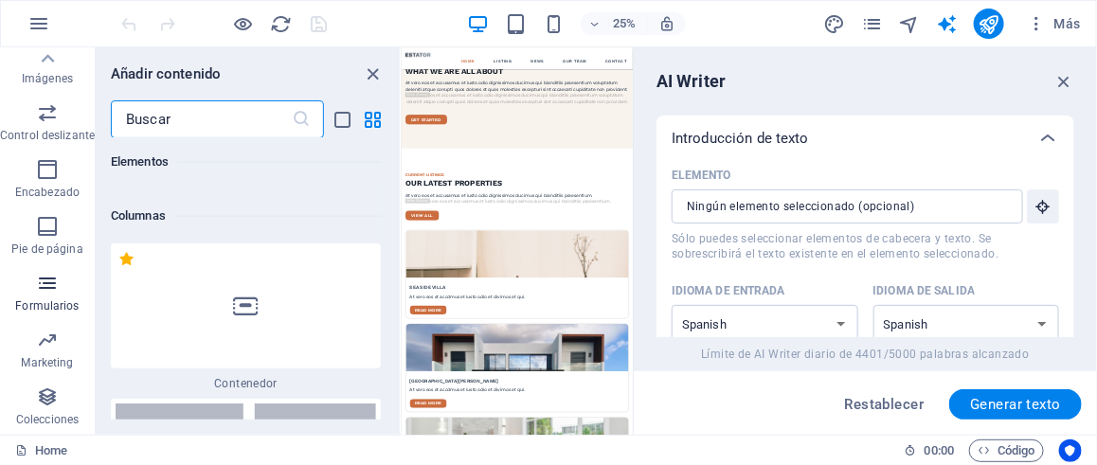
click at [44, 289] on icon "button" at bounding box center [47, 283] width 23 height 23
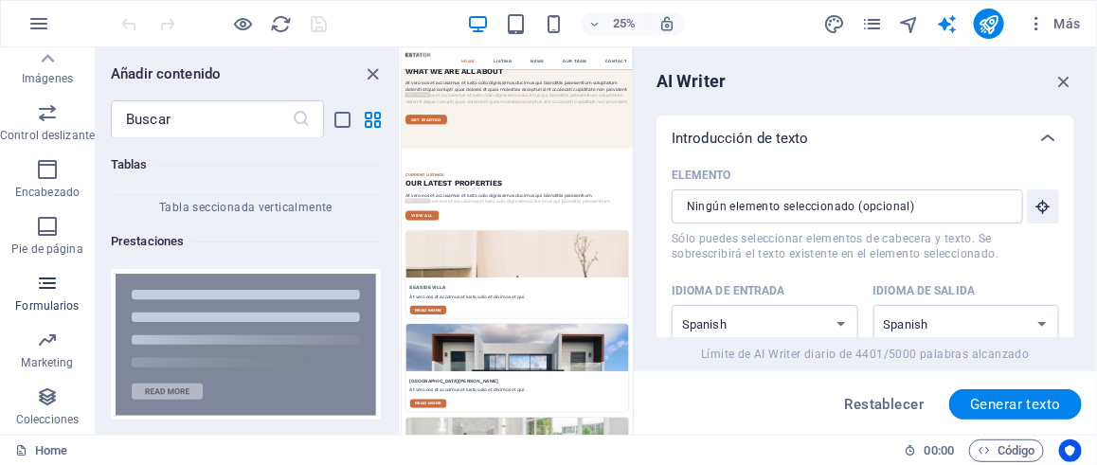
scroll to position [27754, 0]
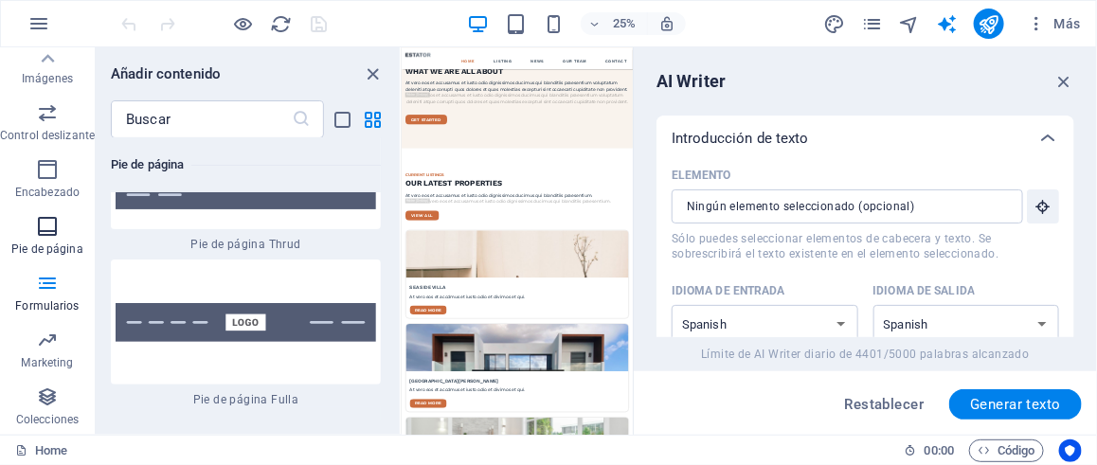
click at [36, 226] on icon "button" at bounding box center [47, 226] width 23 height 23
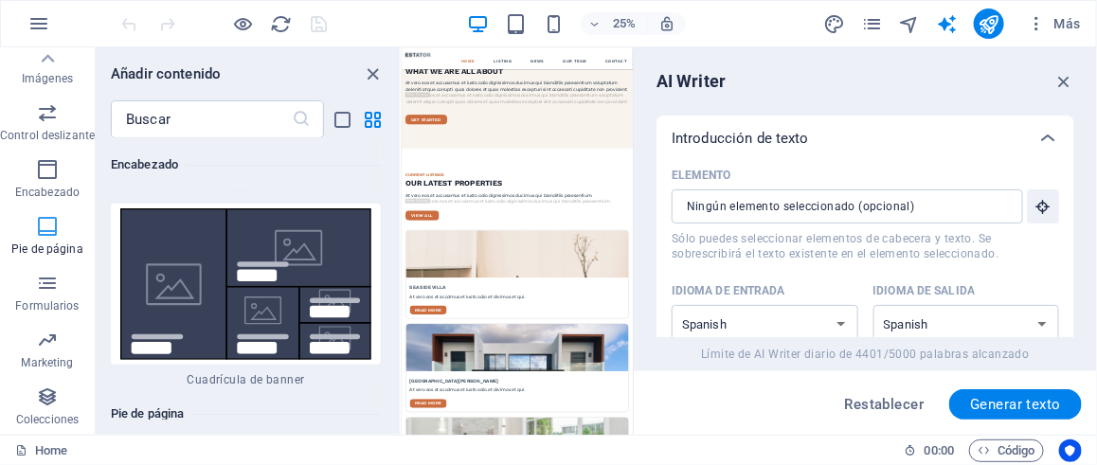
scroll to position [25271, 0]
click at [52, 172] on icon "button" at bounding box center [47, 169] width 23 height 23
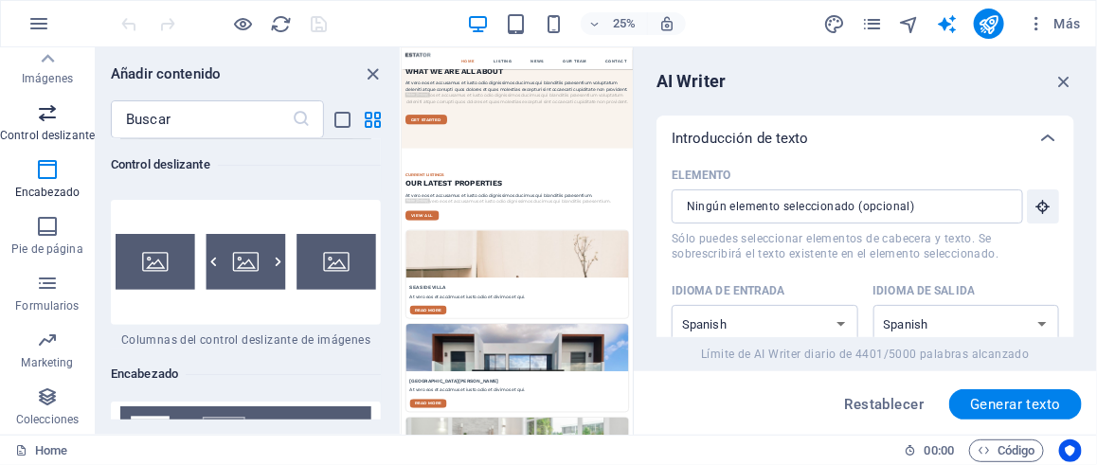
click at [49, 112] on icon "button" at bounding box center [47, 112] width 23 height 23
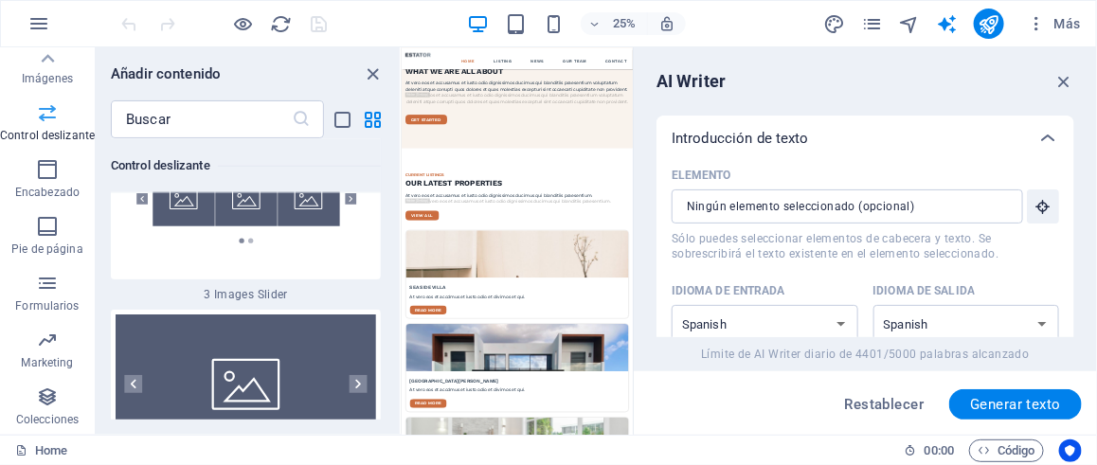
scroll to position [21310, 0]
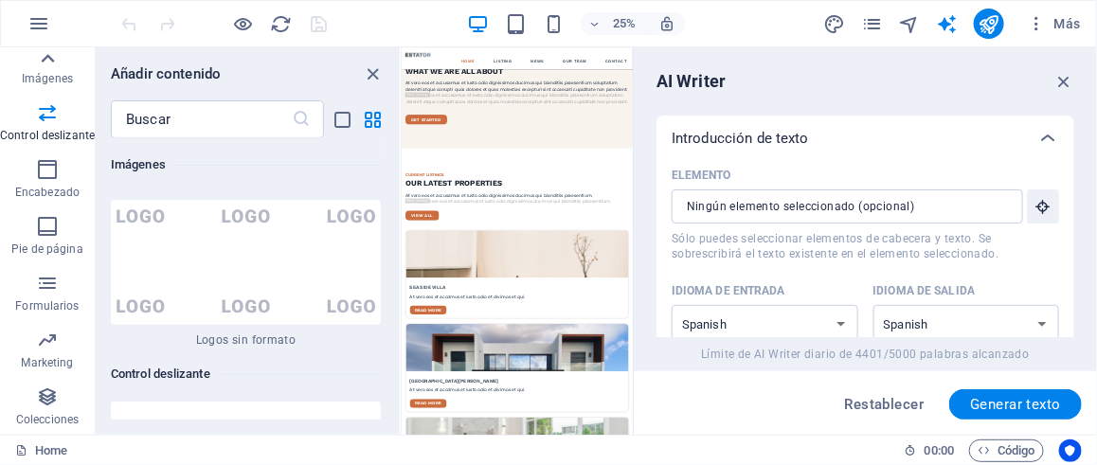
click at [45, 69] on icon at bounding box center [47, 58] width 27 height 27
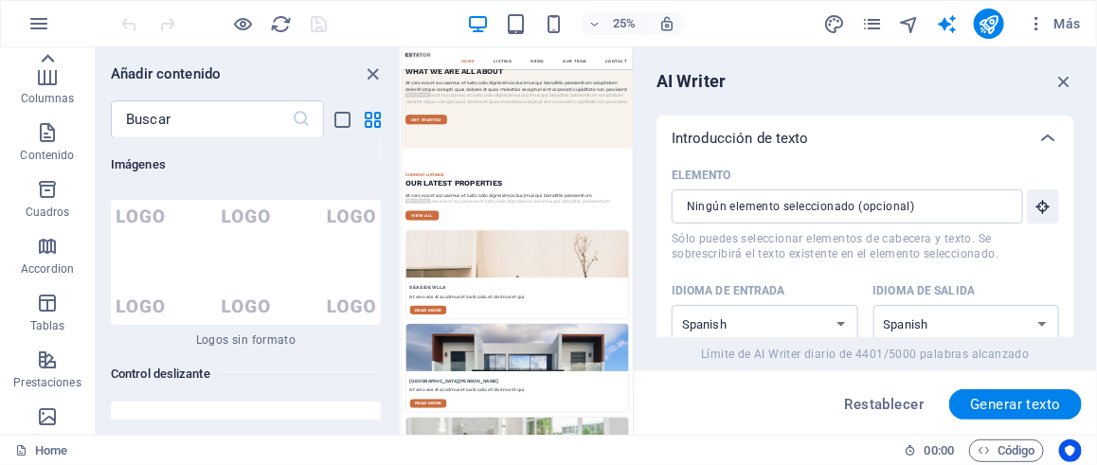
scroll to position [78, 0]
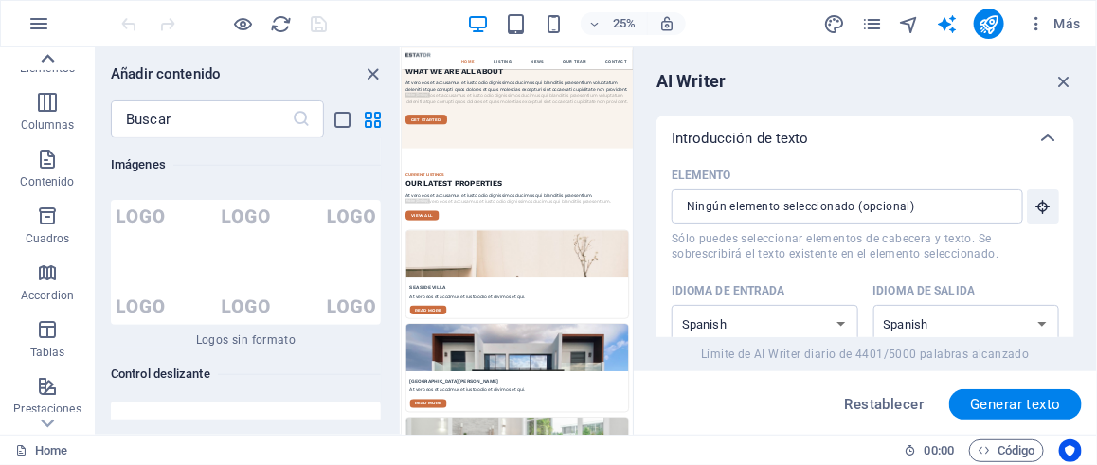
click at [45, 59] on icon at bounding box center [48, 58] width 13 height 9
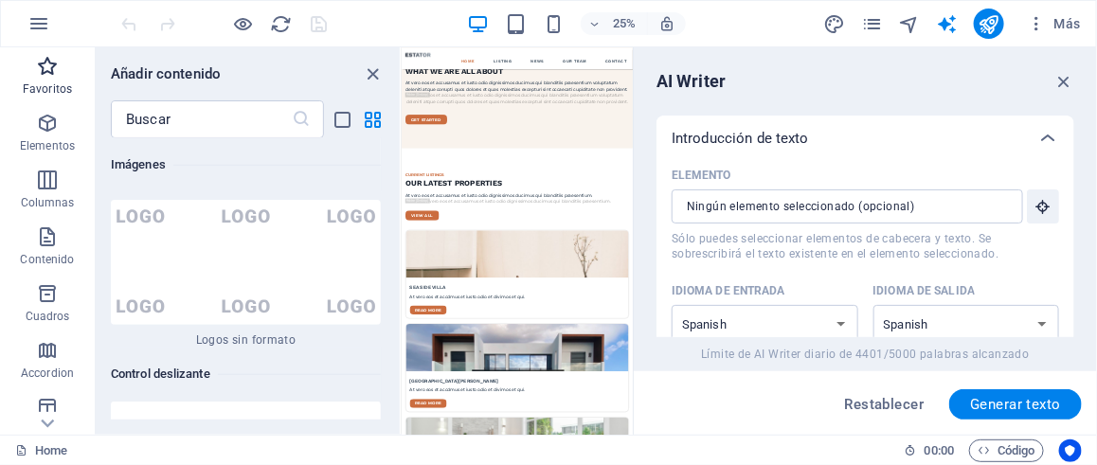
click at [36, 70] on icon "button" at bounding box center [47, 66] width 23 height 23
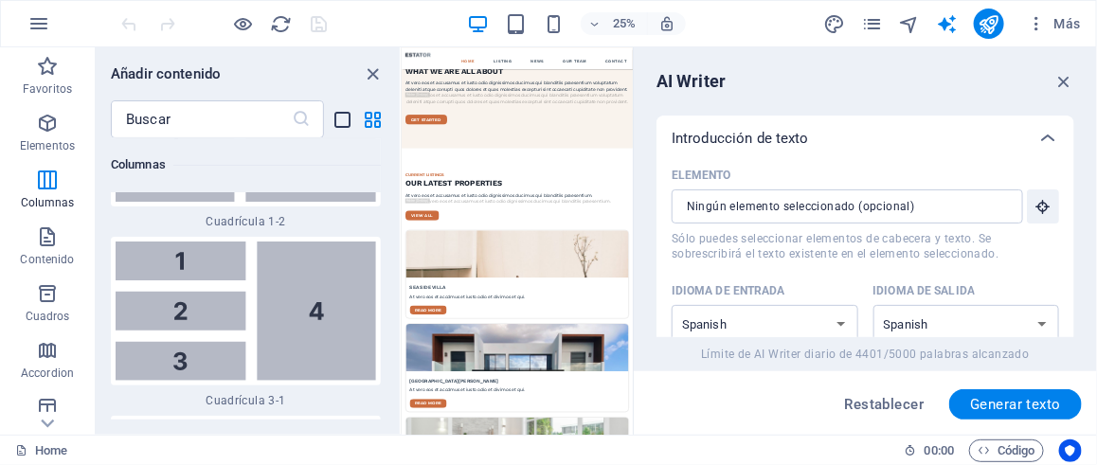
click at [339, 111] on icon "list-view" at bounding box center [343, 120] width 22 height 22
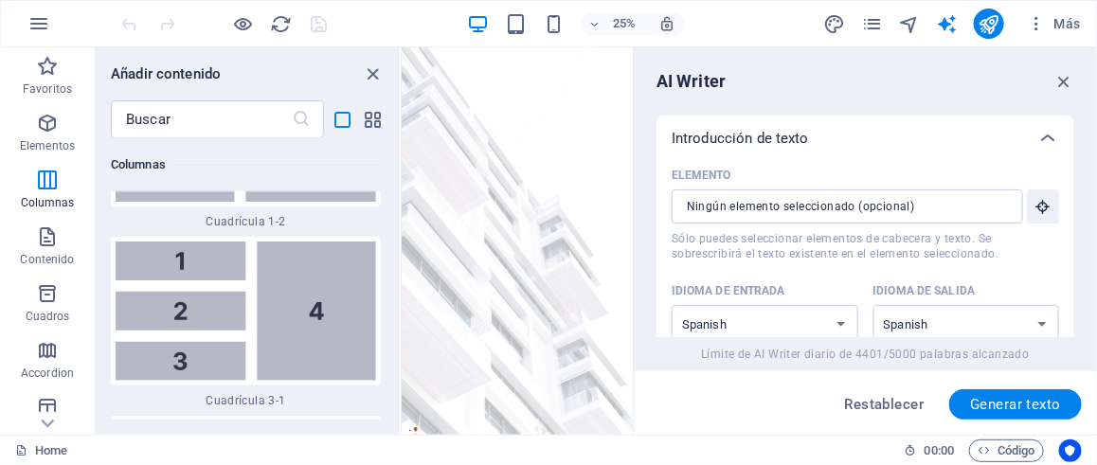
click at [783, 85] on div "AI Writer" at bounding box center [865, 81] width 418 height 23
click at [31, 26] on icon "button" at bounding box center [38, 23] width 23 height 23
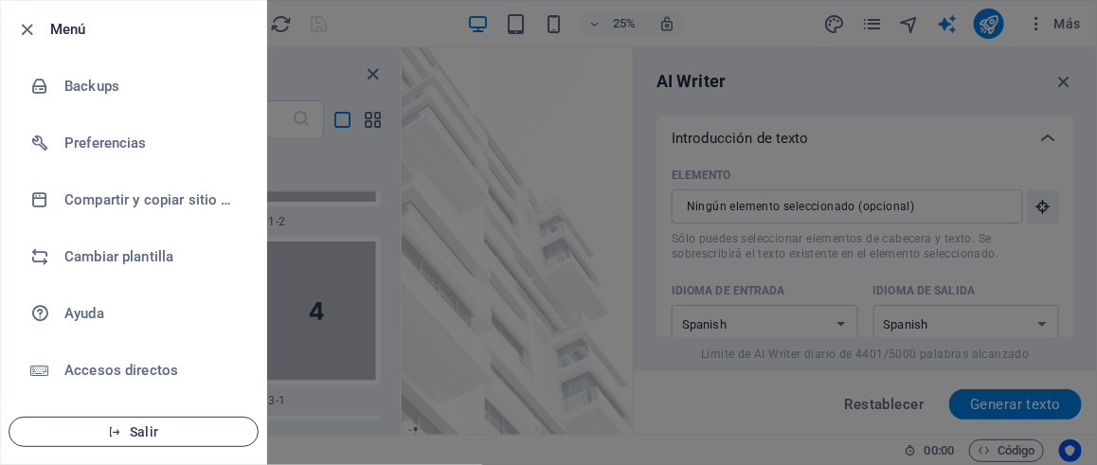
click at [159, 424] on span "Salir" at bounding box center [134, 431] width 218 height 15
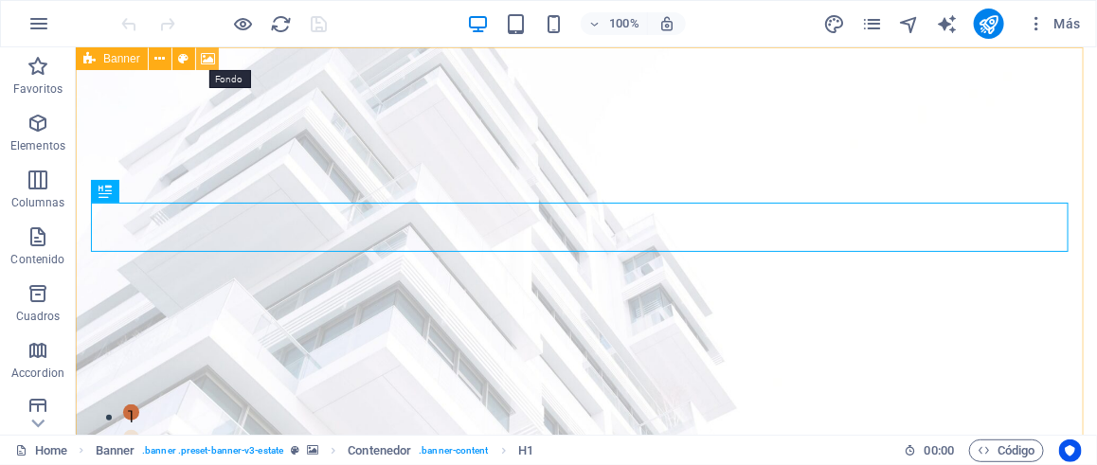
click at [201, 59] on icon at bounding box center [208, 59] width 14 height 20
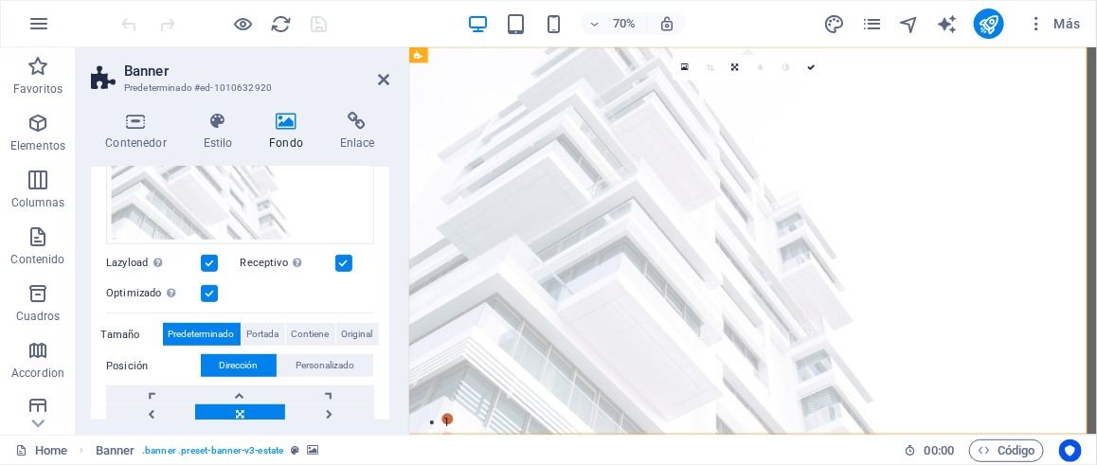
scroll to position [486, 0]
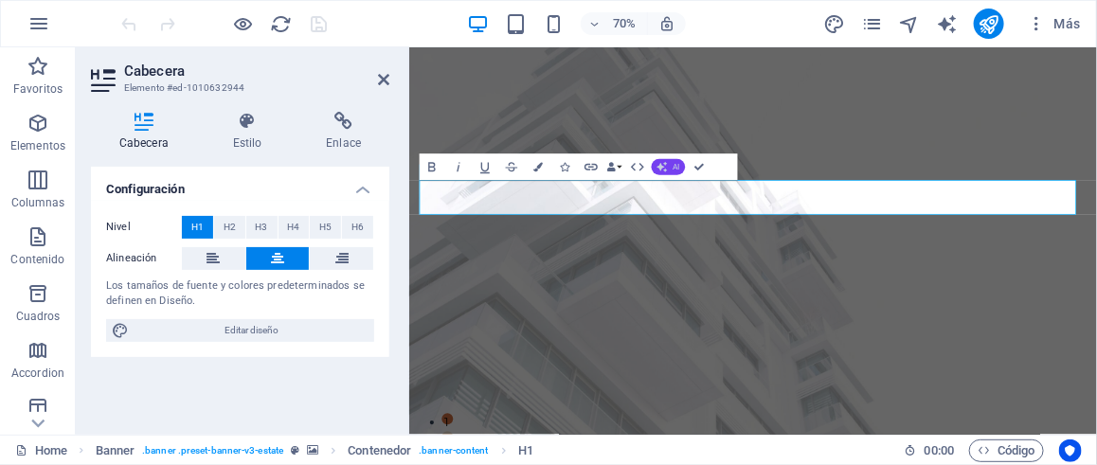
click at [662, 171] on icon "button" at bounding box center [662, 167] width 10 height 10
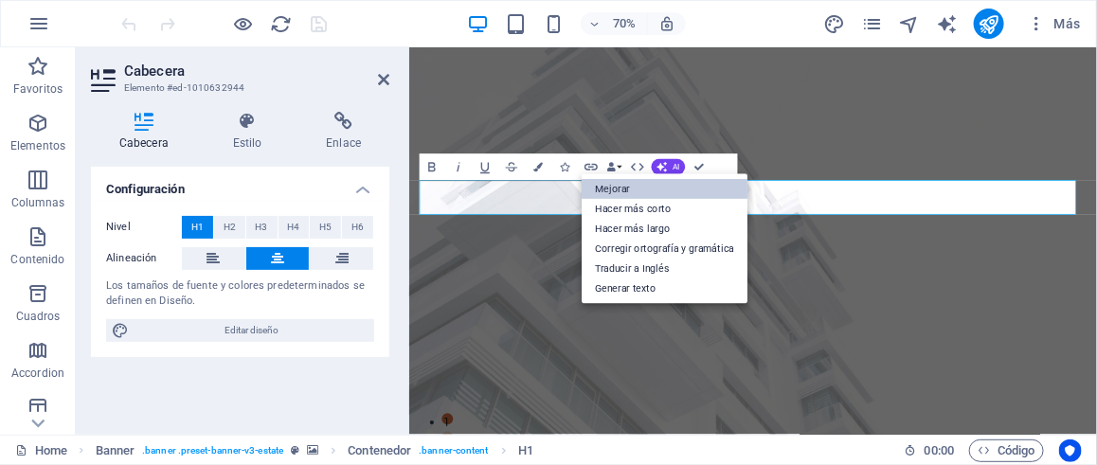
click at [653, 190] on link "Mejorar" at bounding box center [665, 189] width 166 height 20
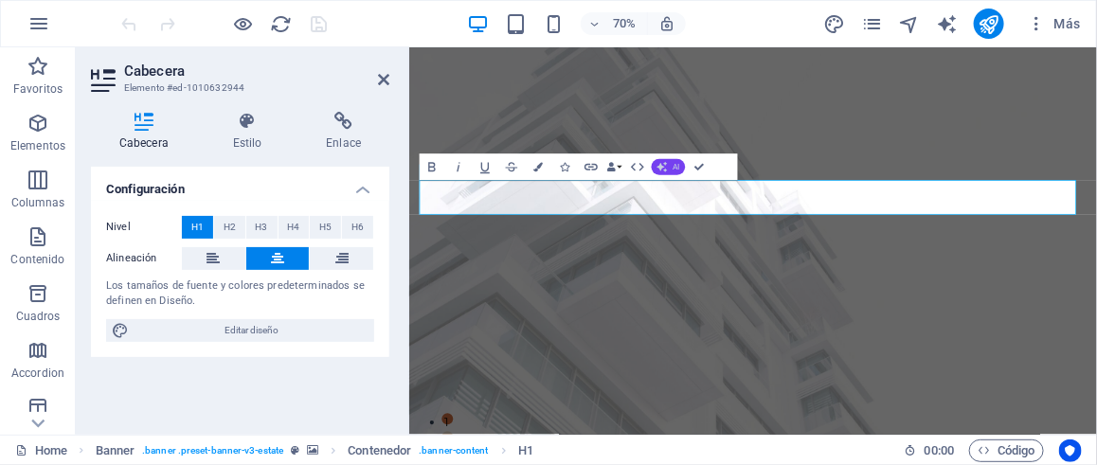
click at [678, 166] on span "AI" at bounding box center [677, 168] width 8 height 8
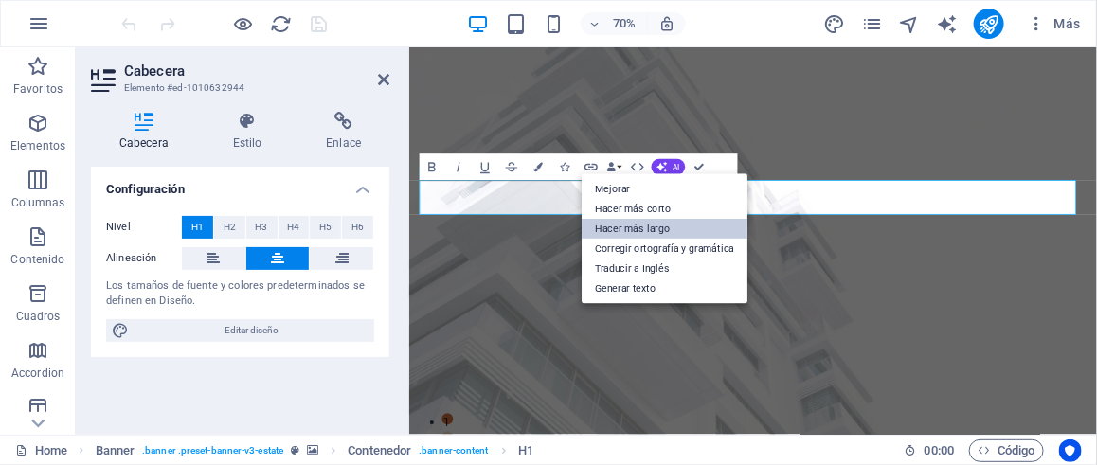
click at [665, 230] on link "Hacer más largo" at bounding box center [665, 229] width 166 height 20
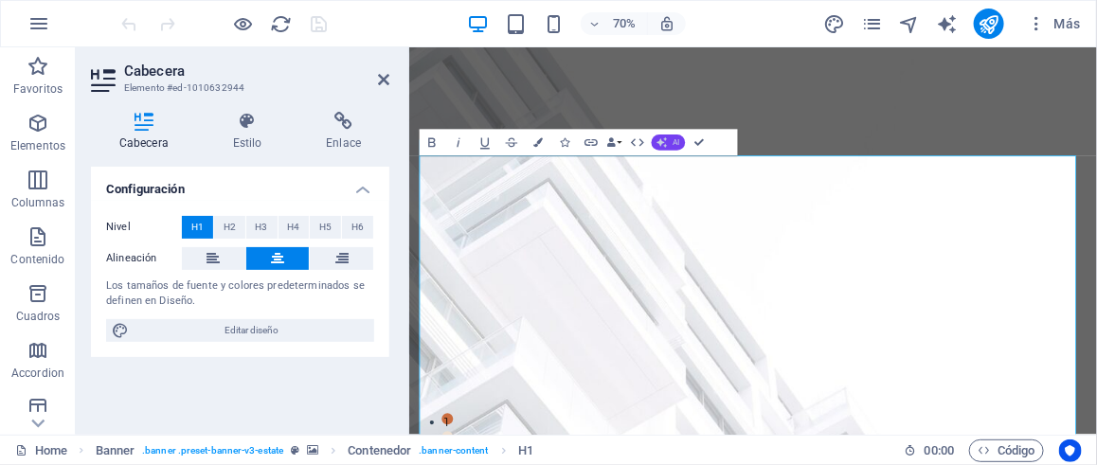
click at [673, 147] on span "AI" at bounding box center [677, 143] width 8 height 8
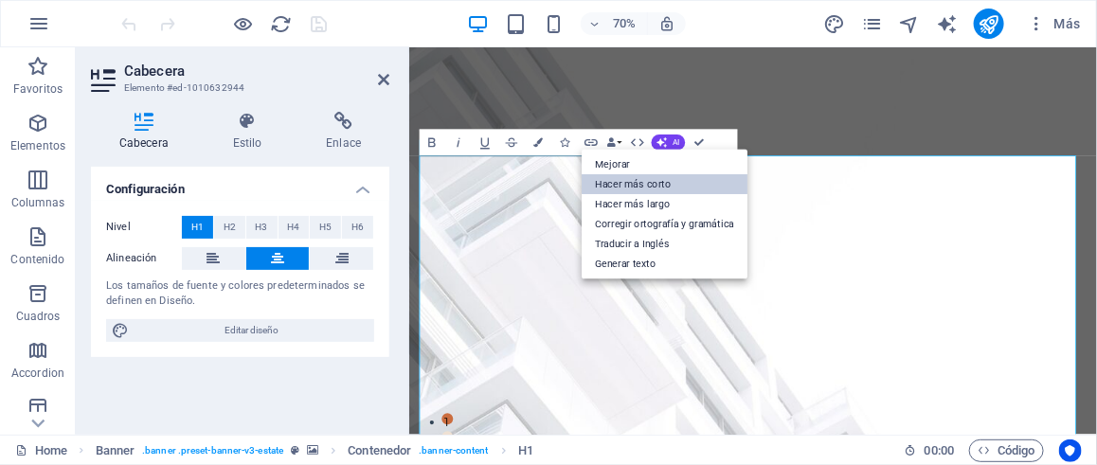
click at [662, 185] on link "Hacer más corto" at bounding box center [665, 184] width 166 height 20
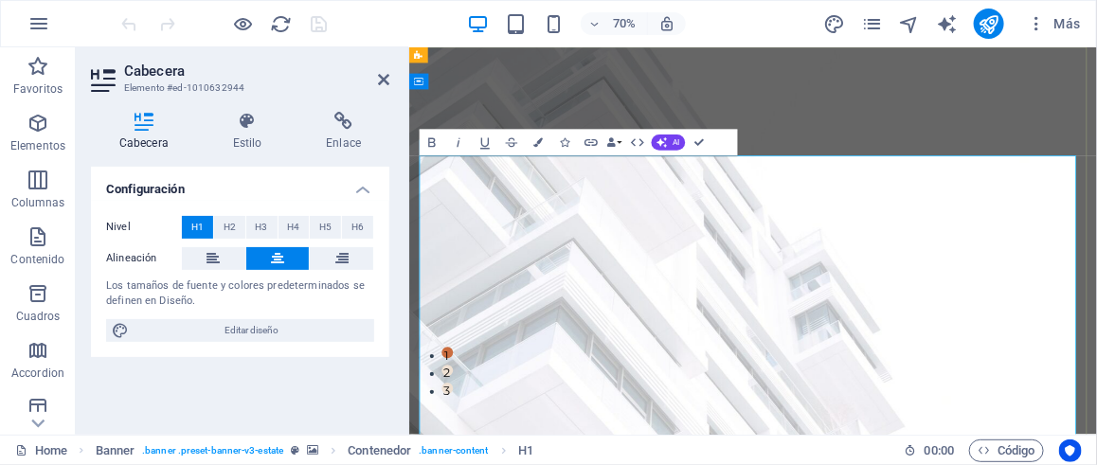
scroll to position [0, 0]
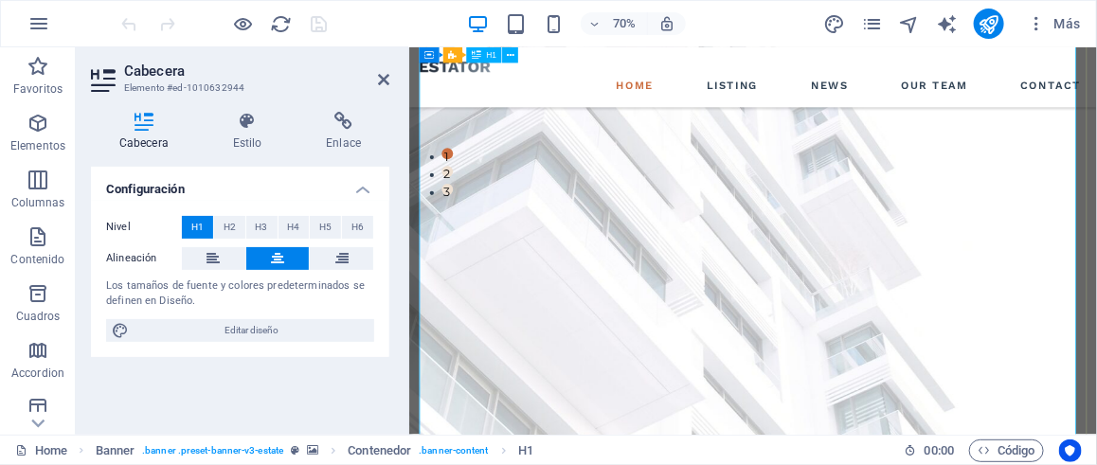
scroll to position [95, 0]
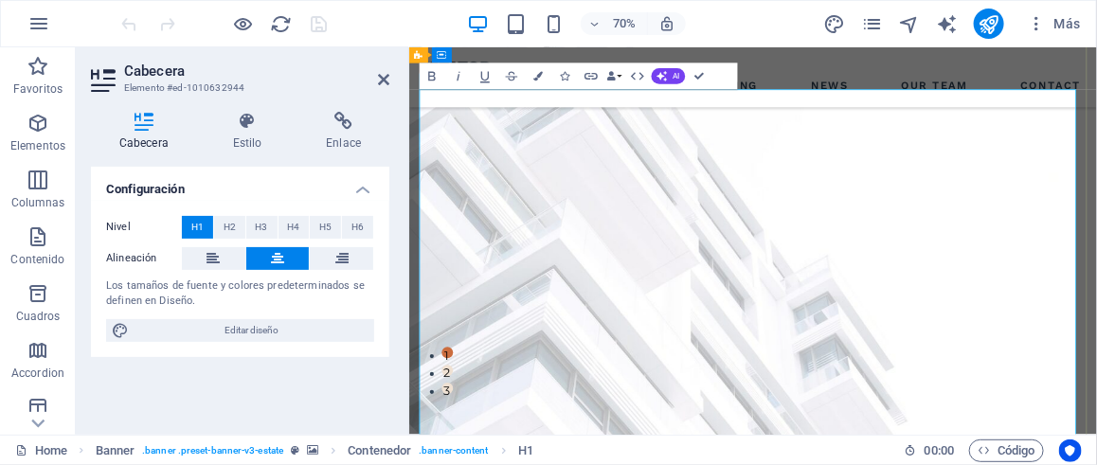
drag, startPoint x: 1160, startPoint y: 392, endPoint x: 491, endPoint y: 240, distance: 686.7
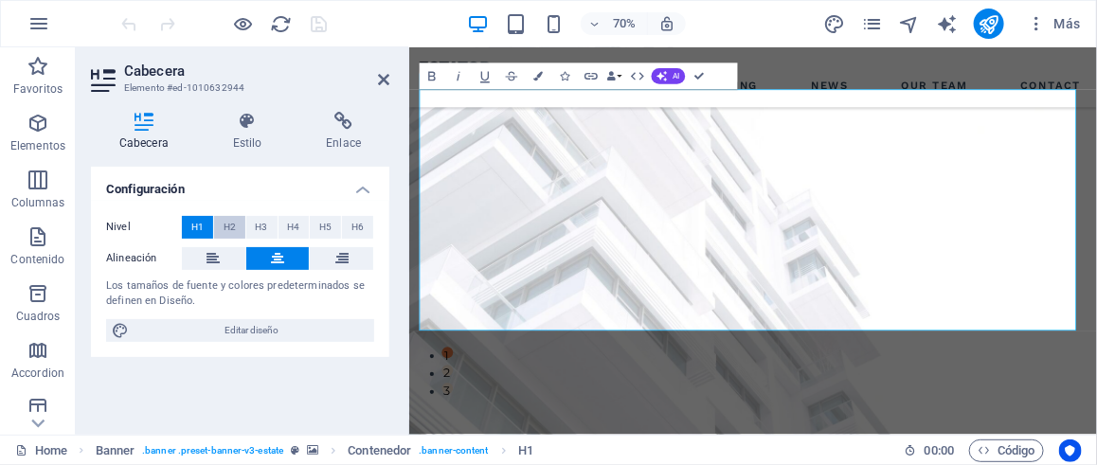
click at [228, 229] on span "H2" at bounding box center [230, 227] width 12 height 23
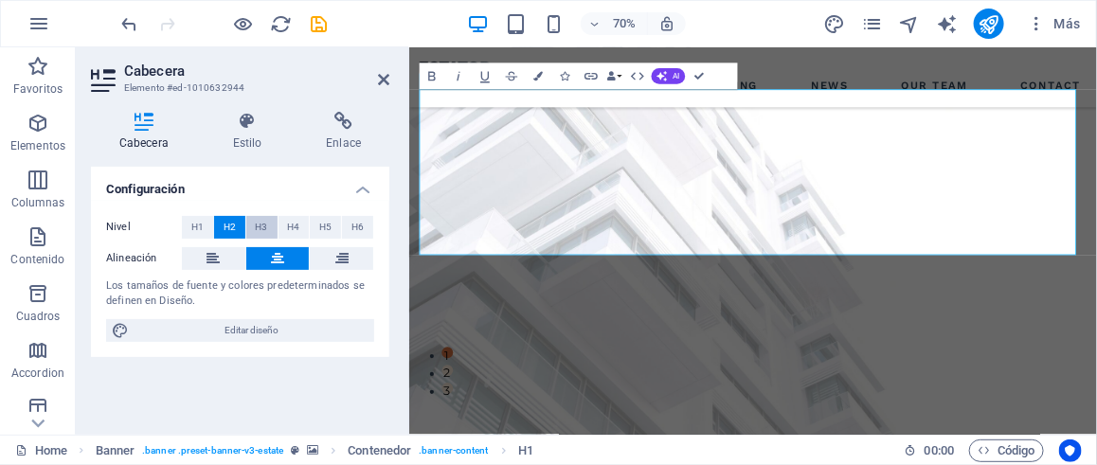
click at [256, 232] on span "H3" at bounding box center [262, 227] width 12 height 23
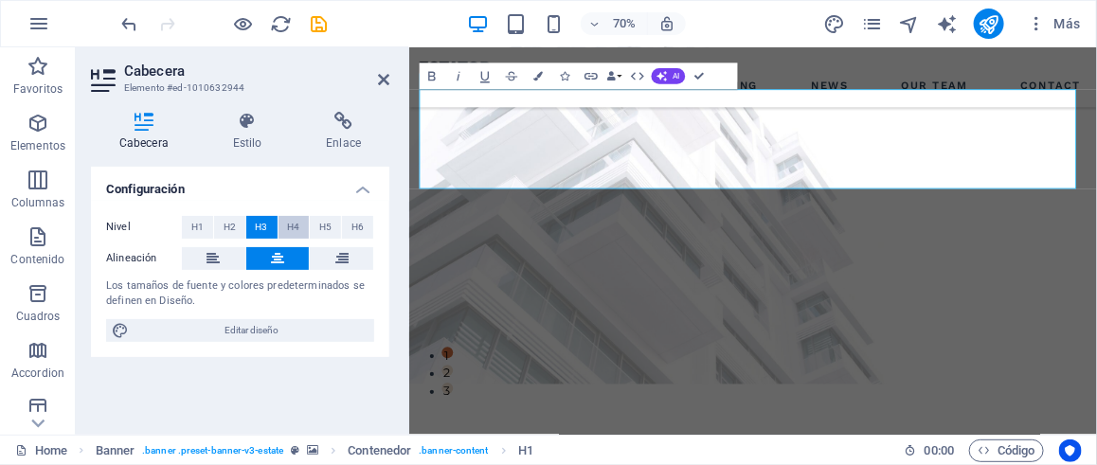
click at [286, 235] on button "H4" at bounding box center [293, 227] width 31 height 23
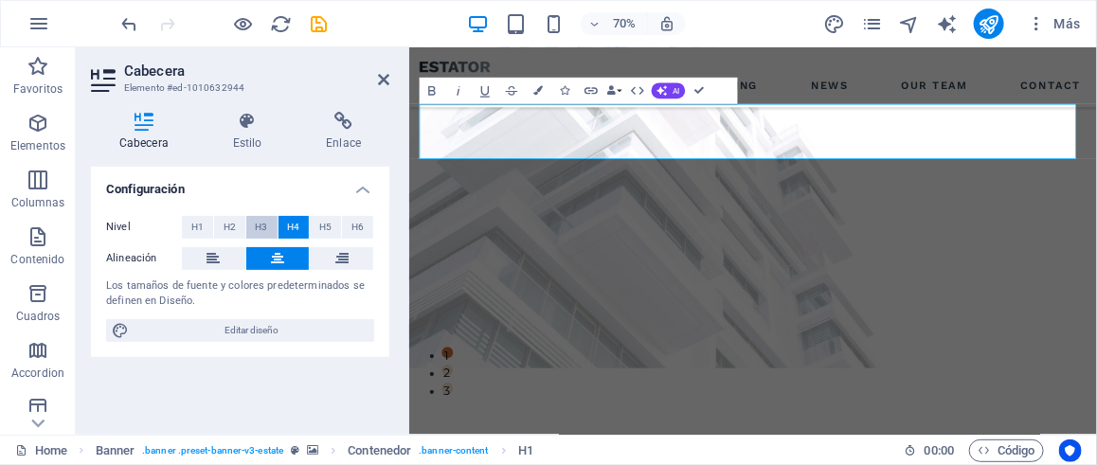
click at [269, 235] on button "H3" at bounding box center [261, 227] width 31 height 23
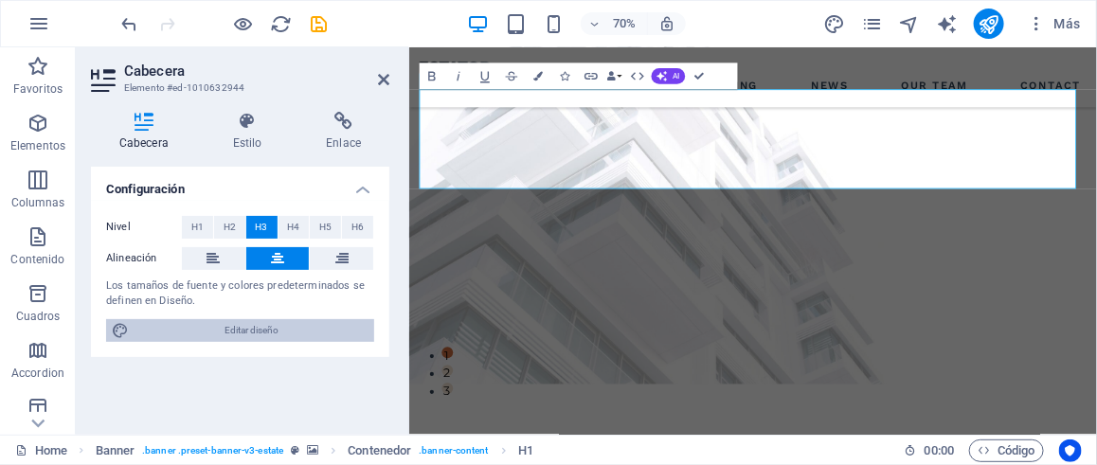
click at [238, 330] on span "Editar diseño" at bounding box center [251, 330] width 234 height 23
select select "px"
select select "500"
select select "px"
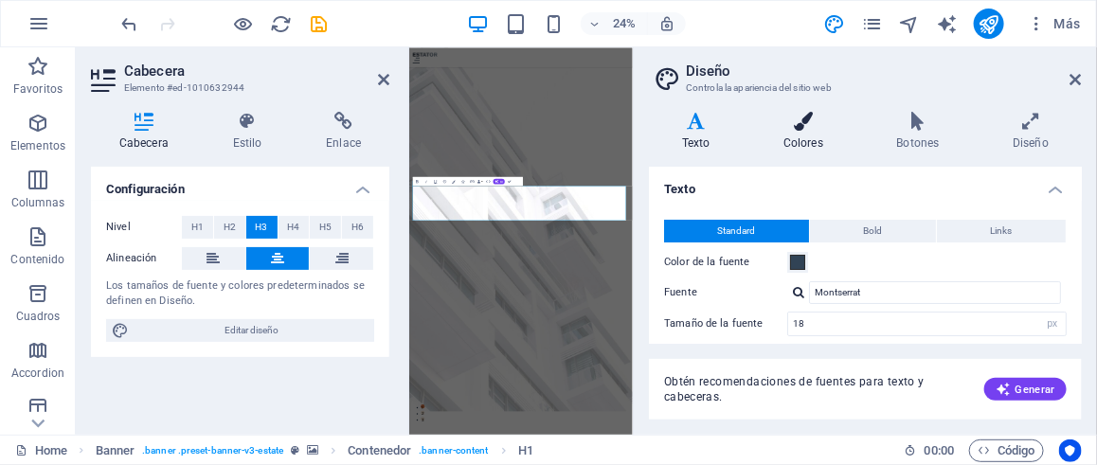
click at [814, 134] on h4 "Colores" at bounding box center [807, 132] width 114 height 40
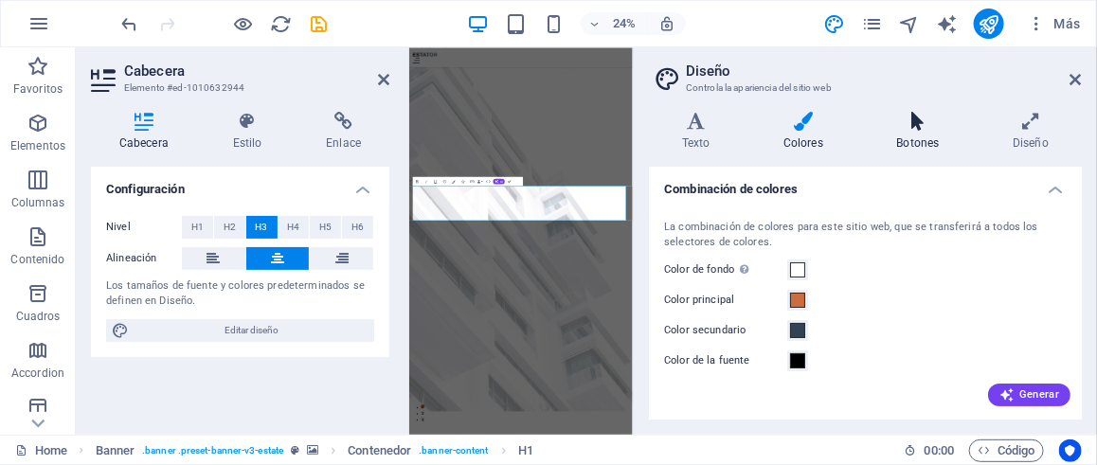
click at [912, 137] on h4 "Botones" at bounding box center [922, 132] width 116 height 40
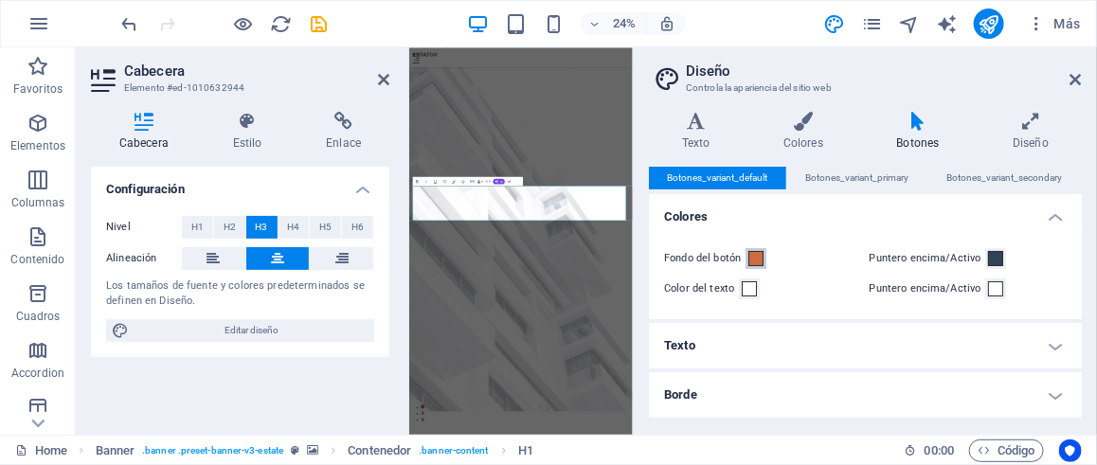
click at [749, 256] on span at bounding box center [755, 258] width 15 height 15
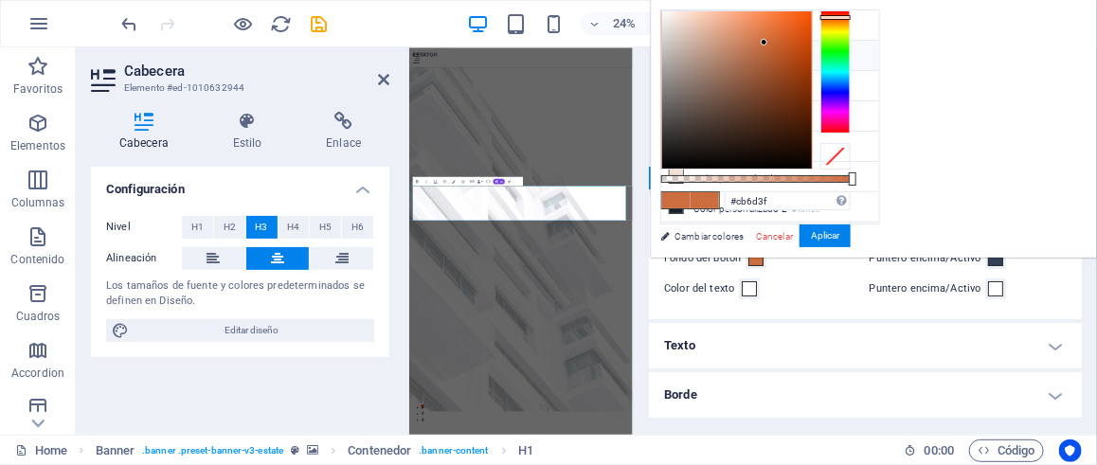
click at [753, 258] on span at bounding box center [755, 258] width 15 height 15
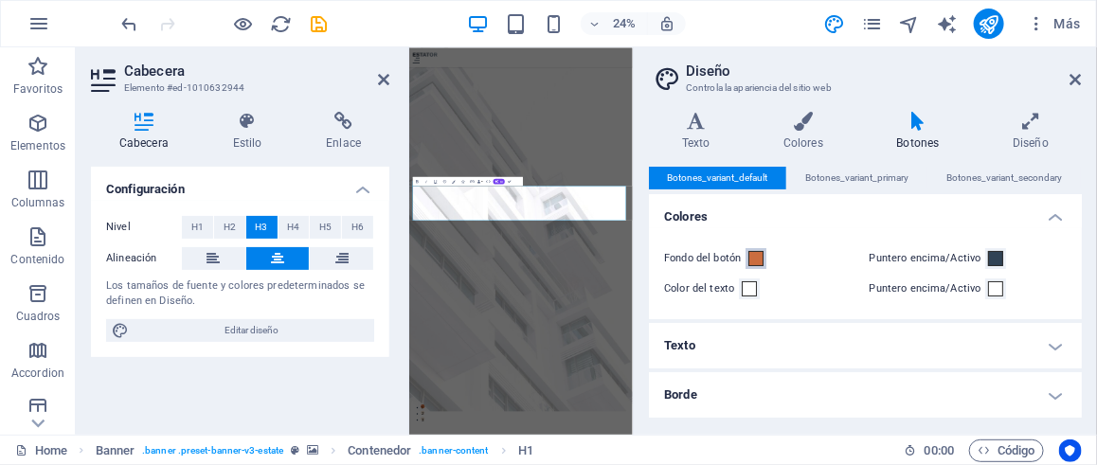
click at [746, 259] on button "Fondo del botón" at bounding box center [755, 258] width 21 height 21
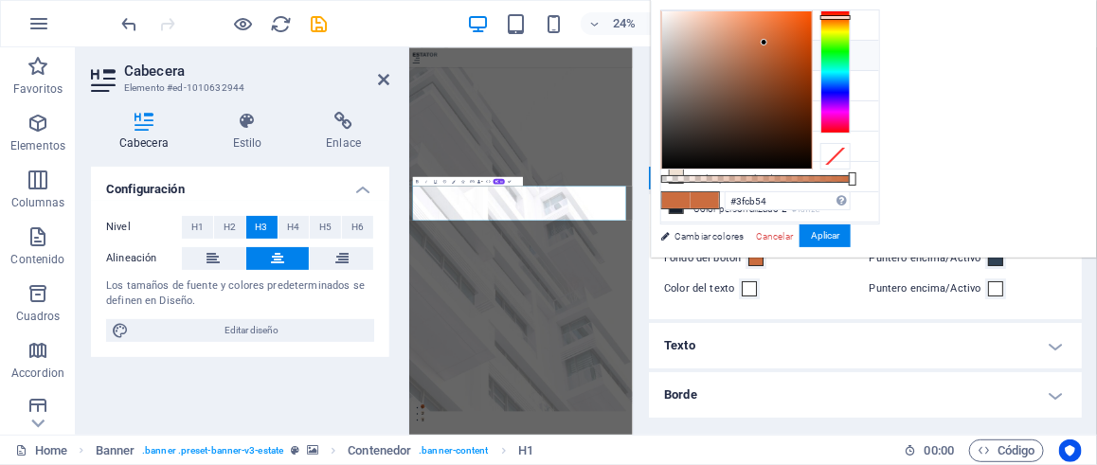
click at [850, 53] on div at bounding box center [835, 71] width 30 height 123
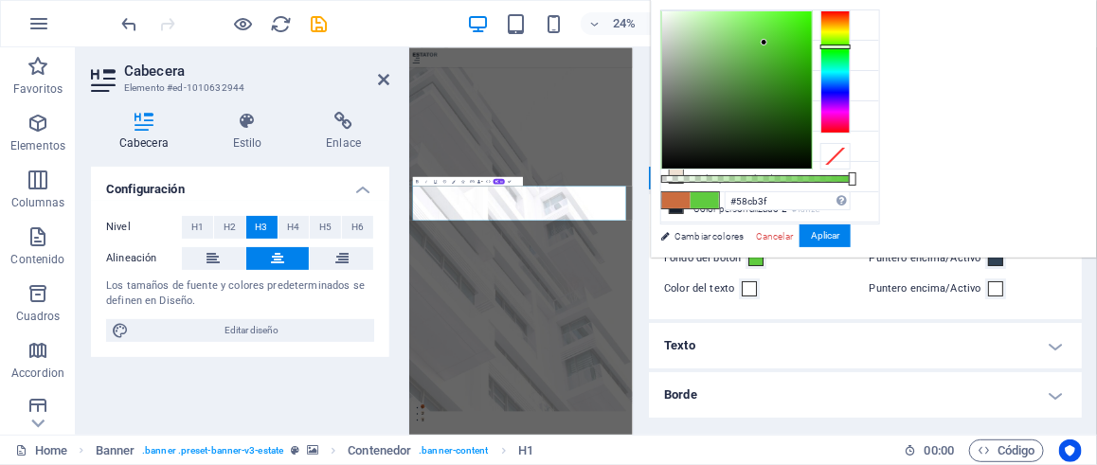
click at [850, 46] on div at bounding box center [835, 71] width 30 height 123
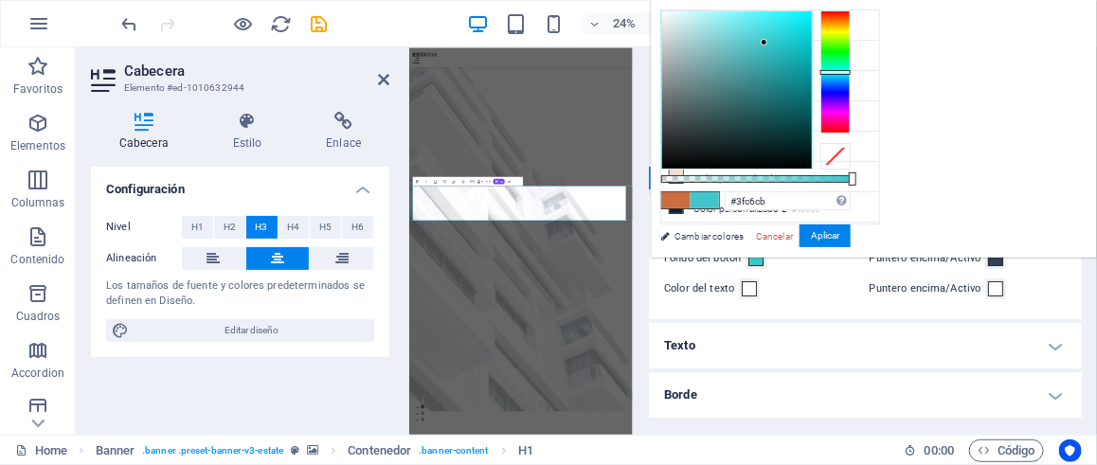
drag, startPoint x: 1071, startPoint y: 46, endPoint x: 1079, endPoint y: 71, distance: 25.8
click at [850, 71] on div at bounding box center [835, 72] width 30 height 5
type input "#166f72"
click at [812, 97] on div at bounding box center [737, 89] width 150 height 157
click at [850, 238] on button "Aplicar" at bounding box center [824, 235] width 51 height 23
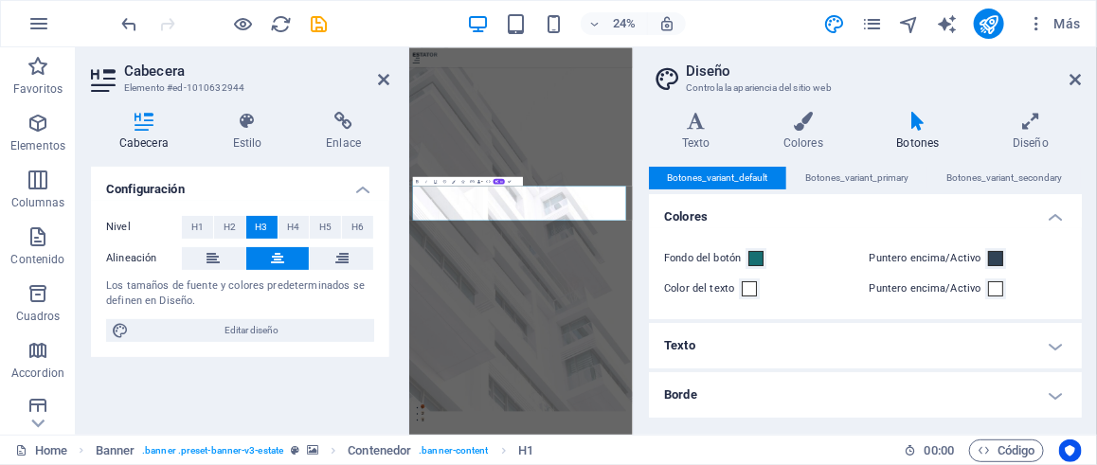
click at [960, 331] on h4 "Texto" at bounding box center [865, 345] width 433 height 45
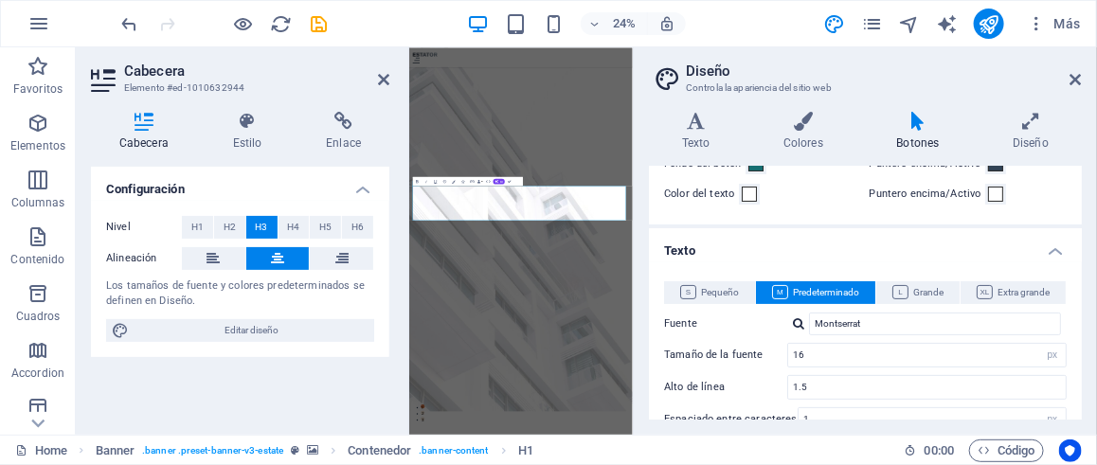
scroll to position [189, 0]
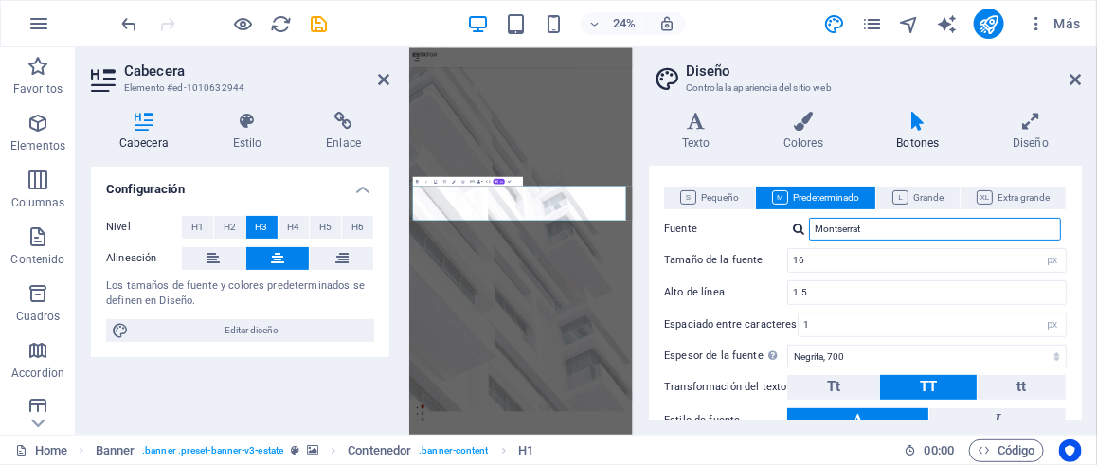
click at [852, 232] on input "Montserrat" at bounding box center [935, 229] width 252 height 23
click at [798, 229] on div at bounding box center [798, 229] width 11 height 12
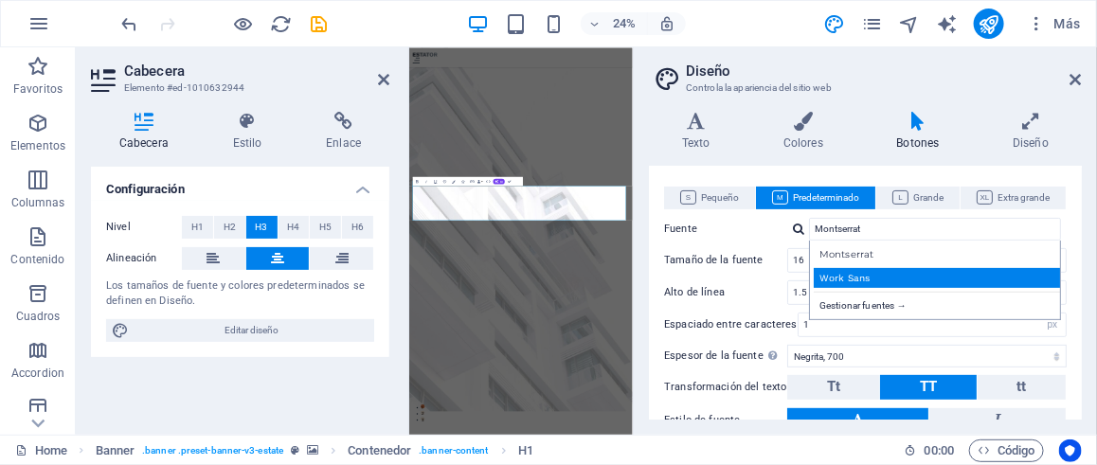
click at [873, 274] on div "Work Sans" at bounding box center [939, 278] width 250 height 20
type input "Work Sans"
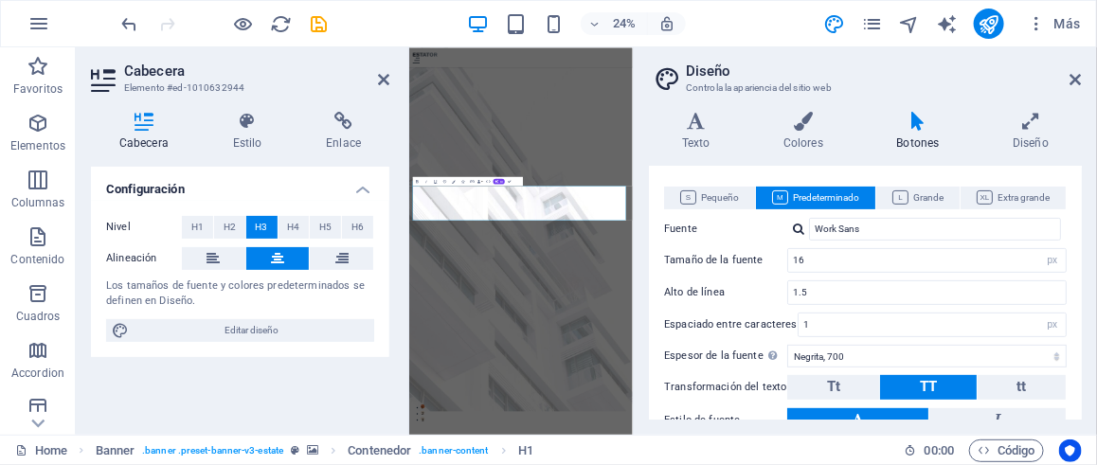
scroll to position [284, 0]
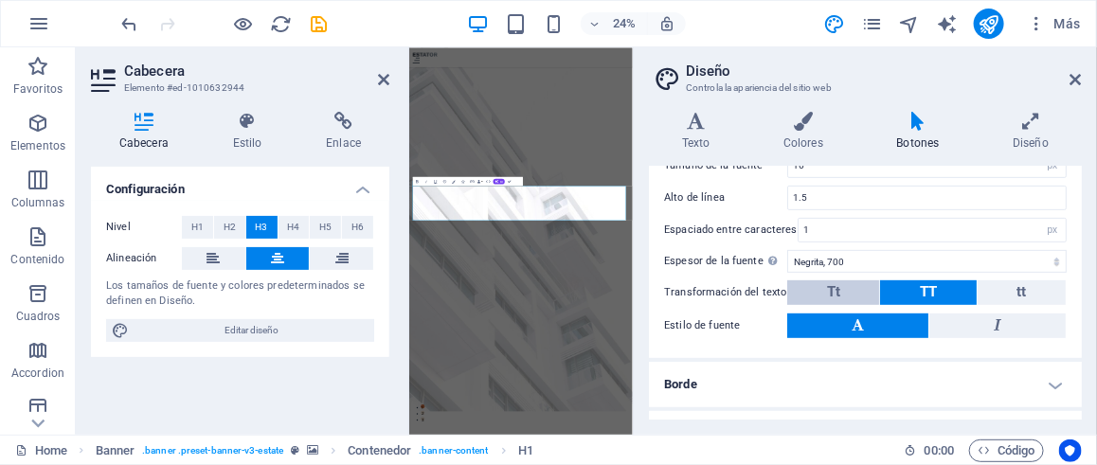
click at [858, 290] on button "Tt" at bounding box center [833, 292] width 92 height 25
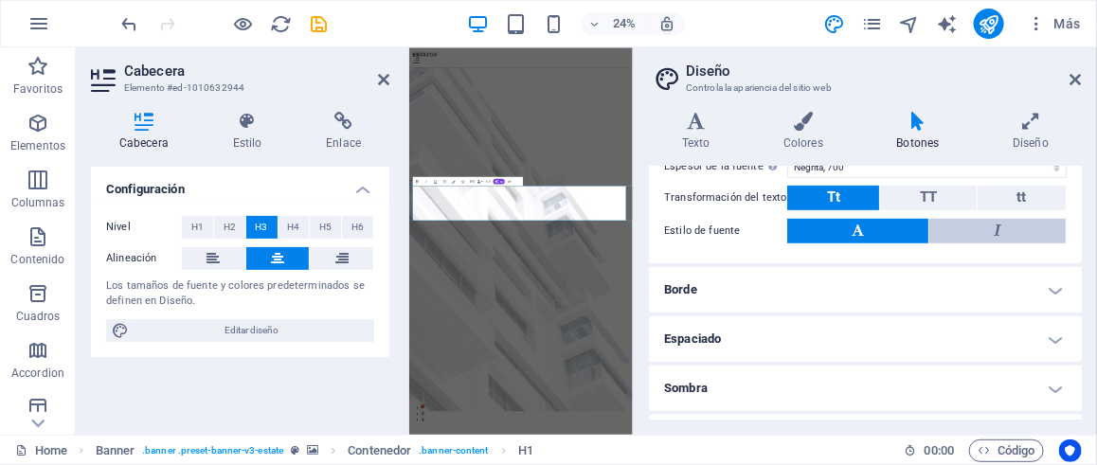
scroll to position [467, 0]
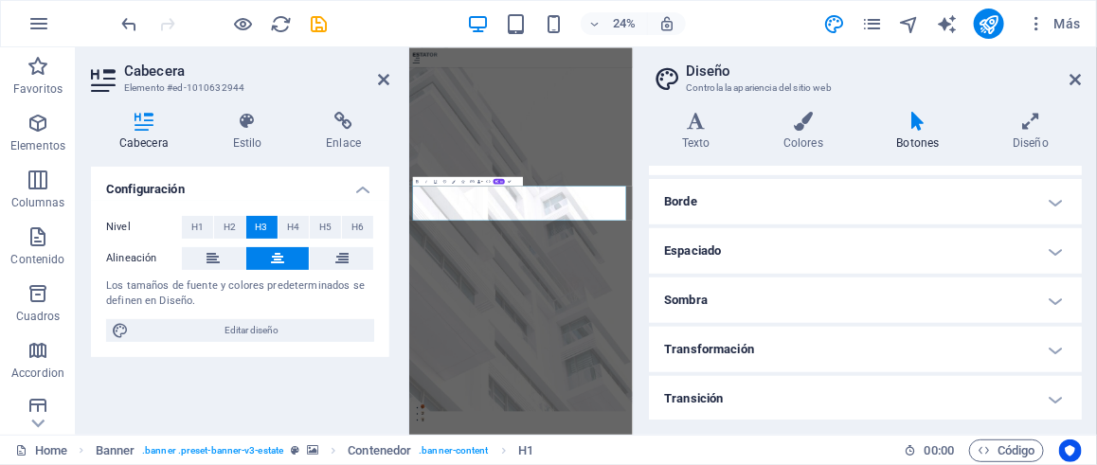
click at [815, 334] on h4 "Transformación" at bounding box center [865, 349] width 433 height 45
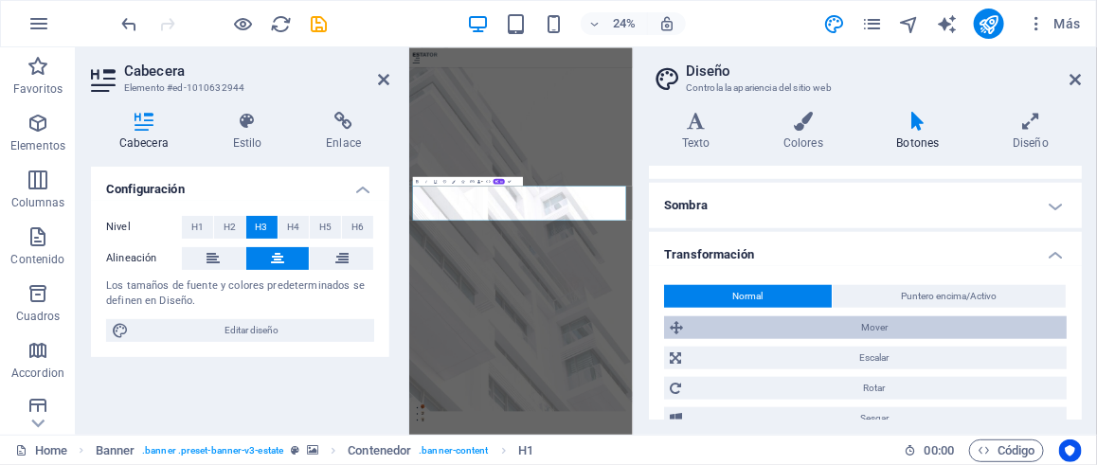
scroll to position [638, 0]
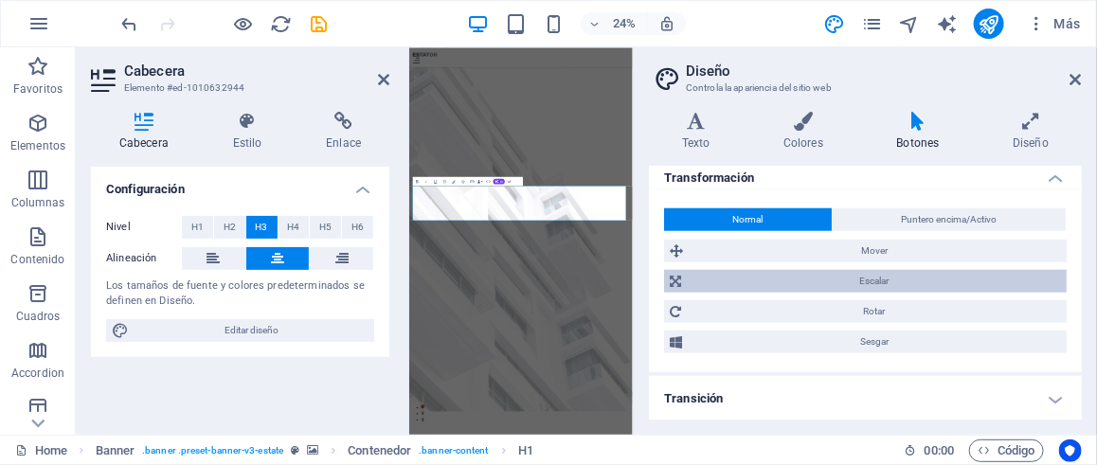
click at [834, 282] on span "Escalar" at bounding box center [874, 281] width 374 height 23
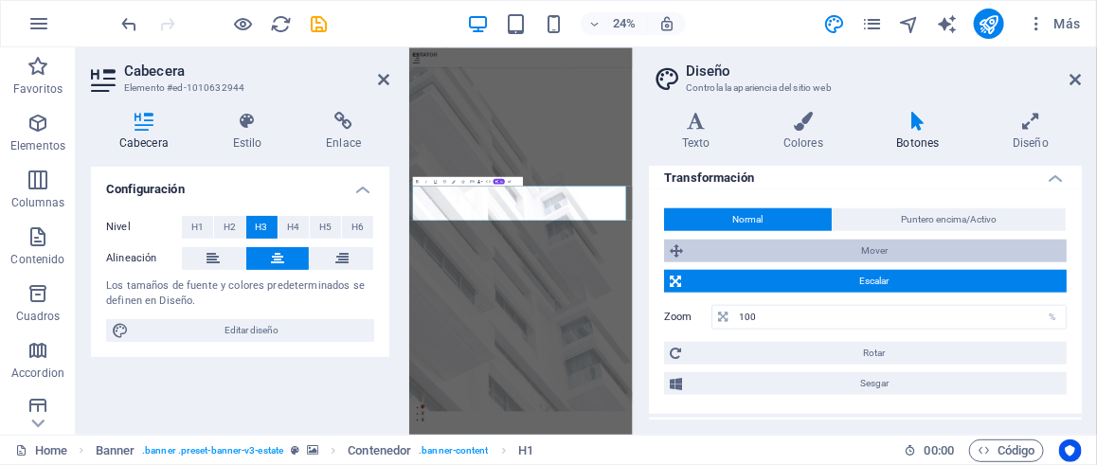
click at [852, 258] on span "Mover" at bounding box center [875, 251] width 372 height 23
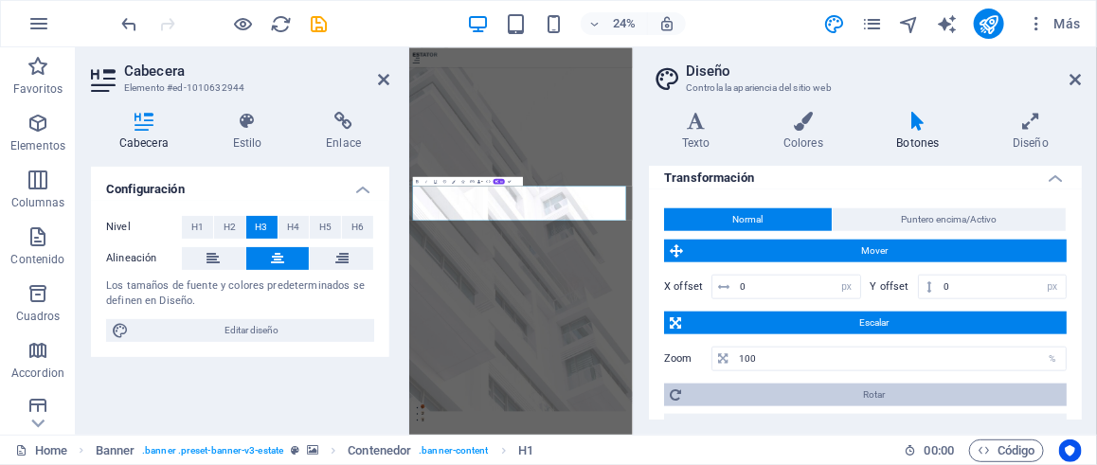
scroll to position [721, 0]
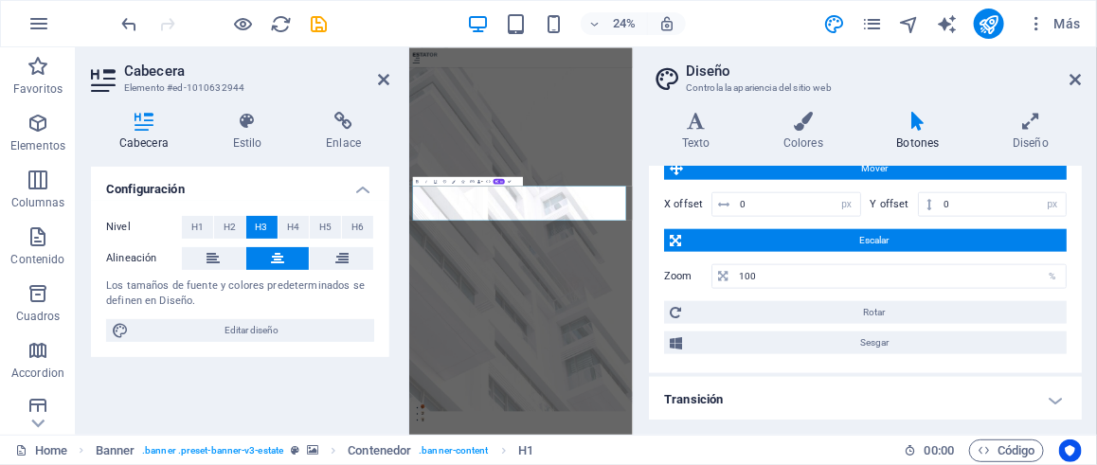
click at [1040, 387] on h4 "Transición" at bounding box center [865, 399] width 433 height 45
click at [1079, 81] on icon at bounding box center [1075, 79] width 11 height 15
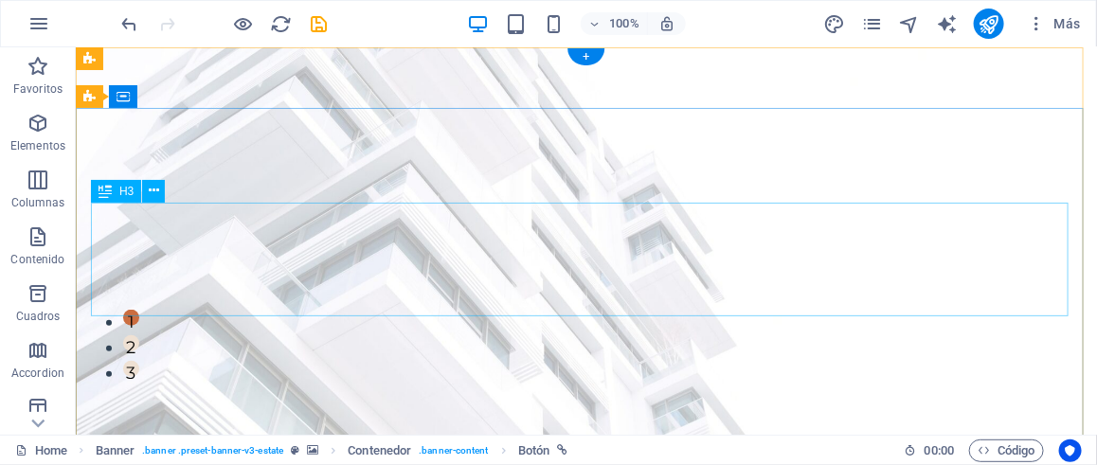
scroll to position [0, 0]
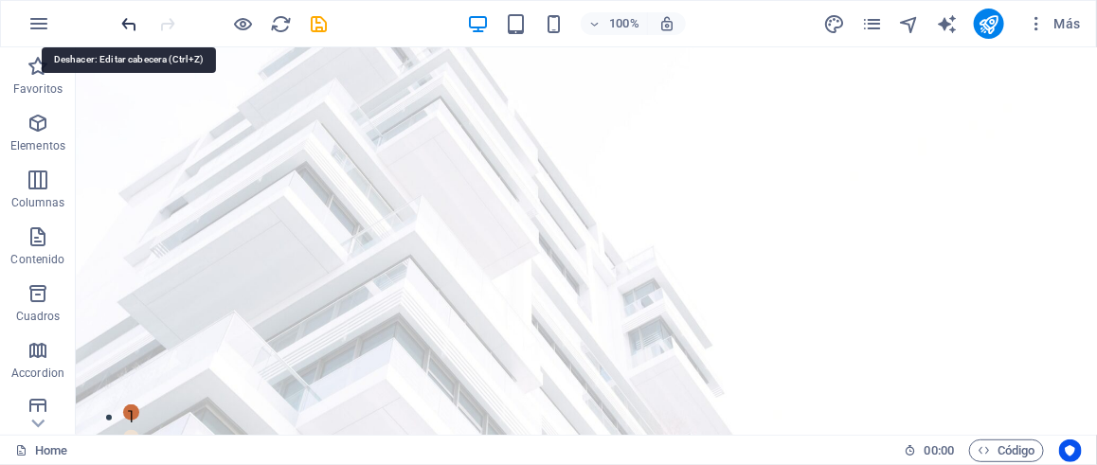
click at [123, 32] on icon "undo" at bounding box center [130, 24] width 22 height 22
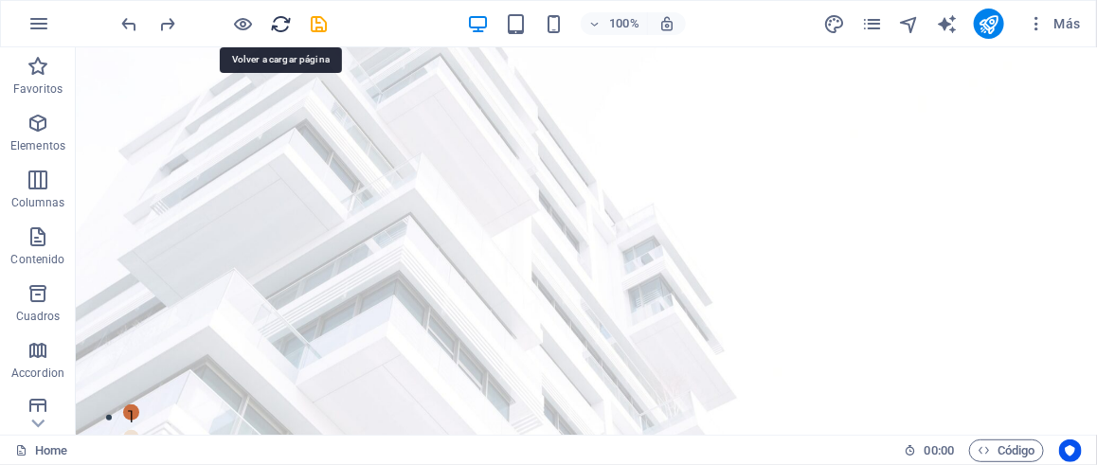
click at [283, 24] on icon "reload" at bounding box center [282, 24] width 22 height 22
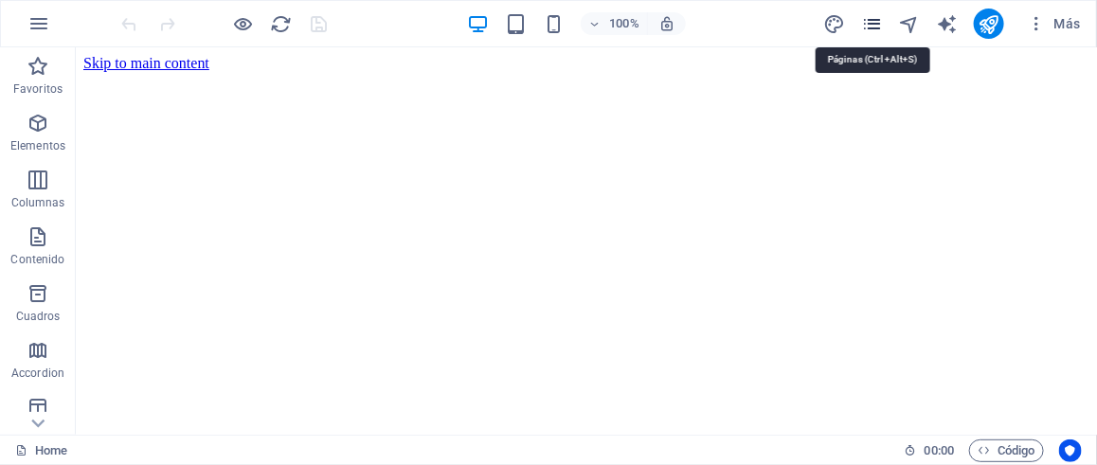
click at [878, 30] on icon "pages" at bounding box center [872, 24] width 22 height 22
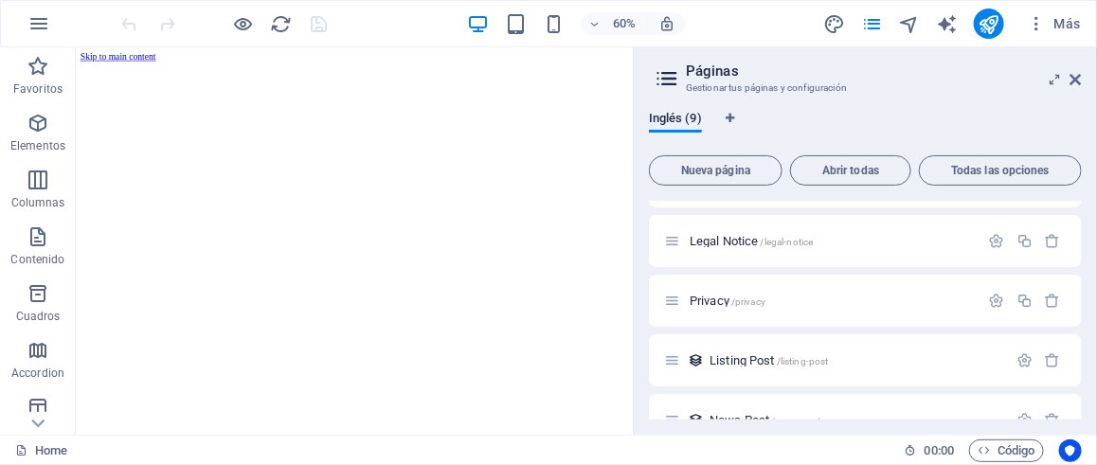
scroll to position [318, 0]
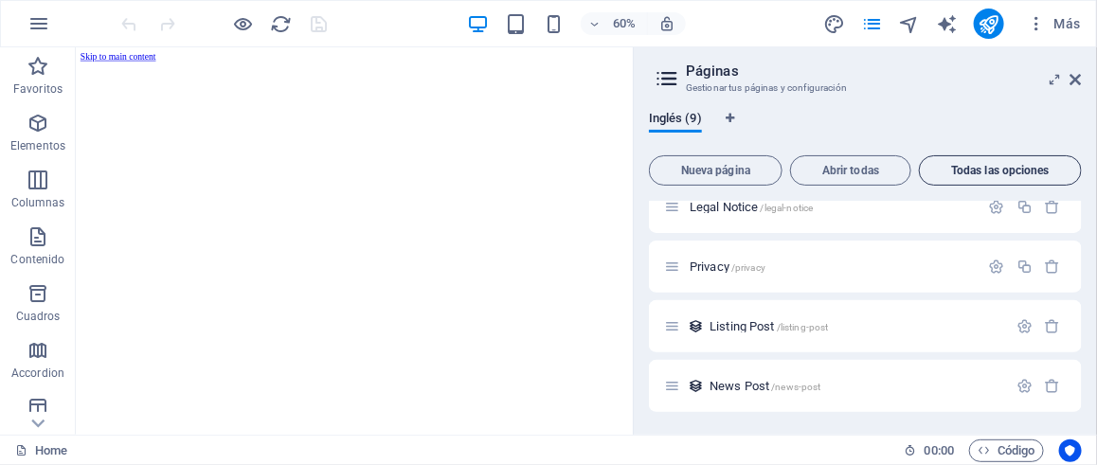
click at [980, 179] on button "Todas las opciones" at bounding box center [1000, 170] width 163 height 30
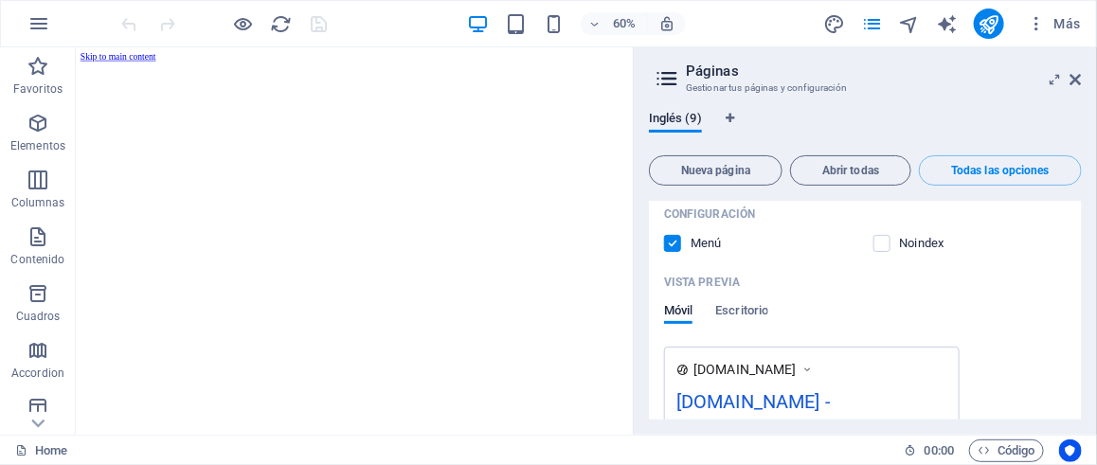
scroll to position [0, 0]
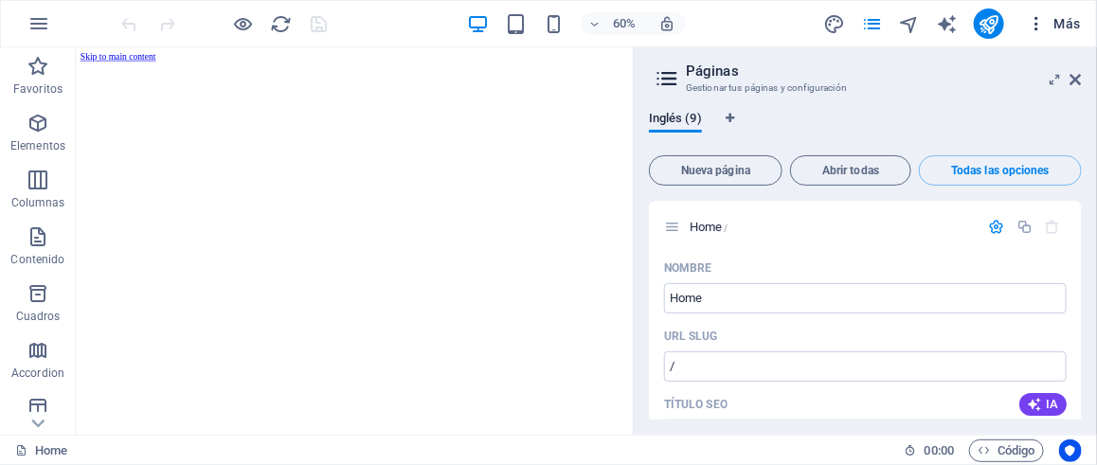
click at [1086, 22] on button "Más" at bounding box center [1053, 24] width 69 height 30
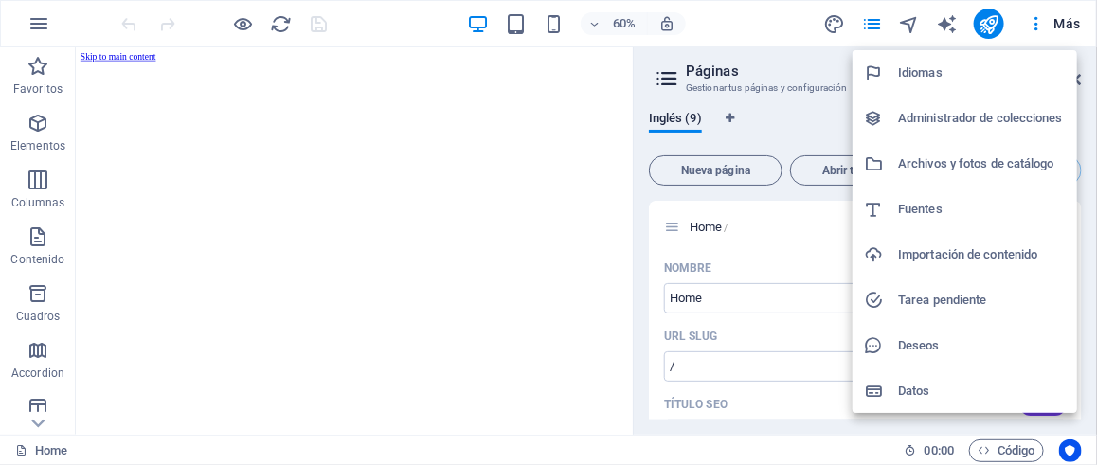
scroll to position [42, 0]
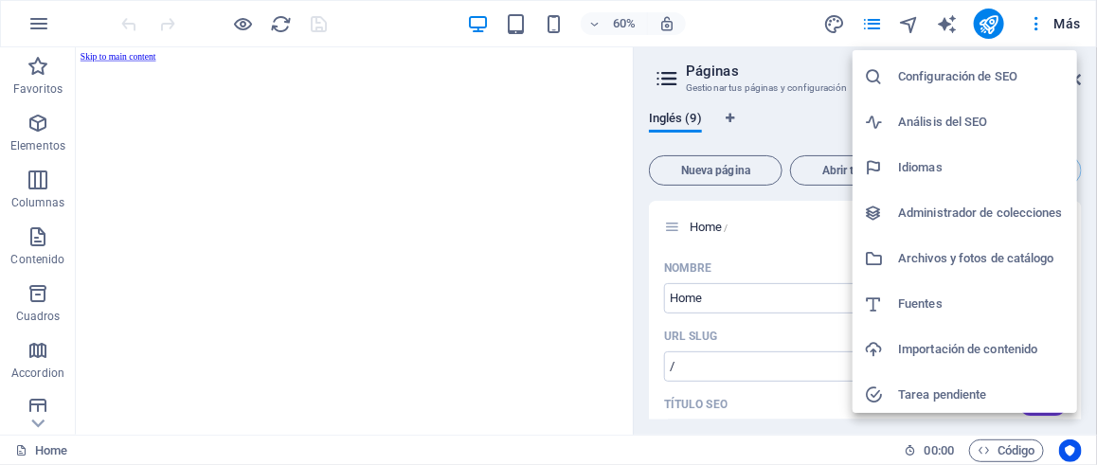
click at [967, 208] on h6 "Administrador de colecciones" at bounding box center [982, 213] width 168 height 23
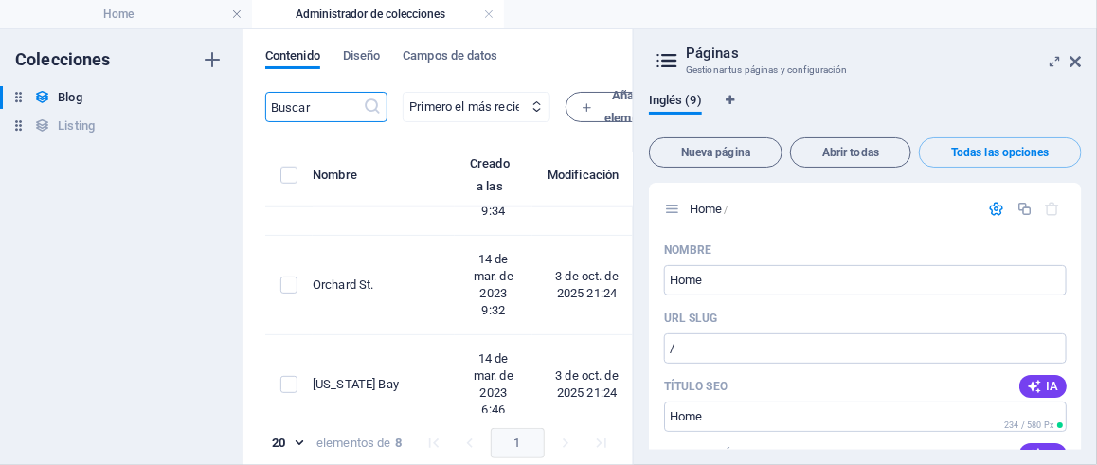
scroll to position [588, 0]
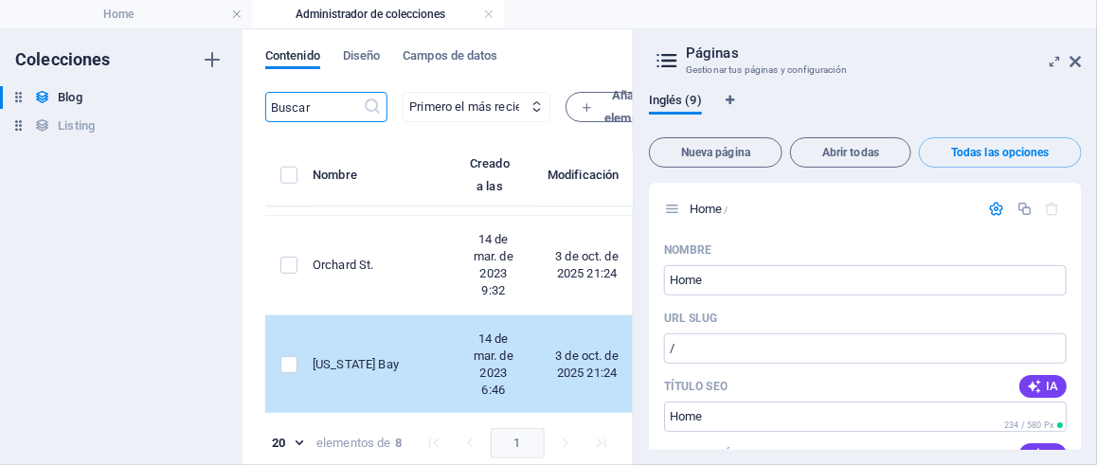
click at [439, 364] on div "California Bay" at bounding box center [376, 364] width 127 height 17
select select "Estate"
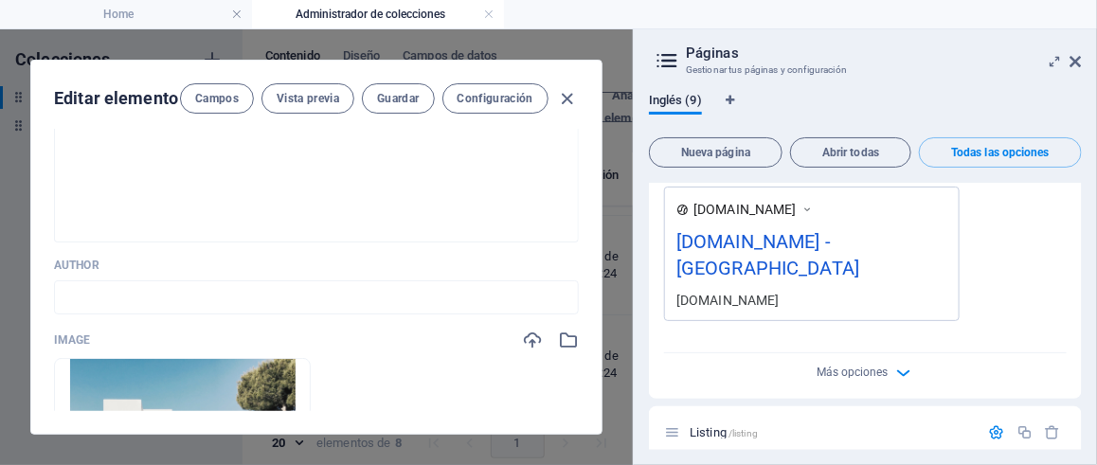
scroll to position [947, 0]
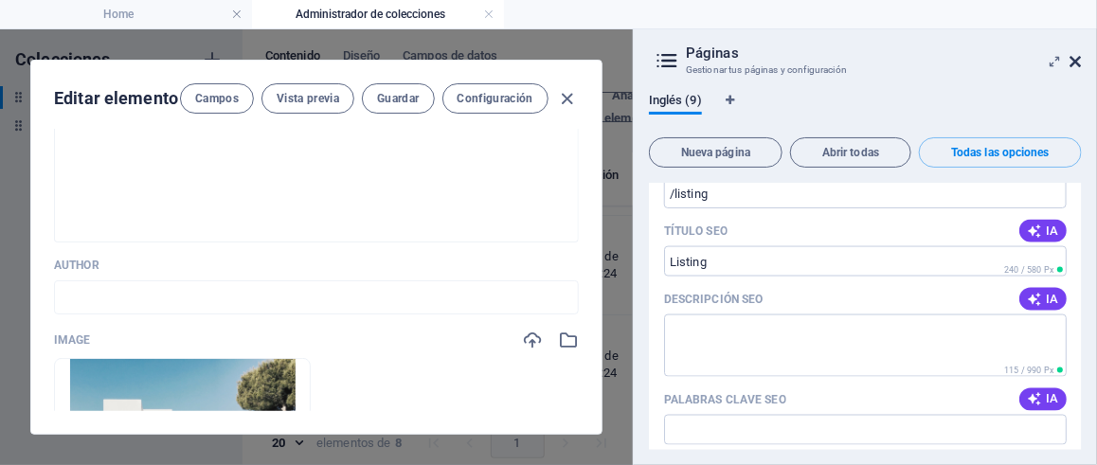
click at [1072, 61] on icon at bounding box center [1075, 61] width 11 height 15
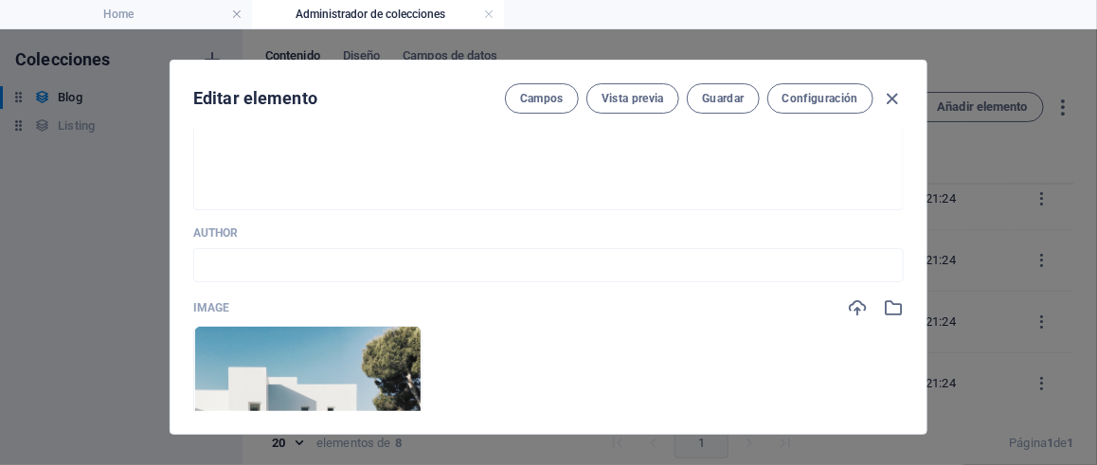
scroll to position [0, 0]
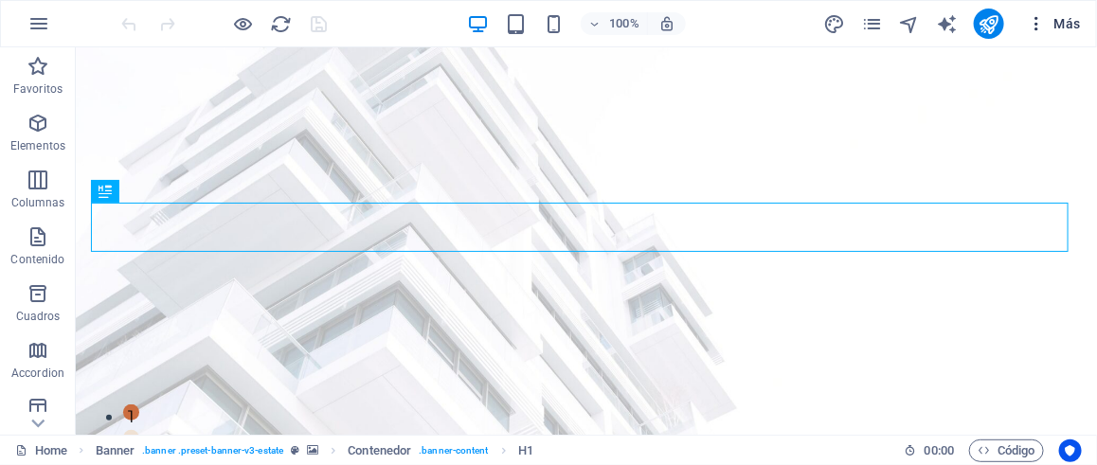
click at [1038, 24] on icon "button" at bounding box center [1036, 23] width 19 height 19
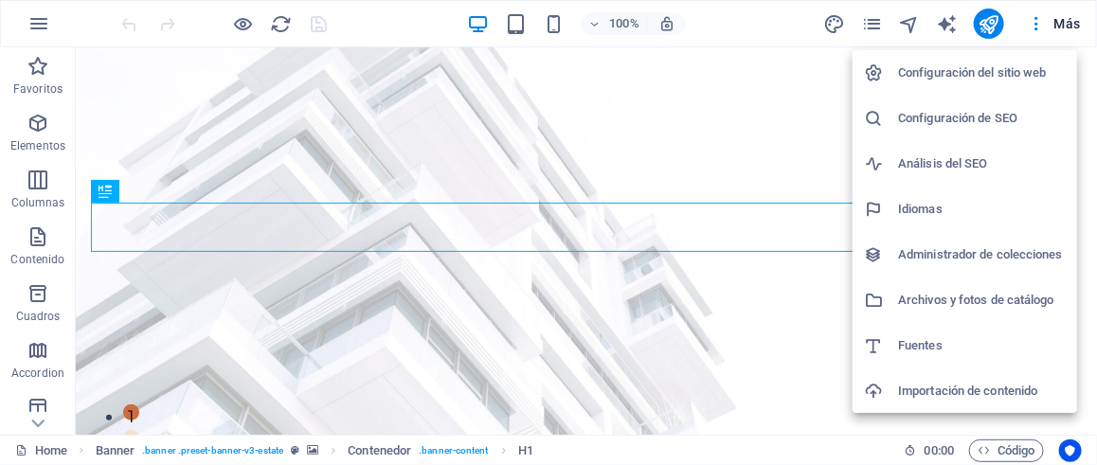
click at [45, 19] on div at bounding box center [548, 232] width 1097 height 465
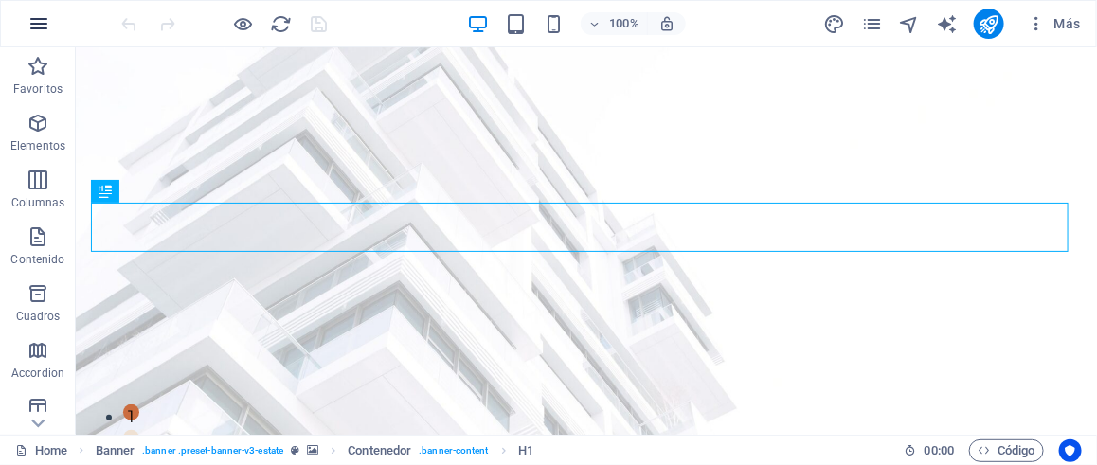
click at [45, 21] on icon "button" at bounding box center [38, 23] width 23 height 23
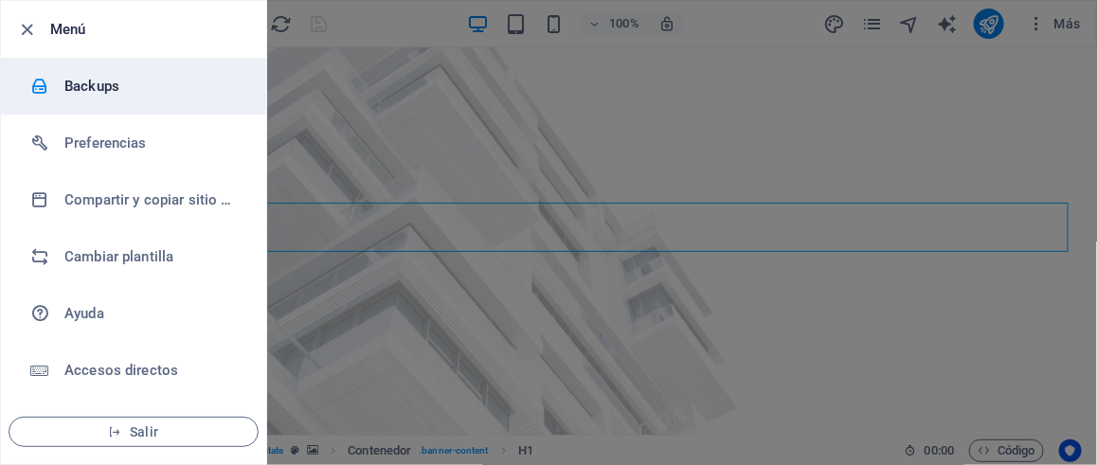
click at [138, 85] on h6 "Backups" at bounding box center [151, 86] width 175 height 23
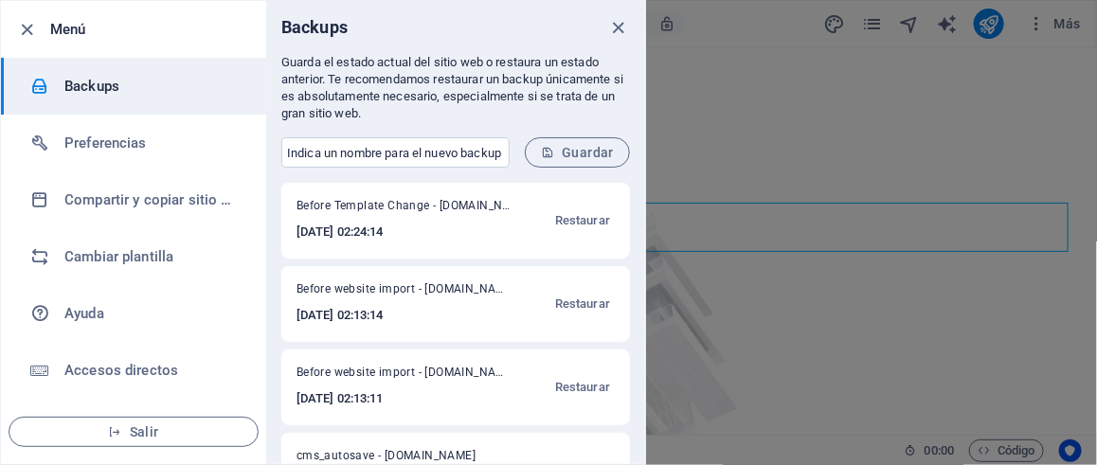
scroll to position [59, 0]
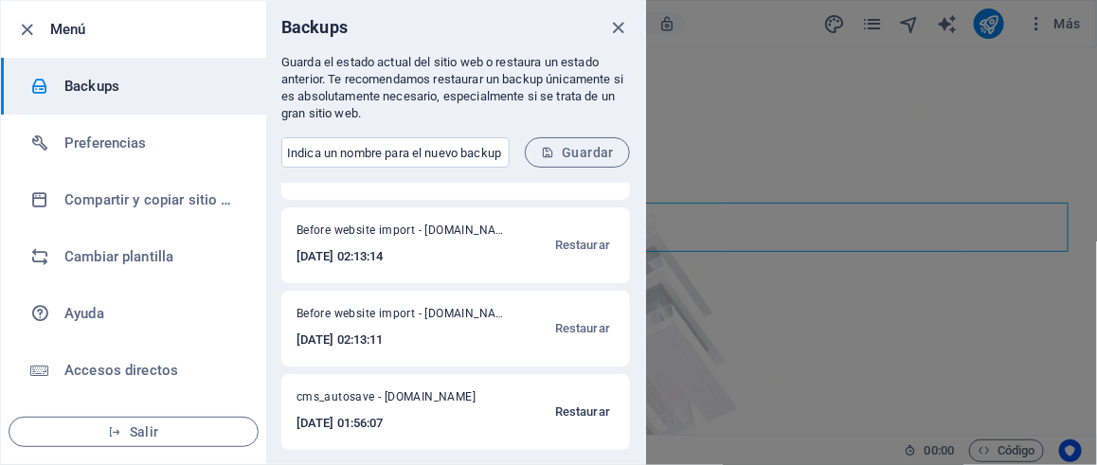
click at [590, 420] on span "Restaurar" at bounding box center [582, 412] width 55 height 23
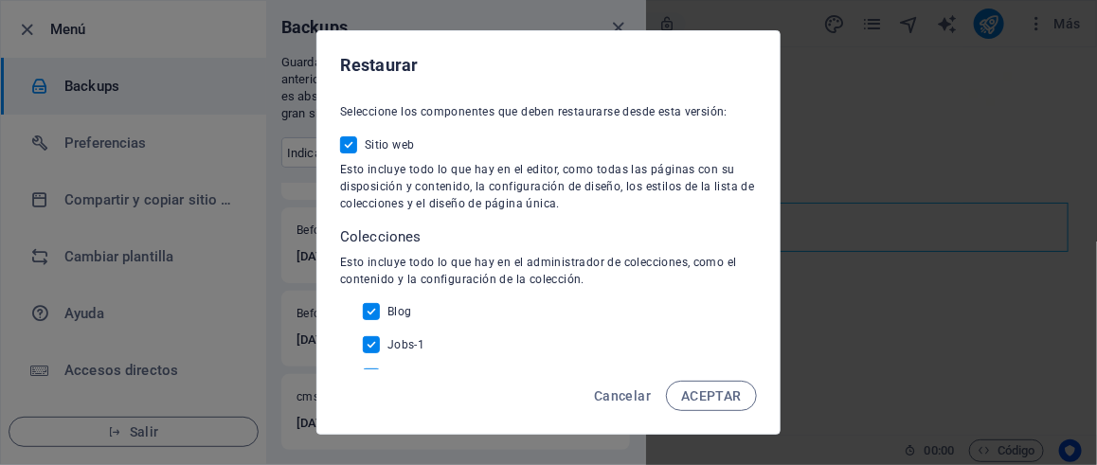
click at [686, 392] on span "ACEPTAR" at bounding box center [711, 395] width 61 height 15
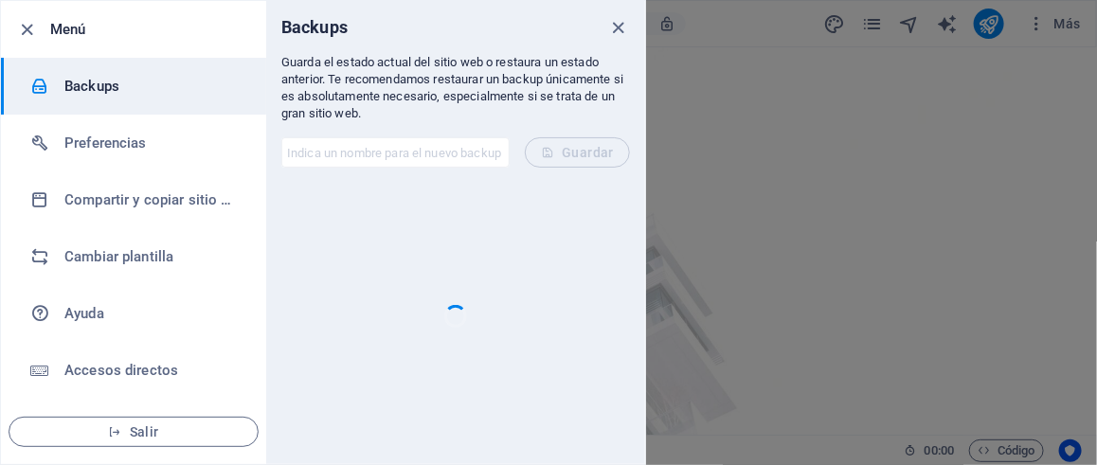
scroll to position [0, 0]
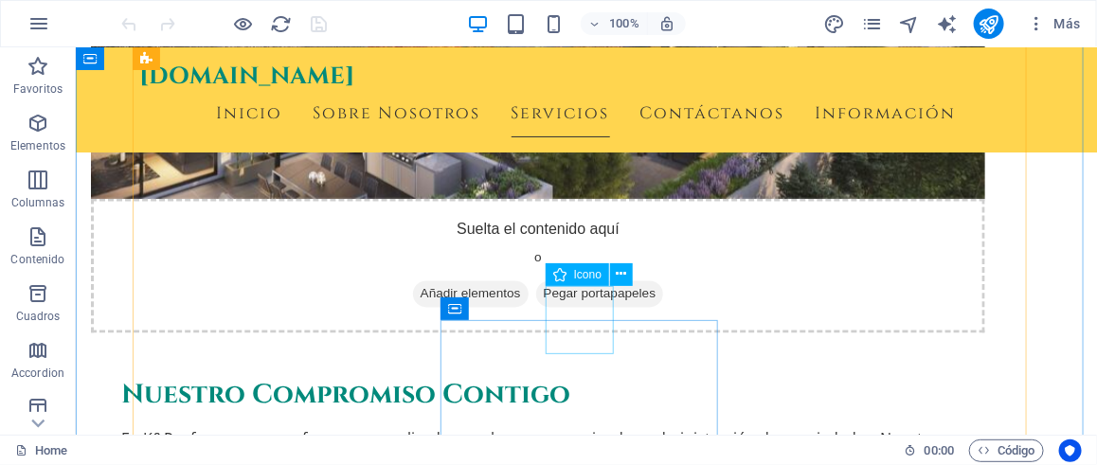
scroll to position [1231, 0]
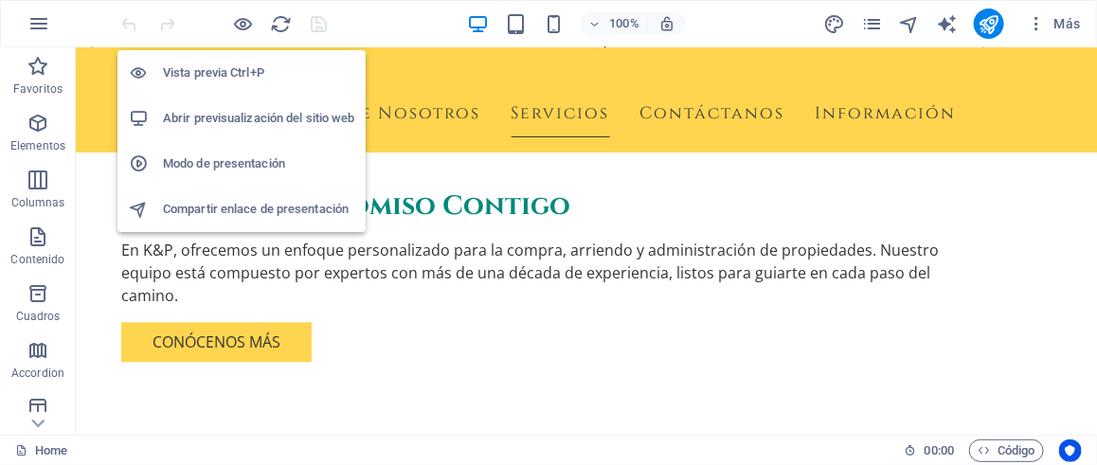
click at [247, 211] on h6 "Compartir enlace de presentación" at bounding box center [258, 209] width 191 height 23
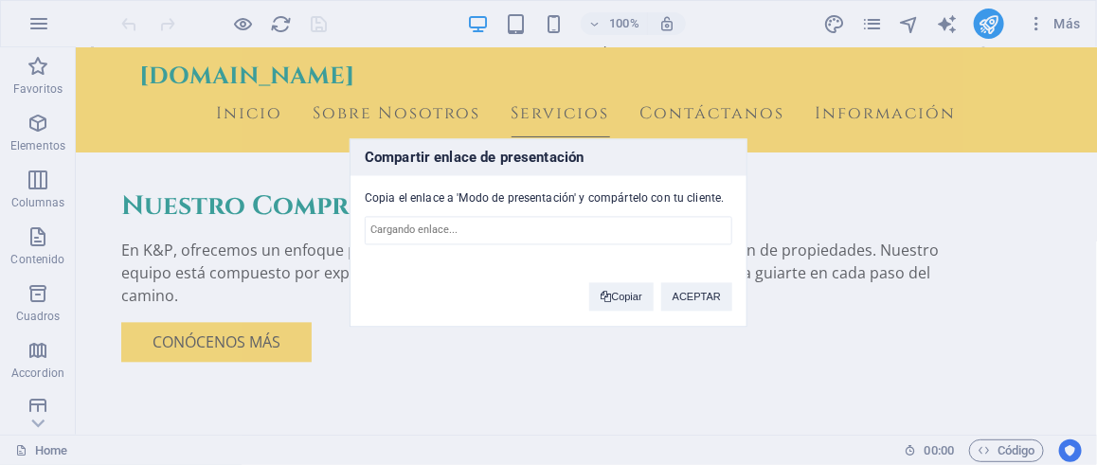
type input "[URL][DOMAIN_NAME]"
click at [635, 303] on button "Copiar" at bounding box center [620, 296] width 63 height 28
click at [701, 301] on button "ACEPTAR" at bounding box center [696, 296] width 71 height 28
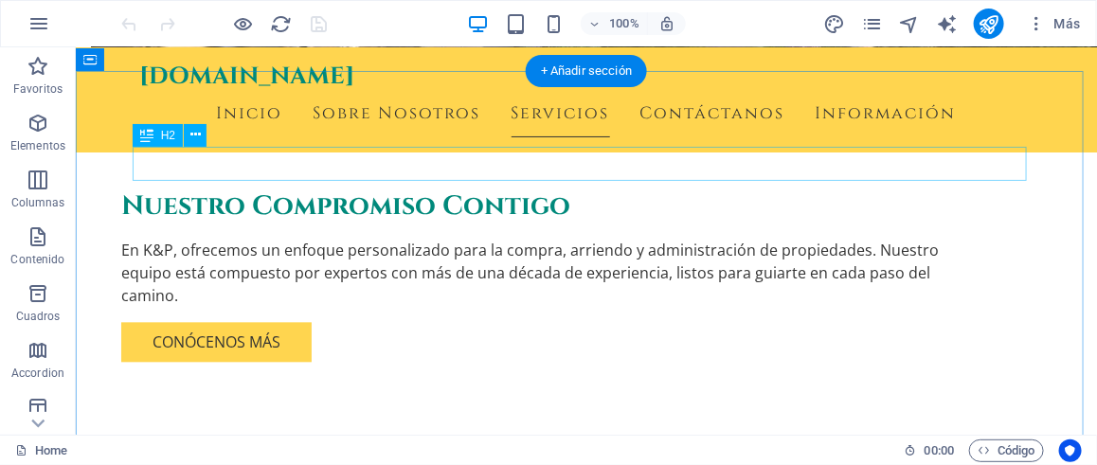
scroll to position [852, 0]
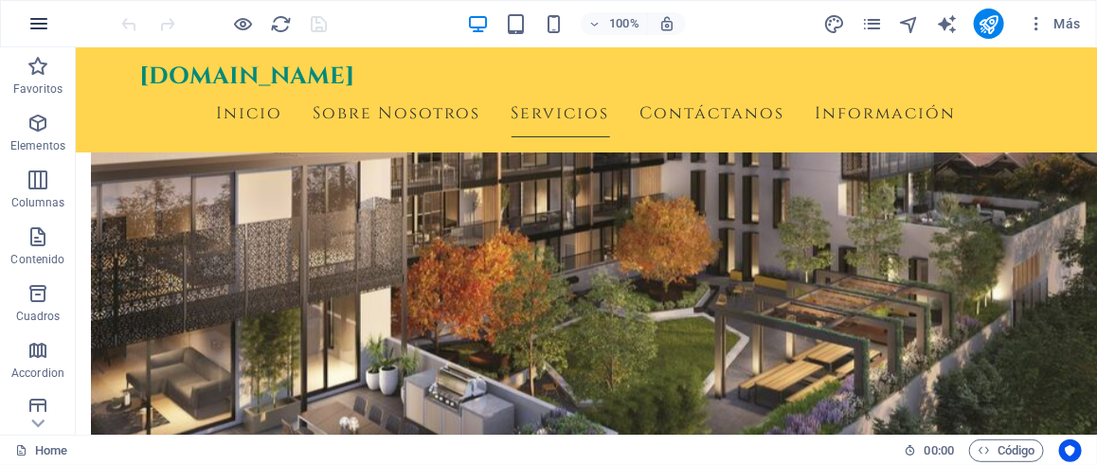
click at [28, 19] on icon "button" at bounding box center [38, 23] width 23 height 23
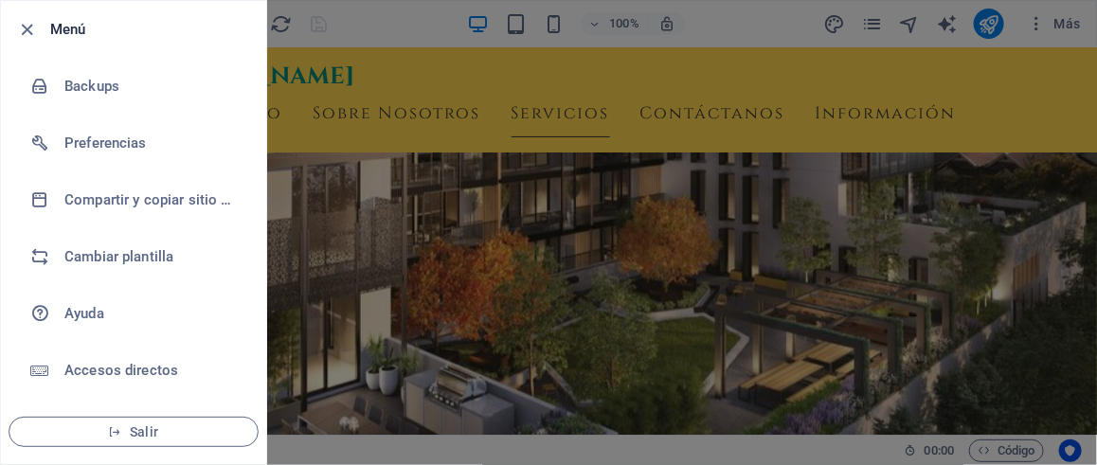
click at [434, 201] on div at bounding box center [548, 232] width 1097 height 465
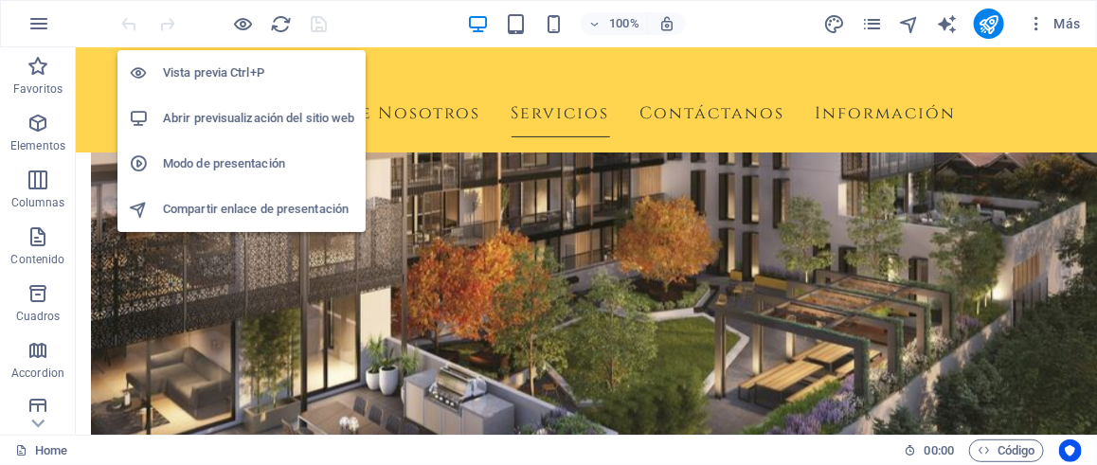
click at [293, 116] on h6 "Abrir previsualización del sitio web" at bounding box center [258, 118] width 191 height 23
click at [251, 22] on icon "button" at bounding box center [244, 24] width 22 height 22
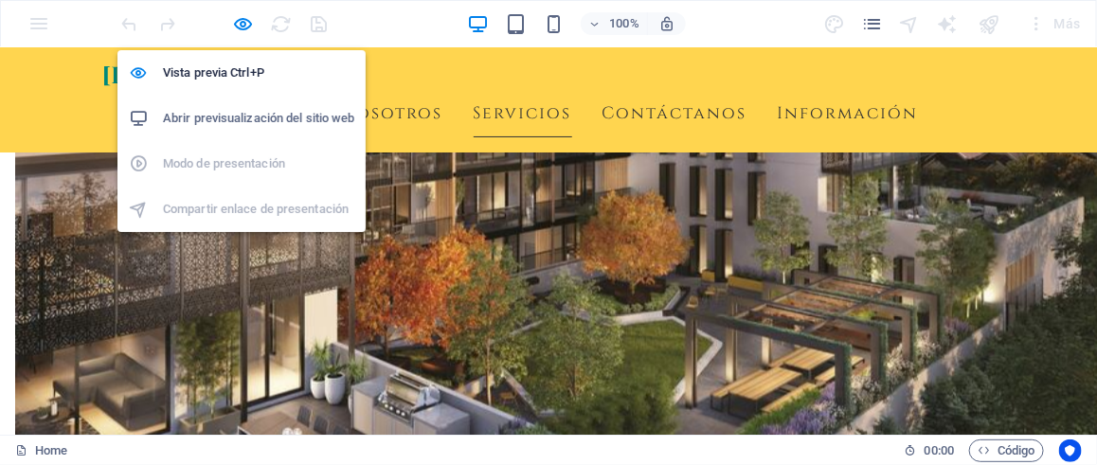
click at [268, 116] on h6 "Abrir previsualización del sitio web" at bounding box center [258, 118] width 191 height 23
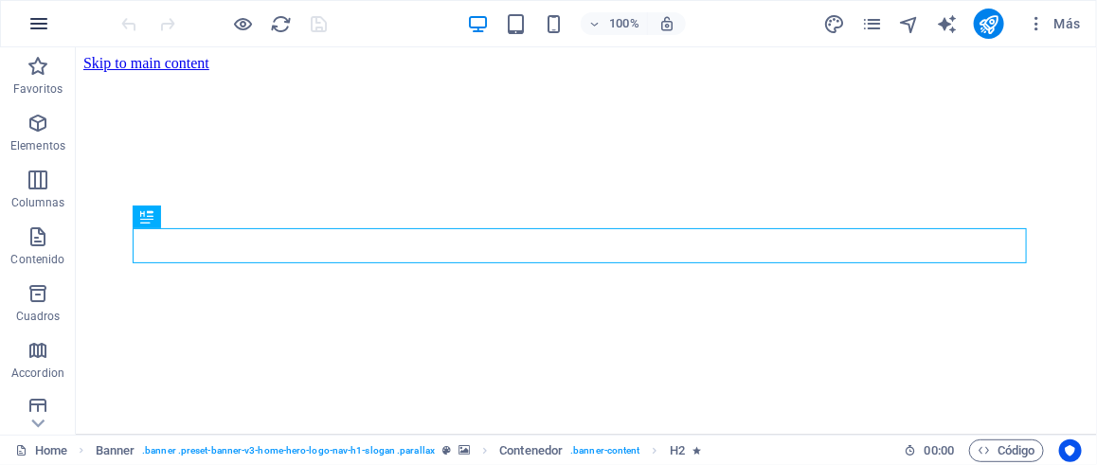
click at [45, 33] on icon "button" at bounding box center [38, 23] width 23 height 23
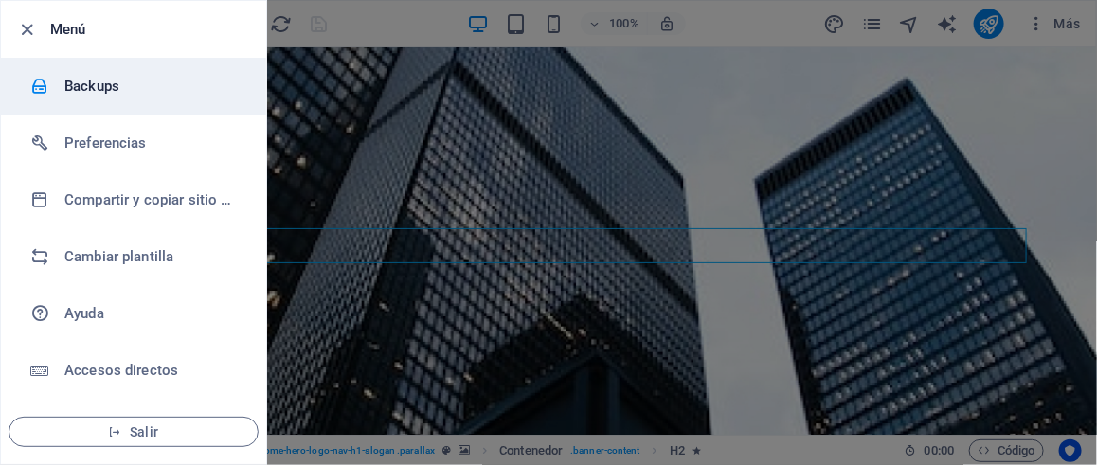
click at [98, 90] on h6 "Backups" at bounding box center [151, 86] width 175 height 23
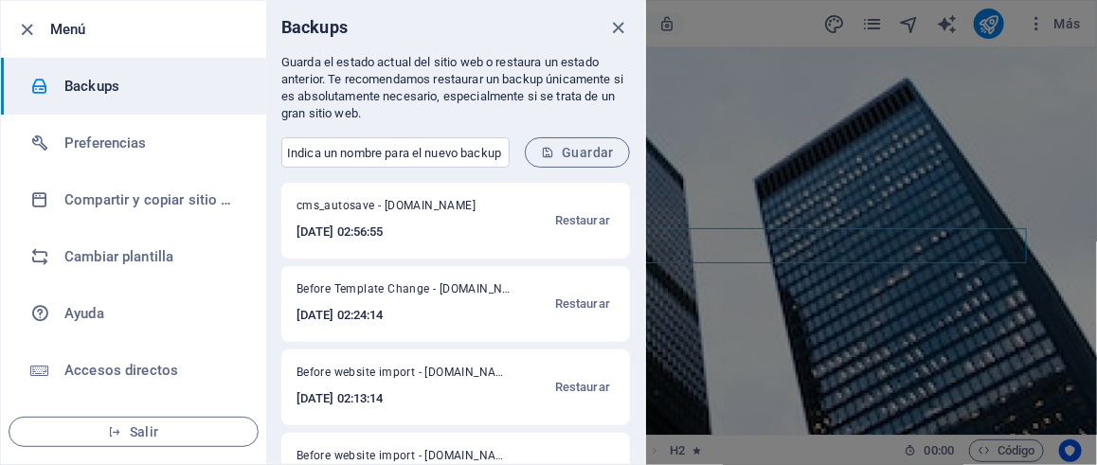
scroll to position [142, 0]
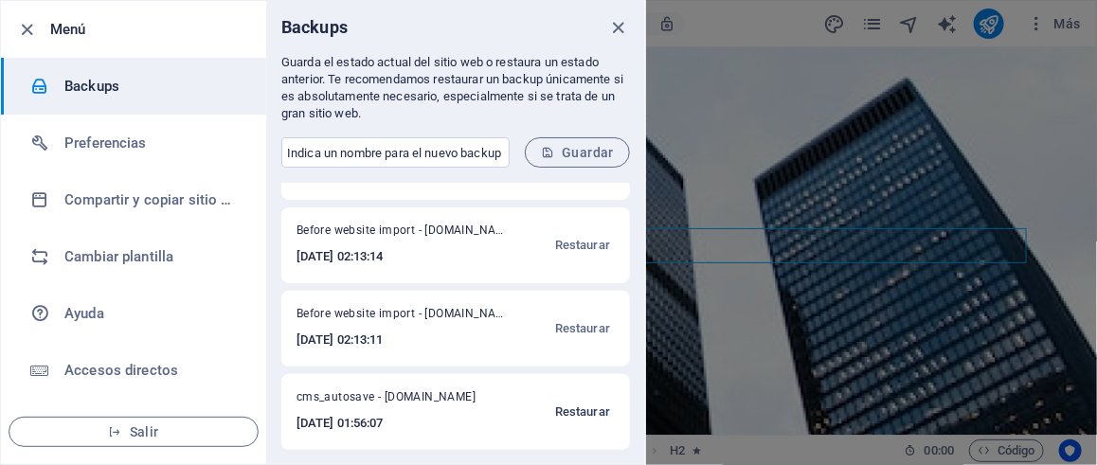
click at [585, 404] on span "Restaurar" at bounding box center [582, 412] width 55 height 23
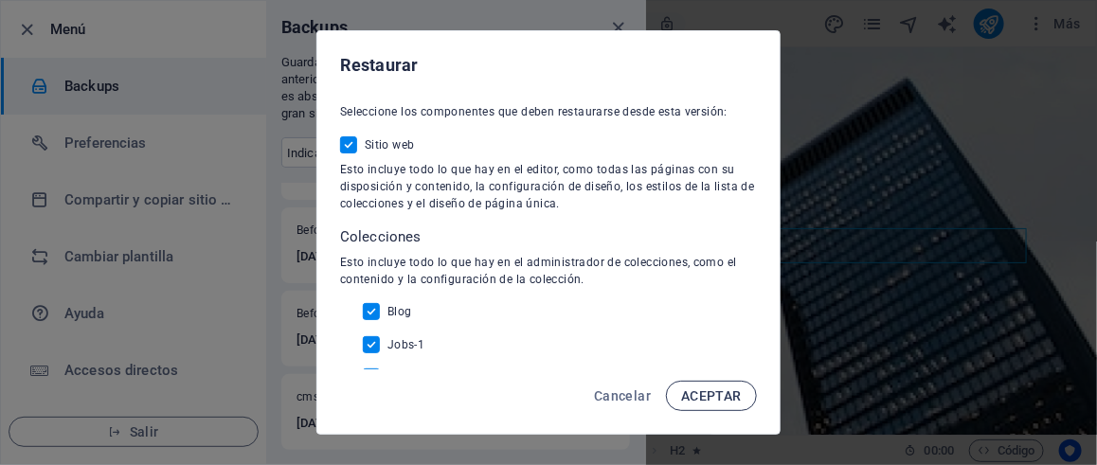
click at [702, 401] on span "ACEPTAR" at bounding box center [711, 395] width 61 height 15
checkbox input "false"
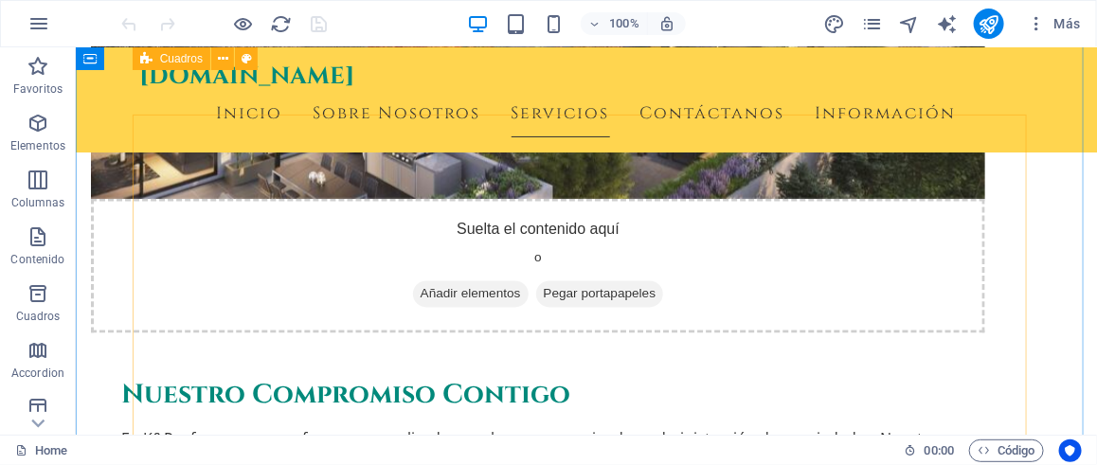
scroll to position [663, 0]
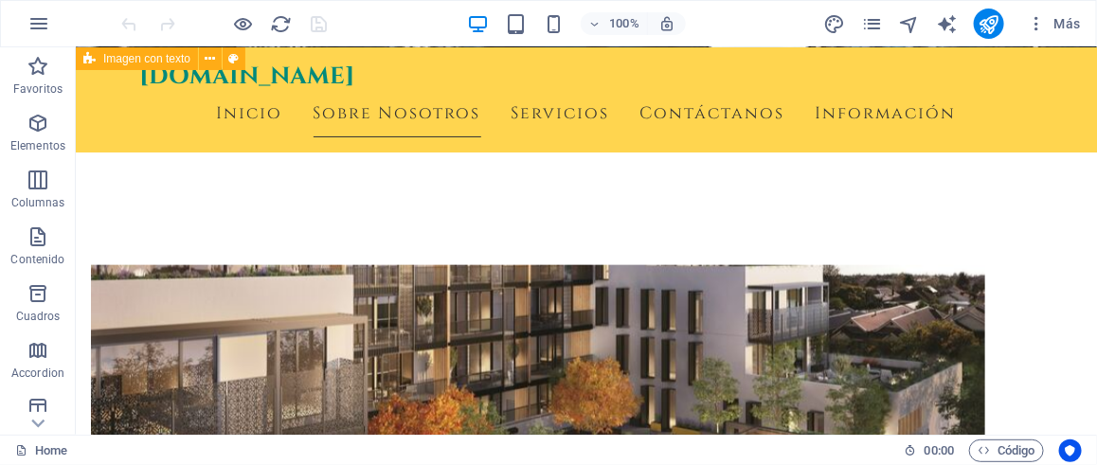
click at [321, 27] on div at bounding box center [224, 24] width 212 height 30
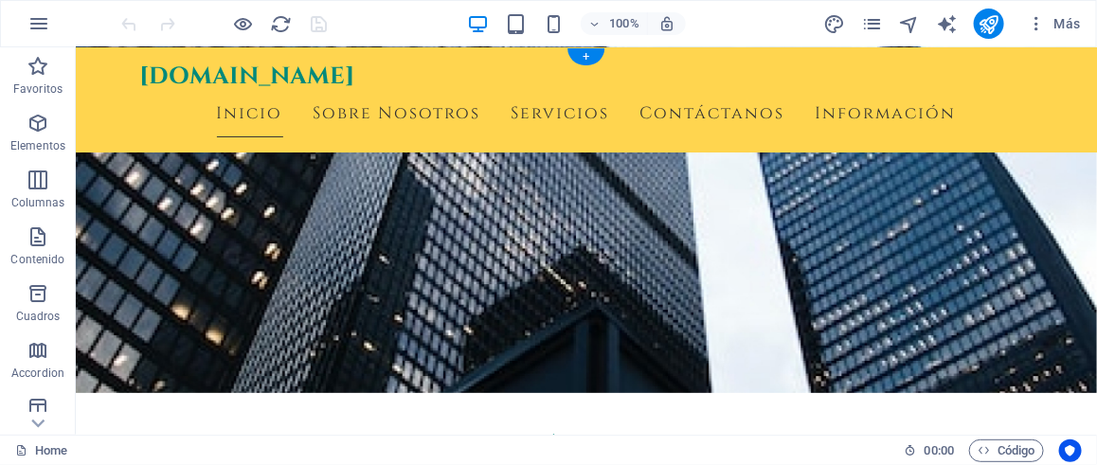
scroll to position [0, 0]
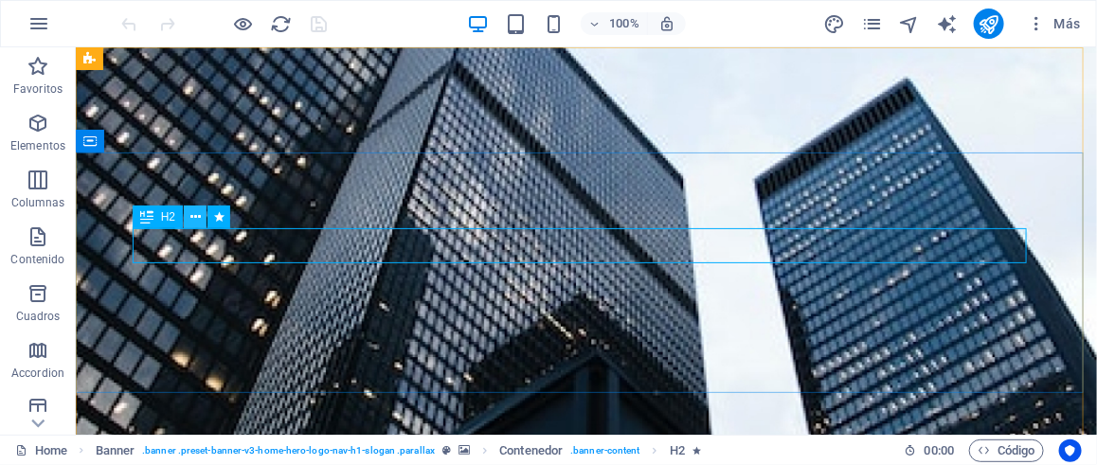
click at [190, 221] on icon at bounding box center [195, 217] width 10 height 20
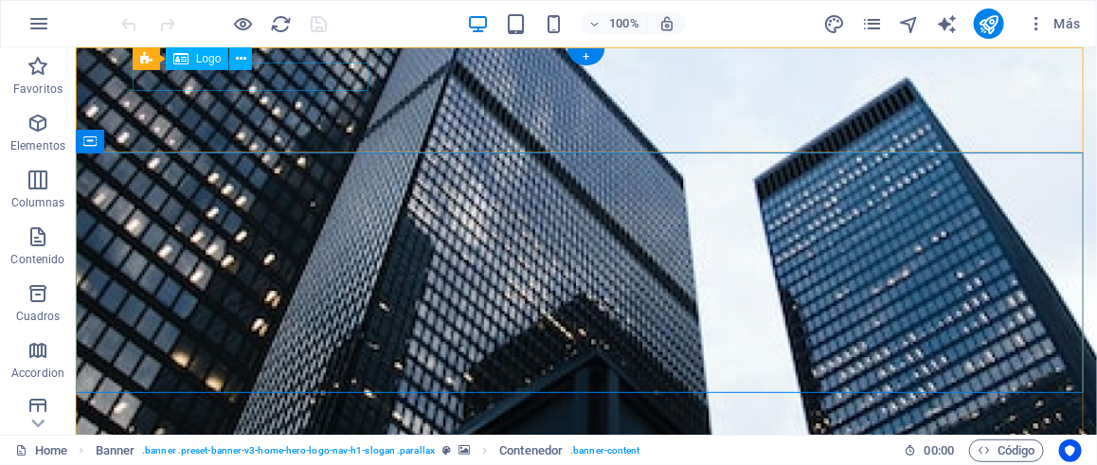
click at [297, 455] on div "[DOMAIN_NAME]" at bounding box center [585, 469] width 894 height 28
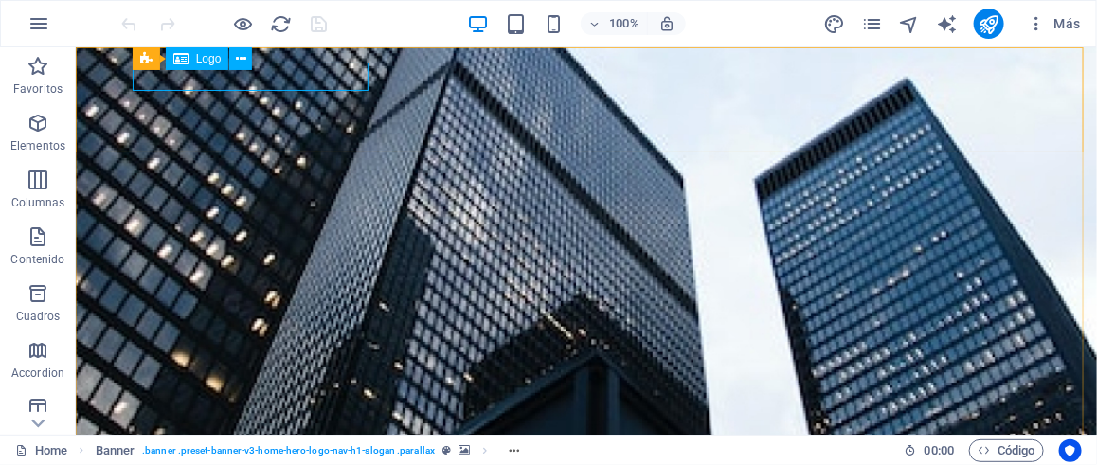
click at [192, 63] on div "Logo" at bounding box center [197, 58] width 63 height 23
click at [242, 54] on icon at bounding box center [241, 59] width 10 height 20
click at [206, 61] on span "Logo" at bounding box center [209, 58] width 26 height 11
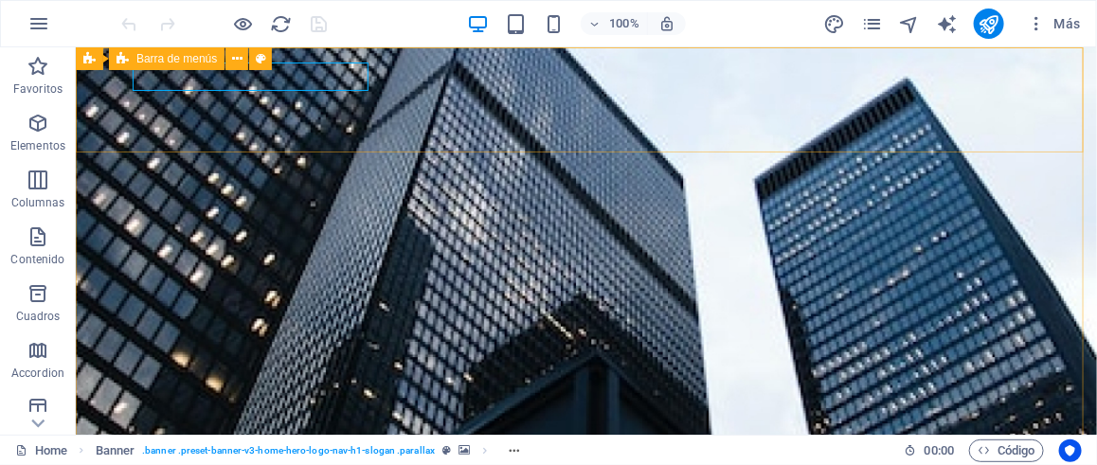
click at [168, 61] on span "Barra de menús" at bounding box center [176, 58] width 80 height 11
click at [116, 63] on icon at bounding box center [122, 58] width 12 height 23
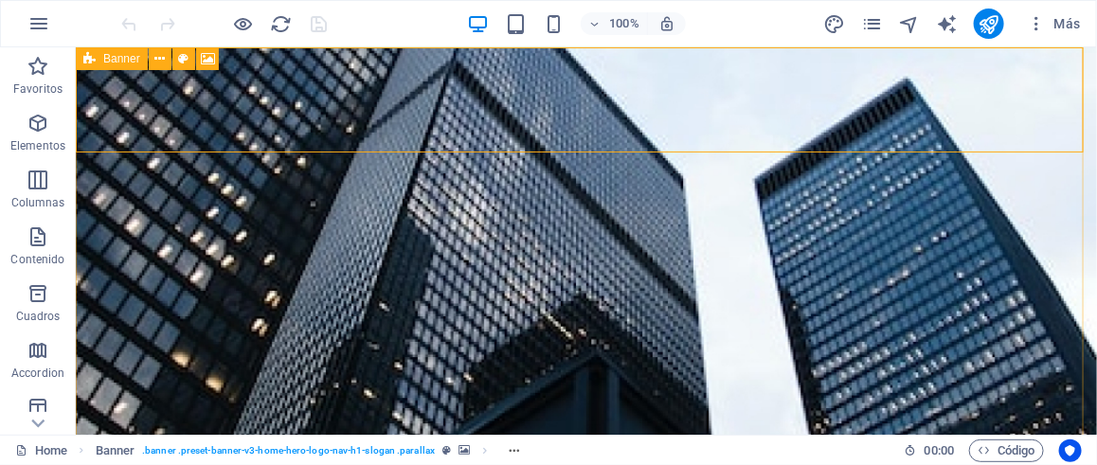
click at [90, 59] on icon at bounding box center [89, 58] width 12 height 23
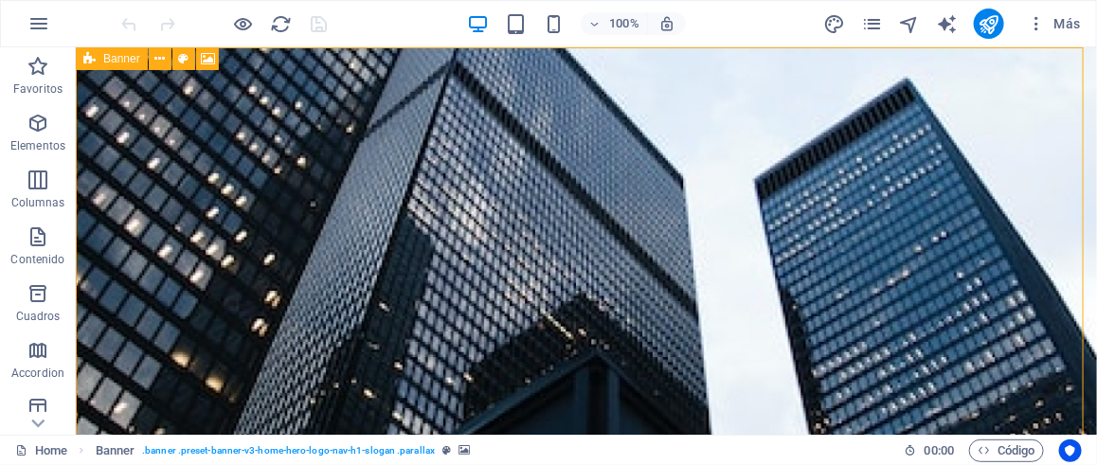
click at [95, 59] on icon at bounding box center [89, 58] width 12 height 23
click at [162, 58] on icon at bounding box center [159, 59] width 10 height 20
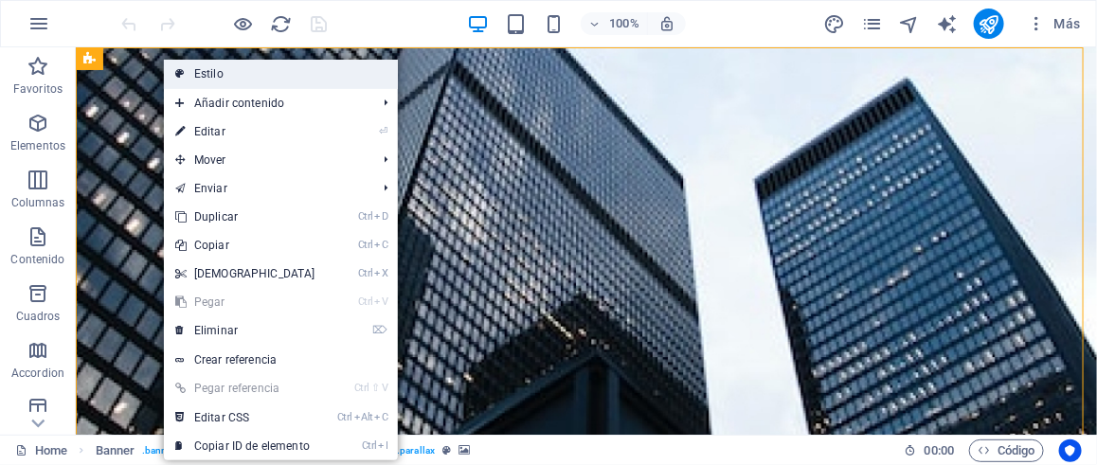
click at [223, 71] on link "Estilo" at bounding box center [281, 74] width 234 height 28
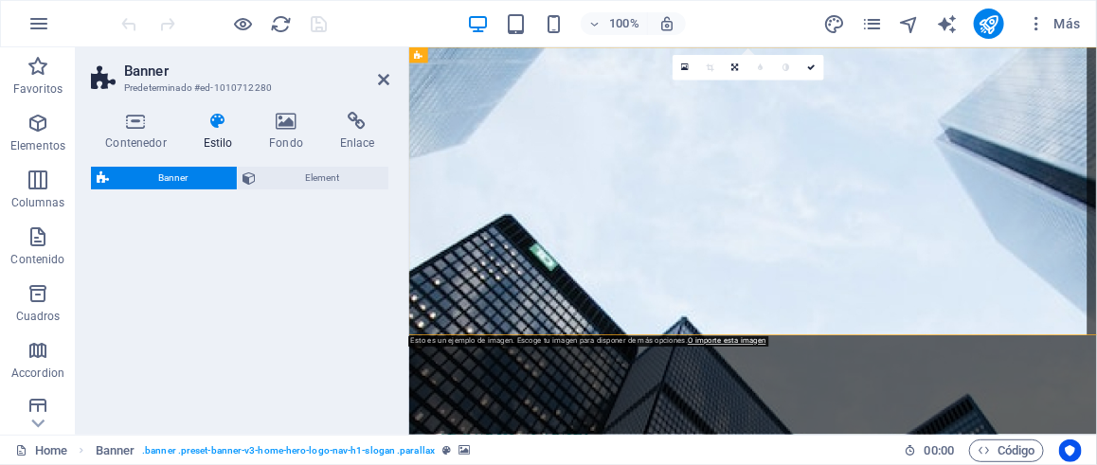
select select "preset-banner-v3-home-hero-logo-nav-h1-slogan"
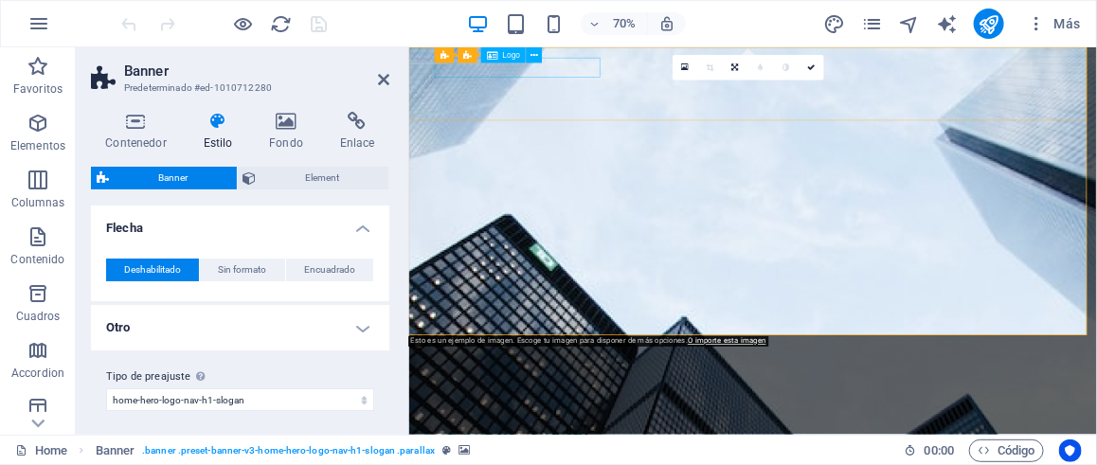
click at [287, 123] on icon at bounding box center [286, 121] width 63 height 19
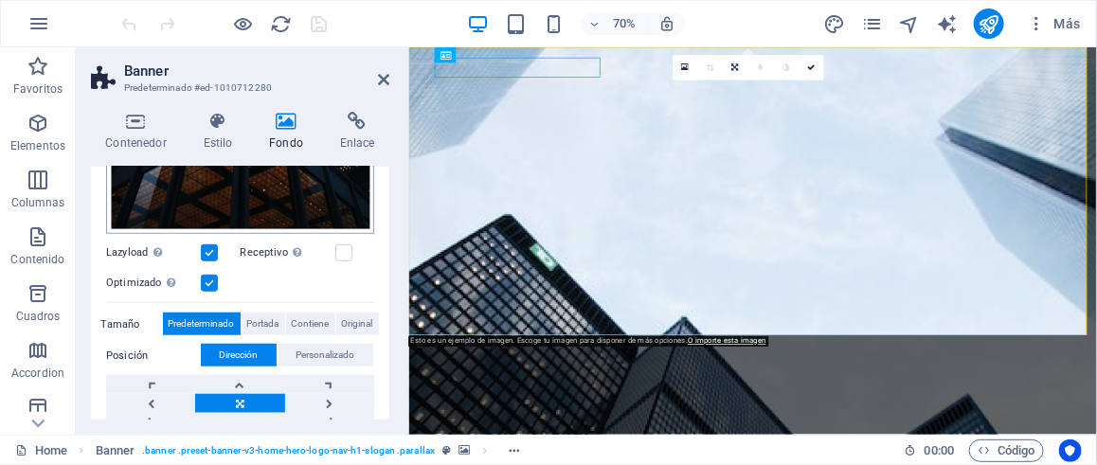
scroll to position [289, 0]
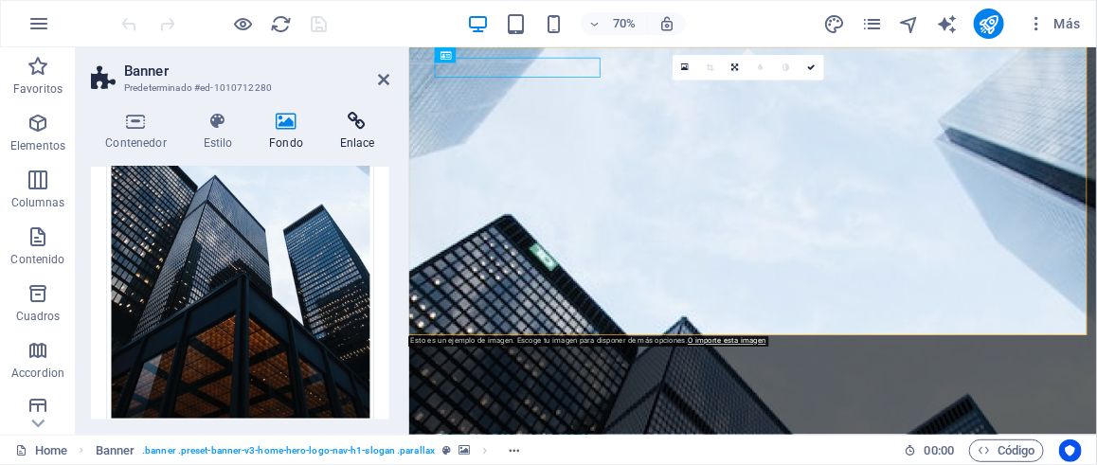
click at [351, 131] on h4 "Enlace" at bounding box center [357, 132] width 64 height 40
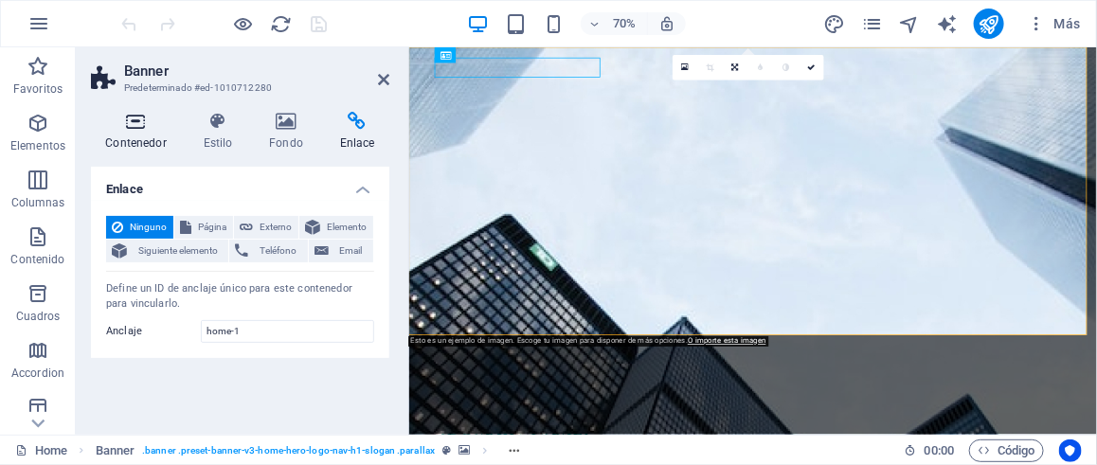
click at [128, 137] on h4 "Contenedor" at bounding box center [140, 132] width 98 height 40
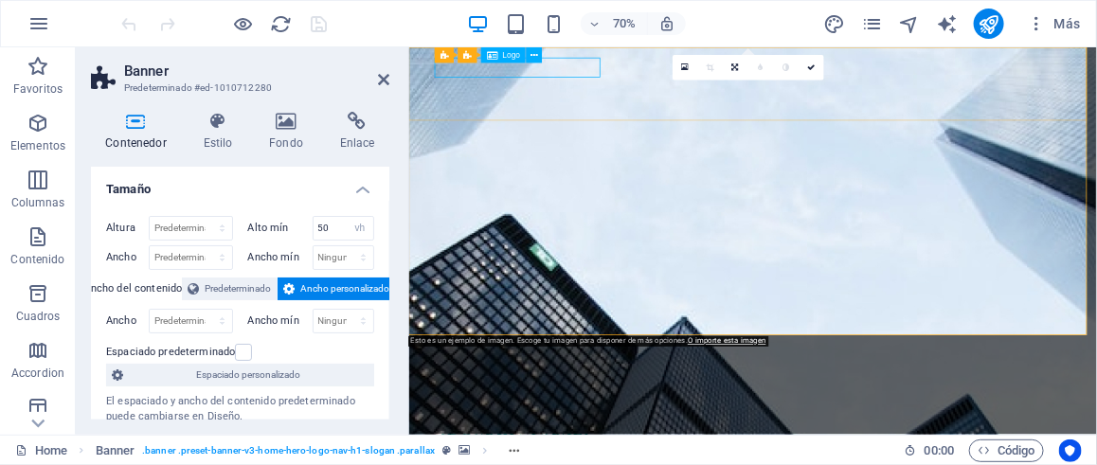
click at [534, 55] on icon at bounding box center [535, 55] width 8 height 14
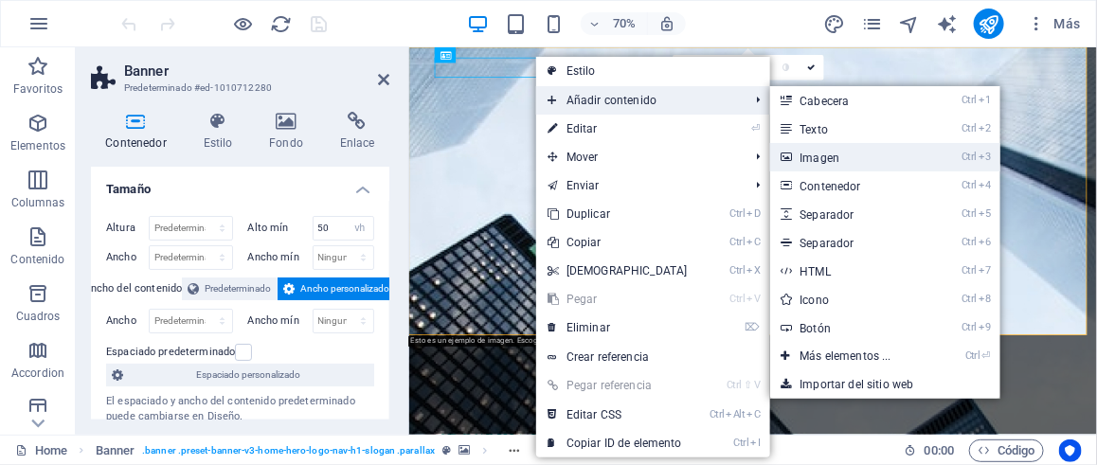
click at [856, 153] on link "Ctrl 3 Imagen" at bounding box center [849, 157] width 159 height 28
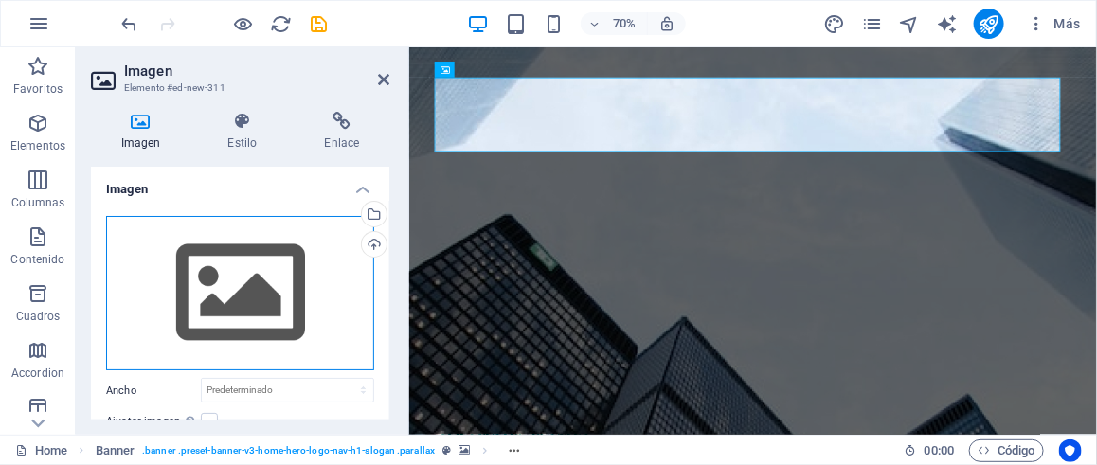
click at [248, 265] on div "Arrastra archivos aquí, haz clic para escoger archivos o selecciona archivos de…" at bounding box center [240, 293] width 268 height 155
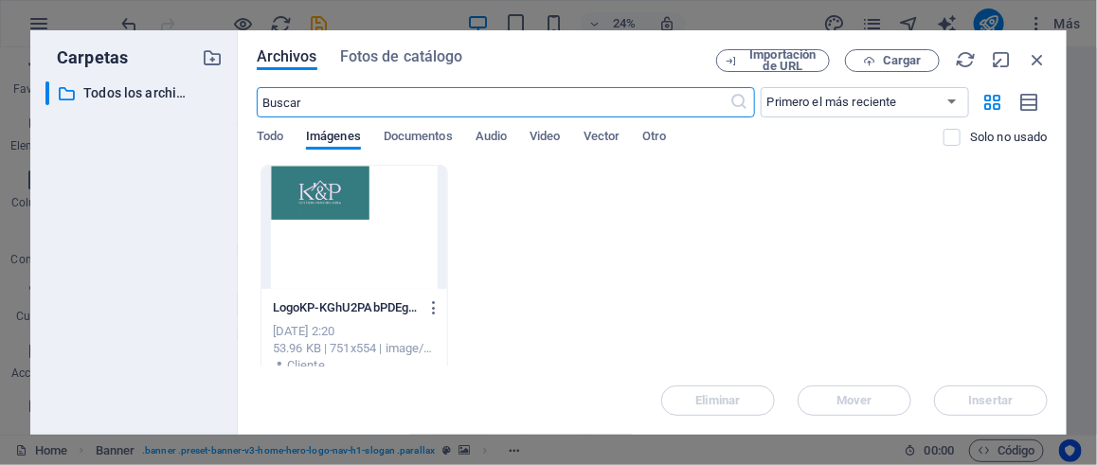
click at [338, 196] on div at bounding box center [354, 227] width 186 height 123
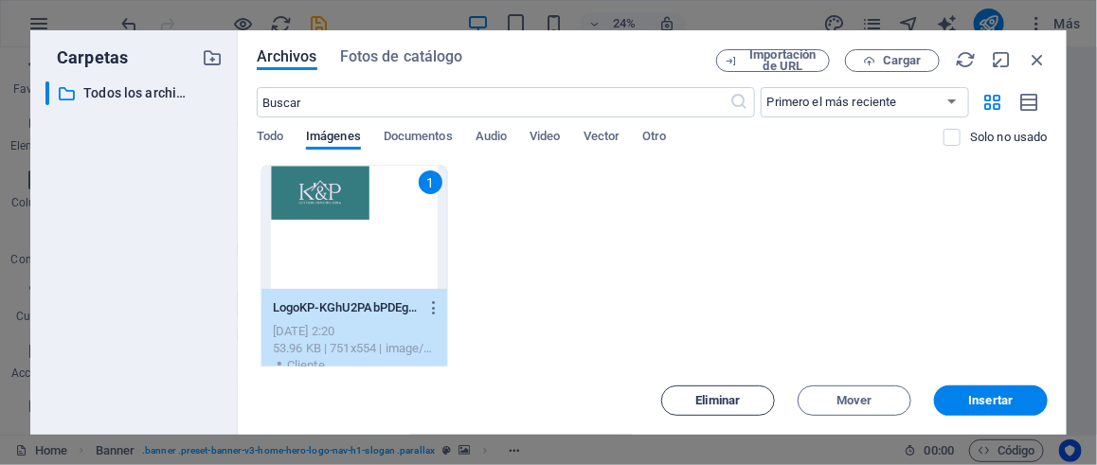
click at [702, 395] on span "Eliminar" at bounding box center [718, 400] width 45 height 11
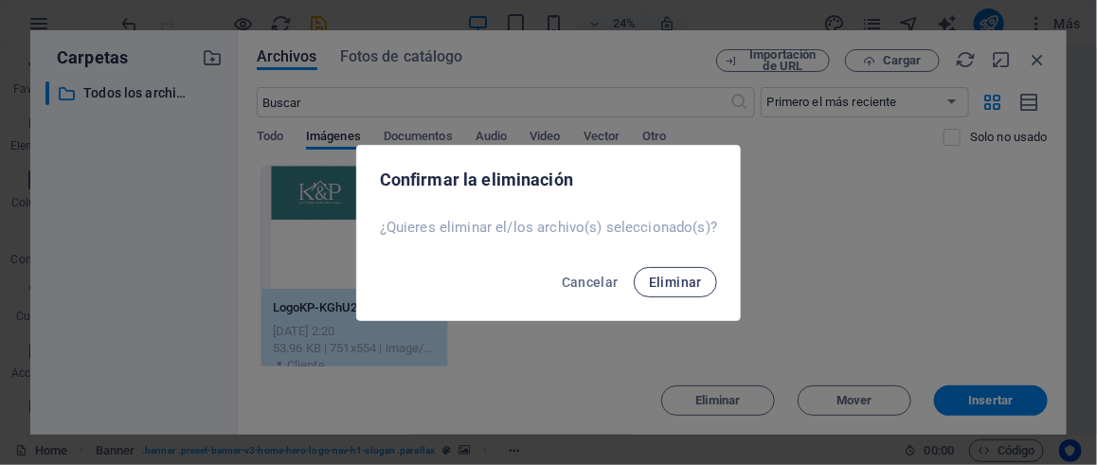
click at [689, 277] on span "Eliminar" at bounding box center [675, 282] width 53 height 15
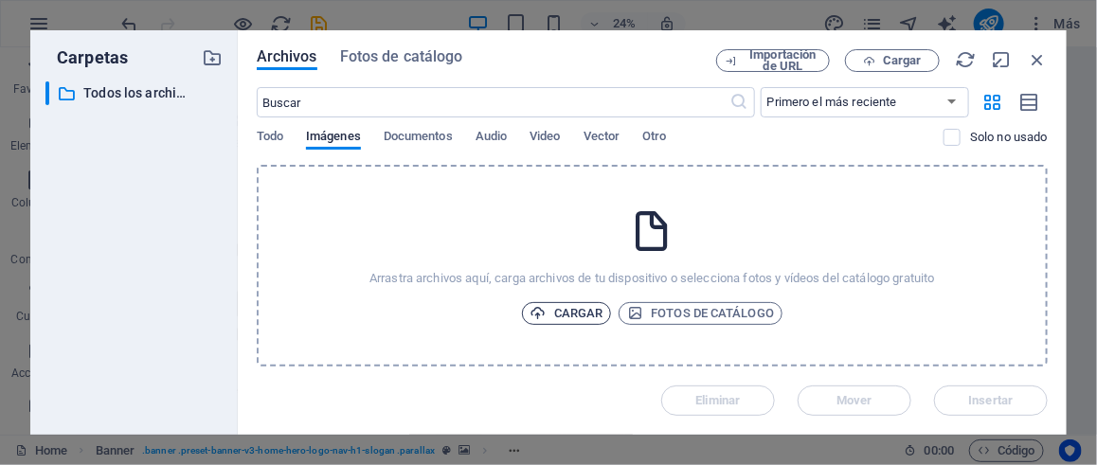
click at [560, 303] on span "Cargar" at bounding box center [566, 313] width 73 height 23
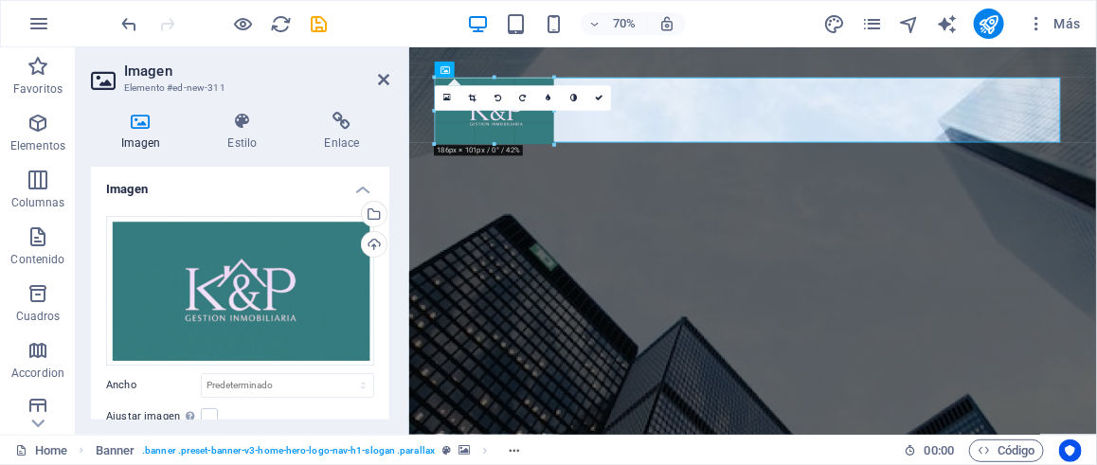
drag, startPoint x: 510, startPoint y: 156, endPoint x: 573, endPoint y: 135, distance: 66.8
type input "180"
select select "px"
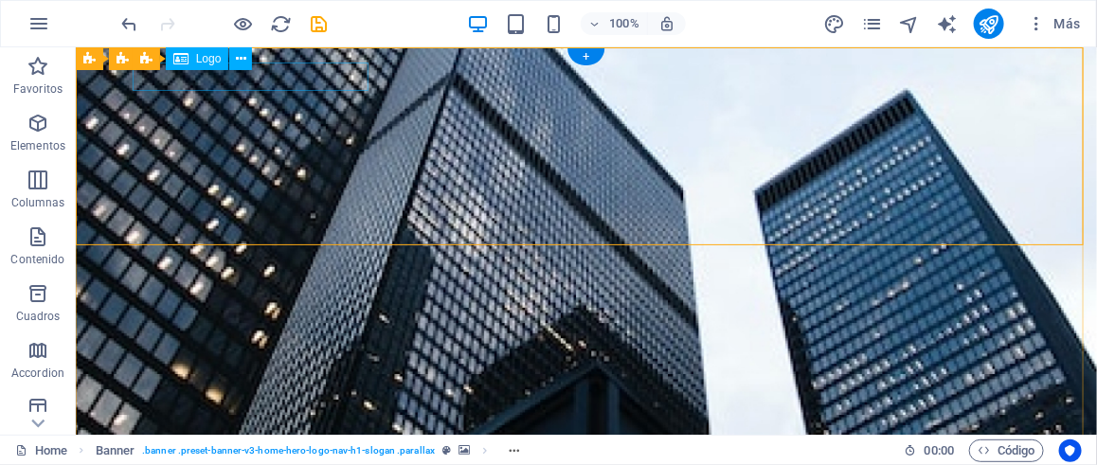
click at [247, 65] on button at bounding box center [240, 58] width 23 height 23
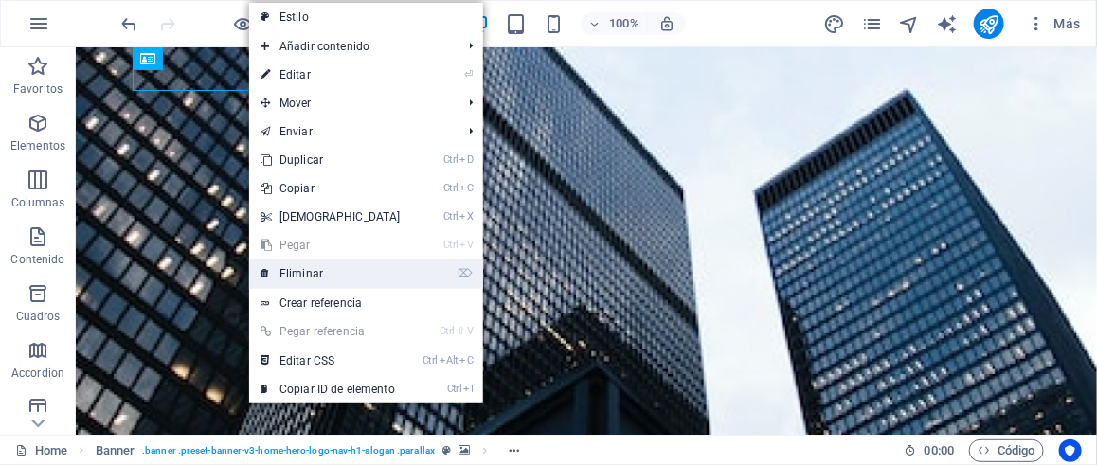
click at [344, 275] on link "⌦ Eliminar" at bounding box center [330, 273] width 163 height 28
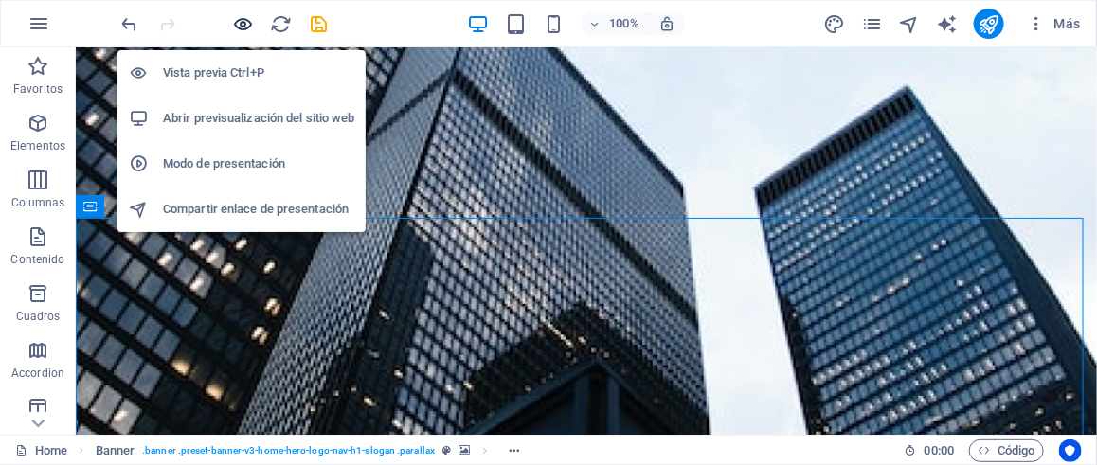
click at [247, 24] on icon "button" at bounding box center [244, 24] width 22 height 22
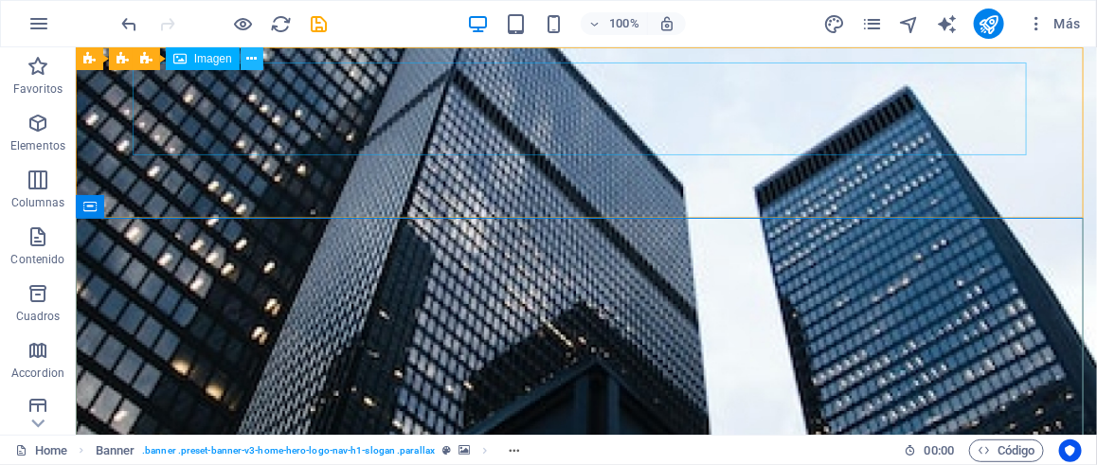
click at [251, 59] on icon at bounding box center [251, 59] width 10 height 20
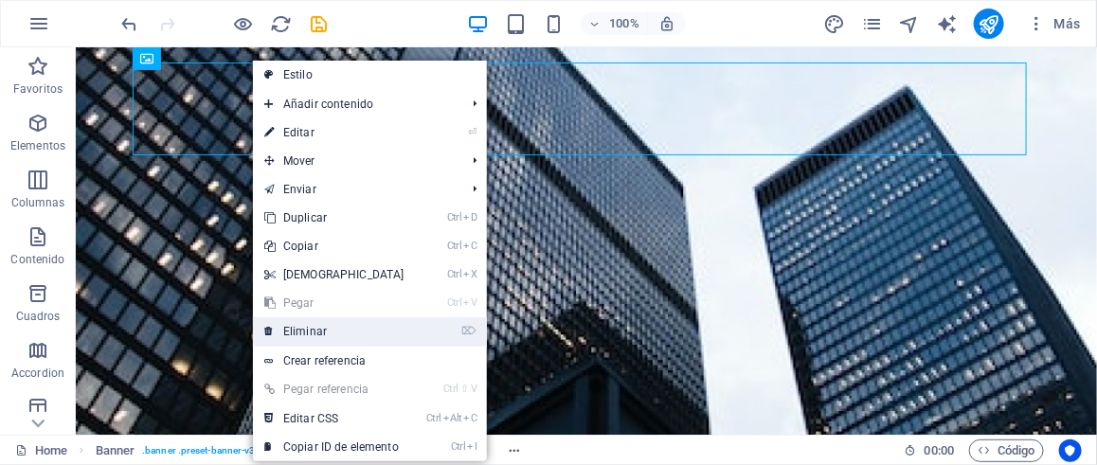
click at [325, 333] on link "⌦ Eliminar" at bounding box center [334, 331] width 163 height 28
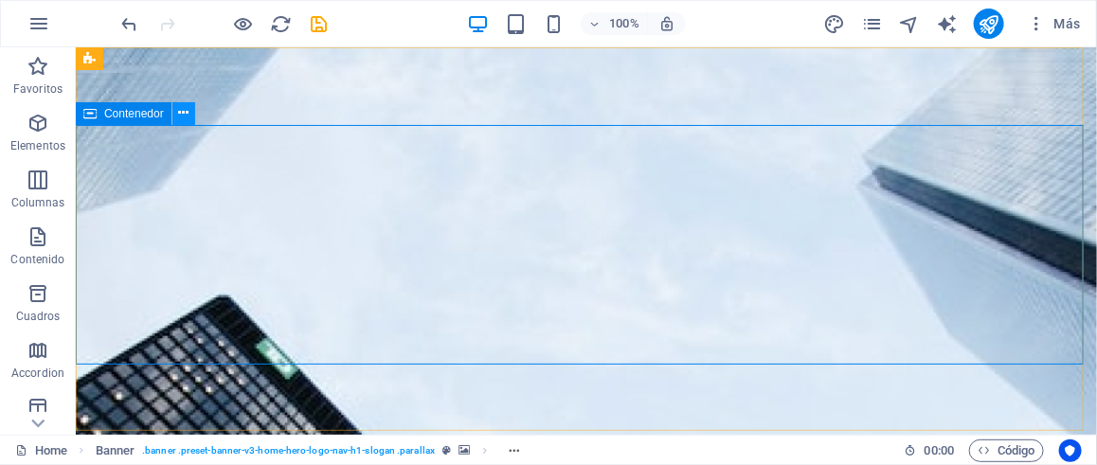
click at [186, 118] on icon at bounding box center [183, 113] width 10 height 20
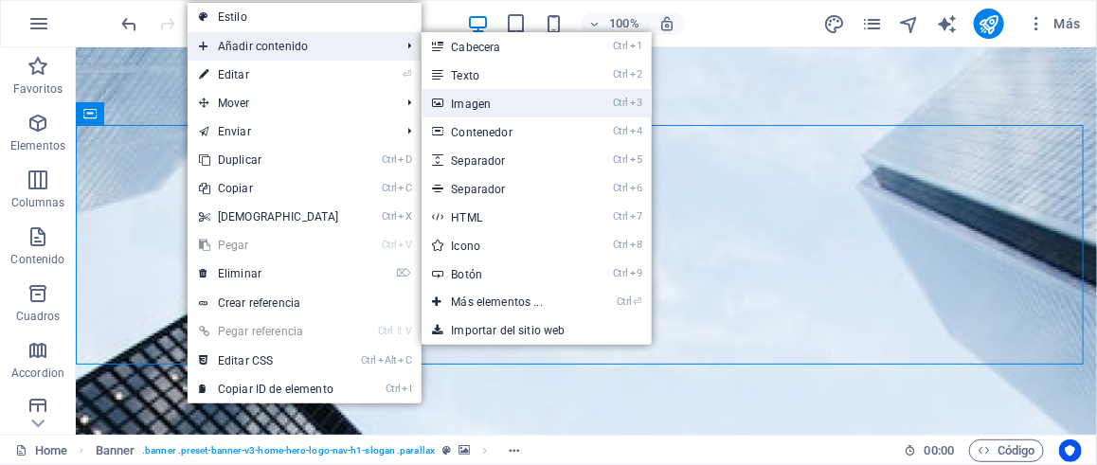
click at [489, 95] on link "Ctrl 3 Imagen" at bounding box center [500, 103] width 159 height 28
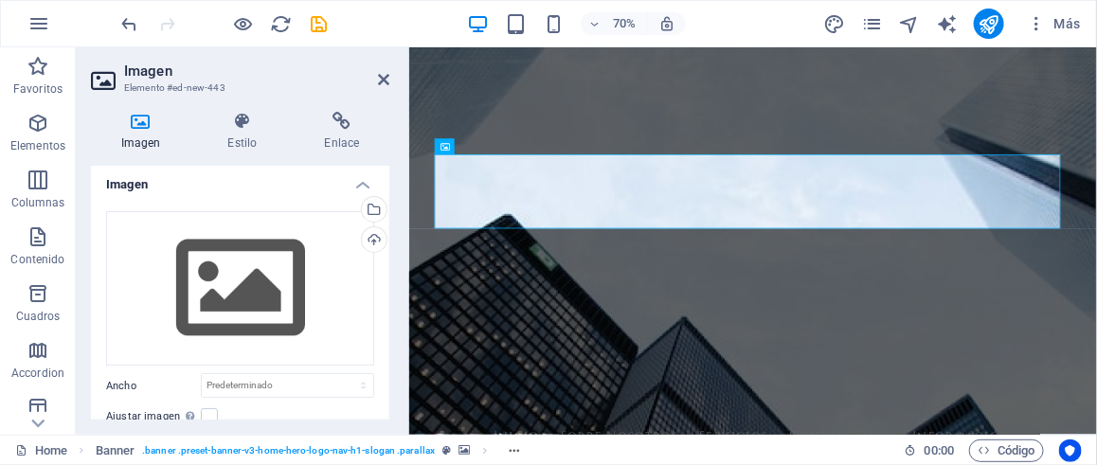
scroll to position [0, 0]
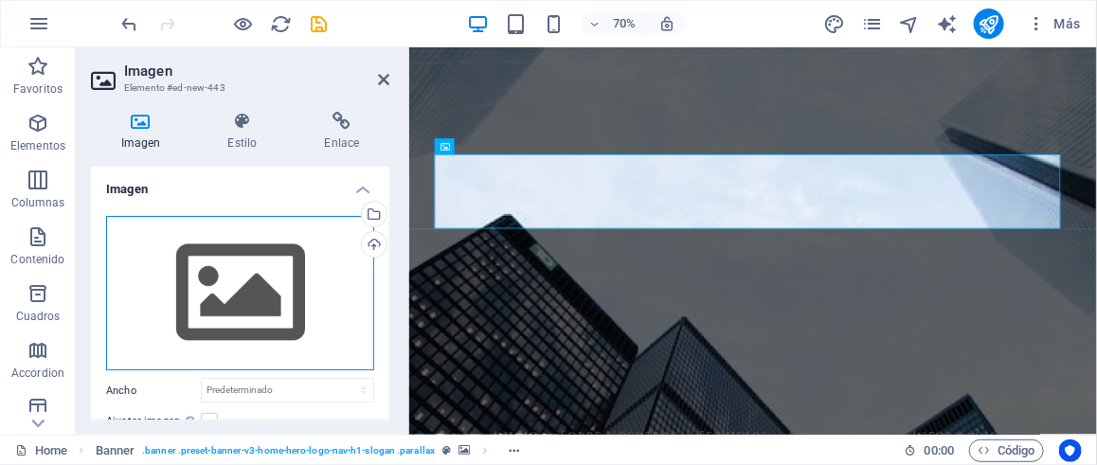
click at [231, 293] on div "Arrastra archivos aquí, haz clic para escoger archivos o selecciona archivos de…" at bounding box center [240, 293] width 268 height 155
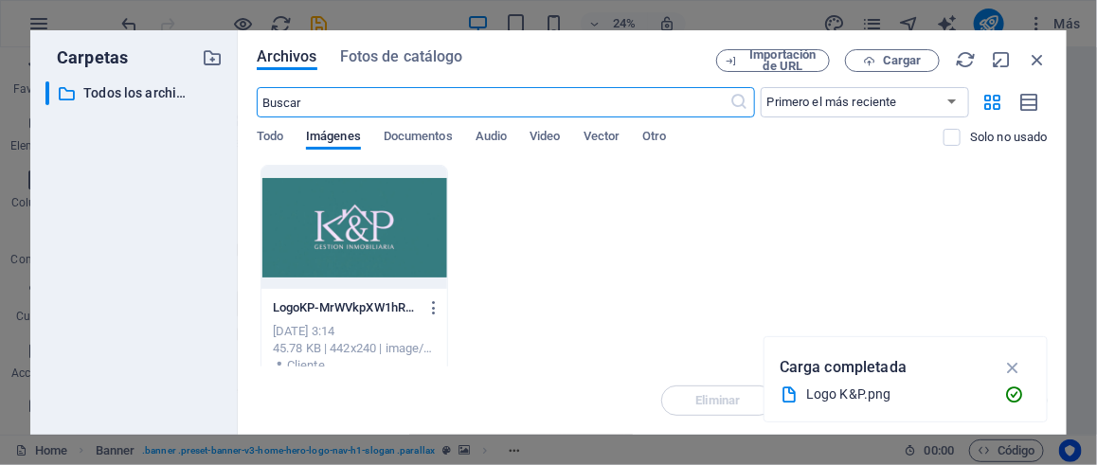
click at [373, 246] on div at bounding box center [354, 227] width 186 height 123
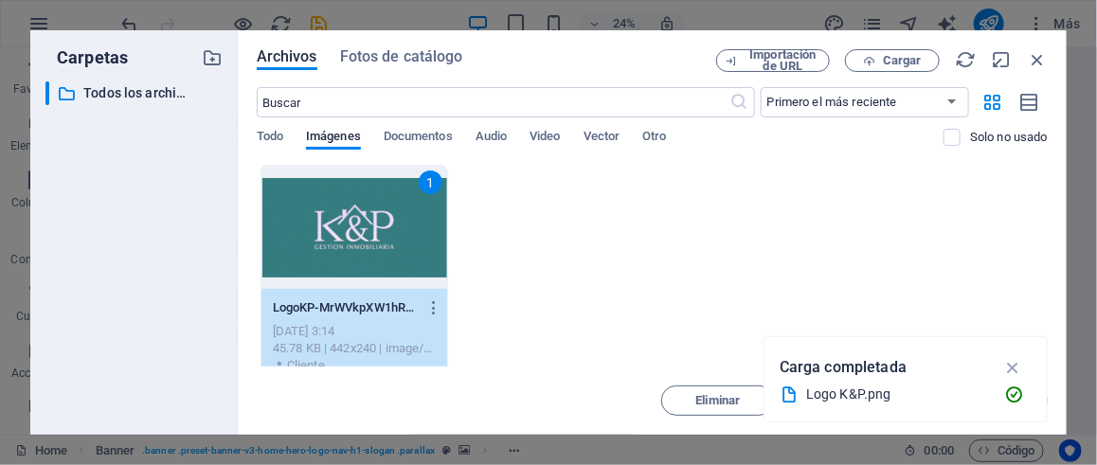
click at [958, 306] on div "1 LogoKP-MrWVkpXW1hRIC3yRX_9-Ew.png LogoKP-MrWVkpXW1hRIC3yRX_9-Ew.png [DATE] 3:…" at bounding box center [652, 278] width 791 height 227
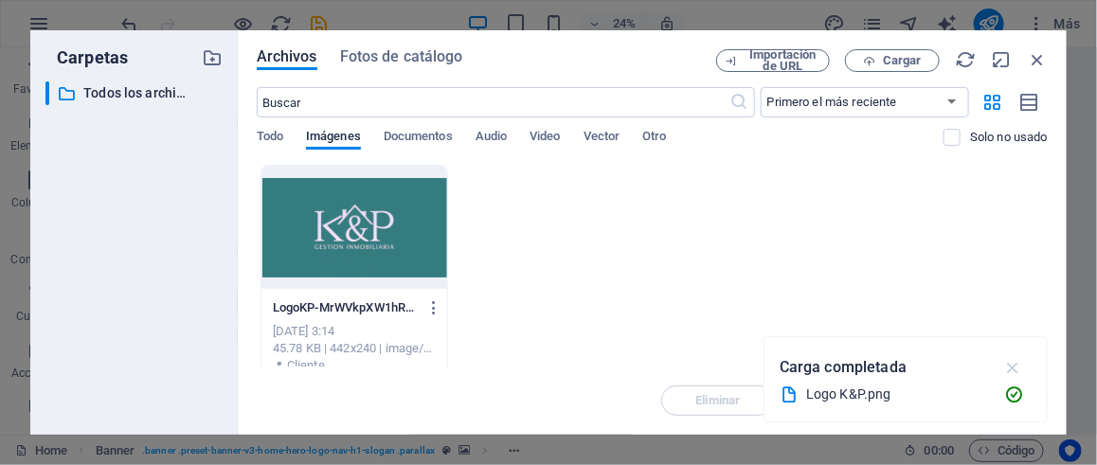
click at [1013, 366] on icon "button" at bounding box center [1013, 367] width 22 height 21
click at [340, 245] on div at bounding box center [354, 227] width 186 height 123
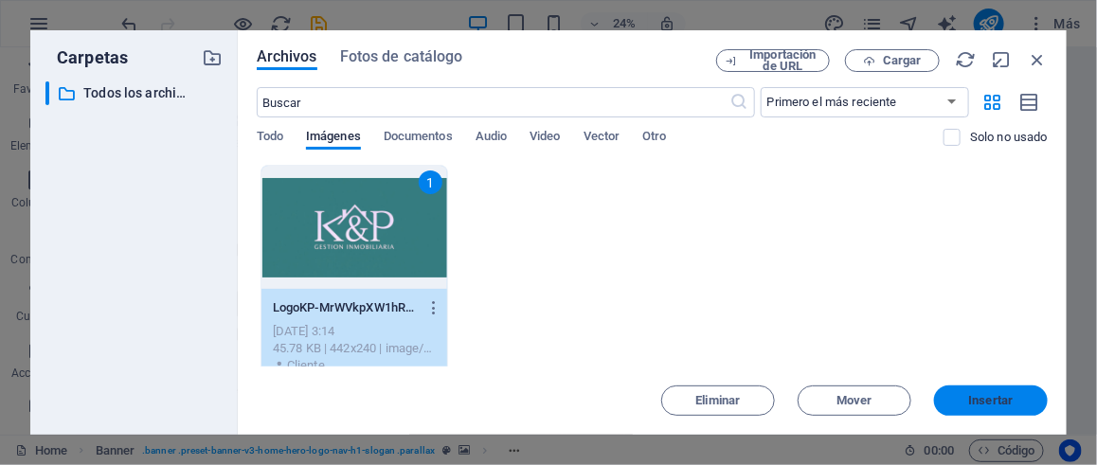
drag, startPoint x: 986, startPoint y: 406, endPoint x: 823, endPoint y: 512, distance: 194.4
click at [986, 406] on span "Insertar" at bounding box center [991, 400] width 45 height 11
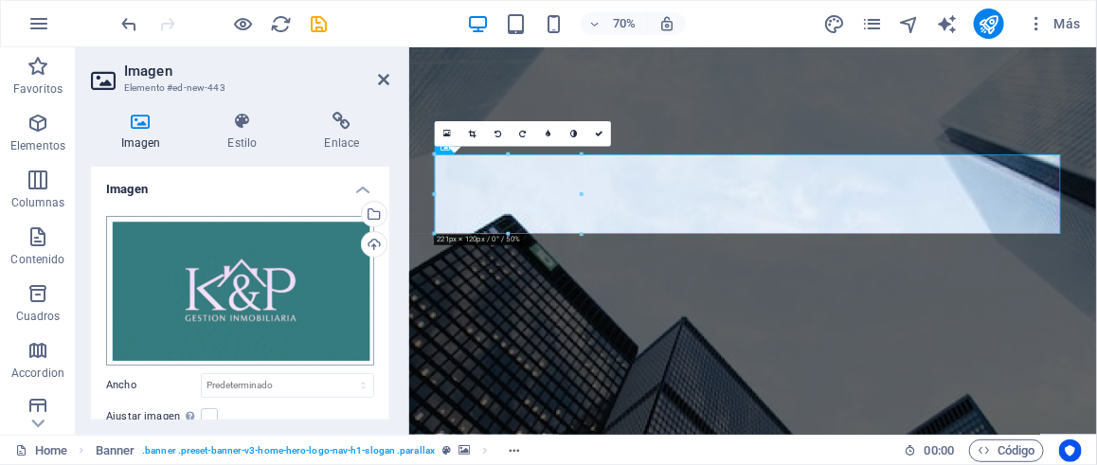
scroll to position [189, 0]
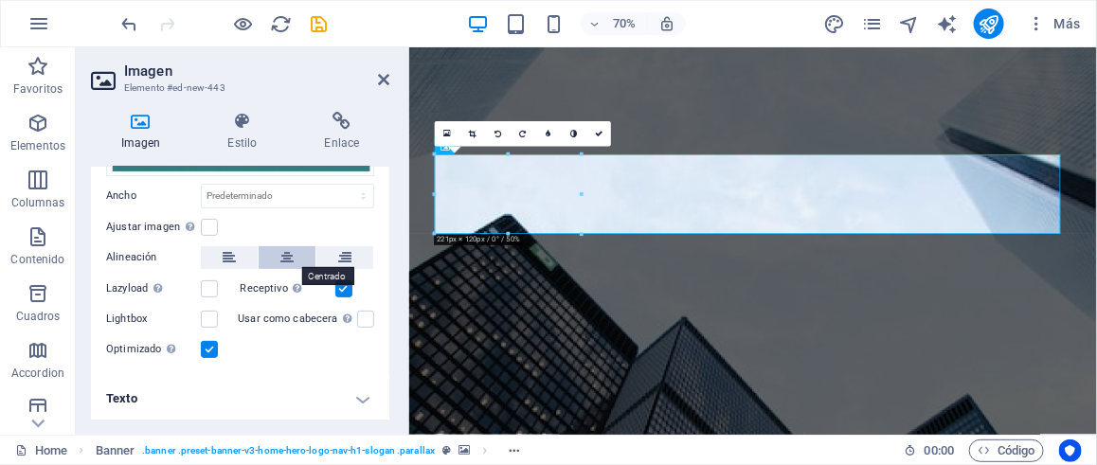
click at [285, 251] on icon at bounding box center [286, 257] width 13 height 23
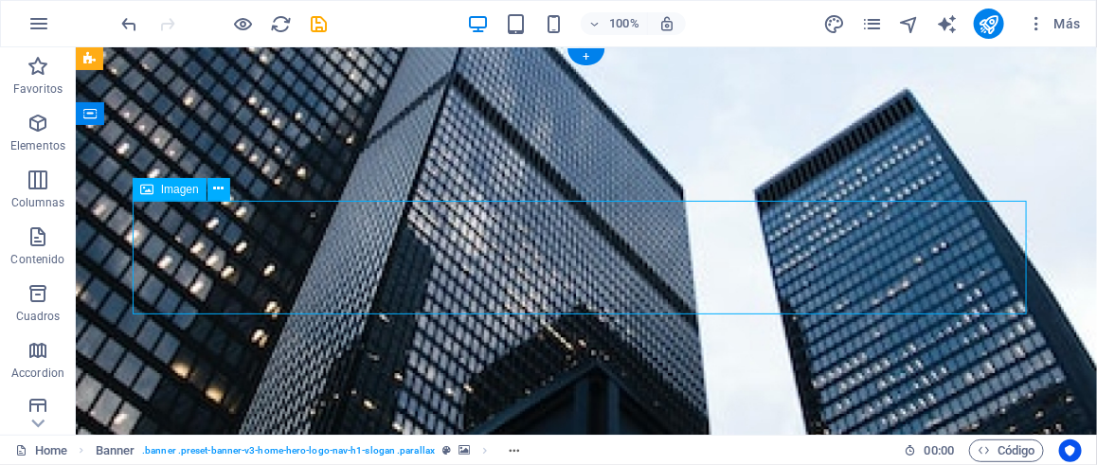
drag, startPoint x: 535, startPoint y: 268, endPoint x: 537, endPoint y: 252, distance: 16.2
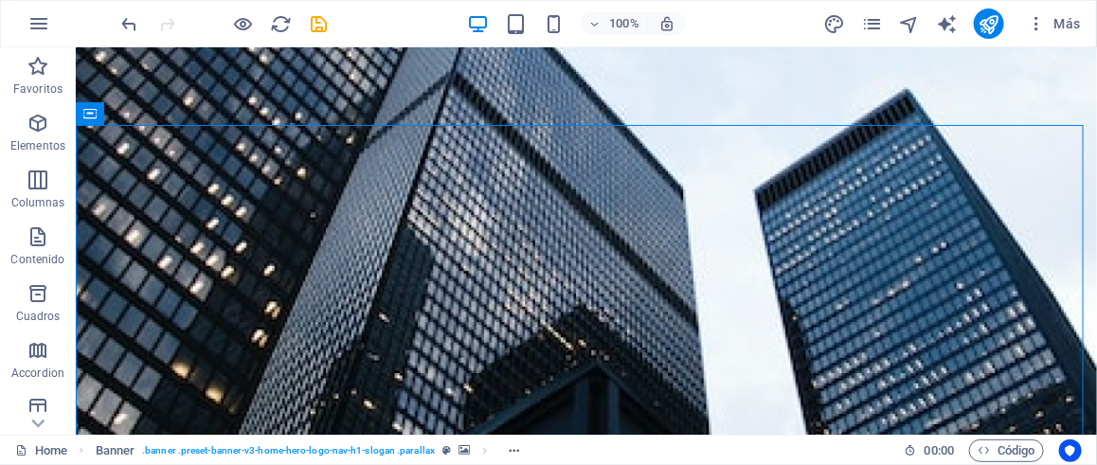
click at [426, 17] on div "100% Más" at bounding box center [603, 24] width 970 height 30
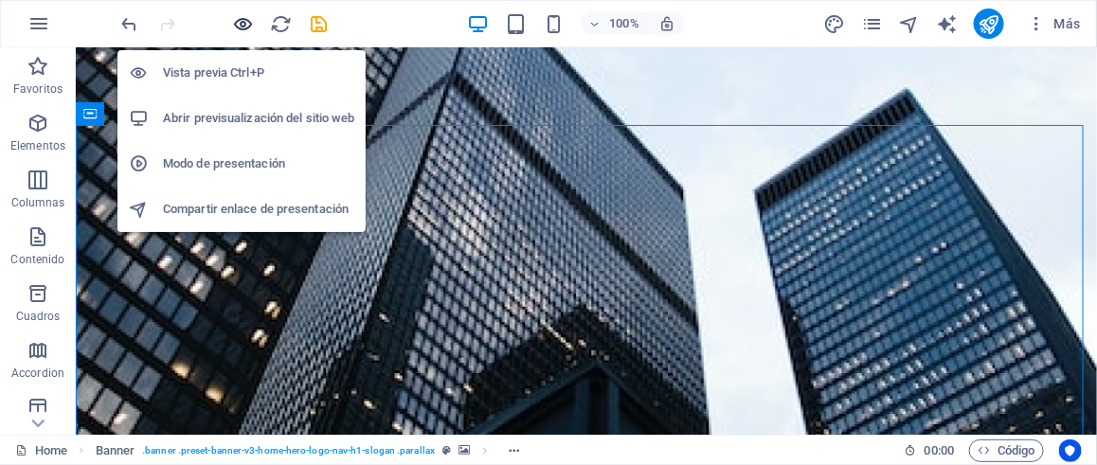
click at [241, 26] on icon "button" at bounding box center [244, 24] width 22 height 22
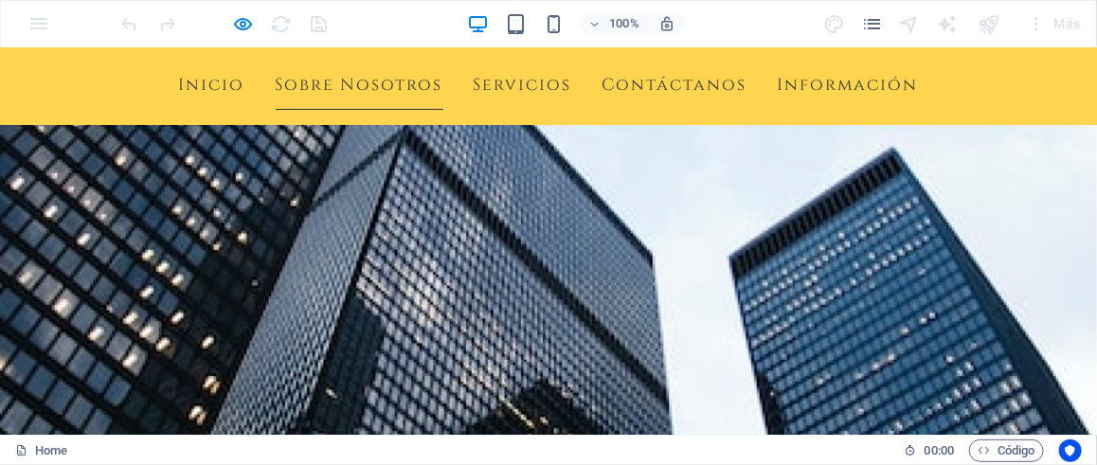
scroll to position [474, 0]
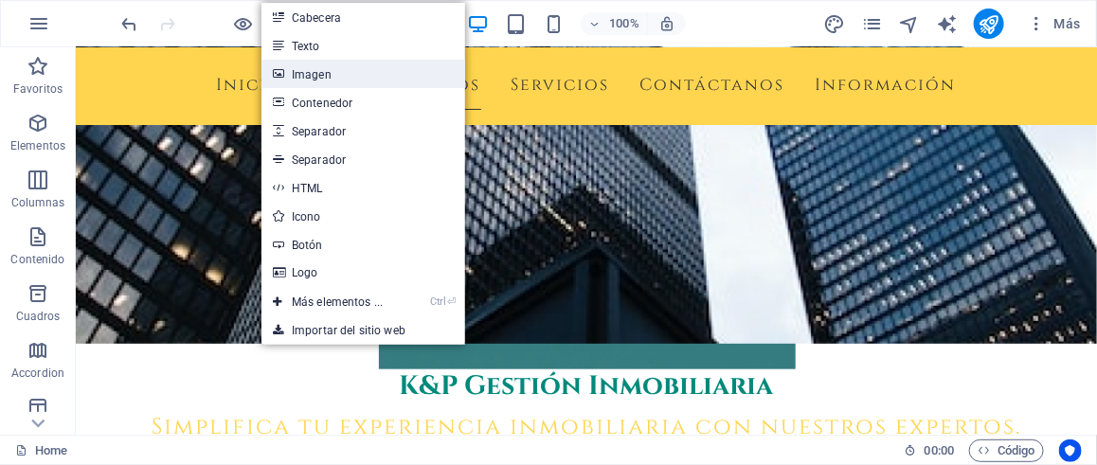
click at [341, 74] on link "Imagen" at bounding box center [363, 74] width 204 height 28
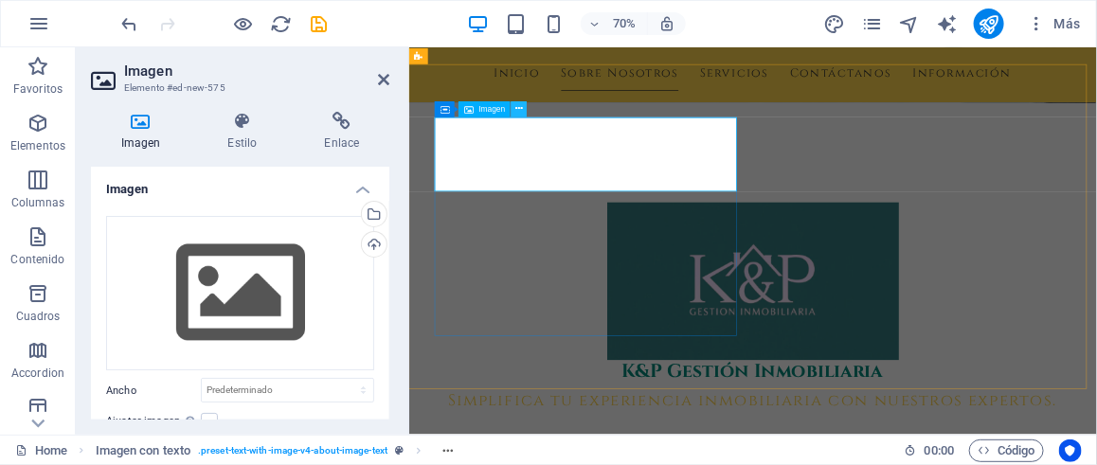
click at [524, 111] on button at bounding box center [519, 109] width 16 height 16
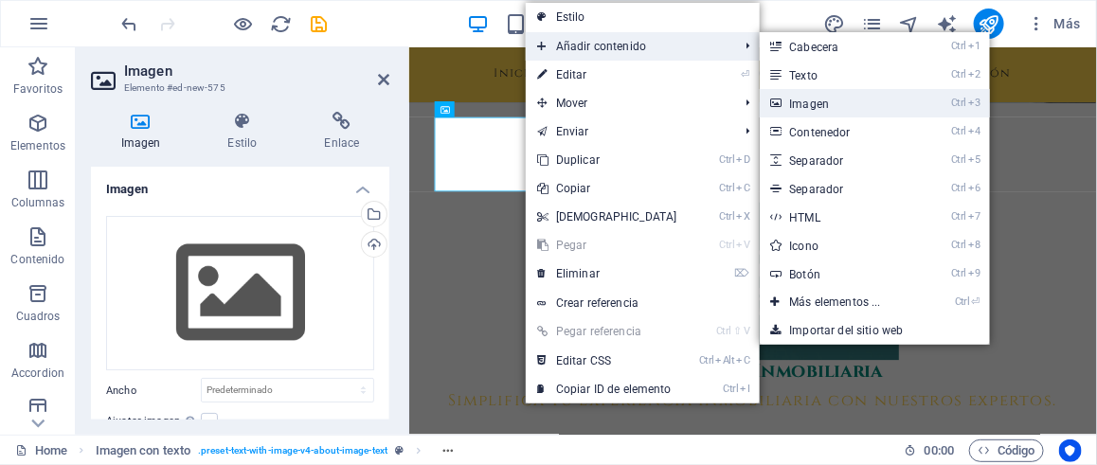
click at [836, 110] on link "Ctrl 3 Imagen" at bounding box center [839, 103] width 159 height 28
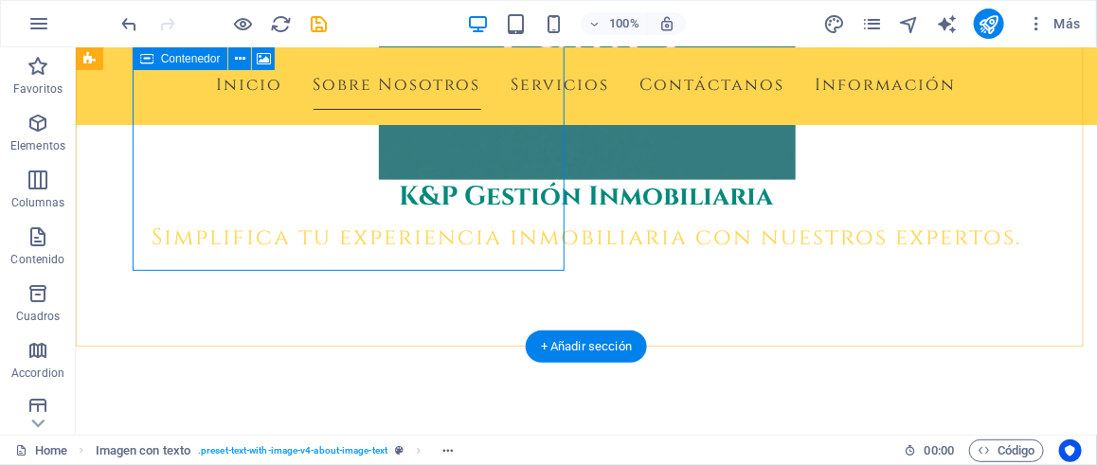
scroll to position [568, 0]
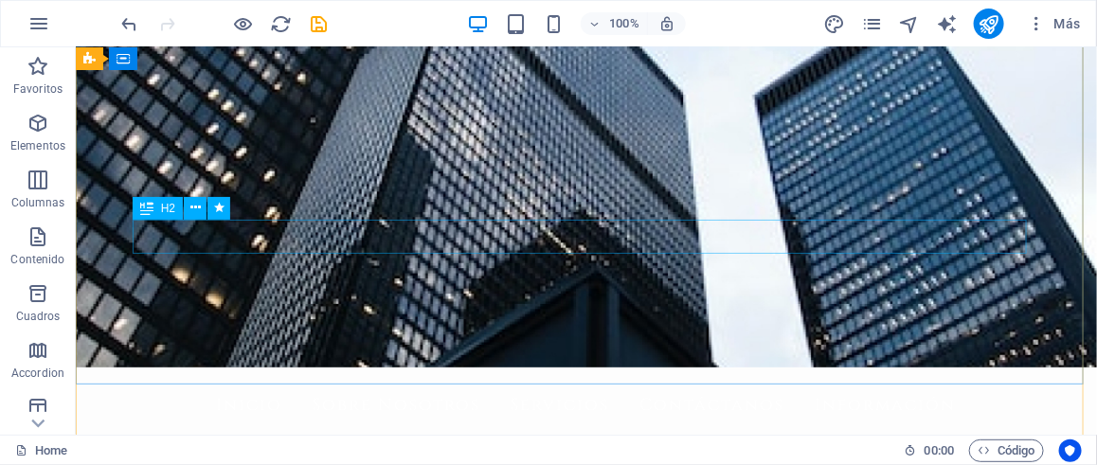
scroll to position [0, 0]
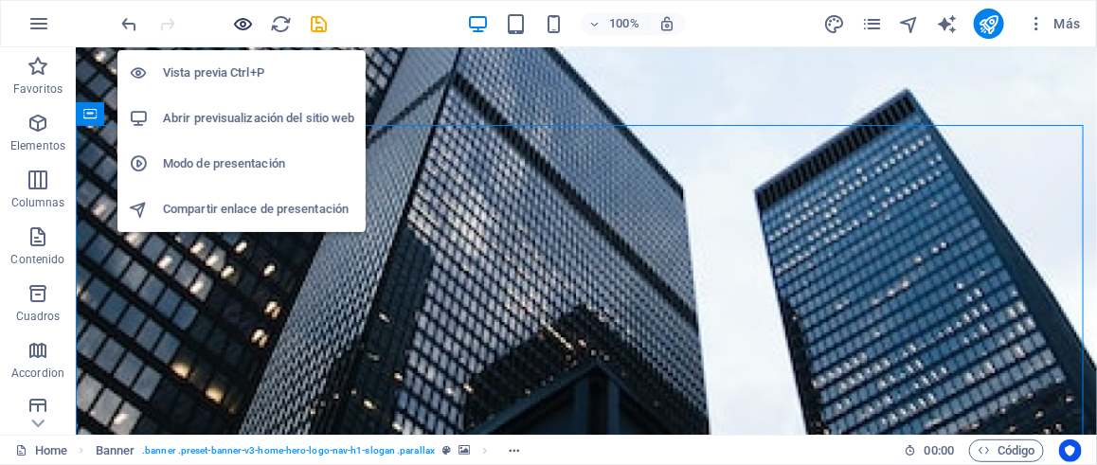
click at [237, 23] on icon "button" at bounding box center [244, 24] width 22 height 22
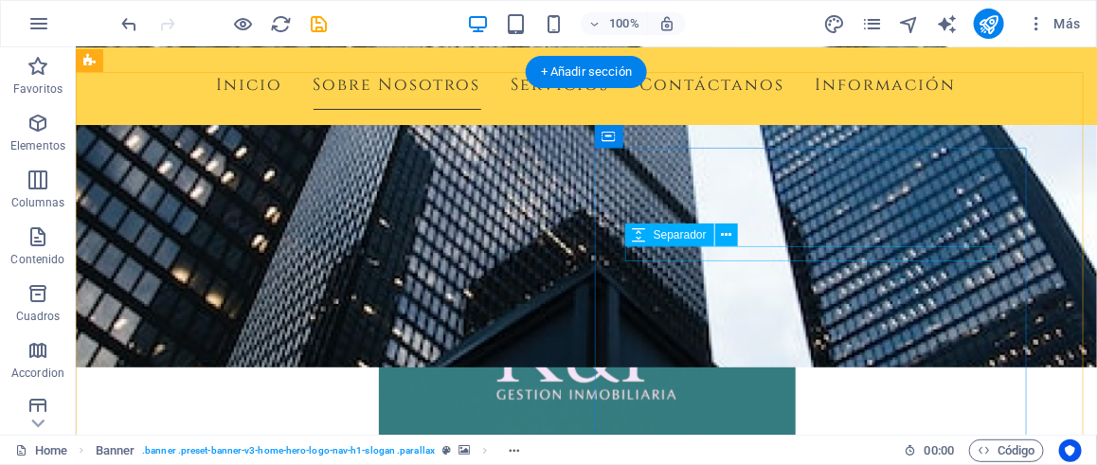
scroll to position [474, 0]
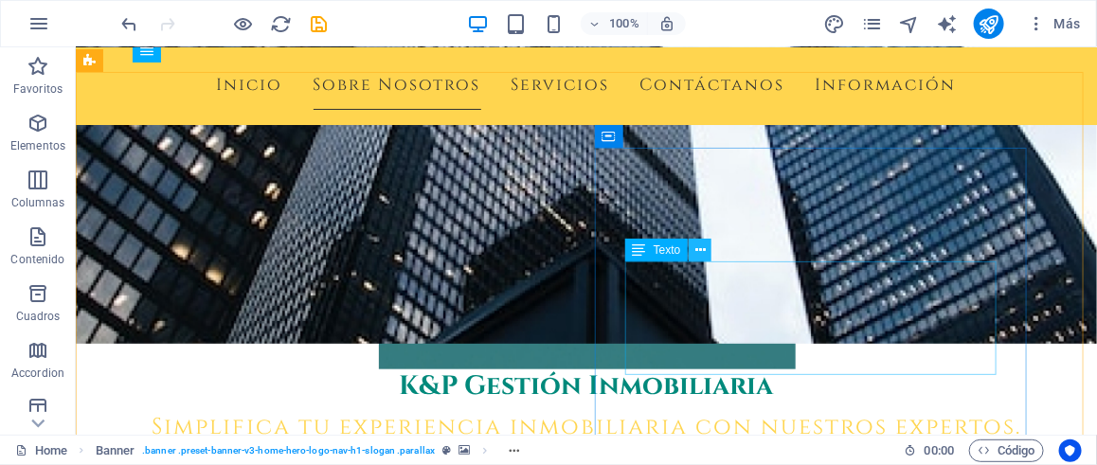
click at [696, 249] on icon at bounding box center [700, 251] width 10 height 20
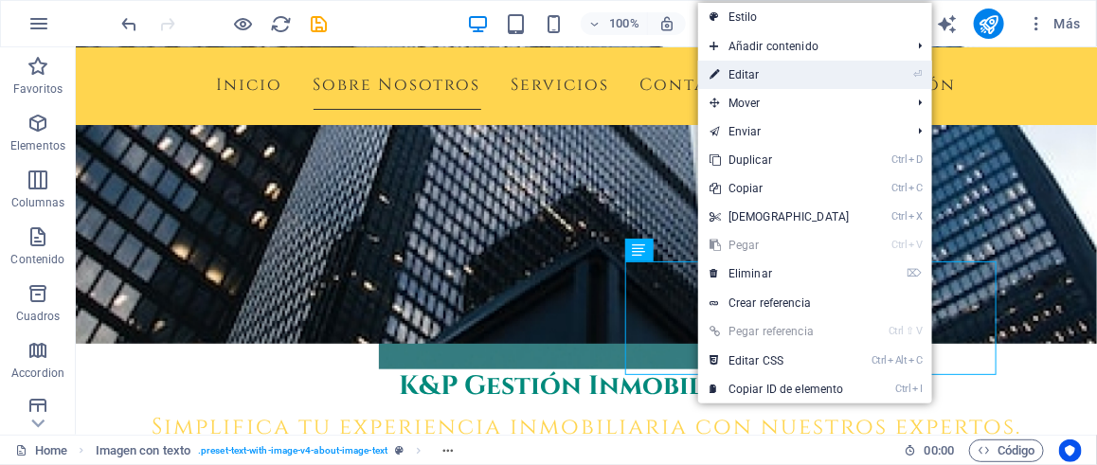
click at [743, 78] on link "⏎ Editar" at bounding box center [779, 75] width 163 height 28
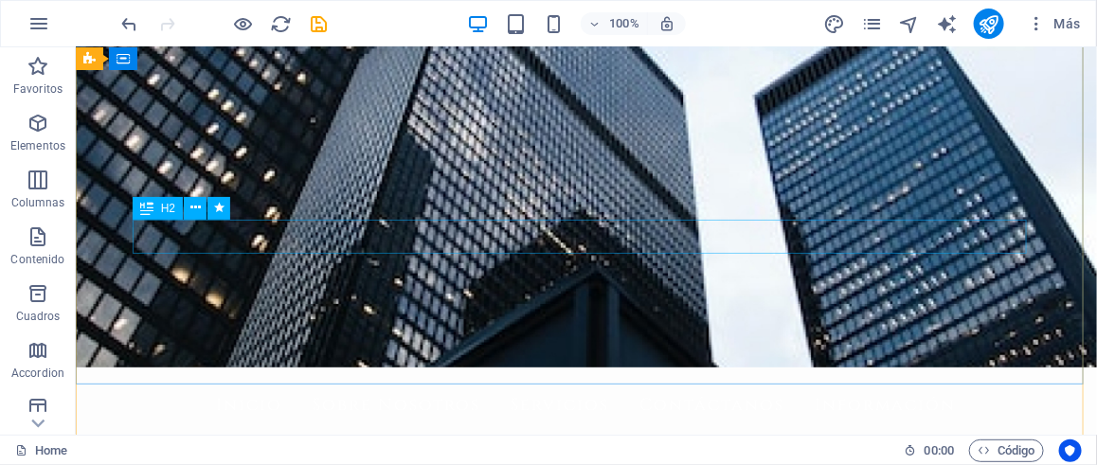
scroll to position [0, 0]
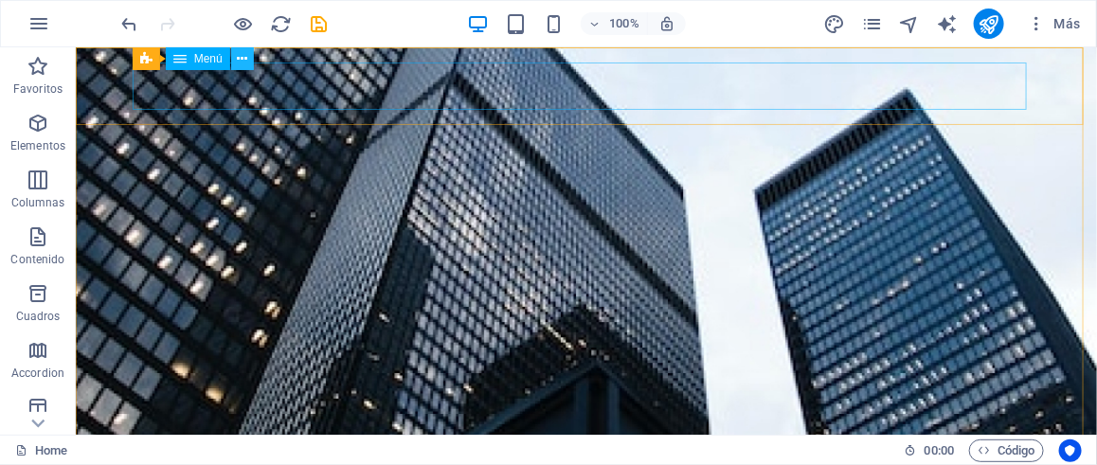
click at [242, 63] on icon at bounding box center [242, 59] width 10 height 20
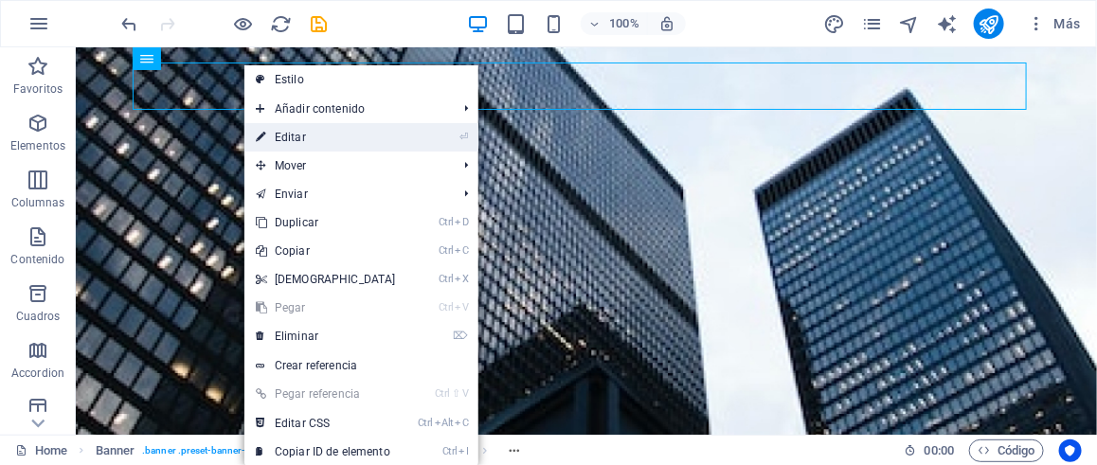
click at [351, 143] on link "⏎ Editar" at bounding box center [325, 137] width 163 height 28
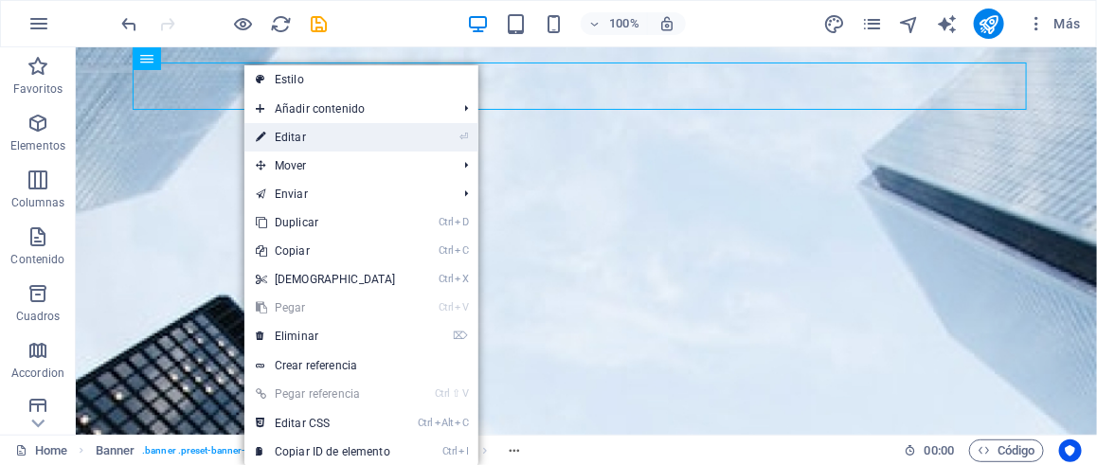
select select
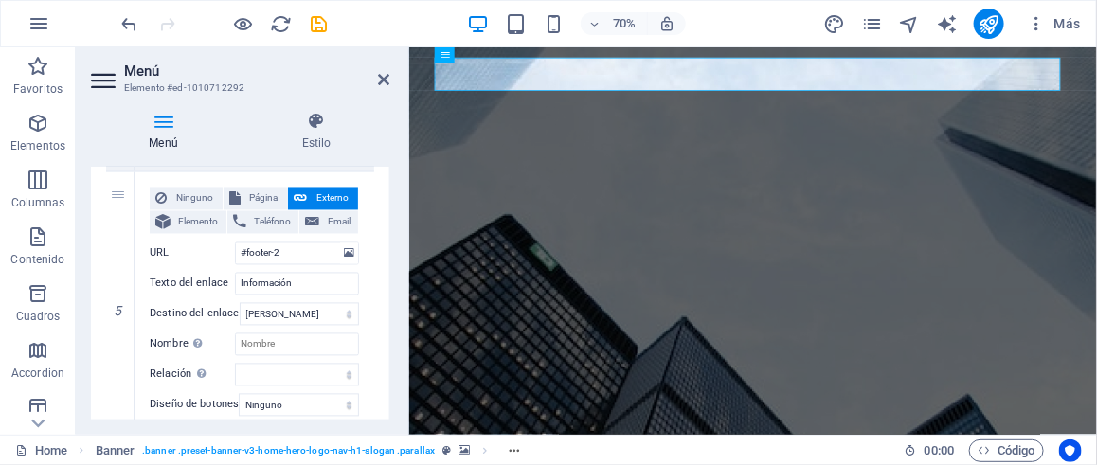
scroll to position [1308, 0]
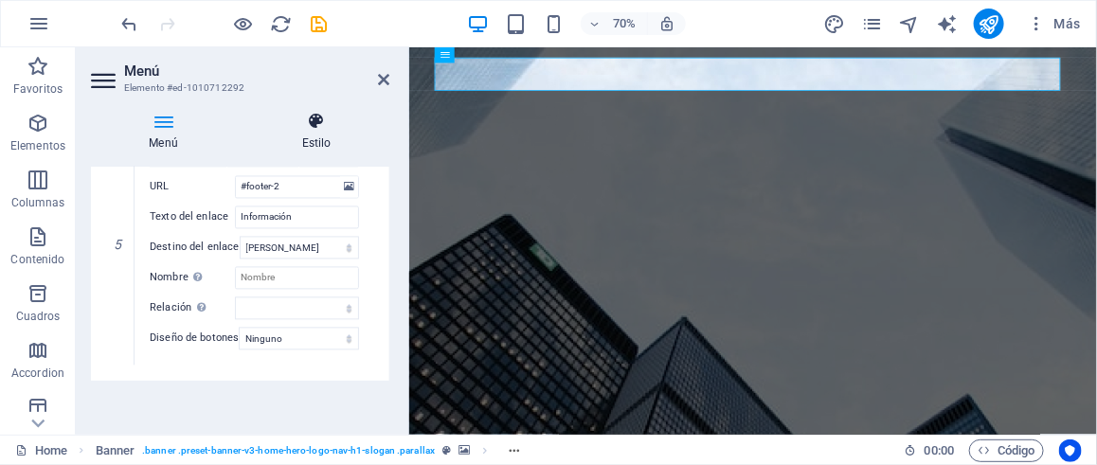
click at [316, 130] on icon at bounding box center [316, 121] width 146 height 19
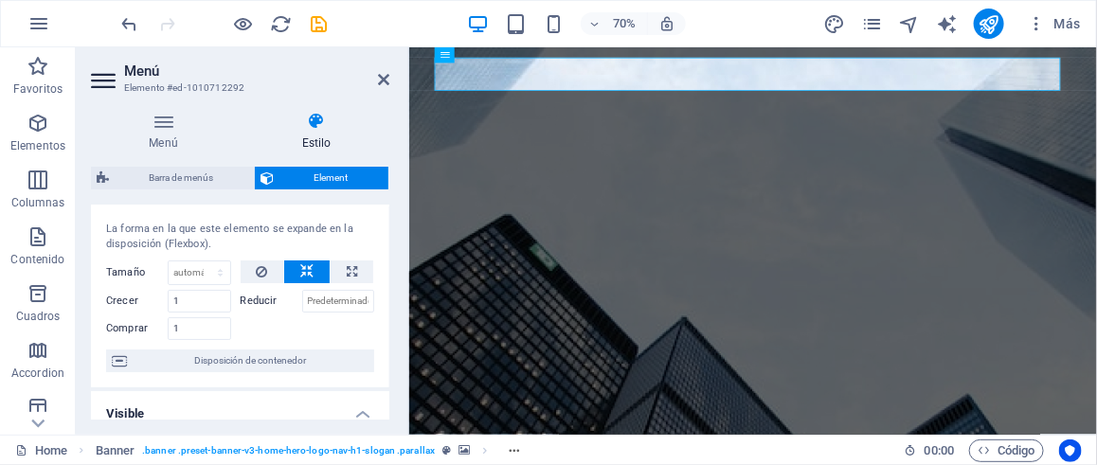
scroll to position [0, 0]
